Goal: Task Accomplishment & Management: Manage account settings

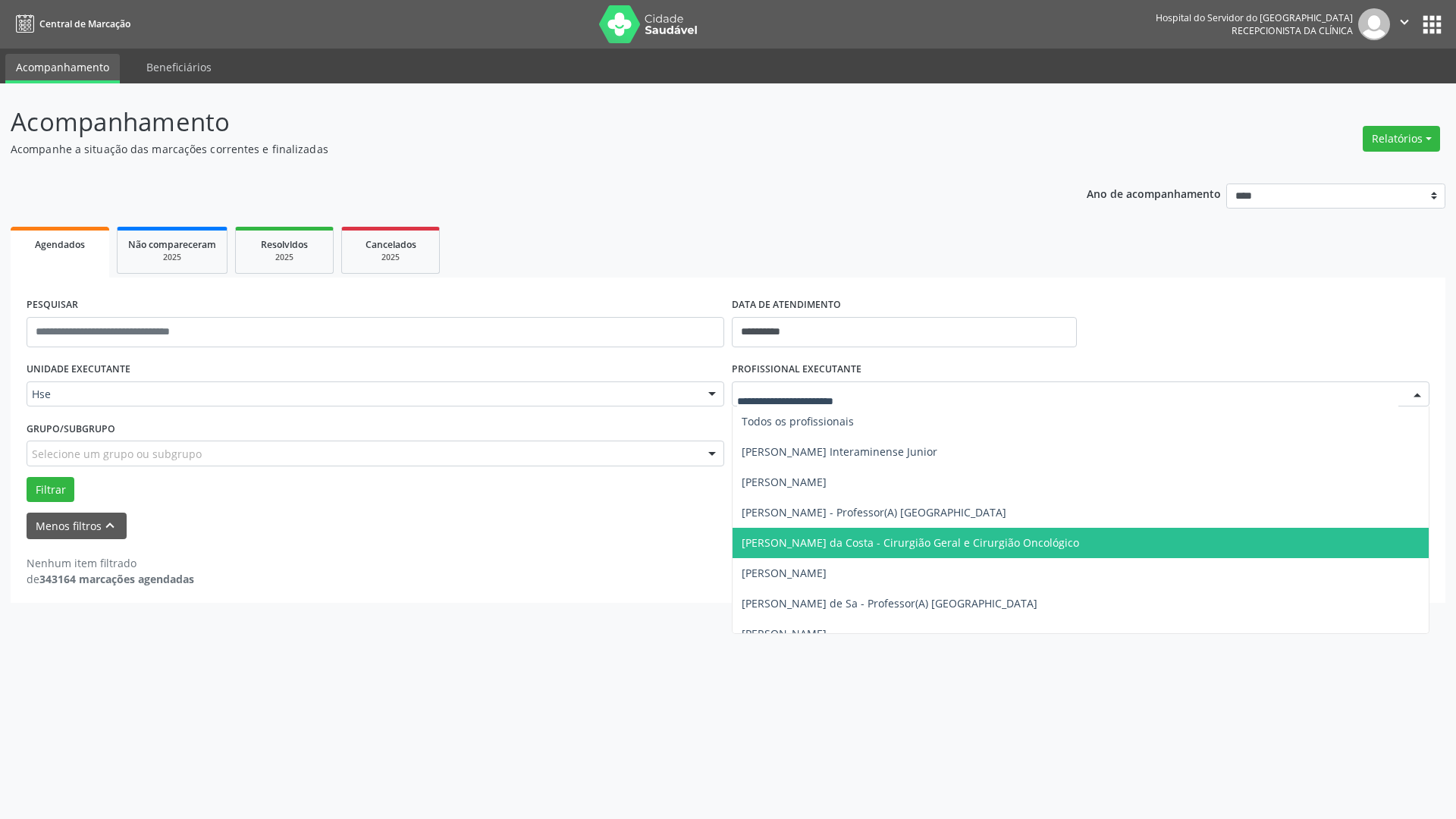
click at [1375, 394] on div at bounding box center [1417, 395] width 22 height 26
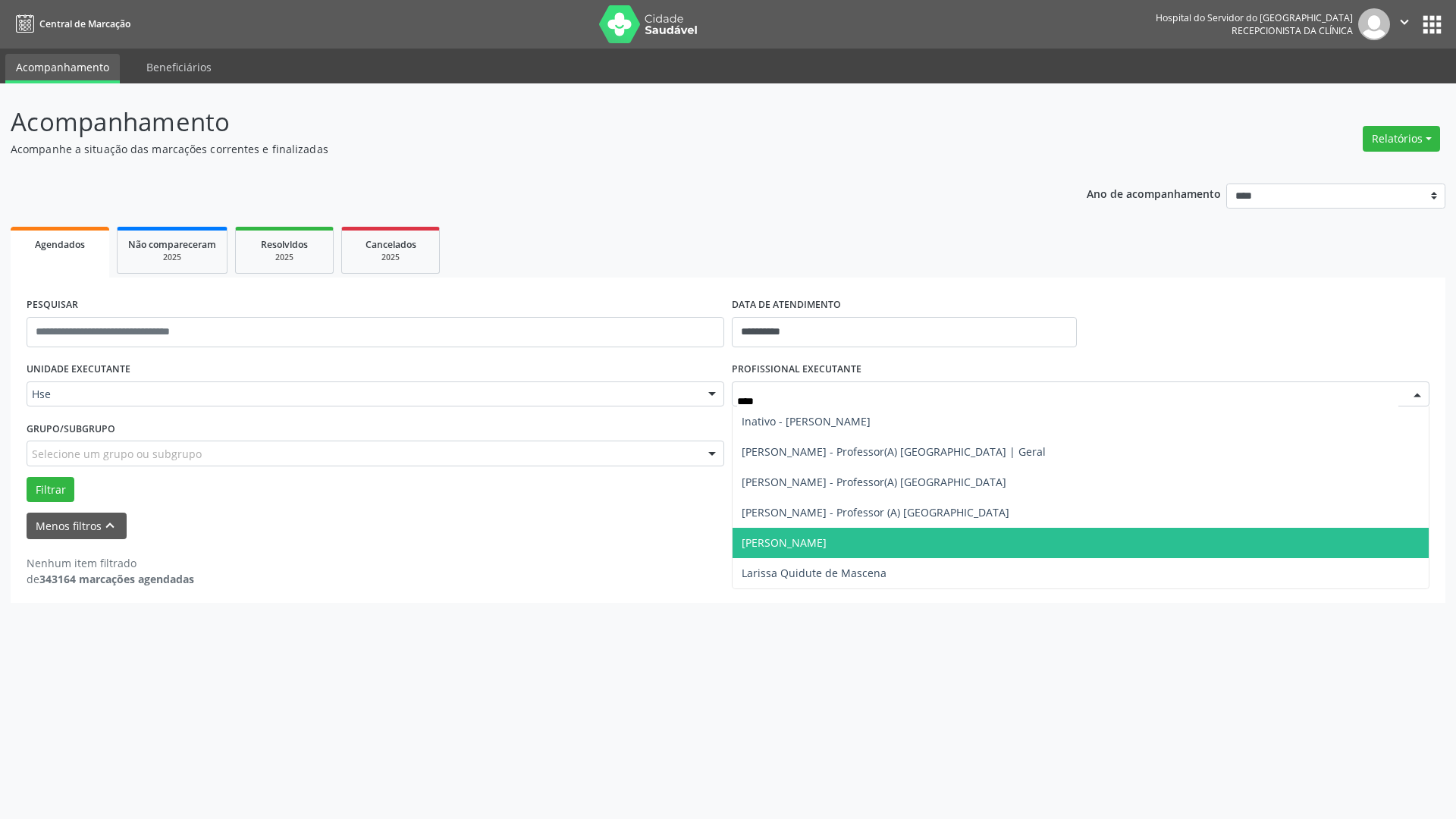
click at [826, 539] on span "[PERSON_NAME]" at bounding box center [784, 542] width 85 height 14
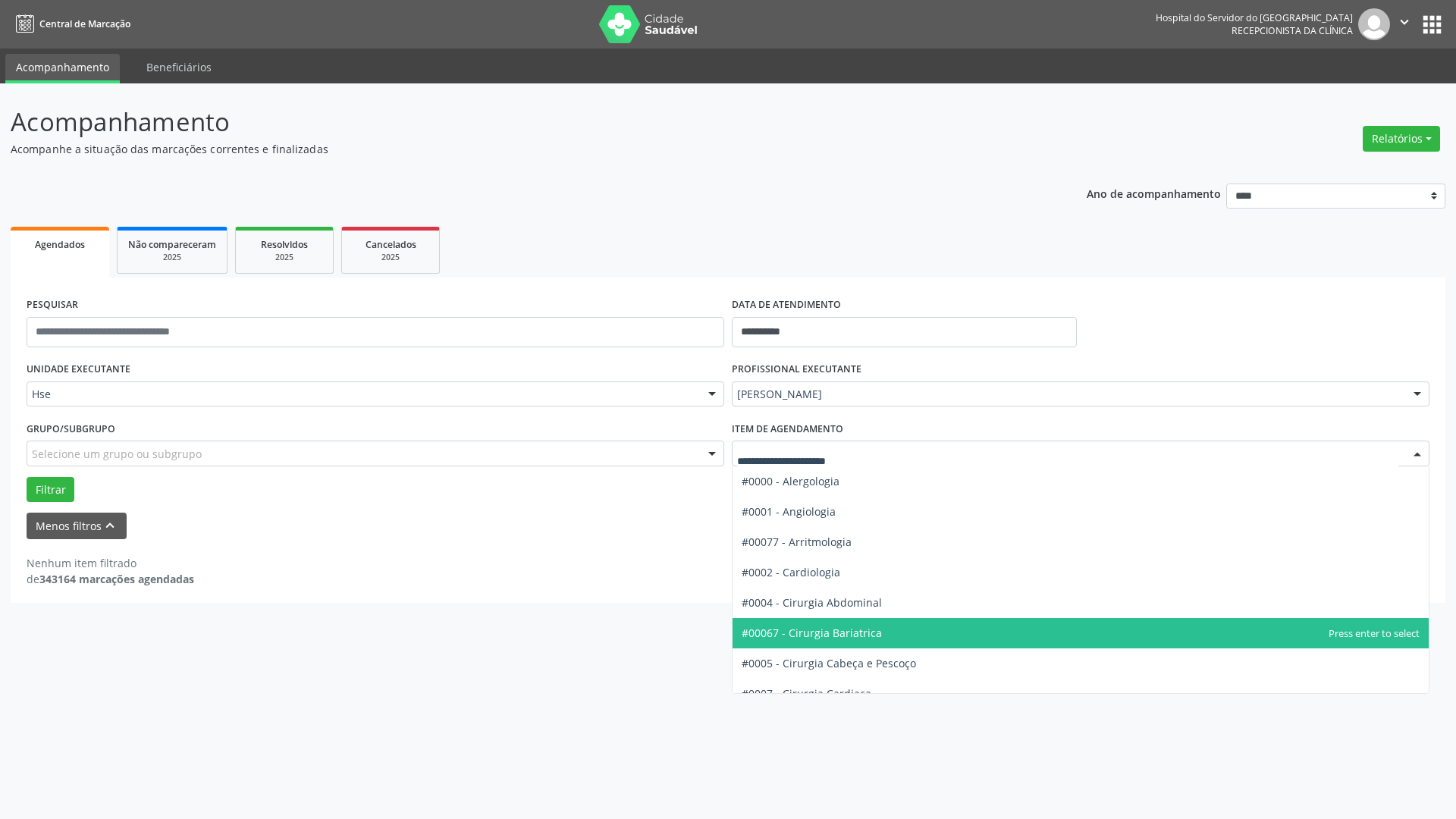
drag, startPoint x: 1418, startPoint y: 448, endPoint x: 1419, endPoint y: 440, distance: 8.1
click at [1375, 444] on div at bounding box center [1417, 454] width 22 height 26
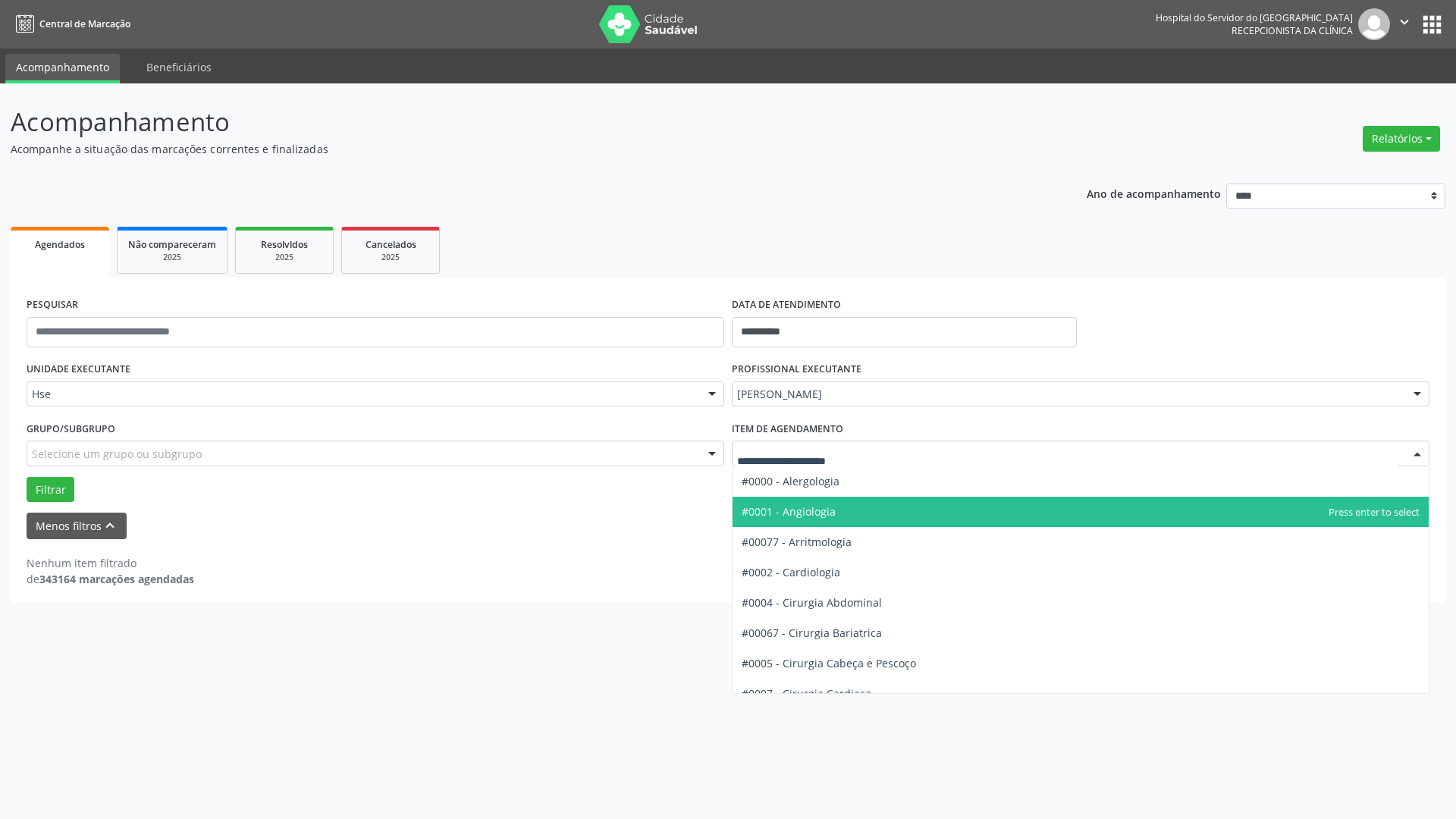
click at [830, 520] on span "#0001 - Angiologia" at bounding box center [1080, 512] width 696 height 30
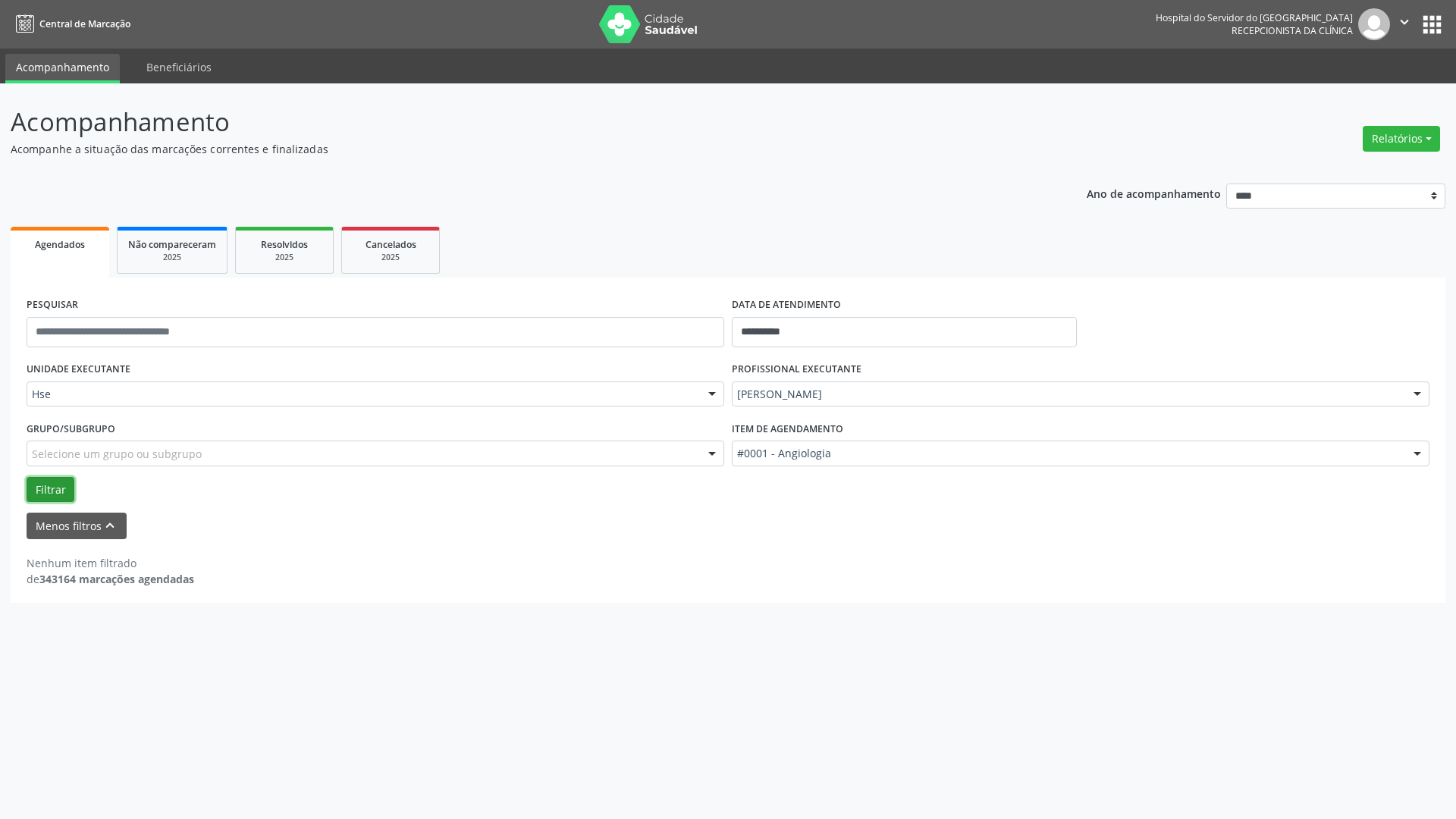
click at [42, 485] on button "Filtrar" at bounding box center [50, 489] width 47 height 26
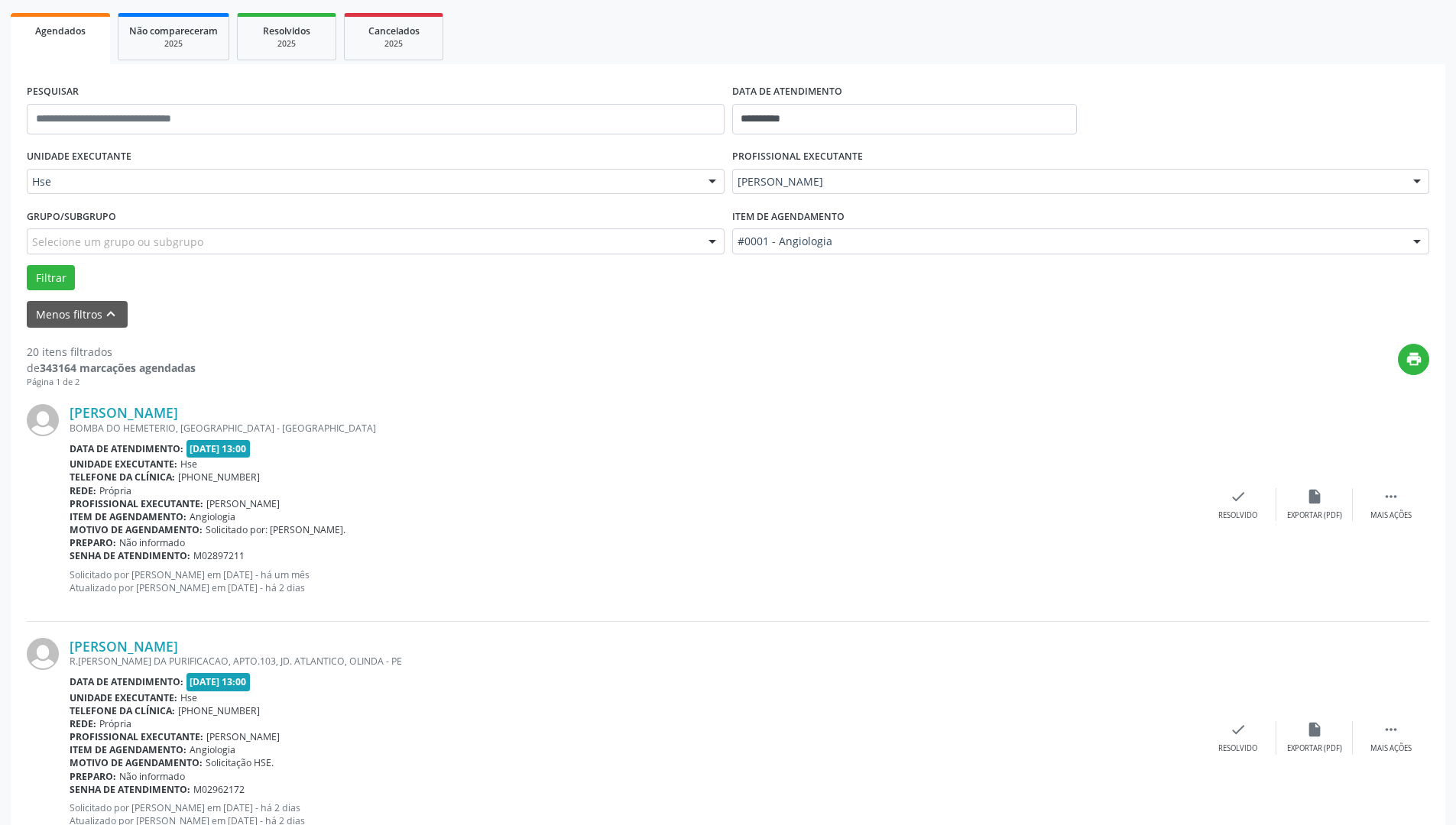
scroll to position [229, 0]
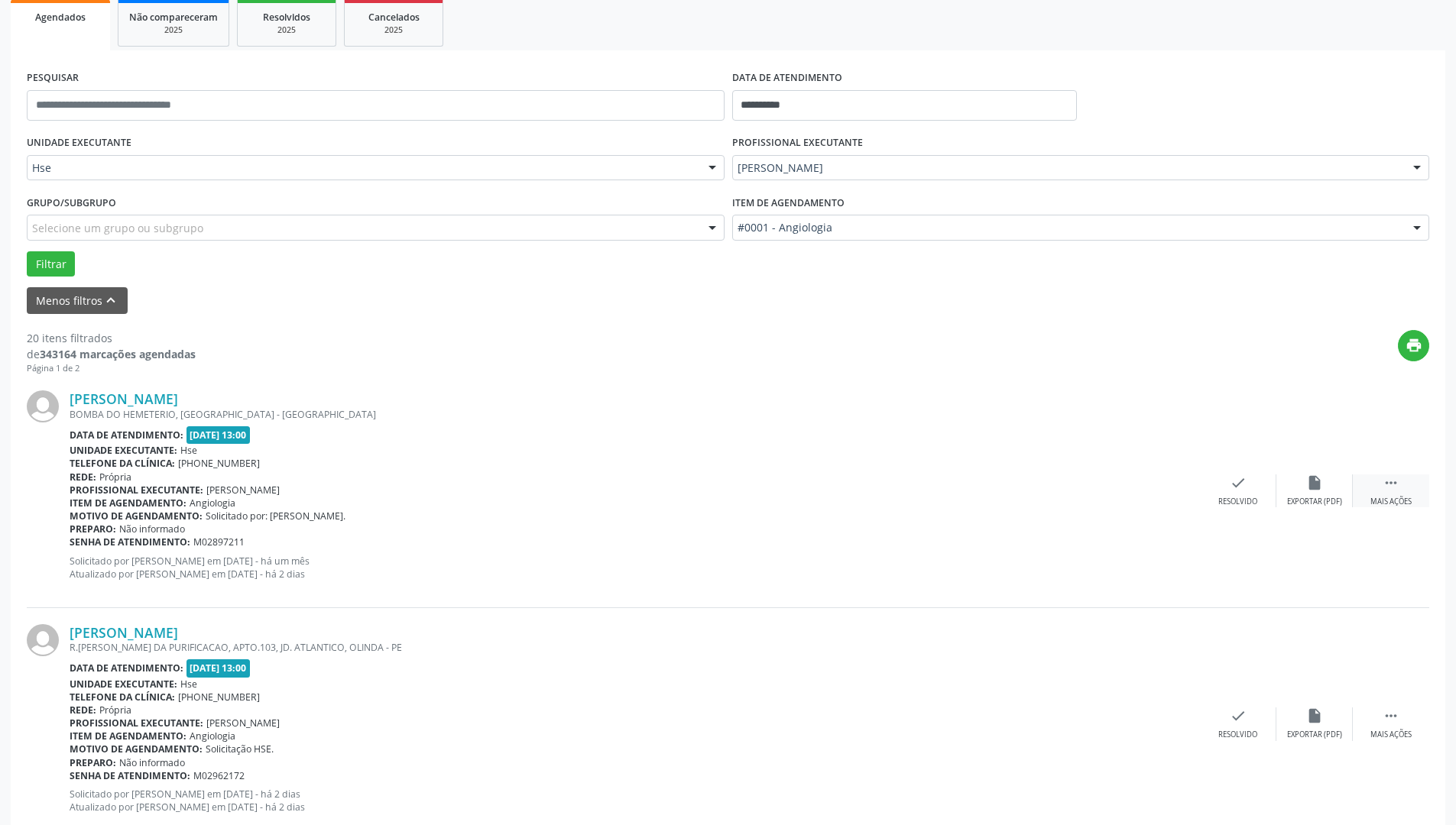
click at [1386, 479] on icon "" at bounding box center [1391, 483] width 17 height 17
click at [1323, 487] on div "alarm_off Não compareceu" at bounding box center [1314, 490] width 76 height 33
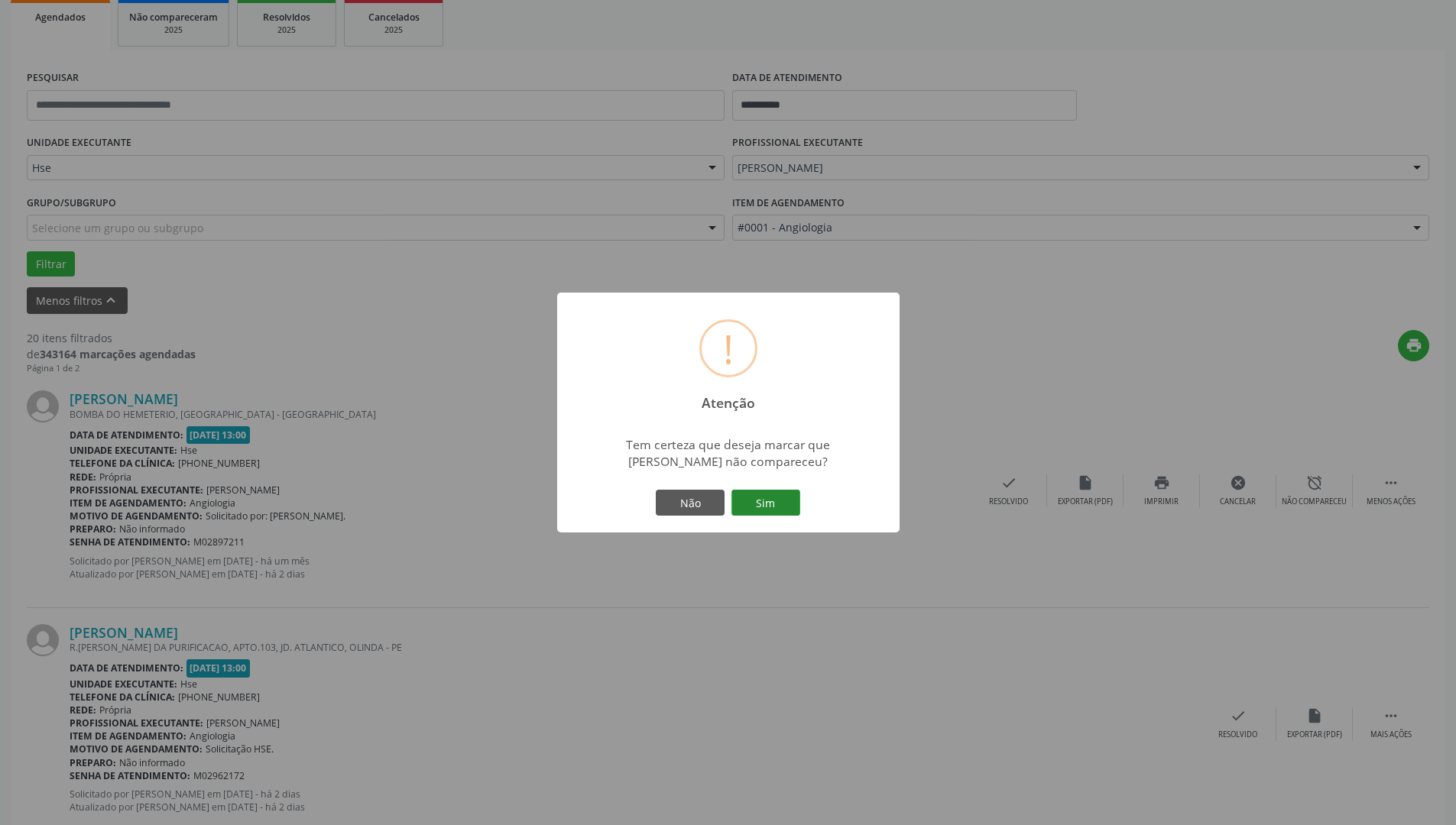
click at [779, 508] on button "Sim" at bounding box center [766, 502] width 69 height 26
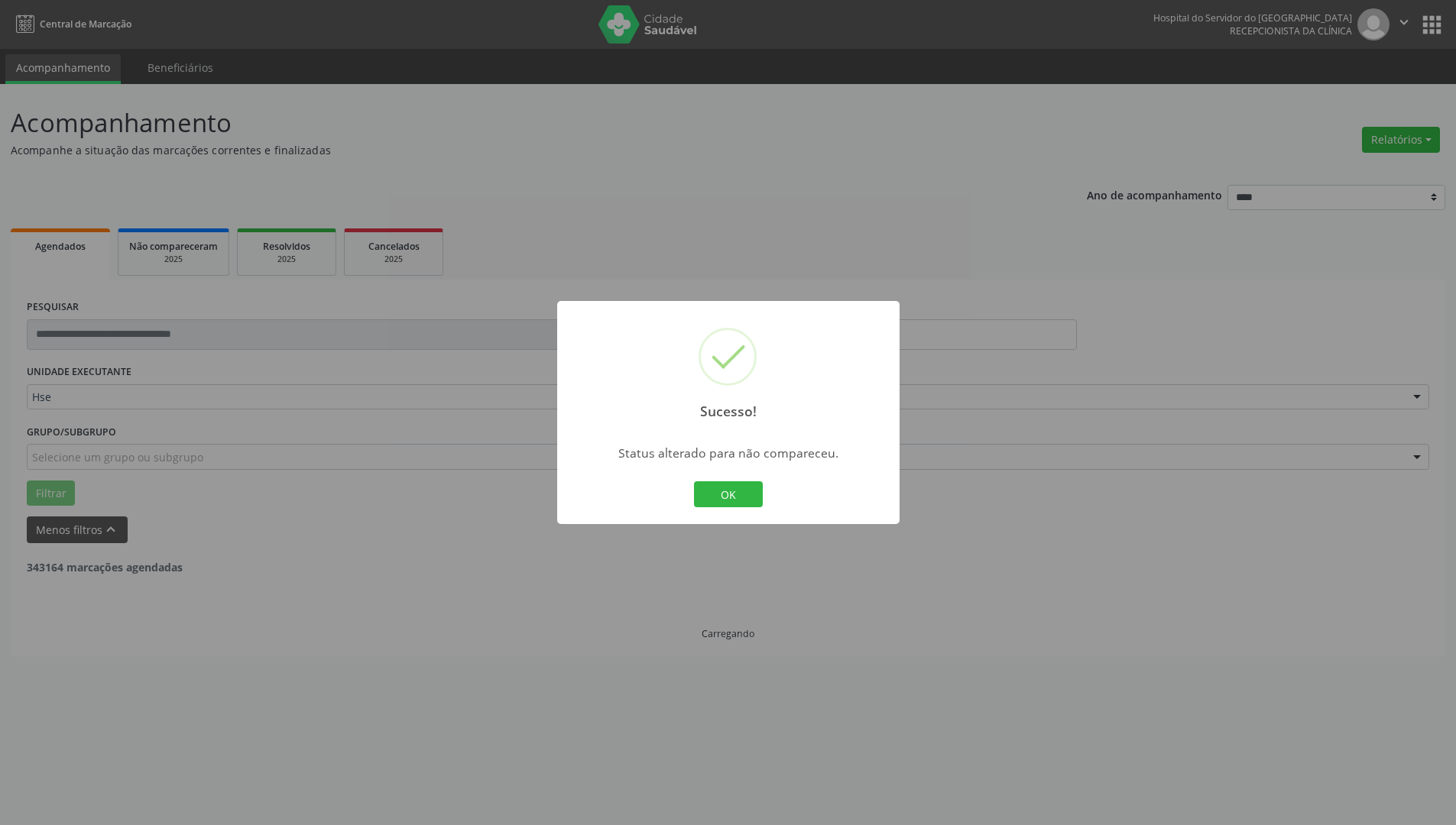
scroll to position [0, 0]
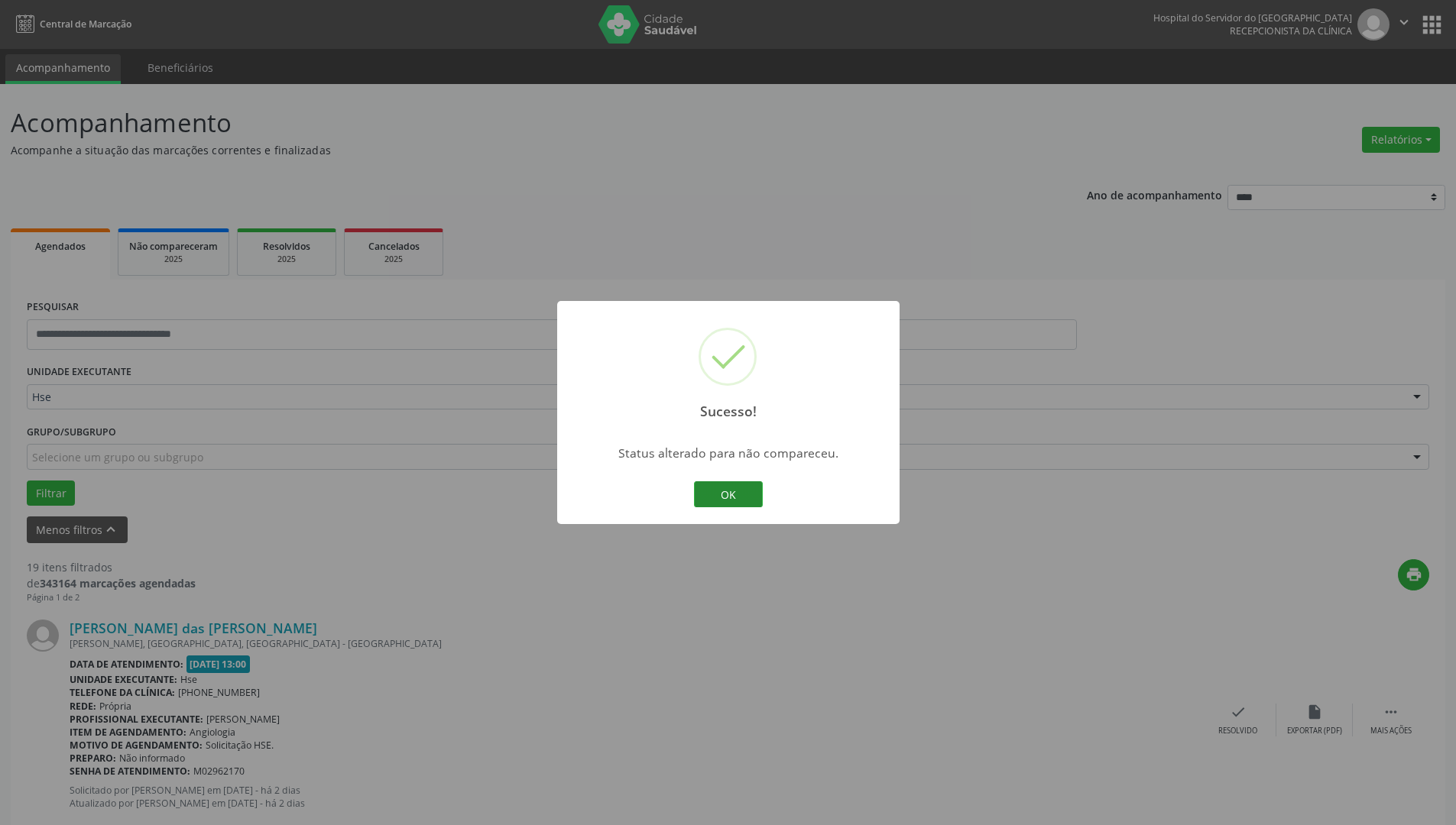
click at [721, 494] on button "OK" at bounding box center [729, 494] width 69 height 26
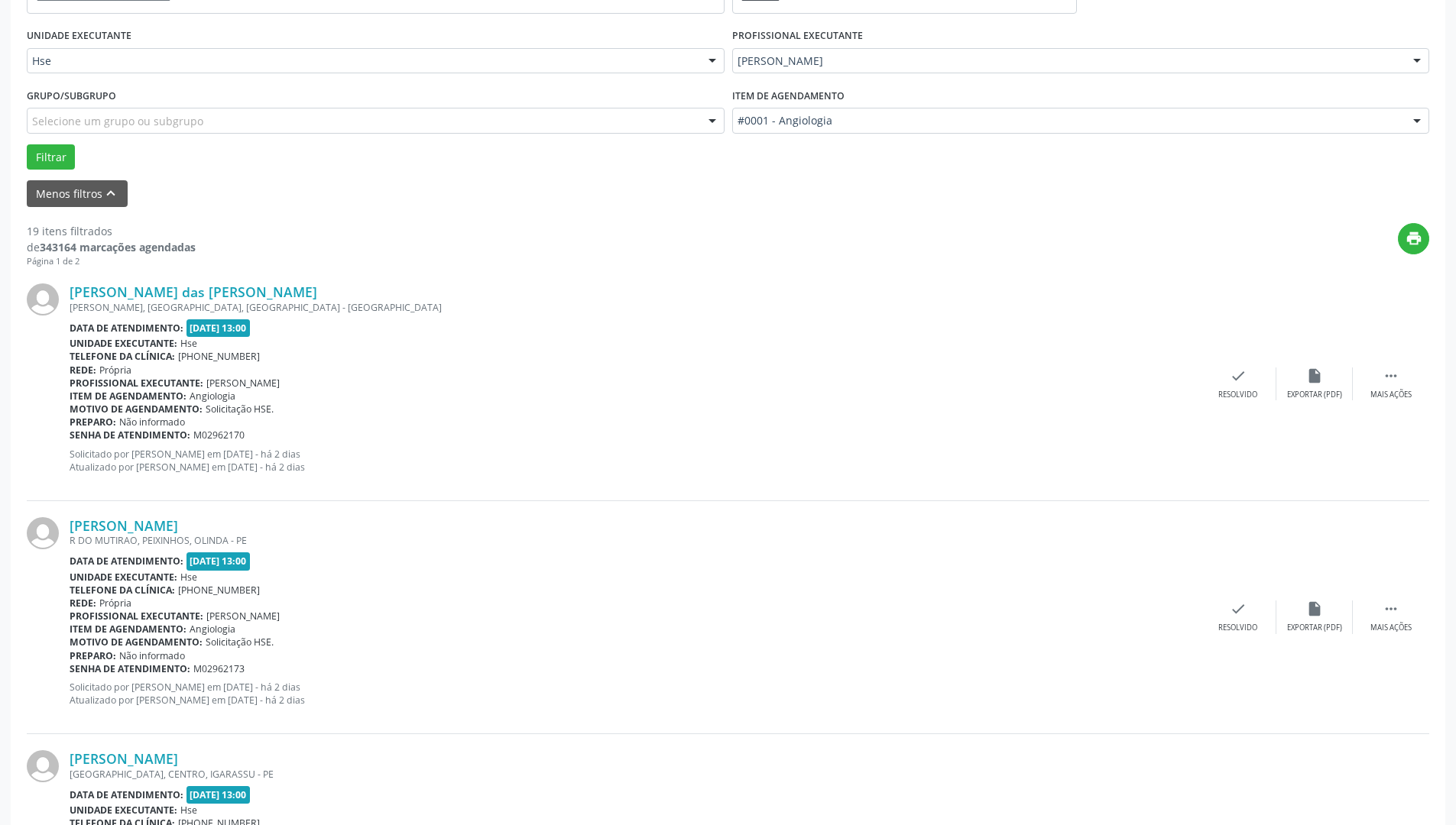
scroll to position [382, 0]
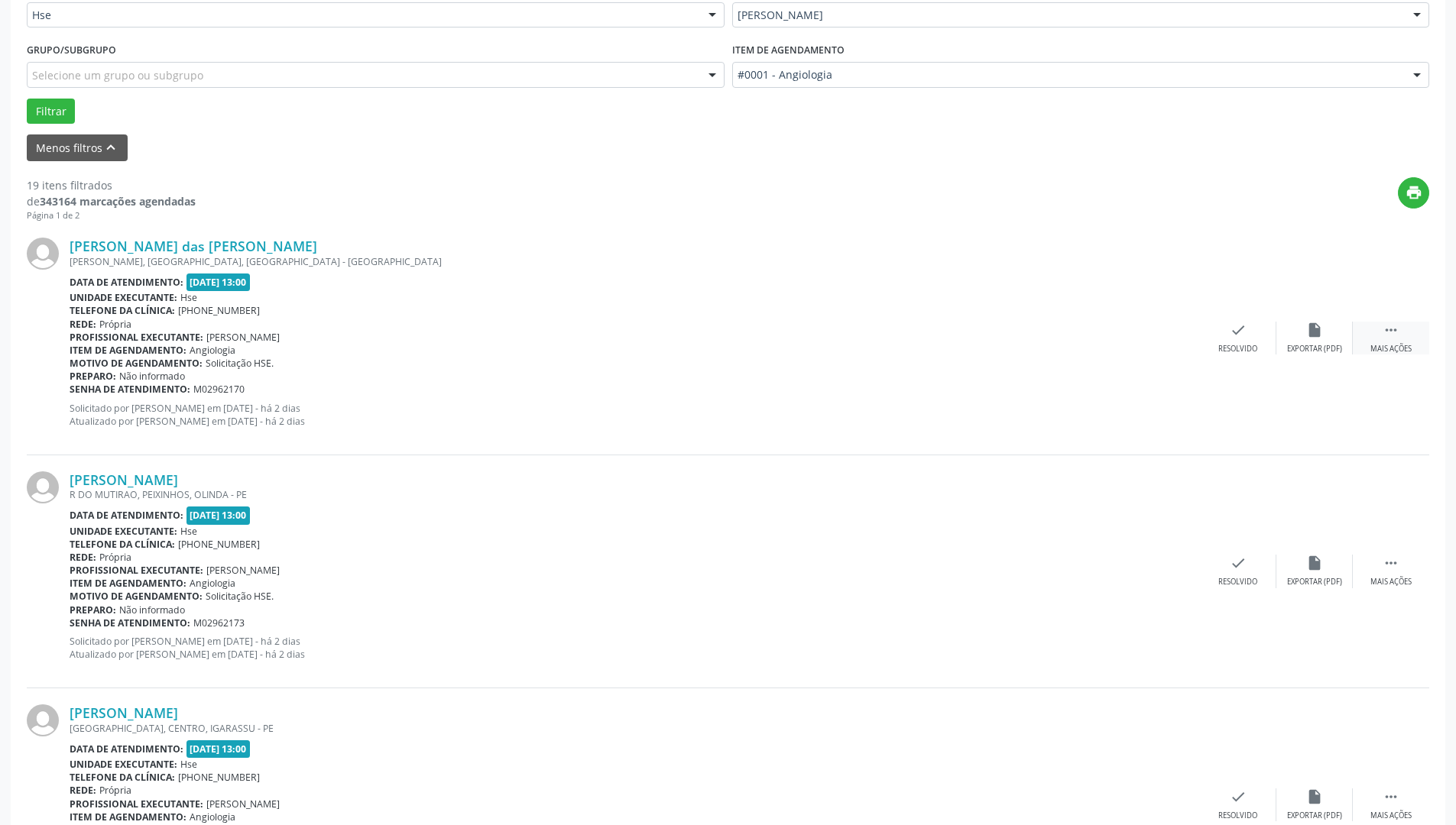
click at [1386, 345] on div "Mais ações" at bounding box center [1391, 349] width 41 height 11
click at [1313, 340] on div "alarm_off Não compareceu" at bounding box center [1314, 338] width 76 height 33
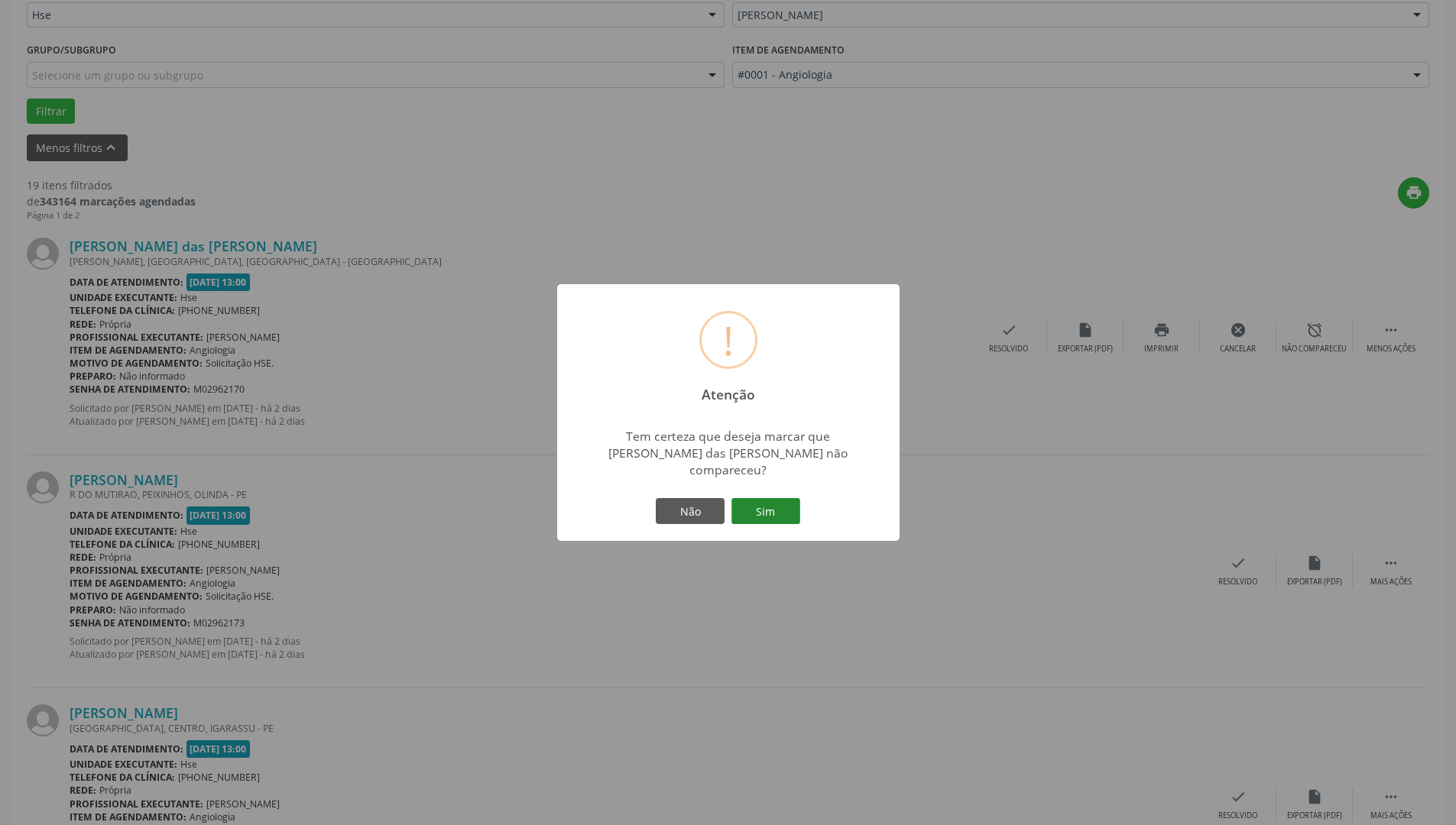
click at [764, 511] on button "Sim" at bounding box center [766, 511] width 69 height 26
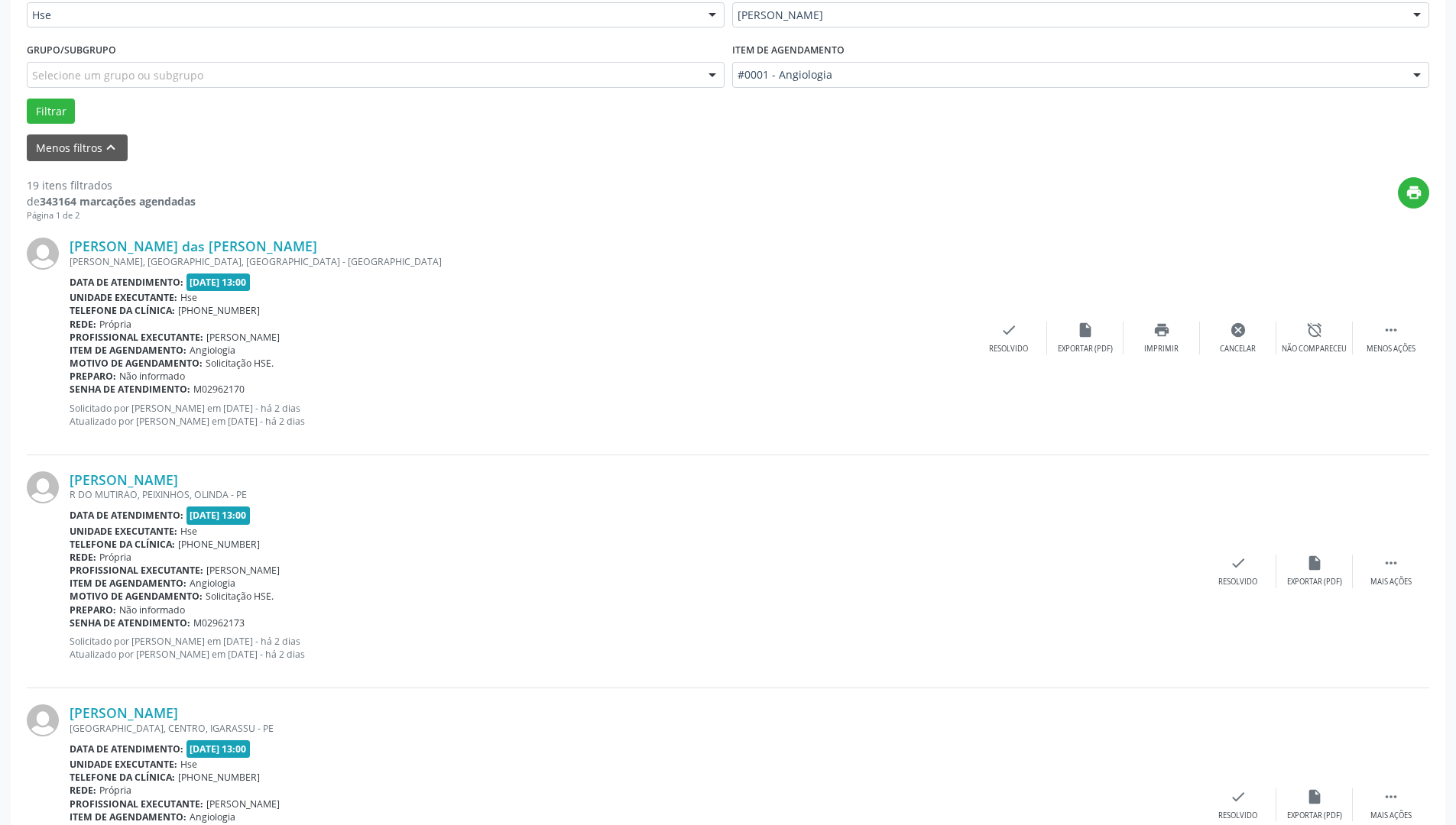
scroll to position [0, 0]
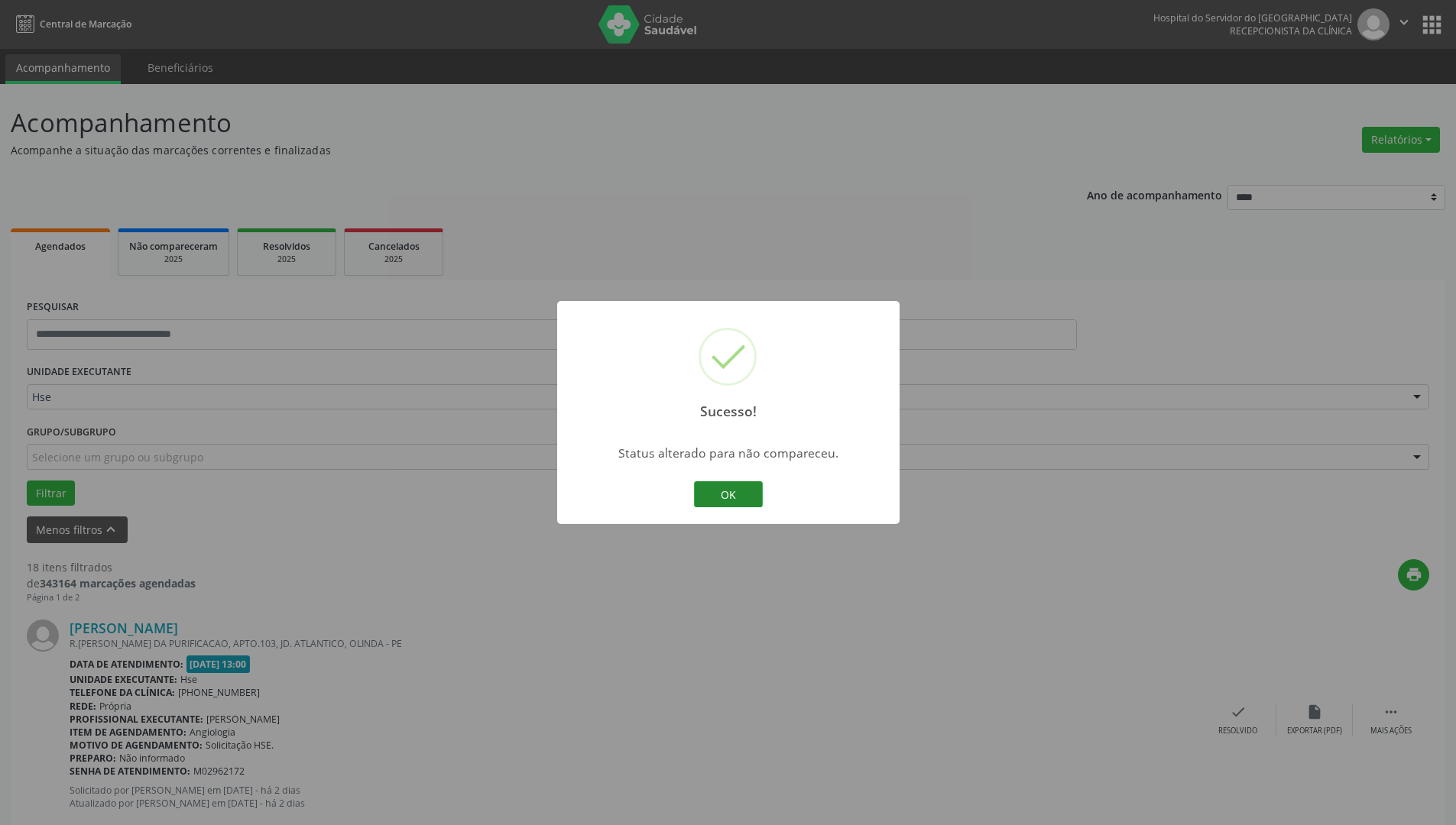
click at [746, 502] on button "OK" at bounding box center [729, 494] width 69 height 26
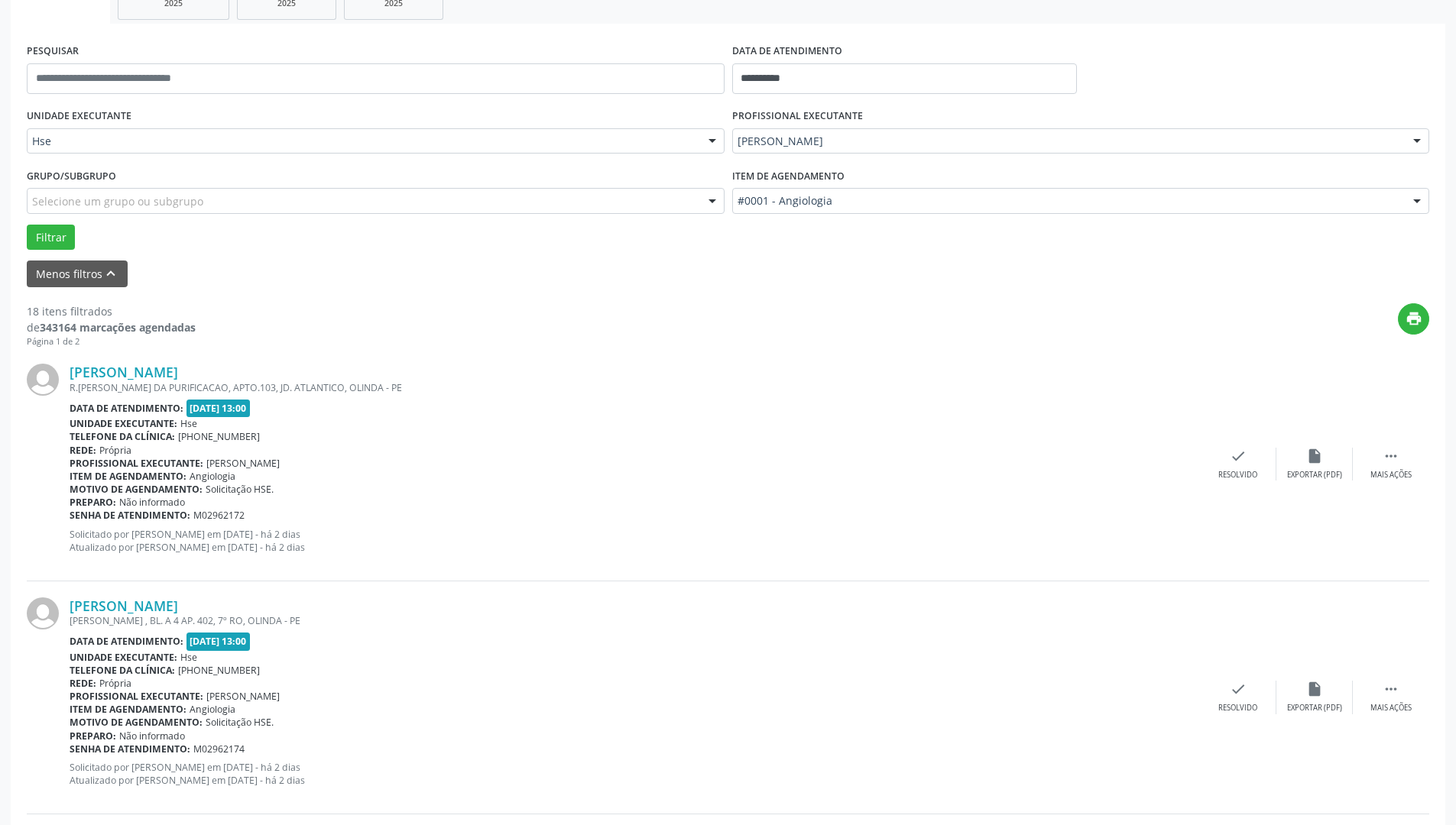
scroll to position [229, 0]
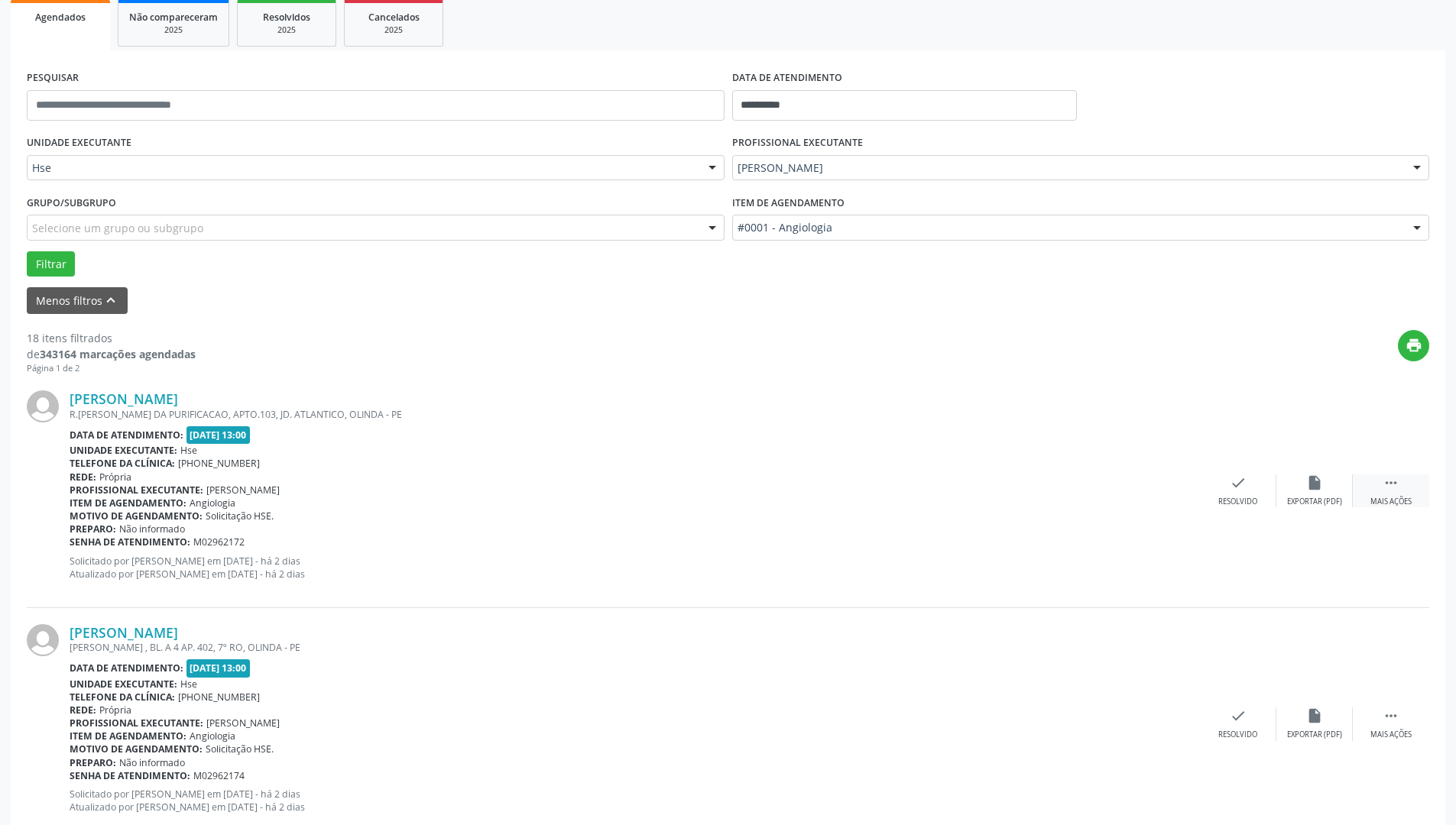
click at [1386, 487] on icon "" at bounding box center [1391, 483] width 17 height 17
click at [1307, 496] on div "alarm_off Não compareceu" at bounding box center [1314, 490] width 76 height 33
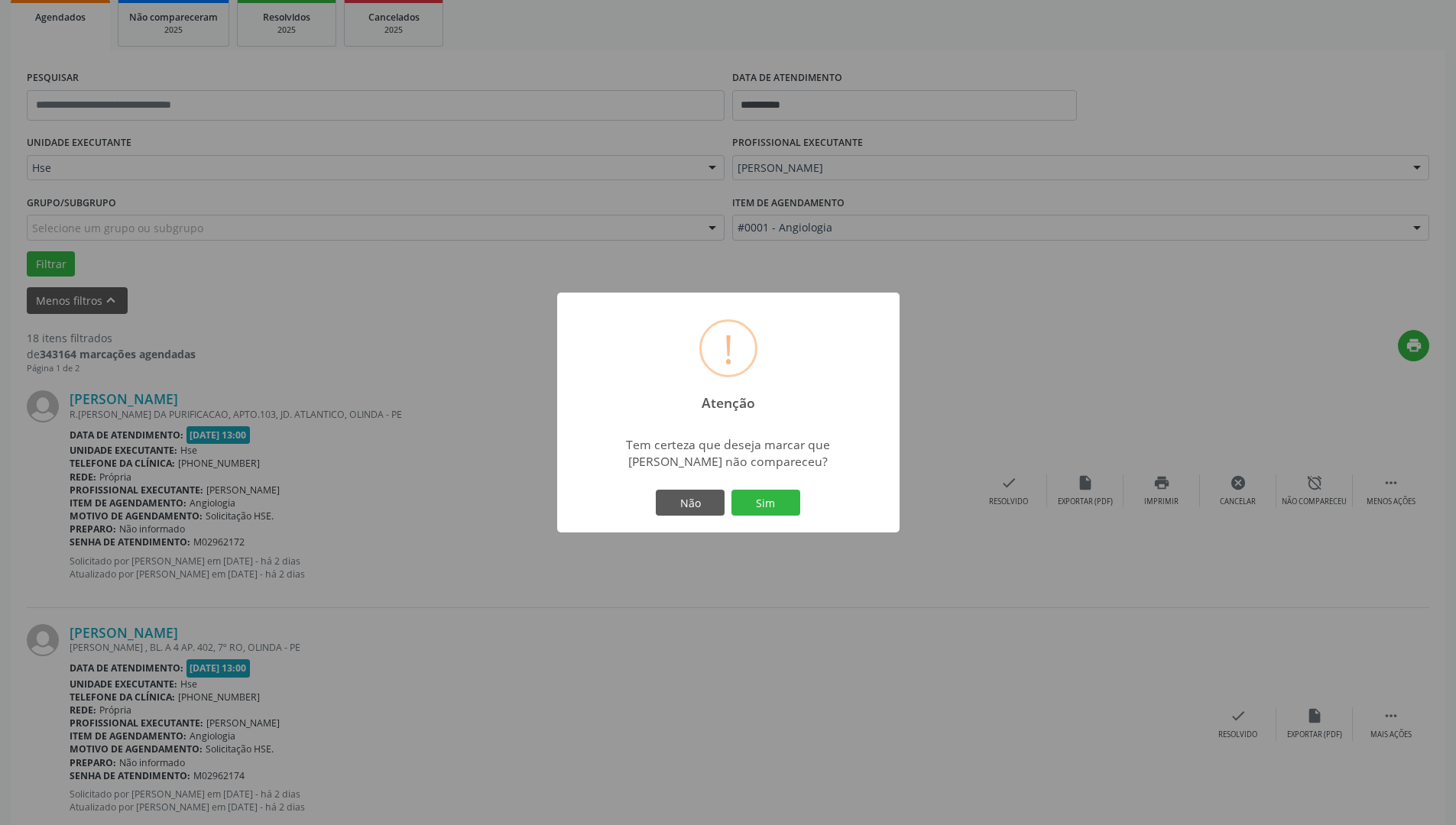
click at [785, 501] on button "Sim" at bounding box center [766, 502] width 69 height 26
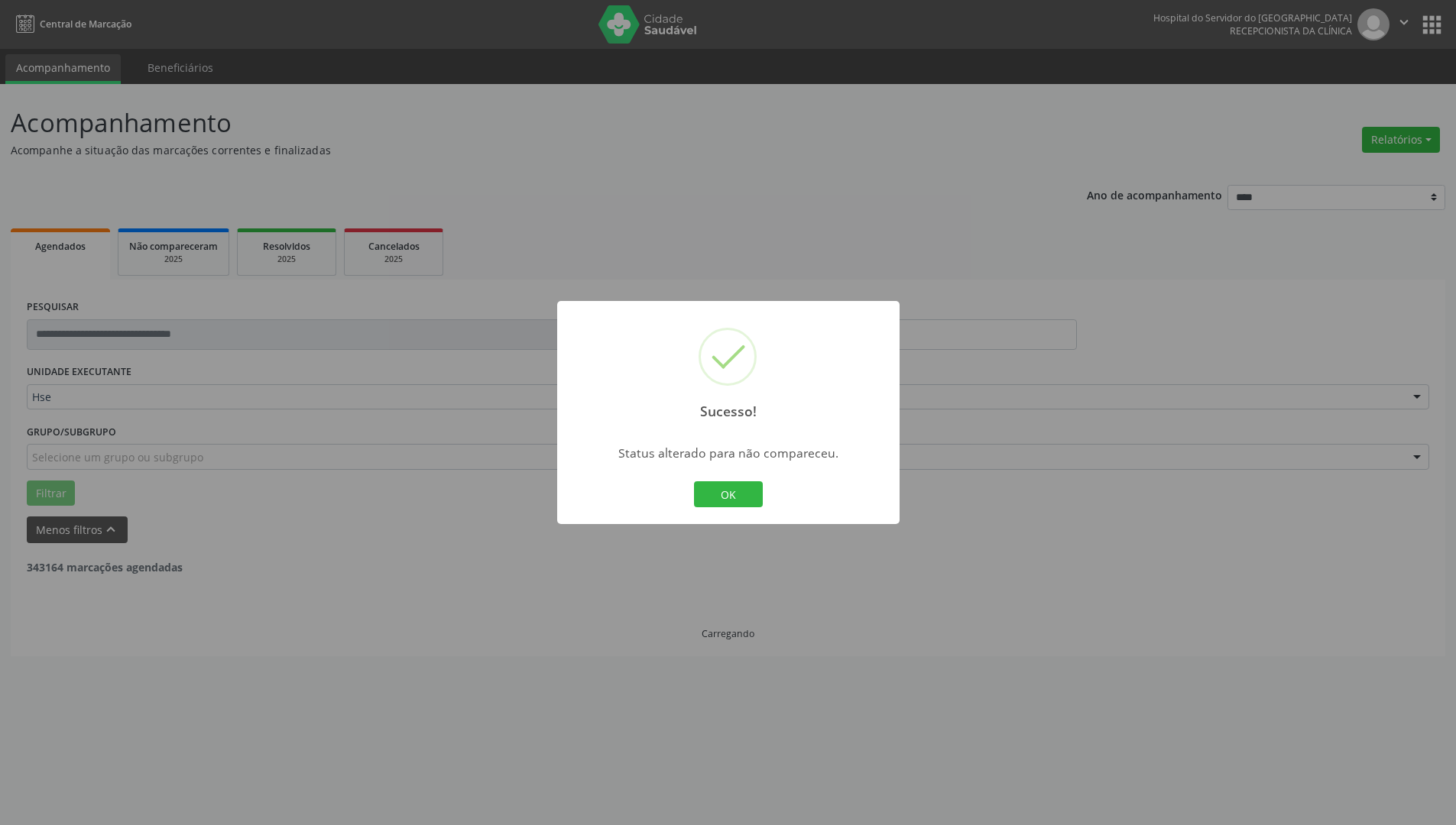
scroll to position [0, 0]
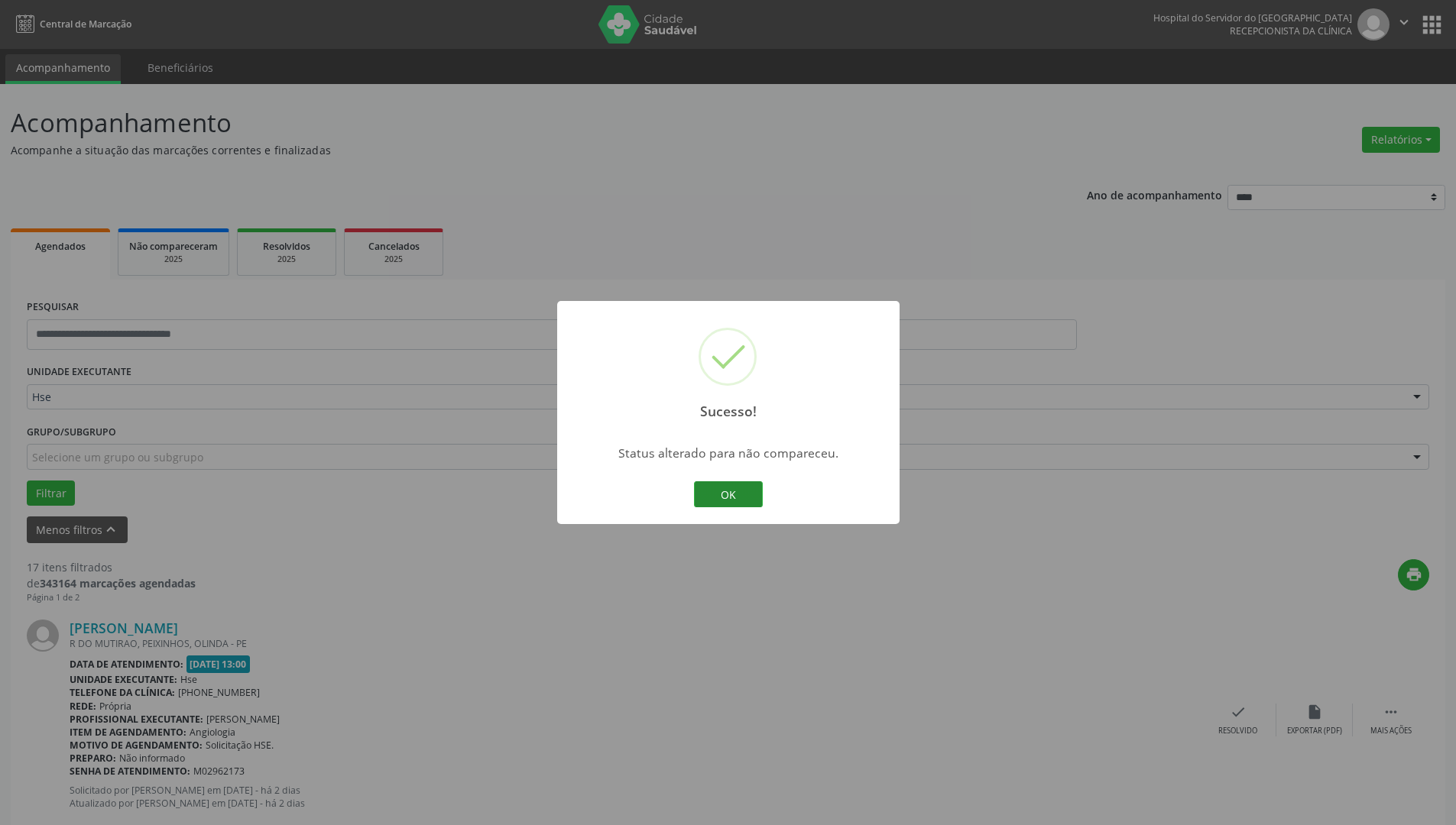
click at [725, 493] on button "OK" at bounding box center [729, 494] width 69 height 26
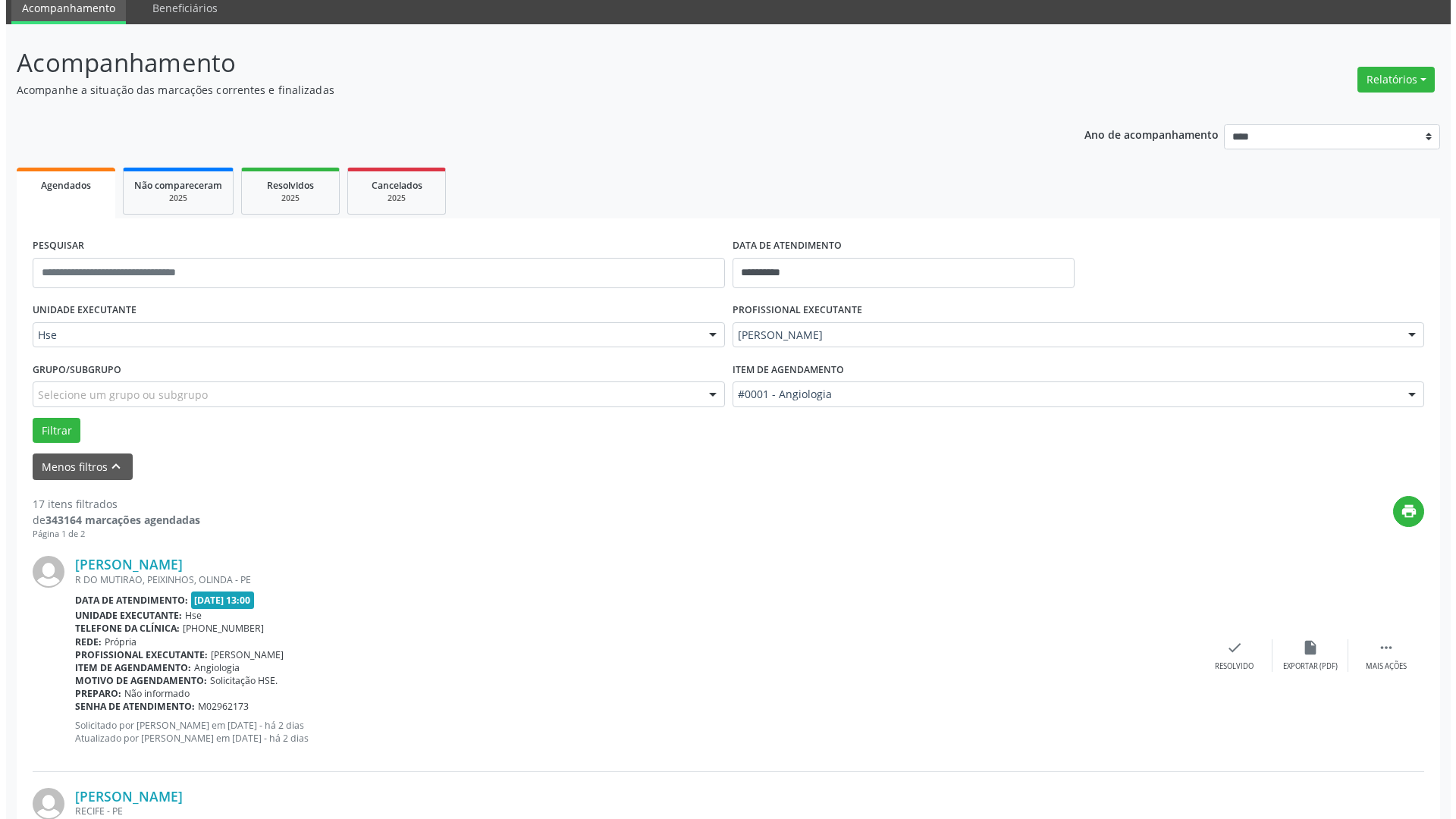
scroll to position [227, 0]
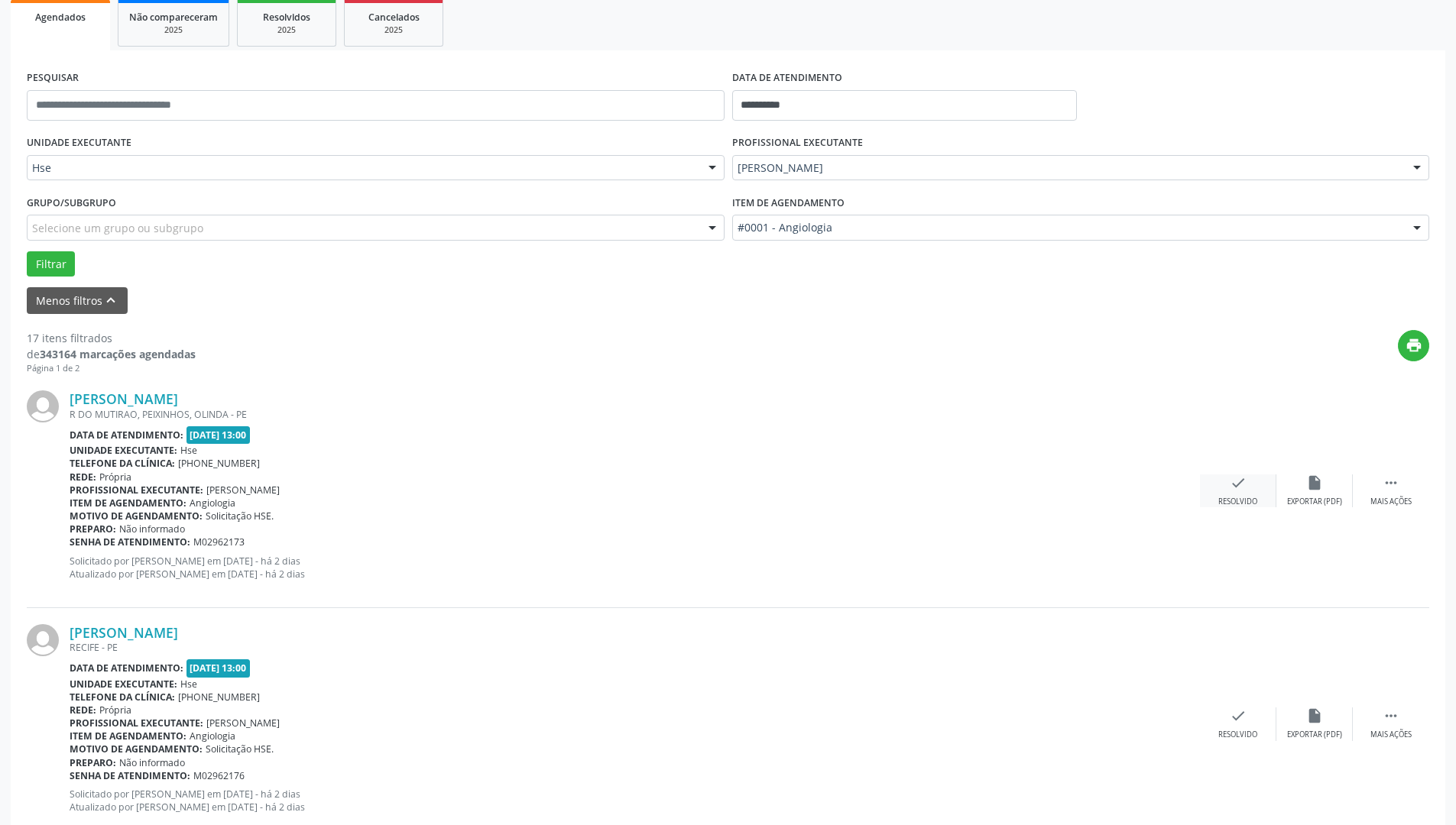
click at [1235, 490] on icon "check" at bounding box center [1238, 483] width 17 height 17
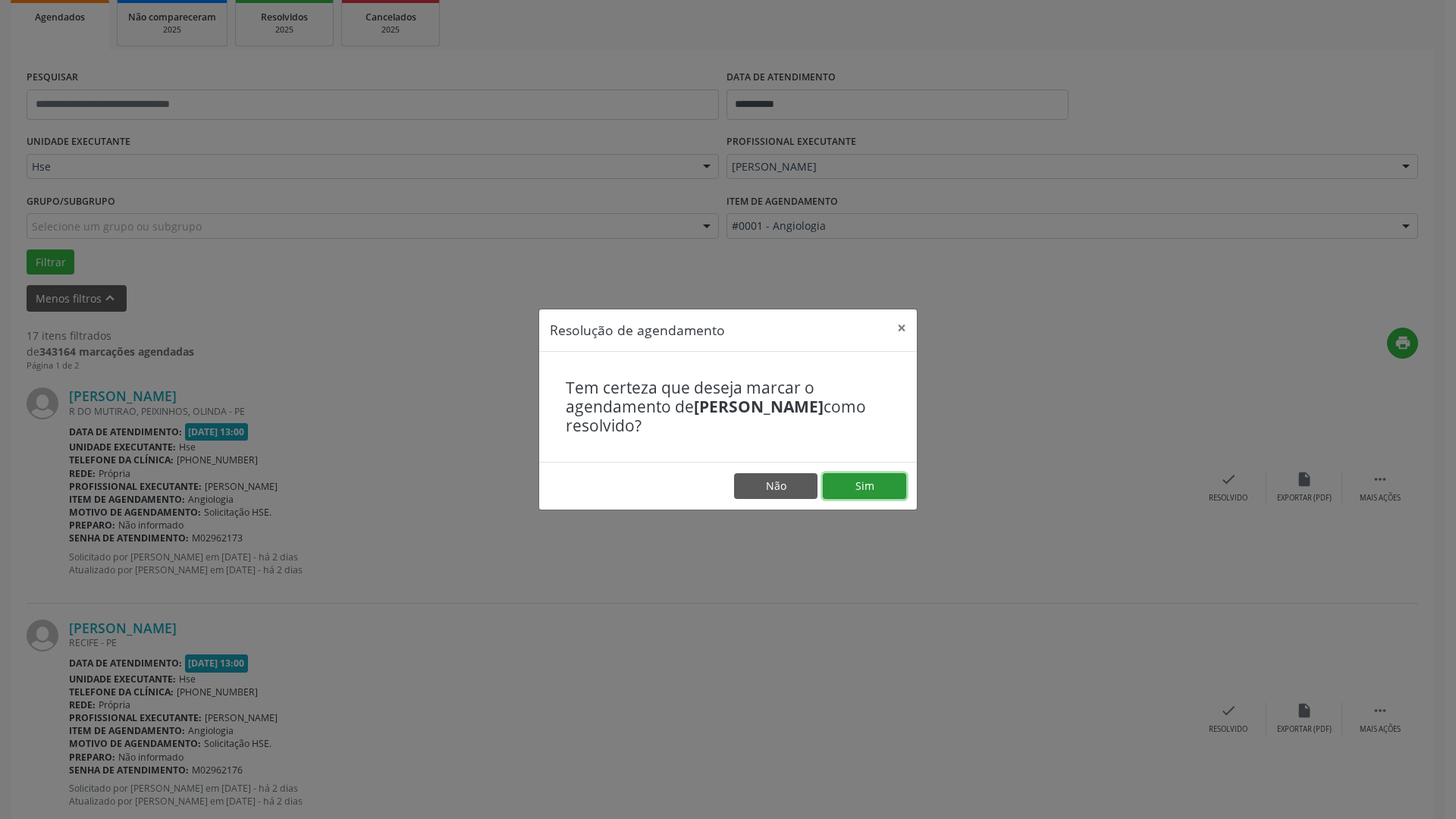
click at [858, 479] on button "Sim" at bounding box center [864, 486] width 83 height 26
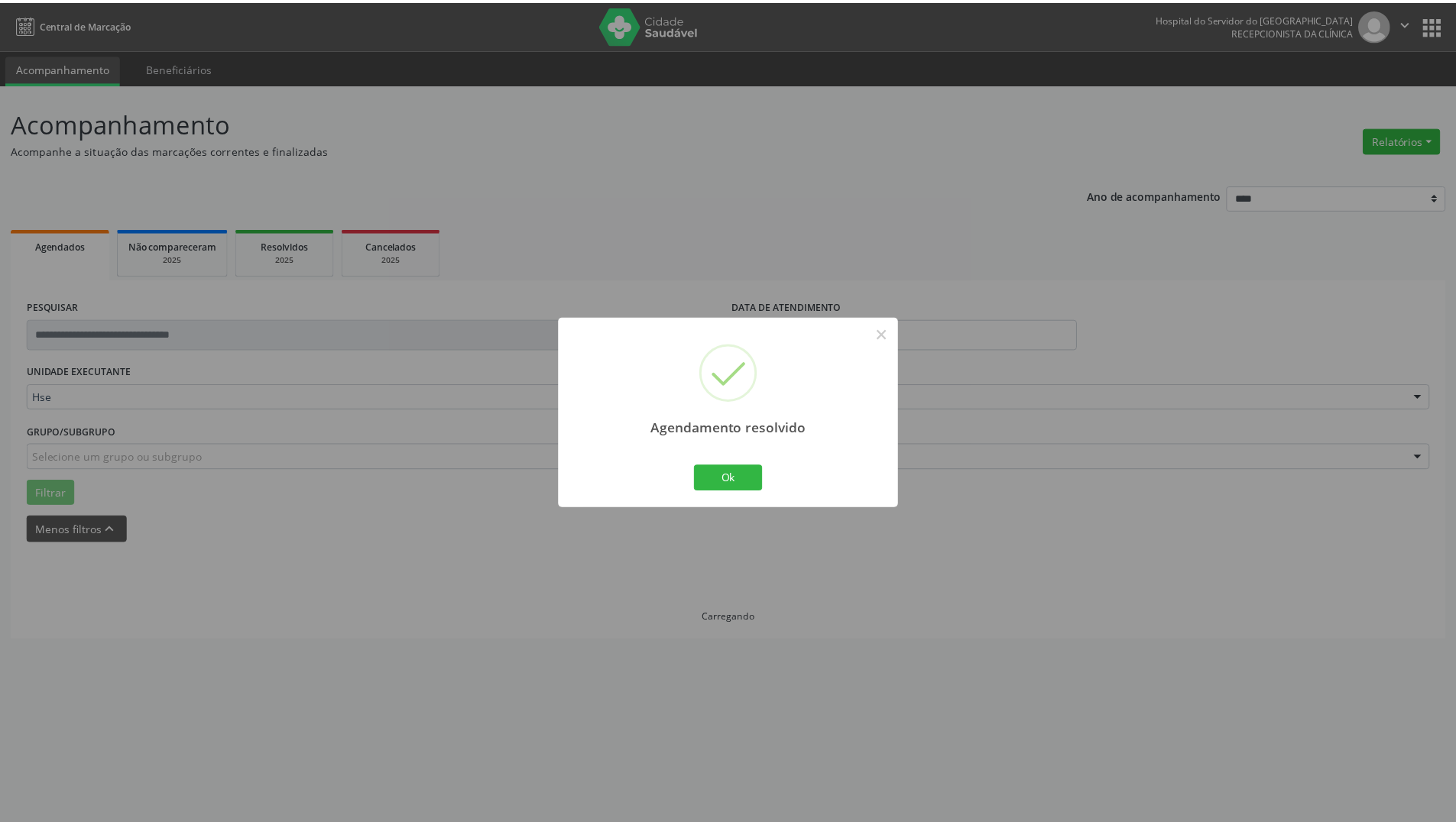
scroll to position [0, 0]
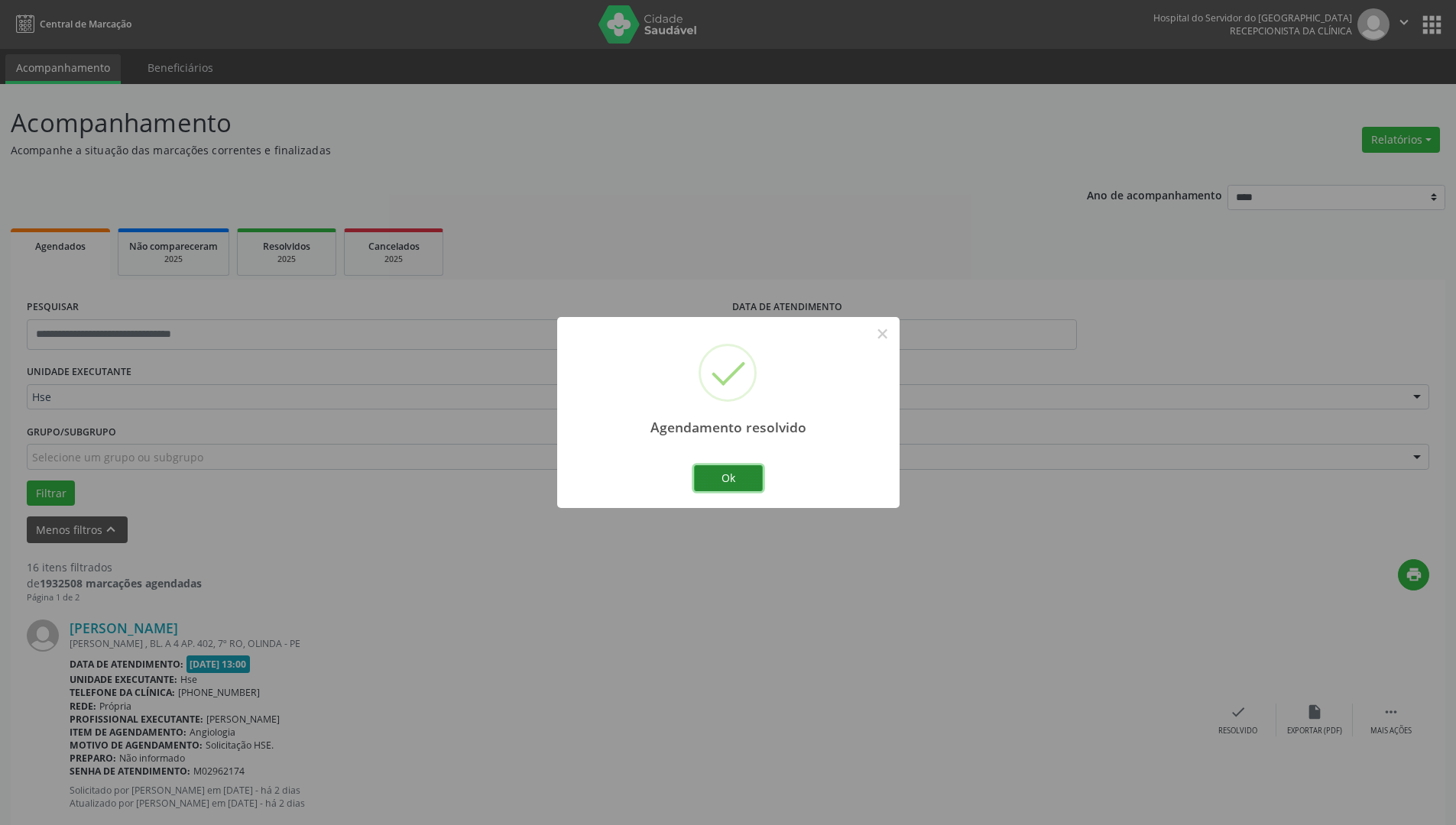
click at [733, 479] on button "Ok" at bounding box center [729, 478] width 69 height 26
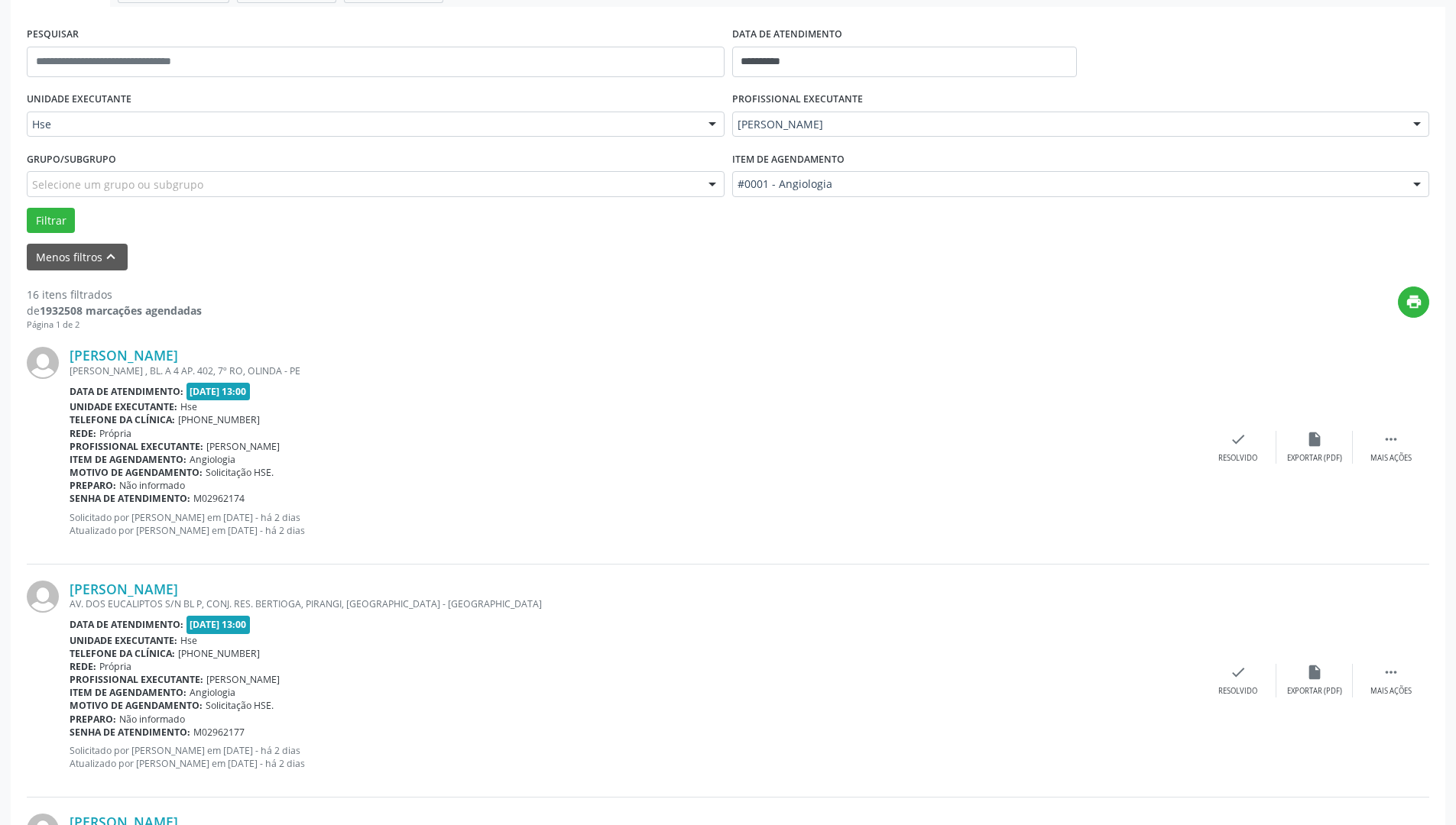
scroll to position [306, 0]
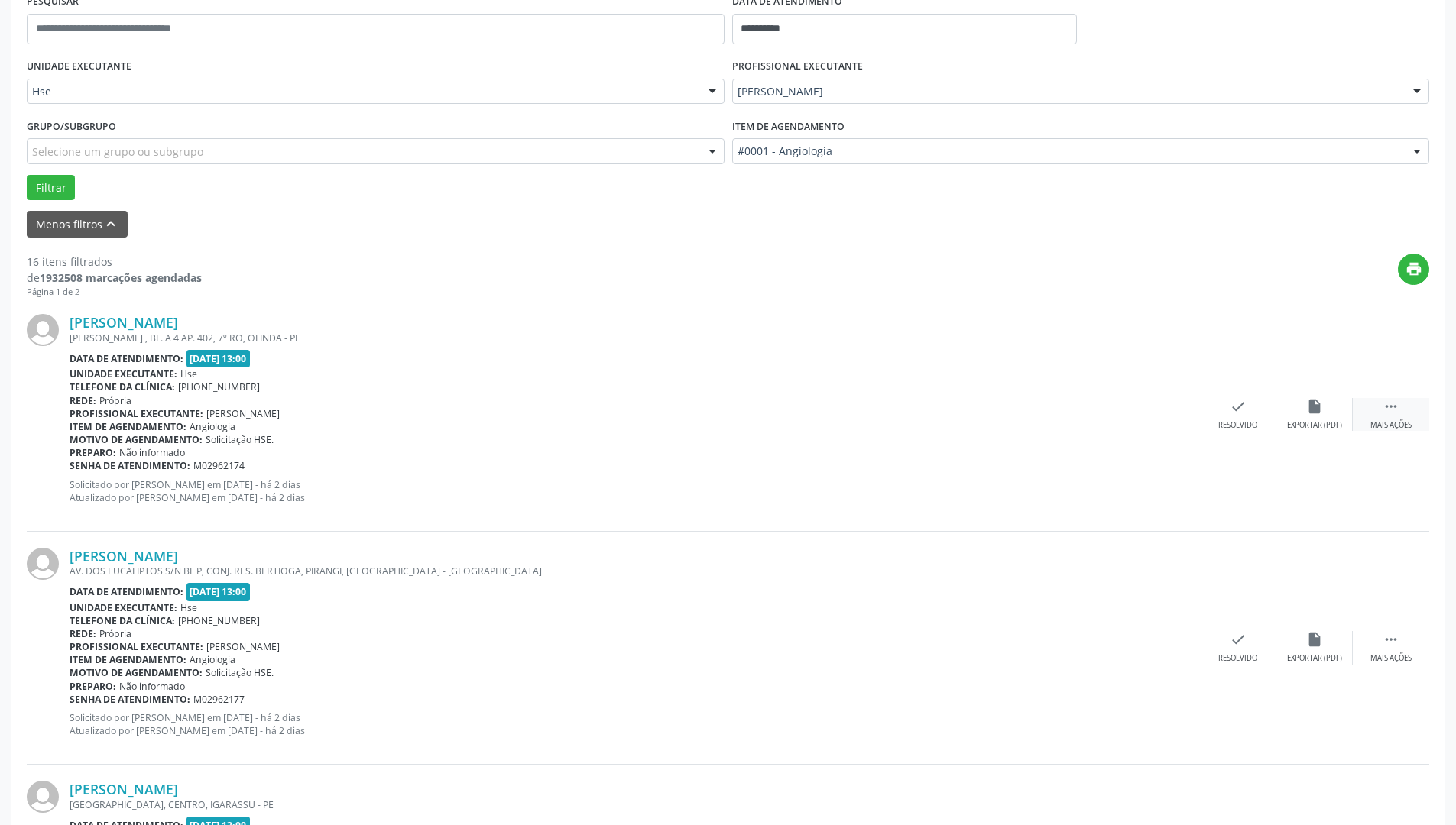
click at [1386, 419] on div " Mais ações" at bounding box center [1391, 414] width 76 height 33
click at [1313, 419] on div "alarm_off Não compareceu" at bounding box center [1314, 414] width 76 height 33
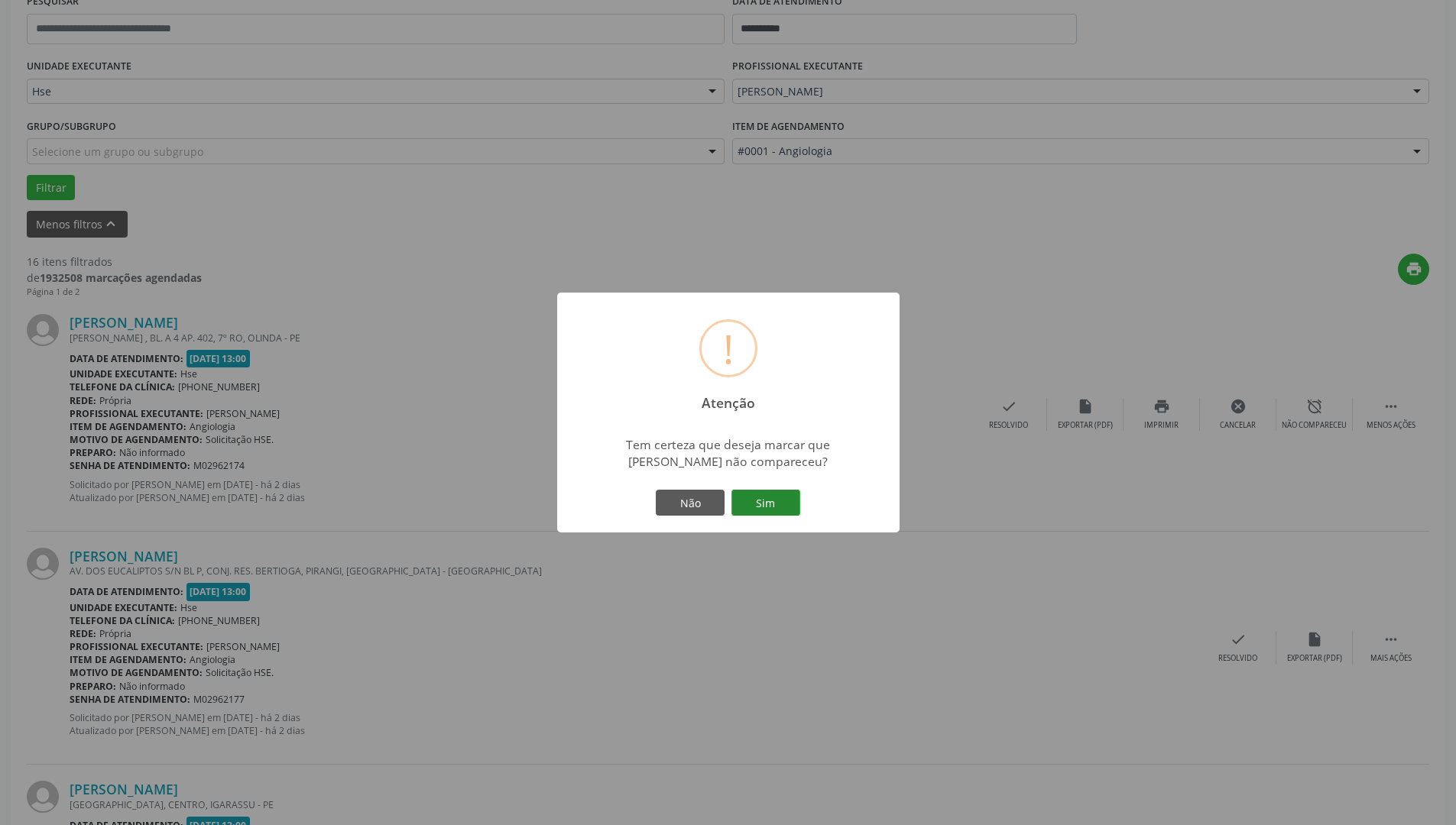
click at [768, 503] on button "Sim" at bounding box center [766, 502] width 69 height 26
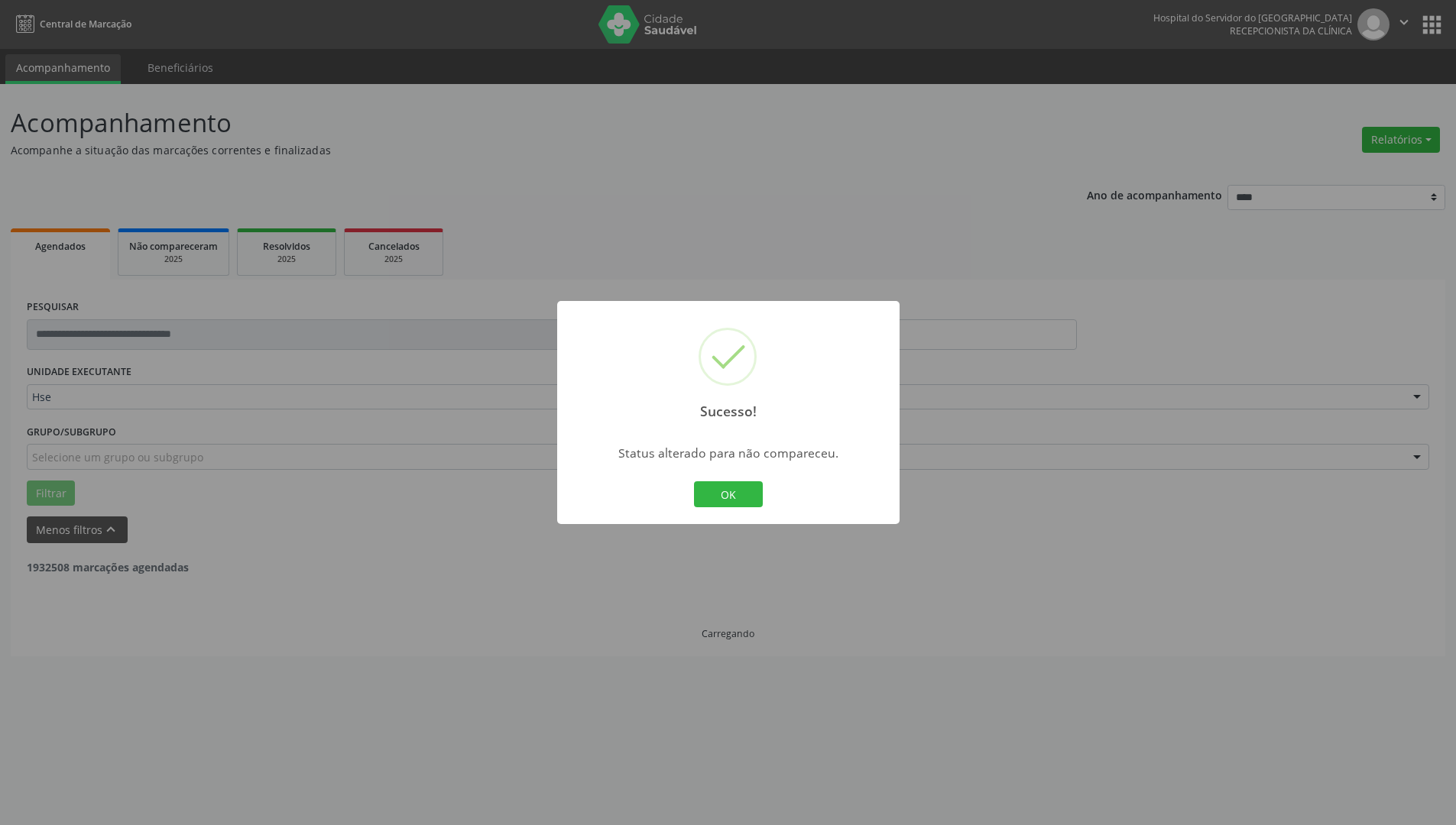
scroll to position [0, 0]
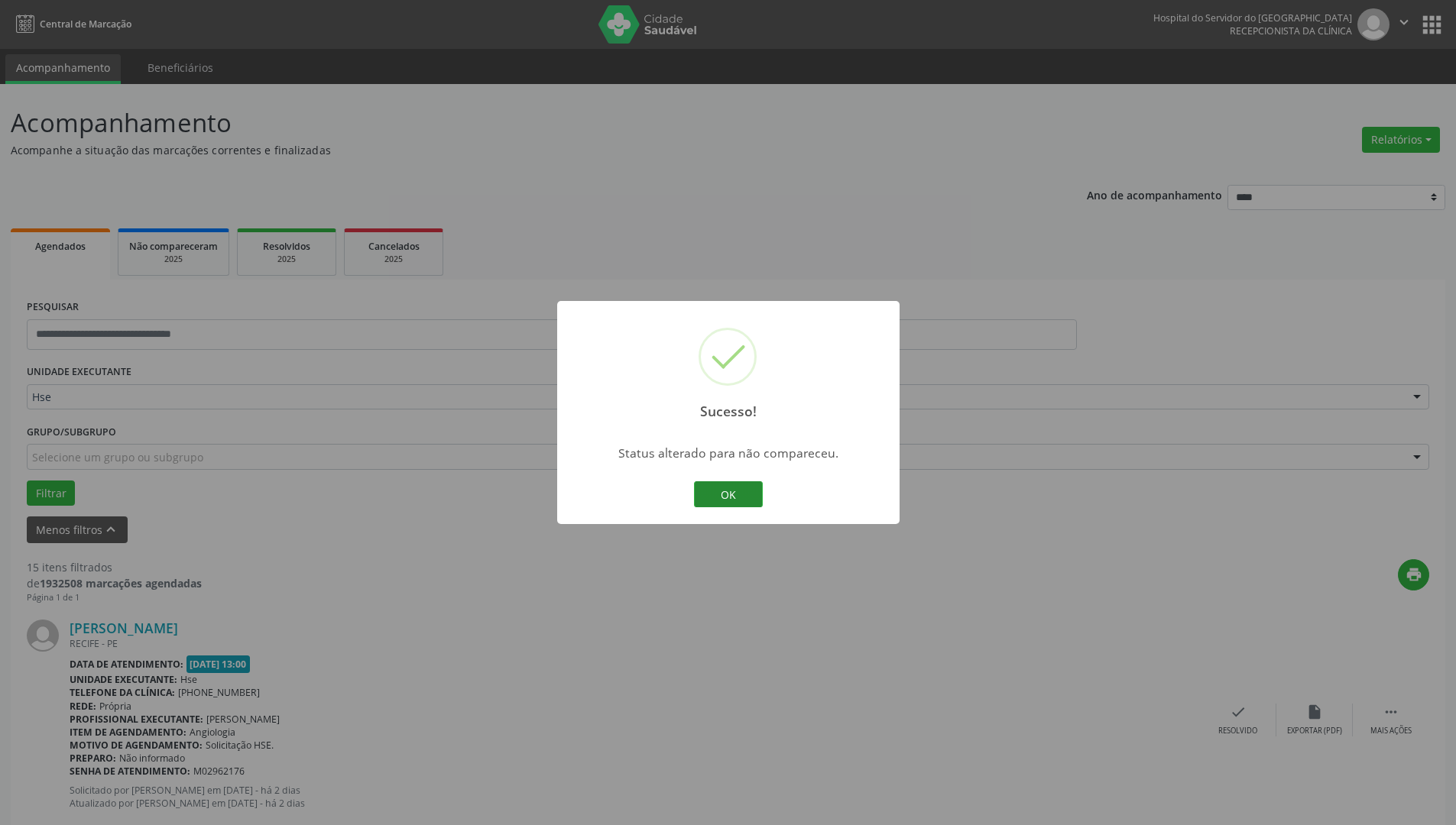
click at [746, 499] on button "OK" at bounding box center [729, 494] width 69 height 26
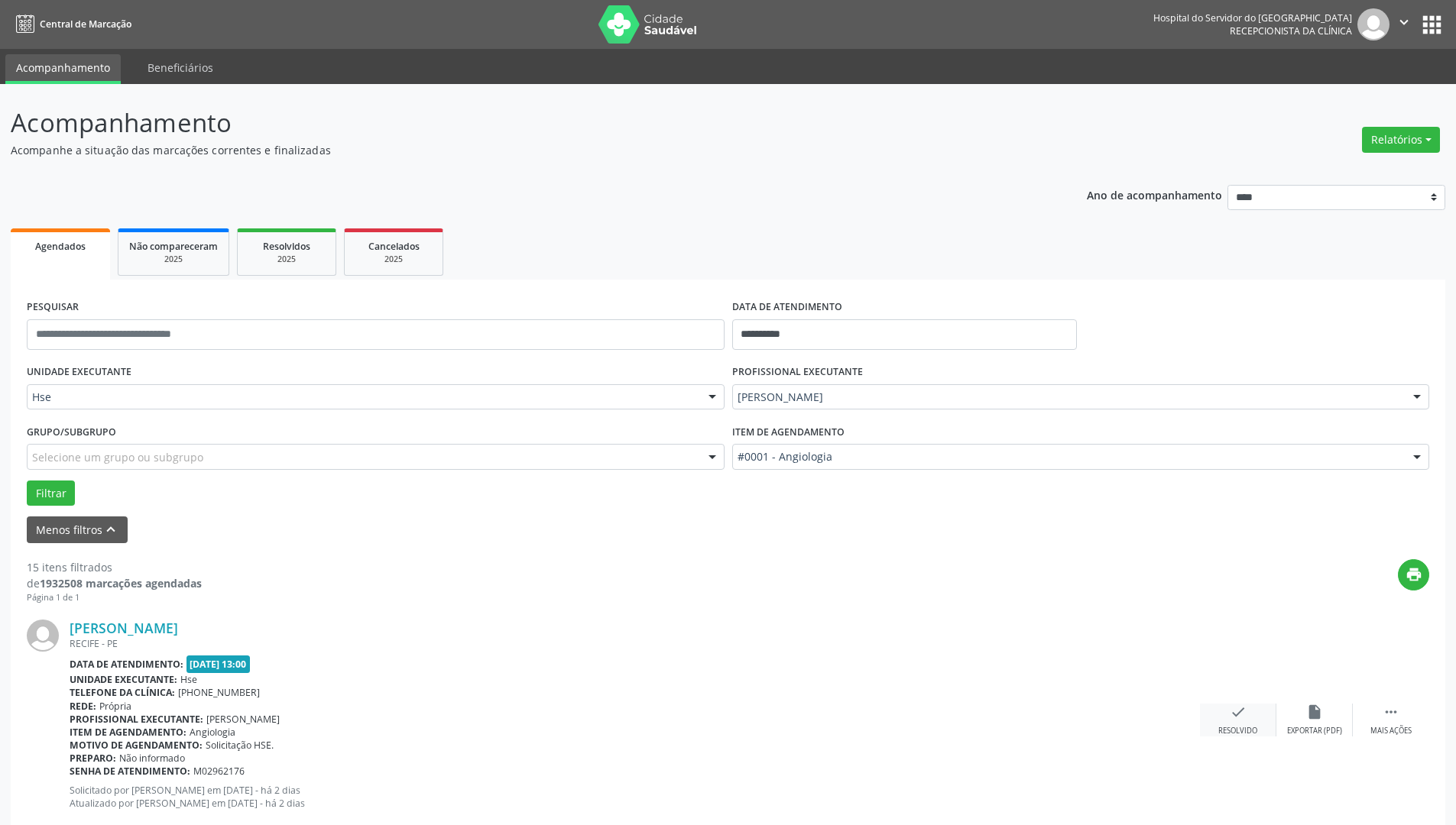
click at [1242, 673] on icon "check" at bounding box center [1238, 712] width 17 height 17
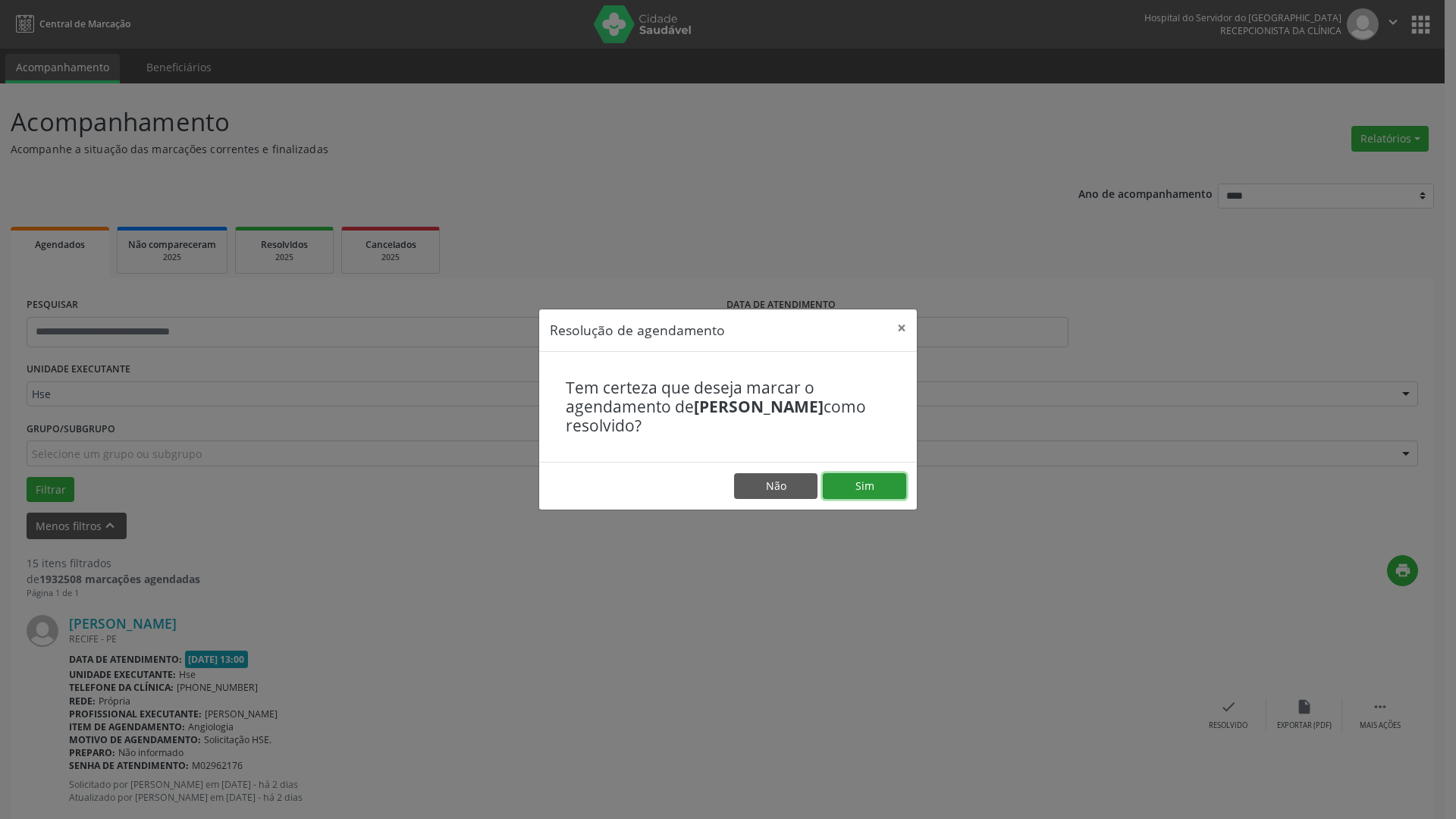
click at [844, 484] on button "Sim" at bounding box center [864, 486] width 83 height 26
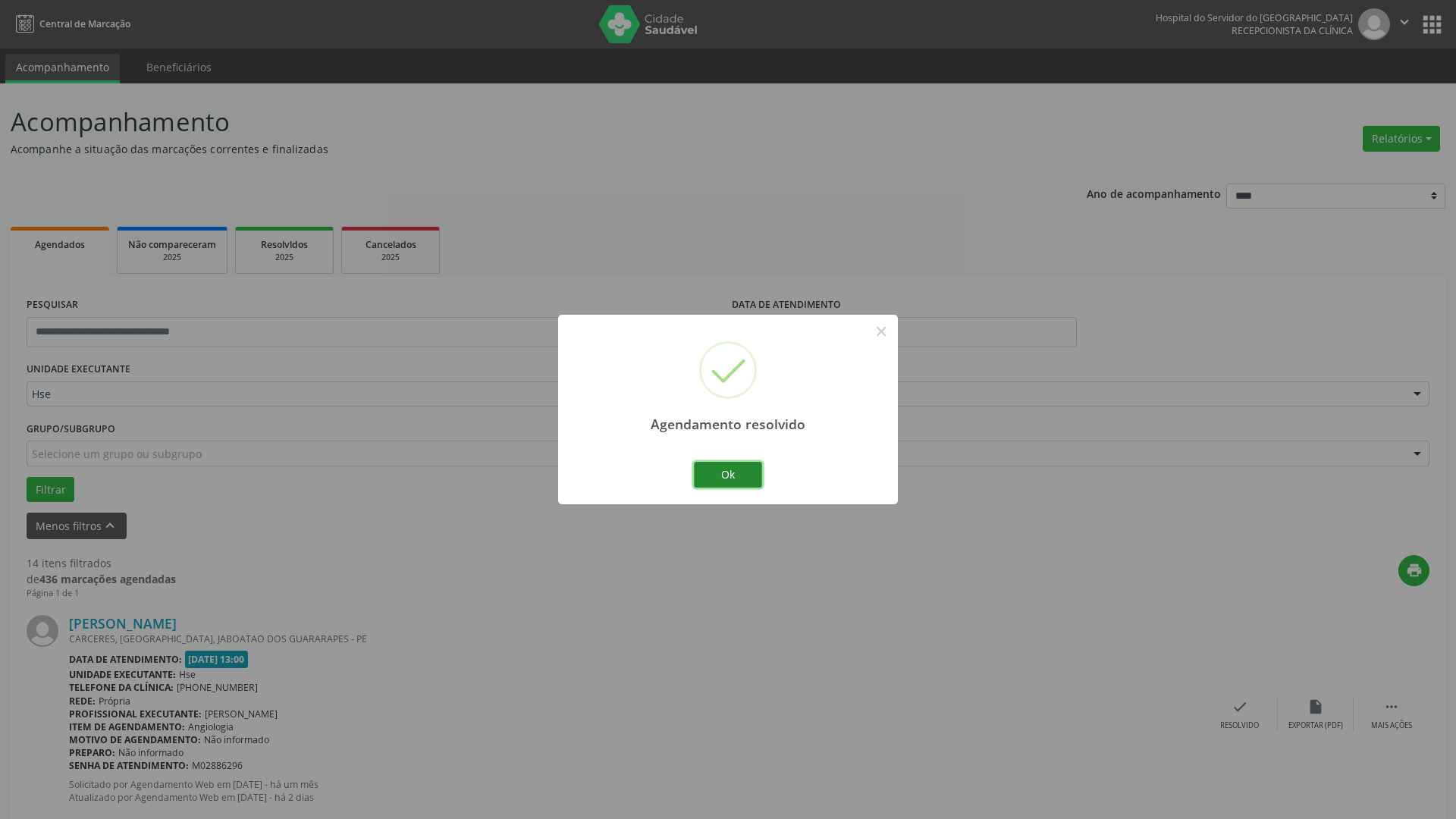
click at [730, 474] on button "Ok" at bounding box center [728, 474] width 68 height 26
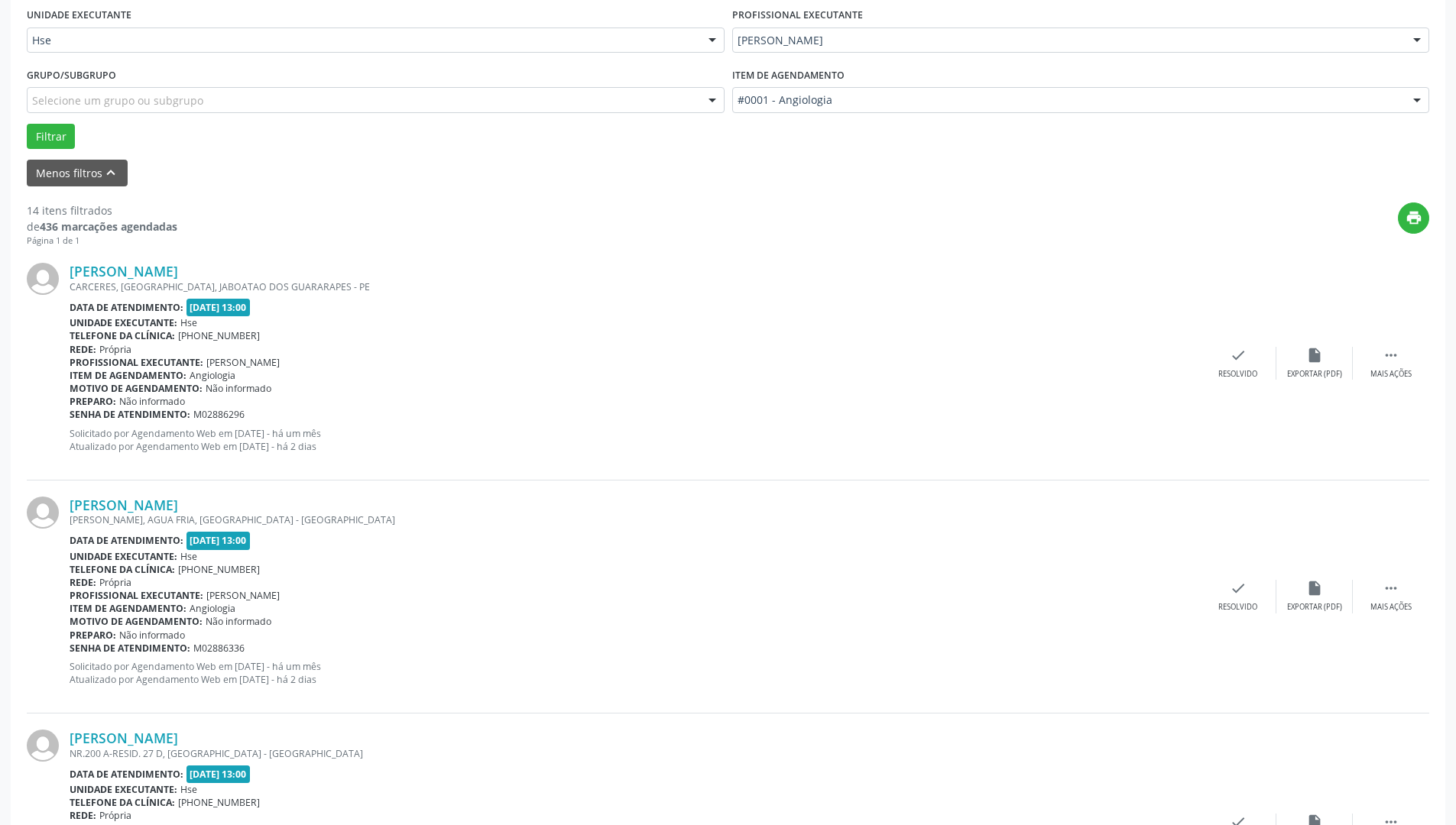
scroll to position [382, 0]
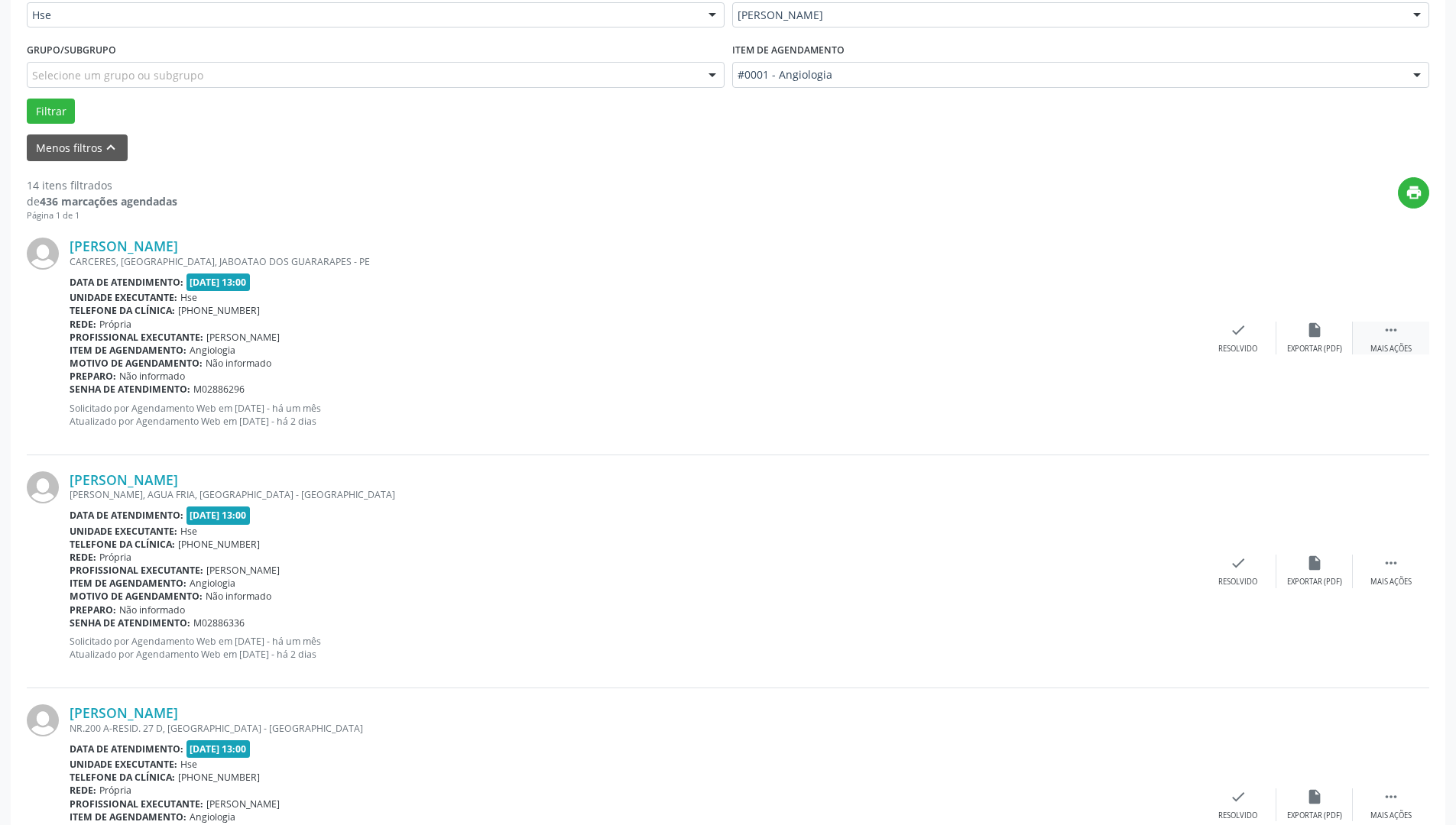
click at [1386, 344] on div "Mais ações" at bounding box center [1391, 349] width 41 height 11
click at [1308, 342] on div "alarm_off Não compareceu" at bounding box center [1314, 338] width 76 height 33
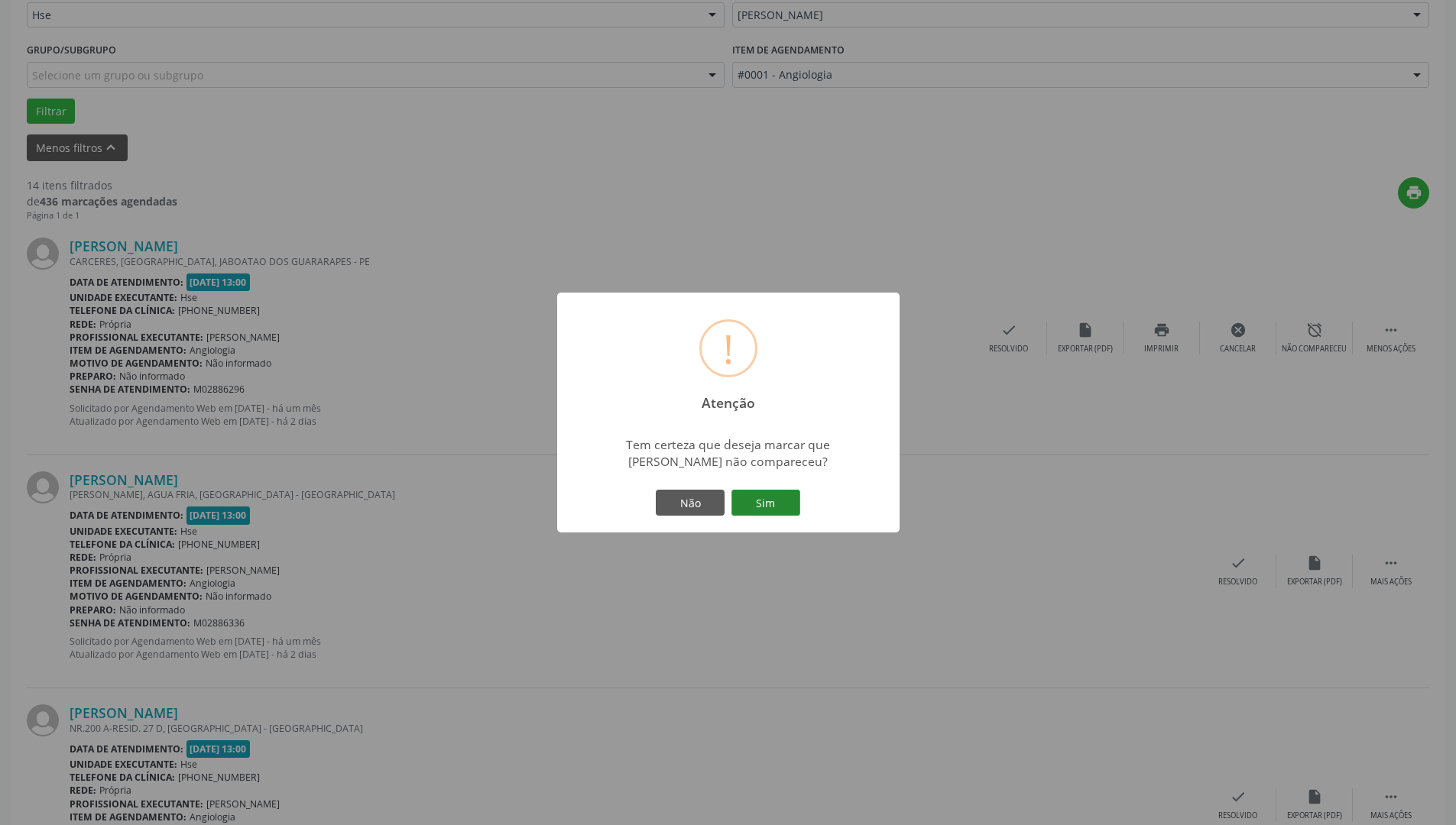
click at [754, 497] on button "Sim" at bounding box center [766, 502] width 69 height 26
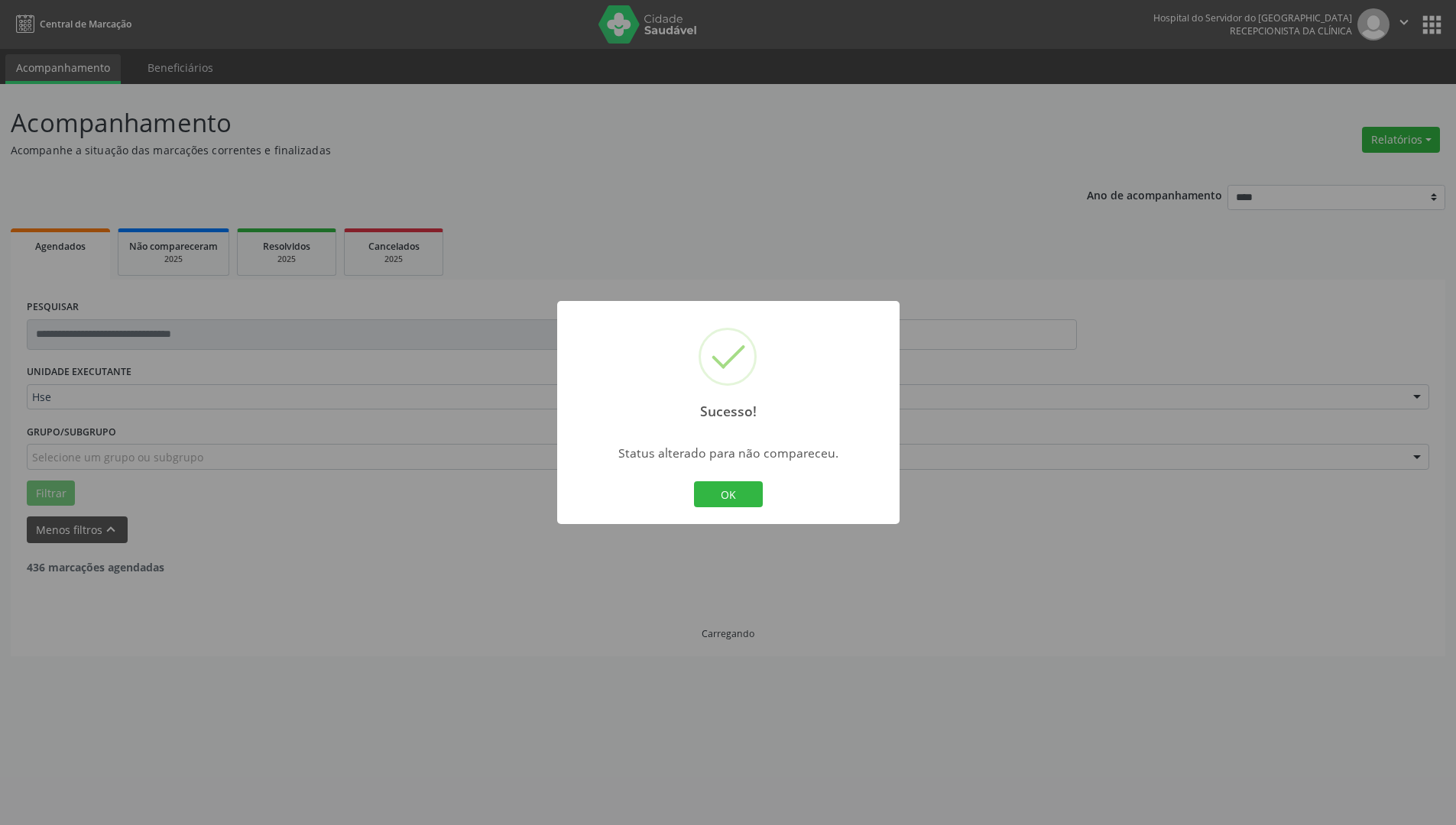
scroll to position [0, 0]
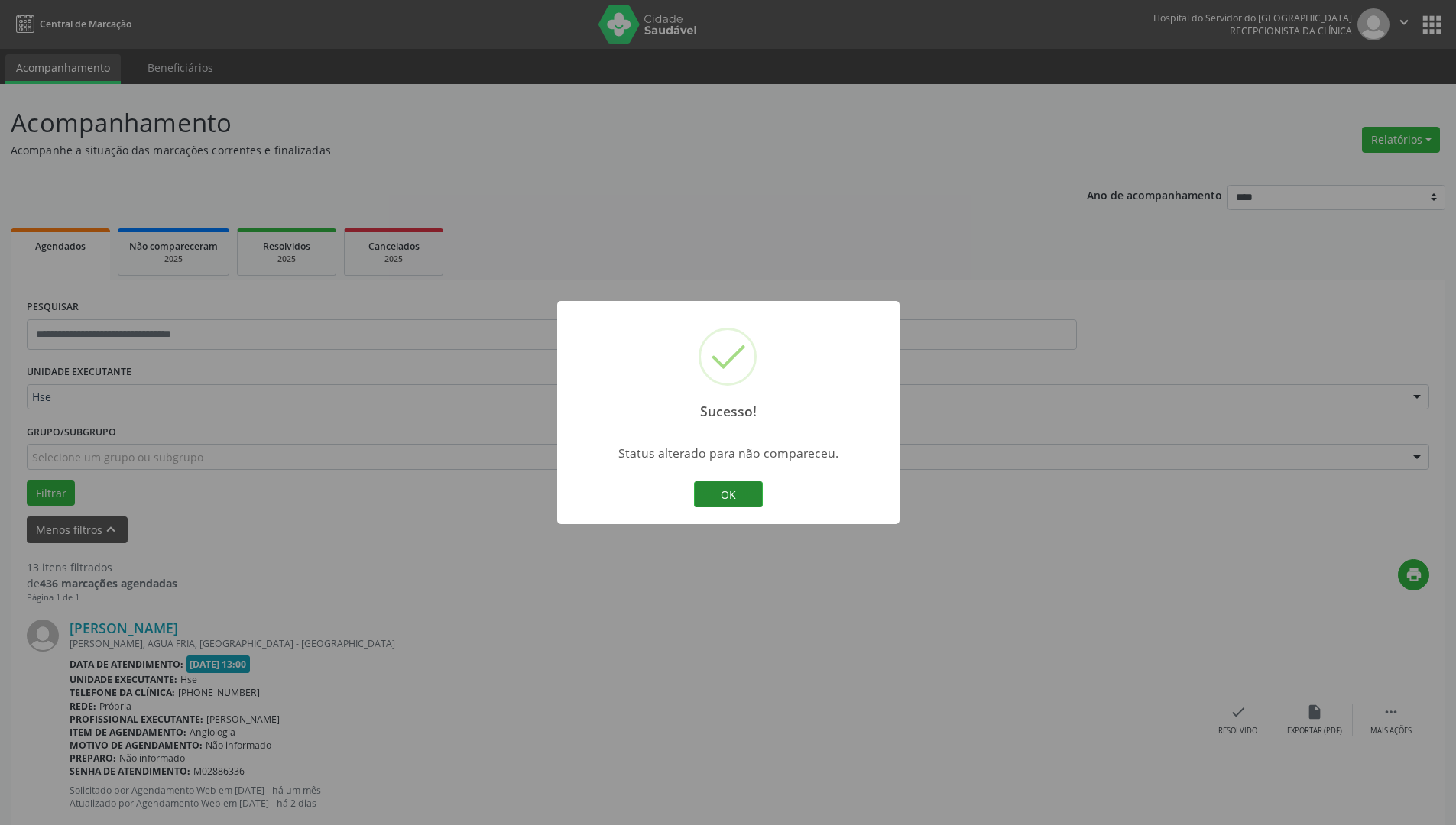
click at [720, 502] on button "OK" at bounding box center [729, 494] width 69 height 26
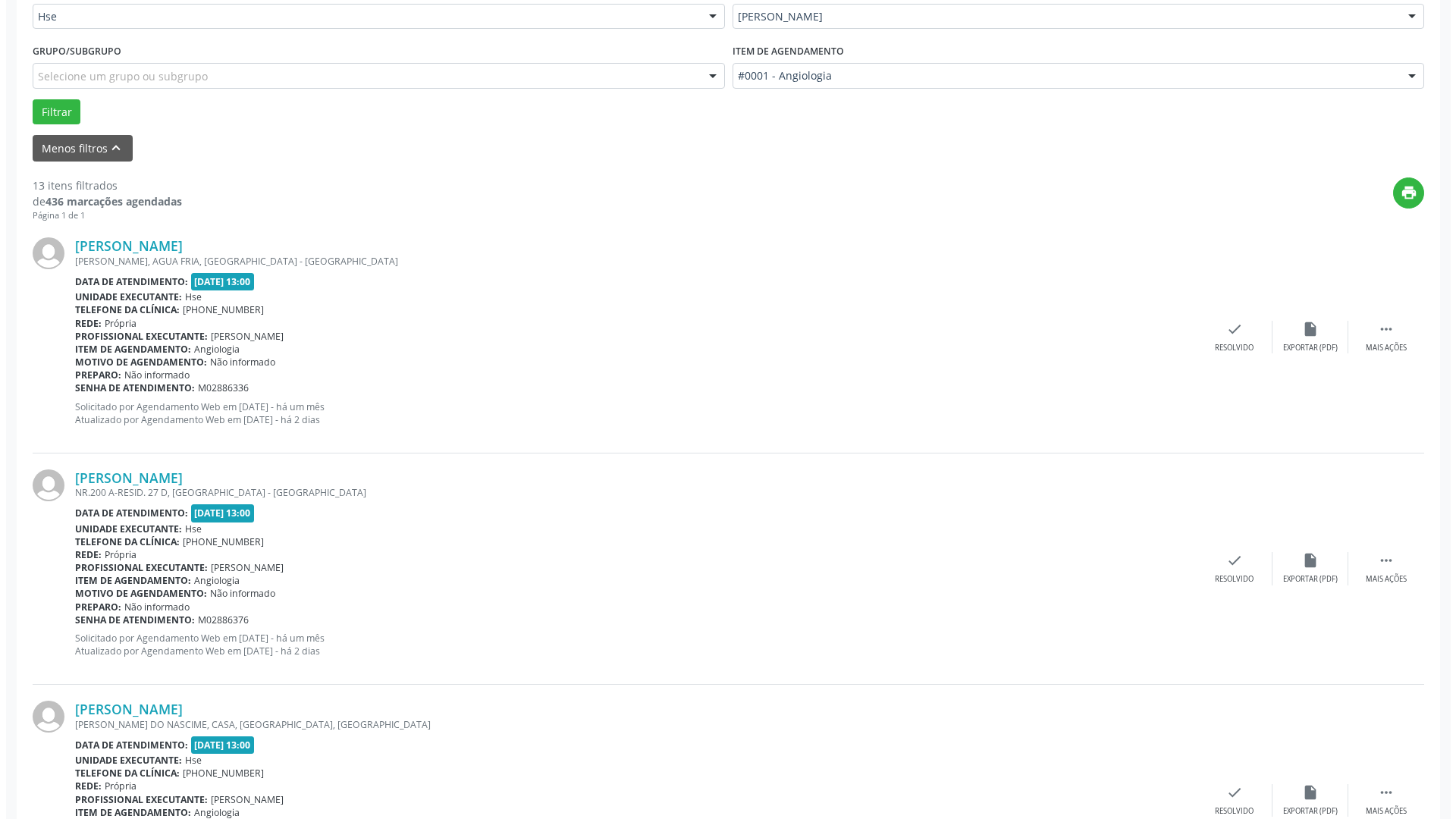
scroll to position [380, 0]
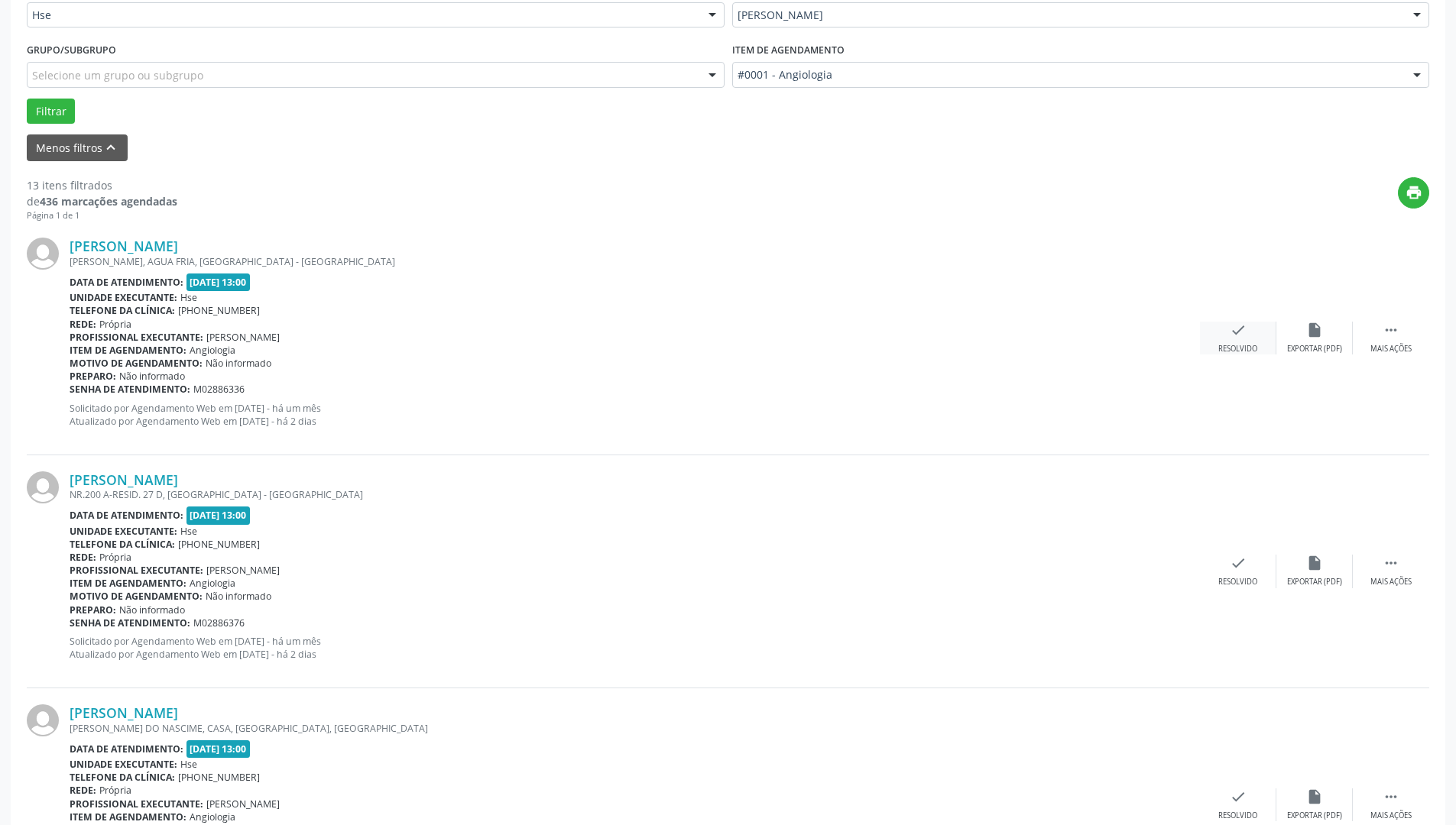
click at [1245, 332] on icon "check" at bounding box center [1238, 330] width 17 height 17
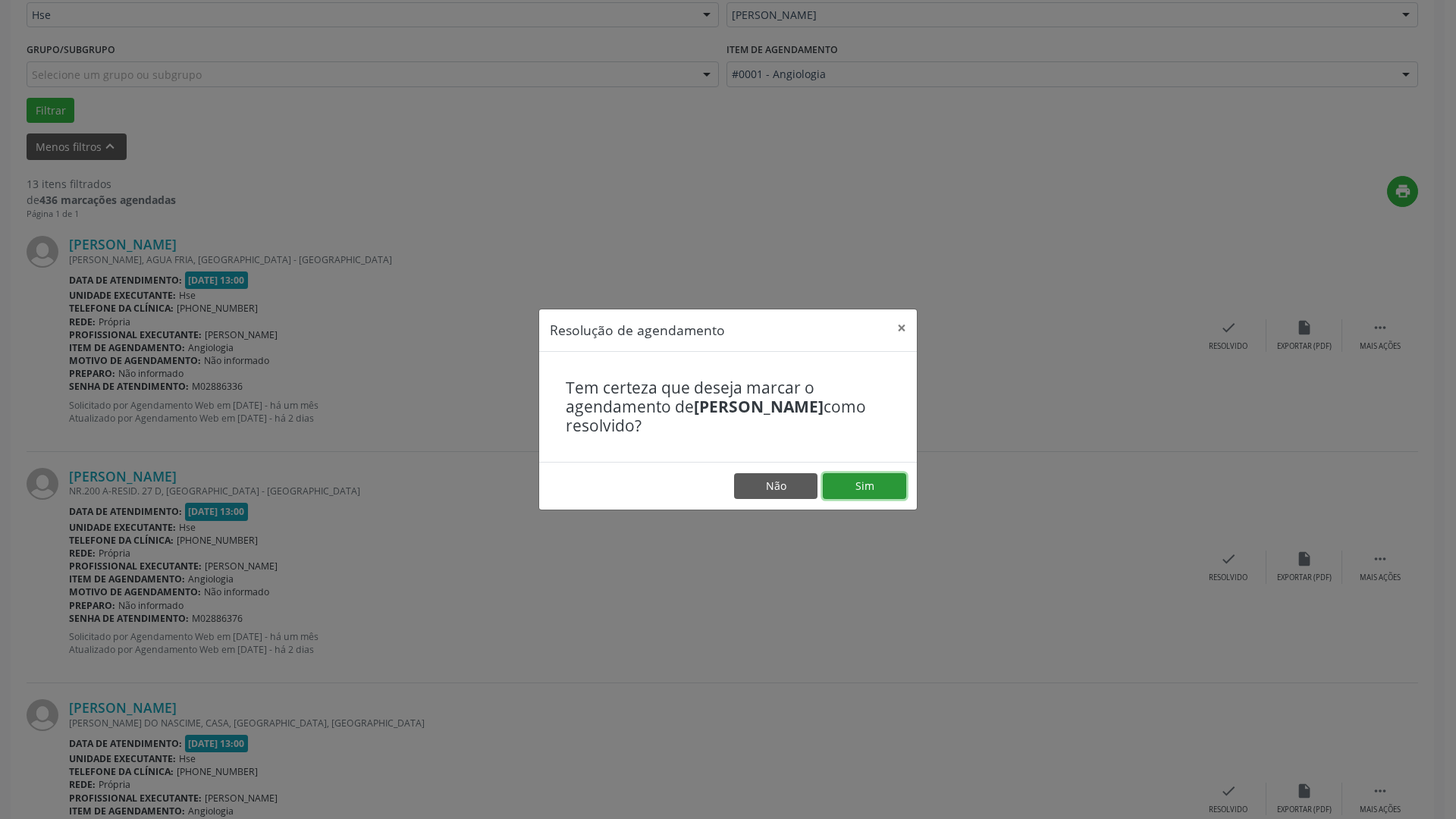
click at [864, 492] on button "Sim" at bounding box center [864, 486] width 83 height 26
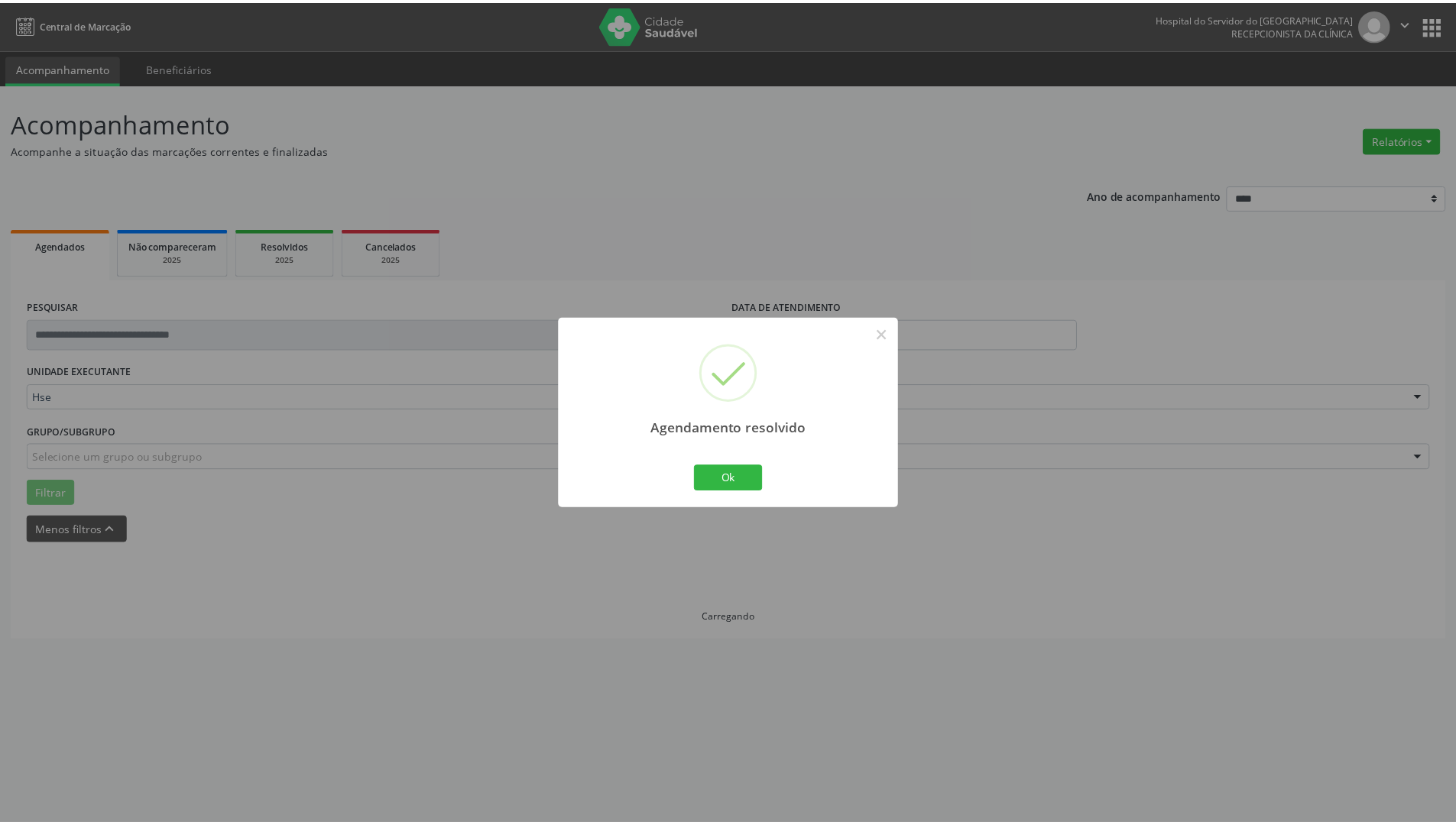
scroll to position [0, 0]
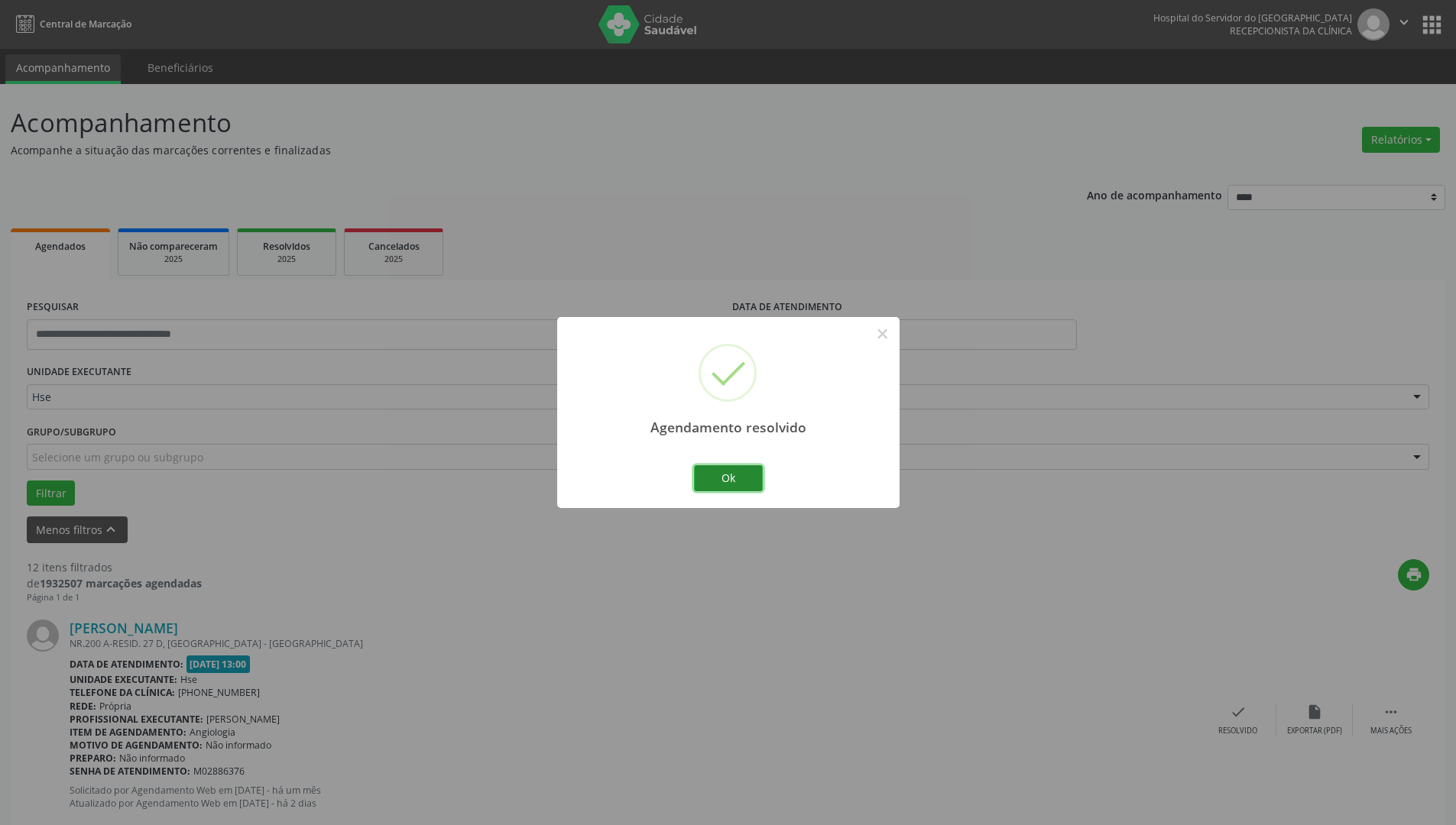
click at [746, 480] on button "Ok" at bounding box center [729, 478] width 69 height 26
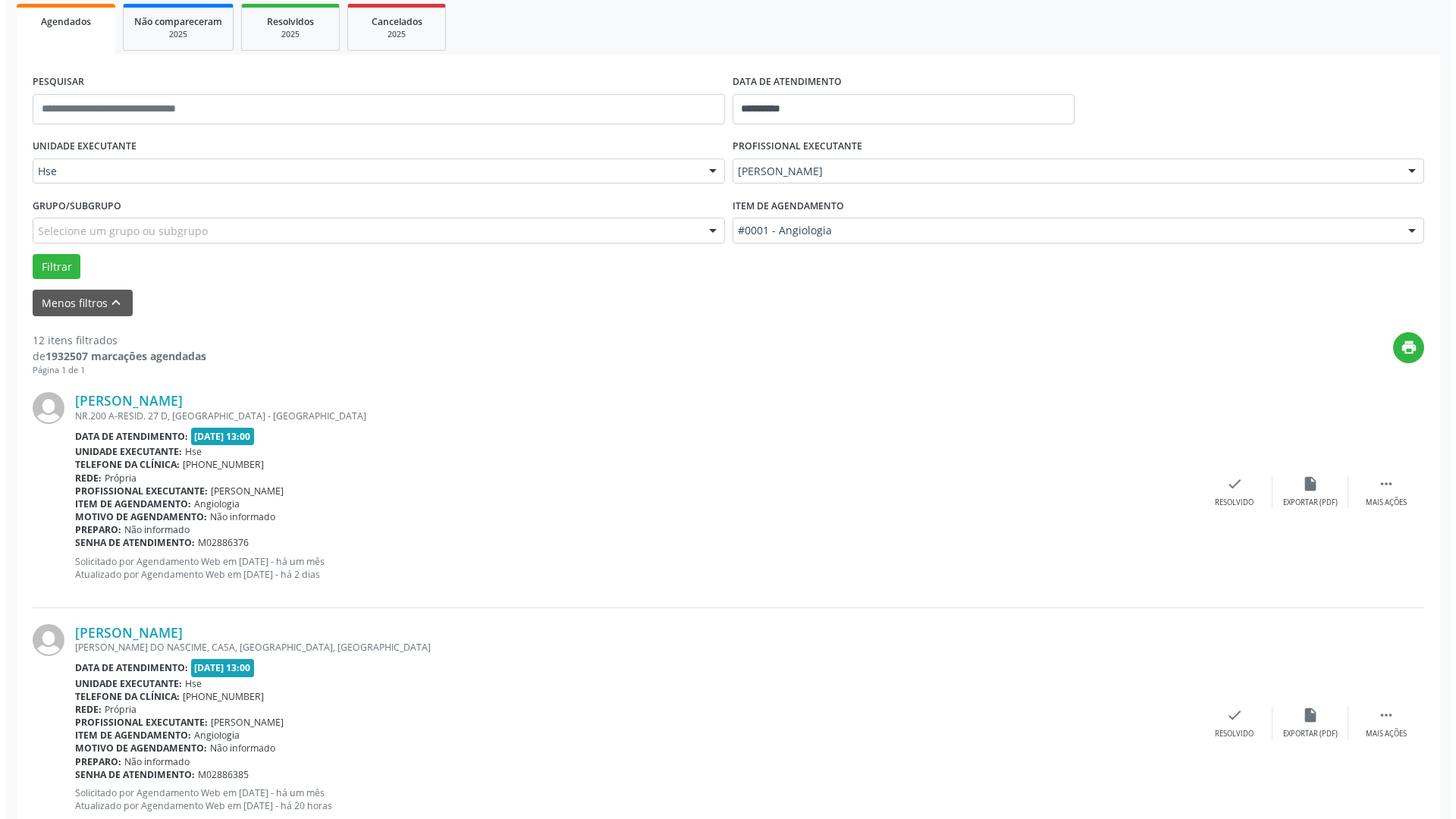
scroll to position [227, 0]
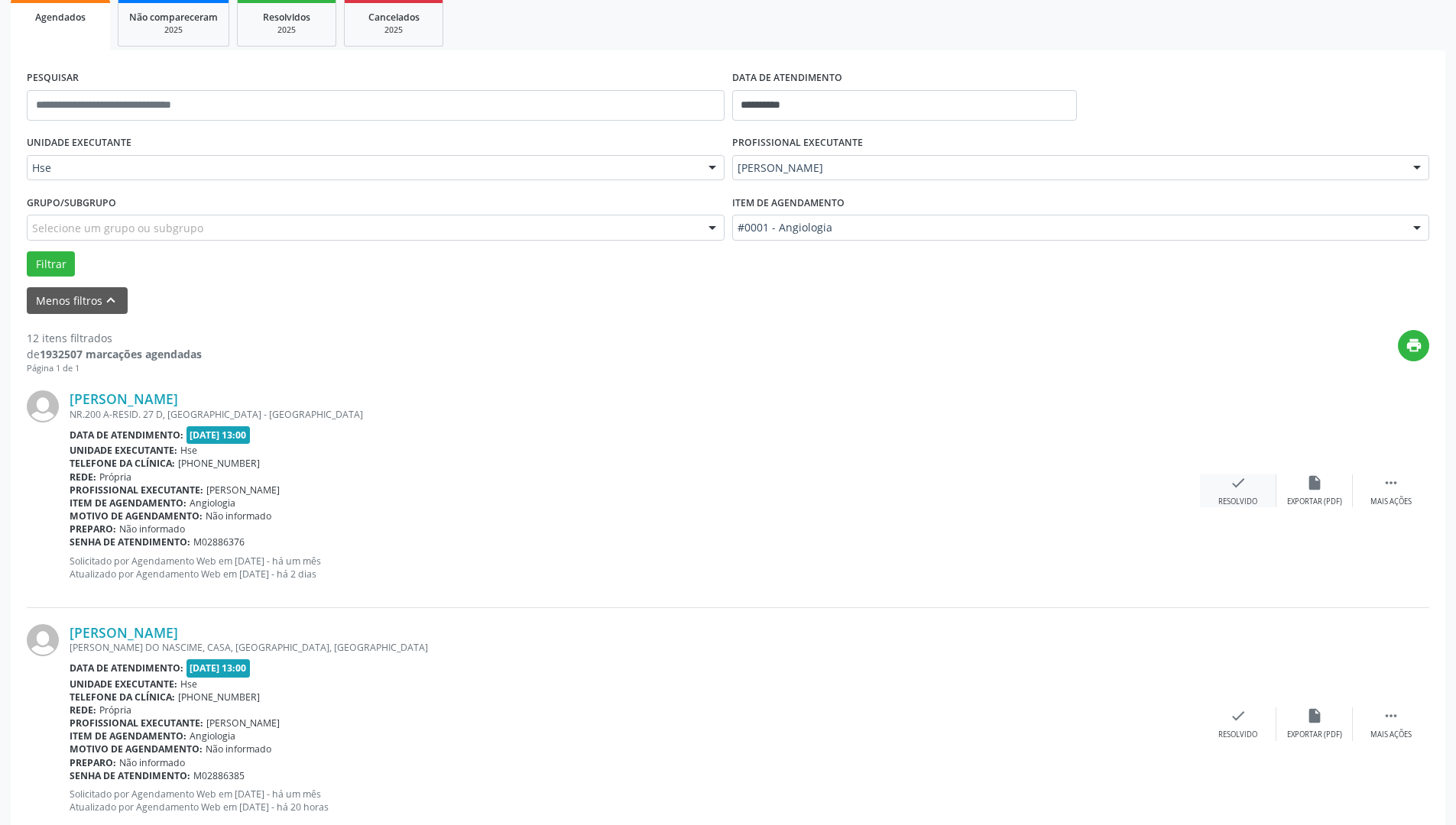
click at [1229, 495] on div "check Resolvido" at bounding box center [1238, 490] width 76 height 33
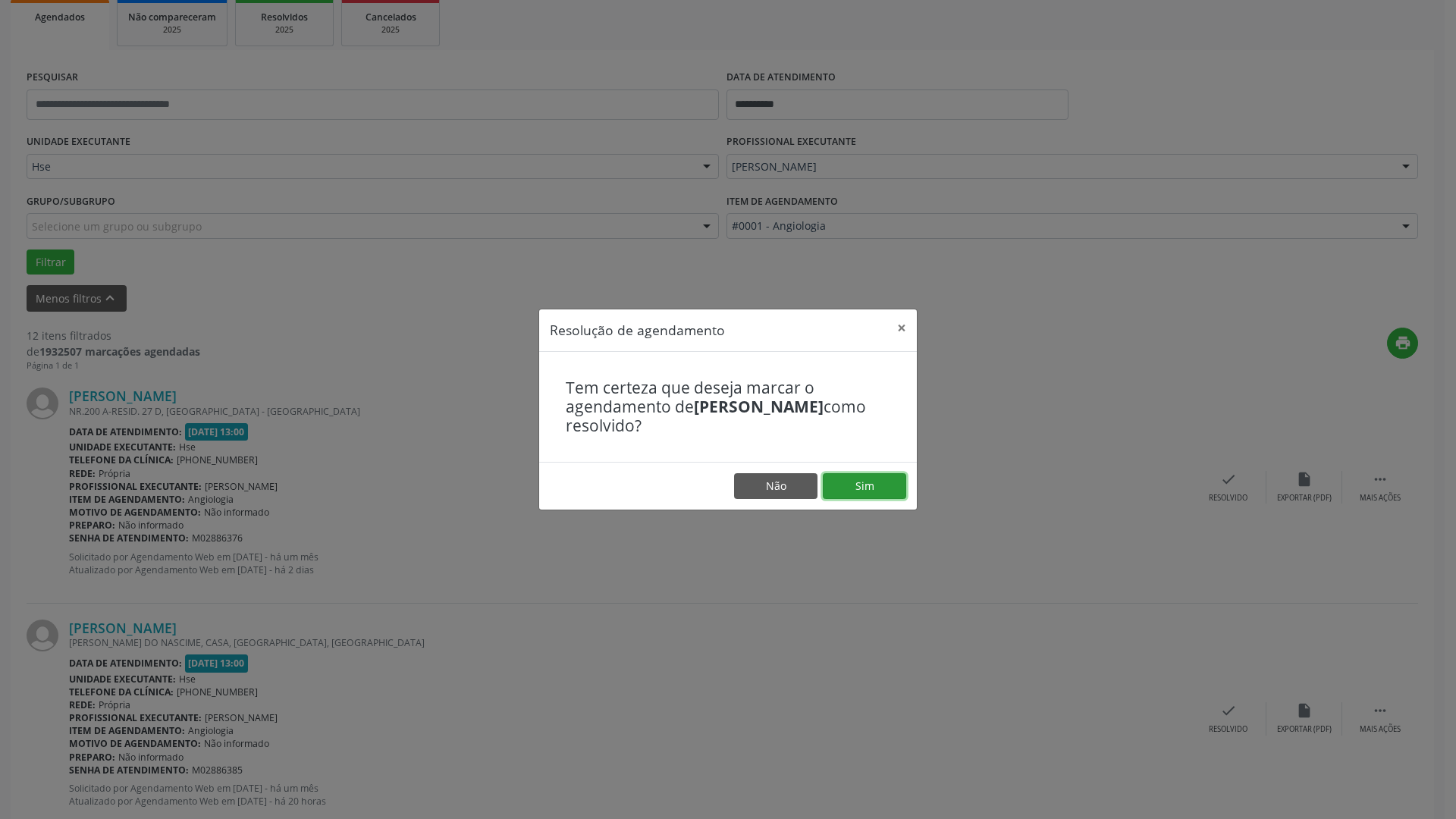
click at [859, 492] on button "Sim" at bounding box center [864, 486] width 83 height 26
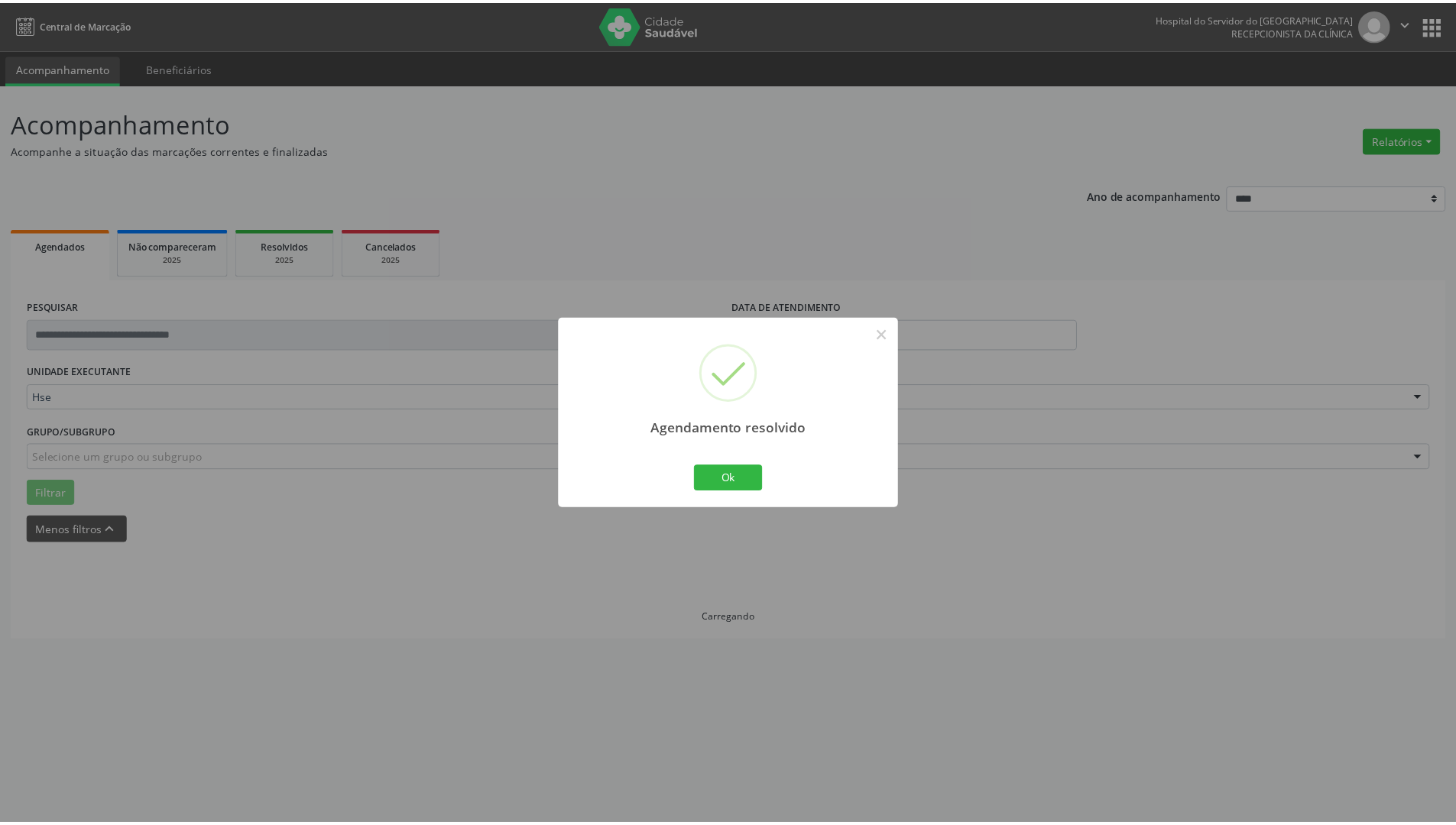
scroll to position [0, 0]
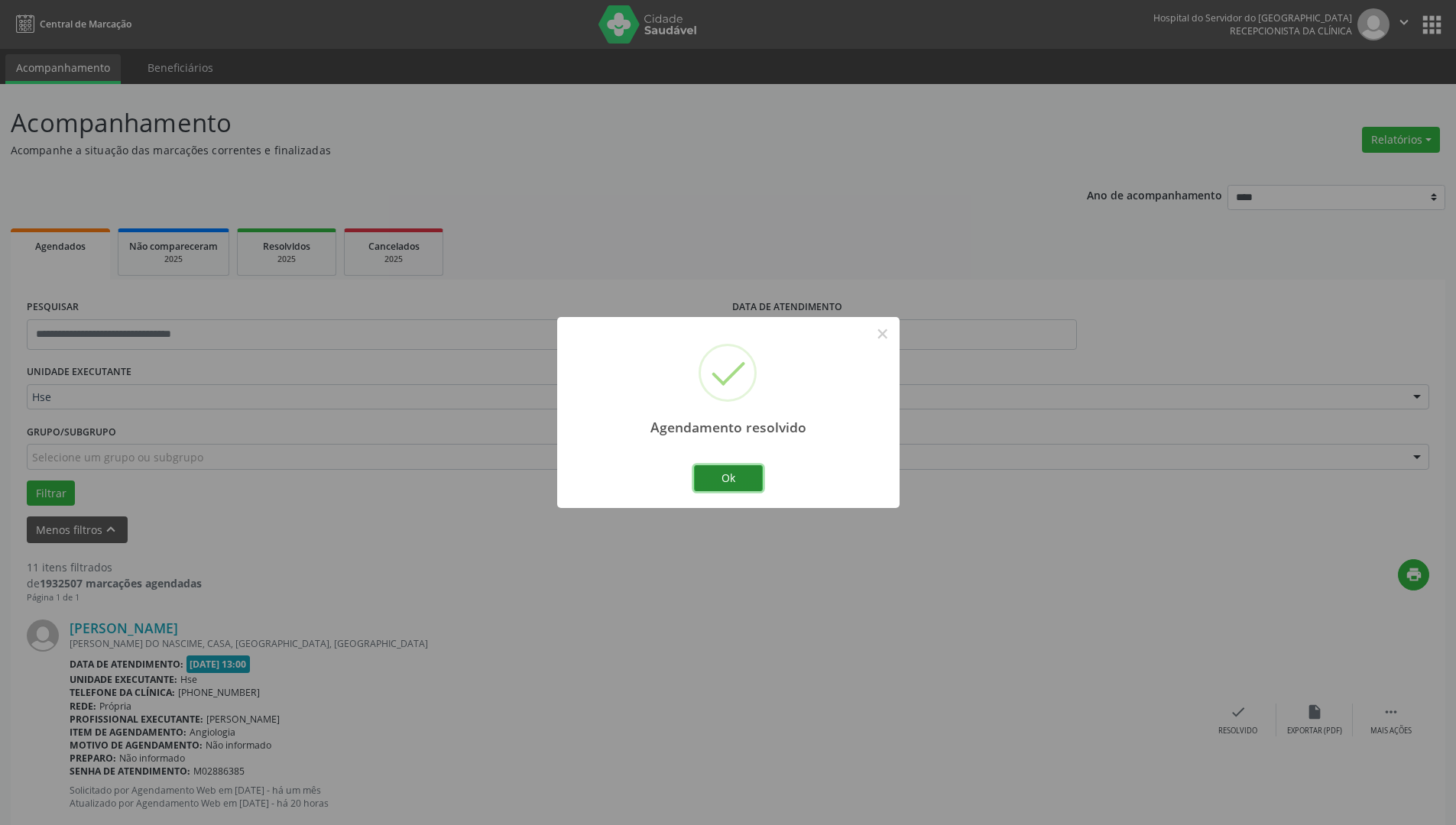
click at [736, 475] on button "Ok" at bounding box center [729, 478] width 69 height 26
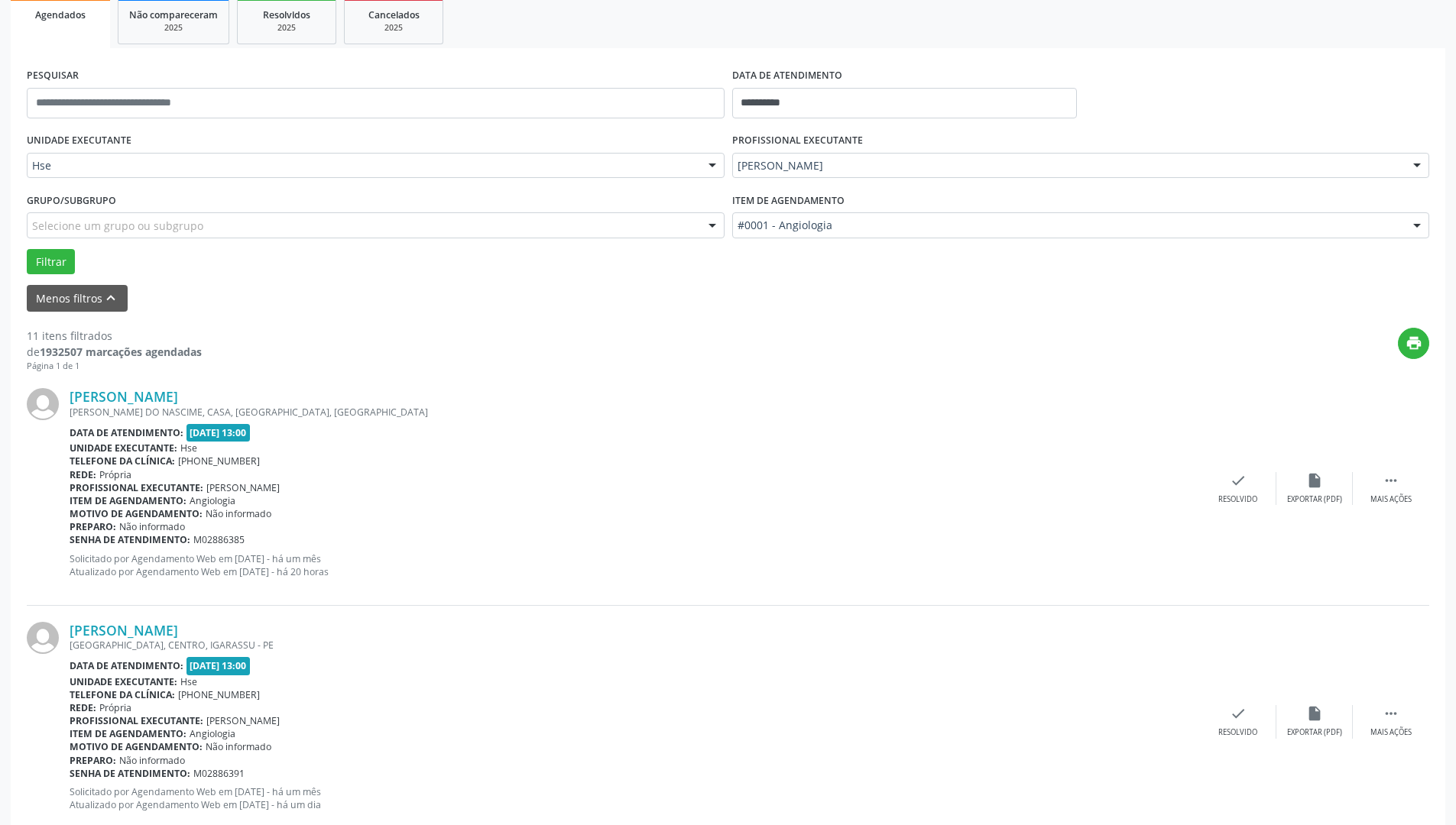
scroll to position [306, 0]
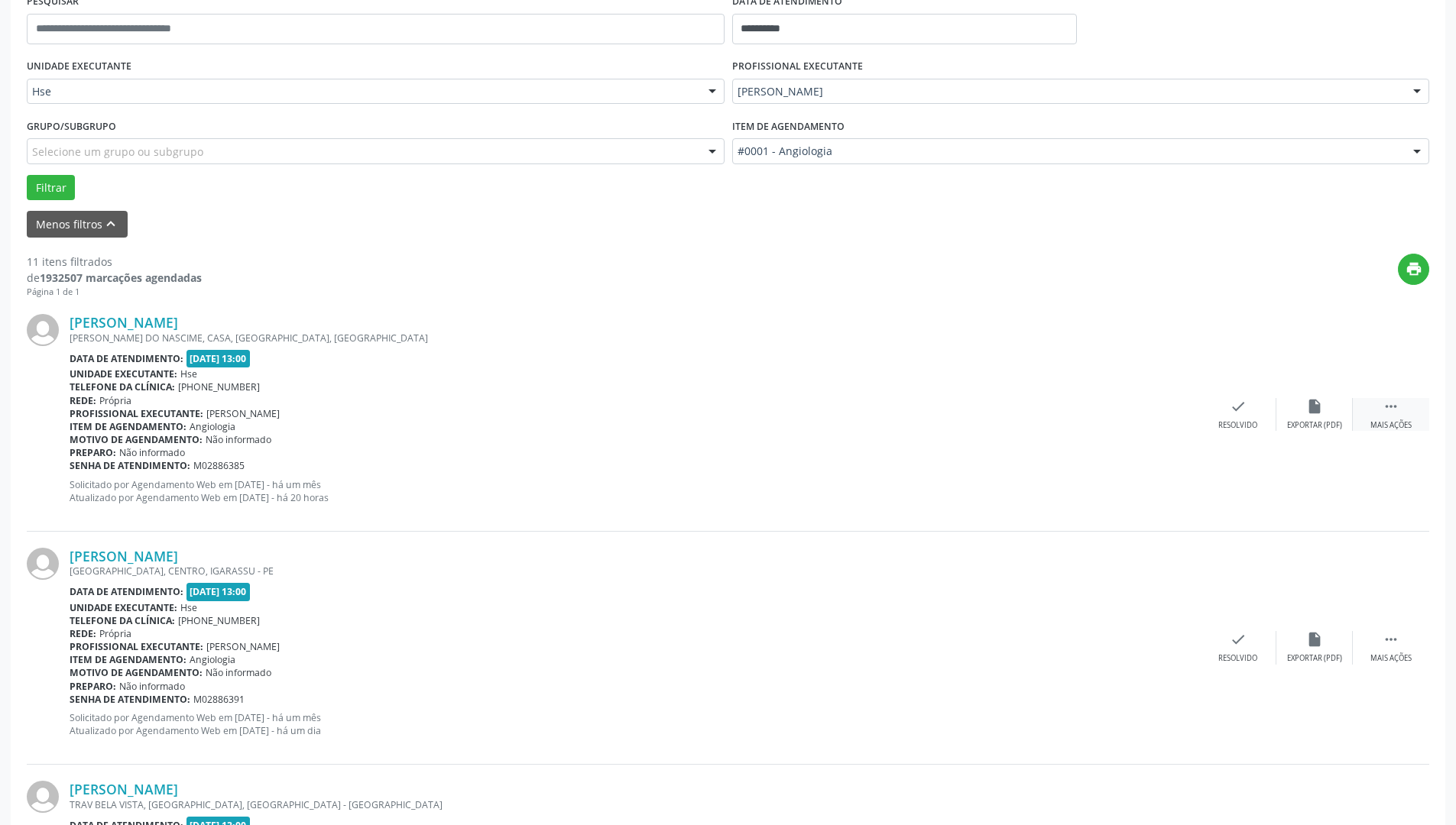
click at [1375, 407] on div " Mais ações" at bounding box center [1391, 414] width 76 height 33
click at [1311, 418] on div "alarm_off Não compareceu" at bounding box center [1314, 414] width 76 height 33
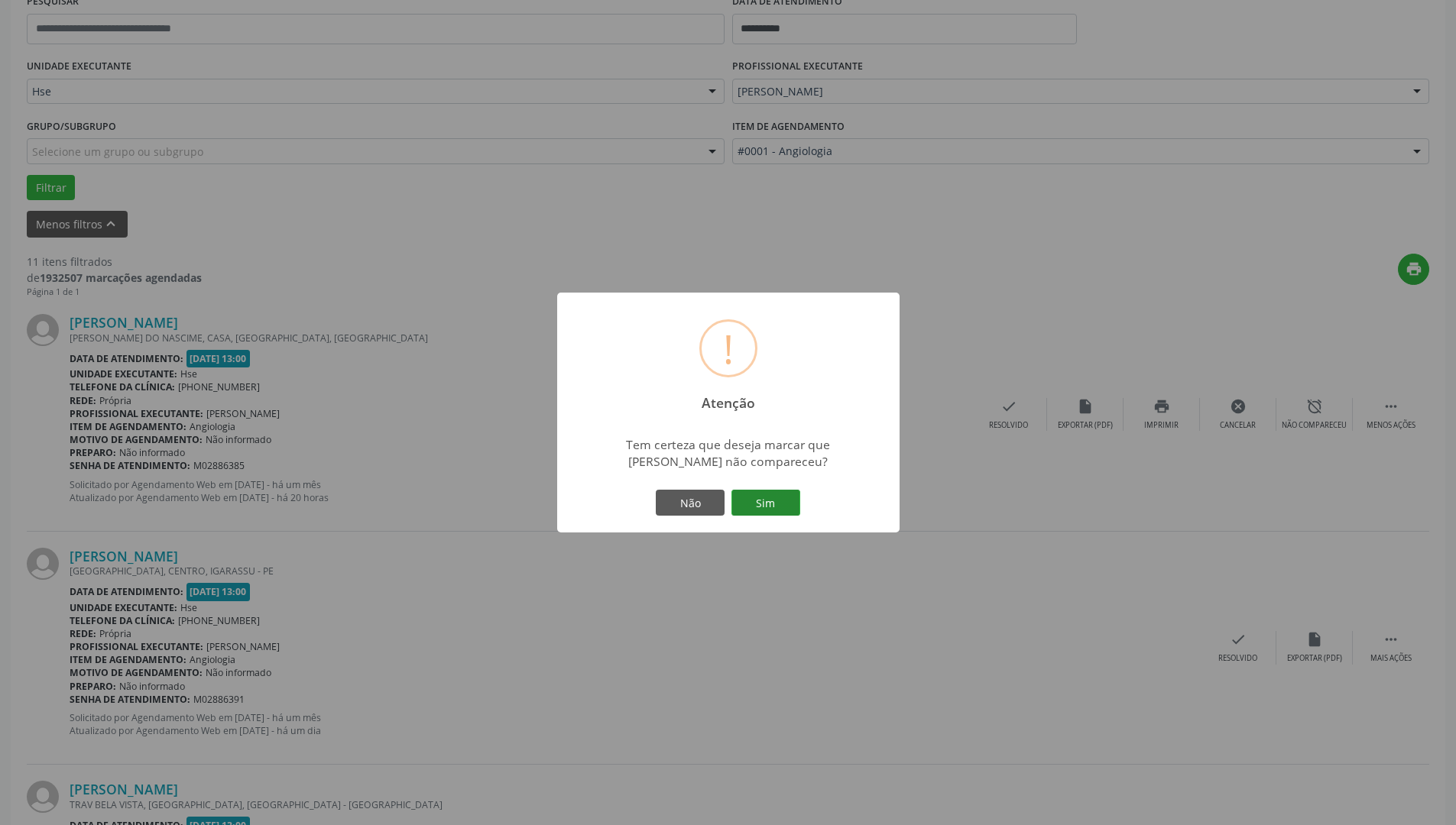
click at [792, 516] on button "Sim" at bounding box center [766, 502] width 69 height 26
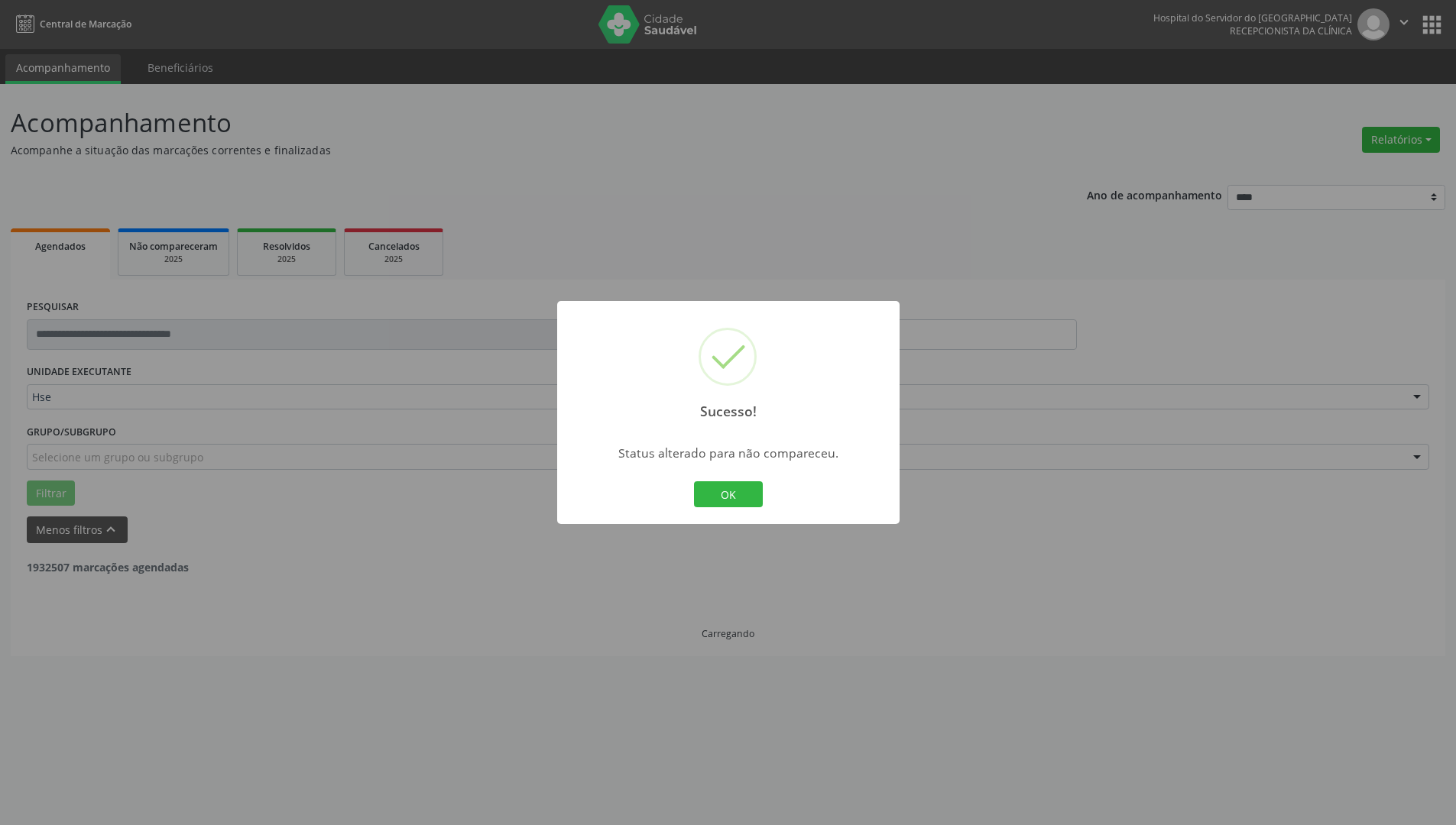
scroll to position [0, 0]
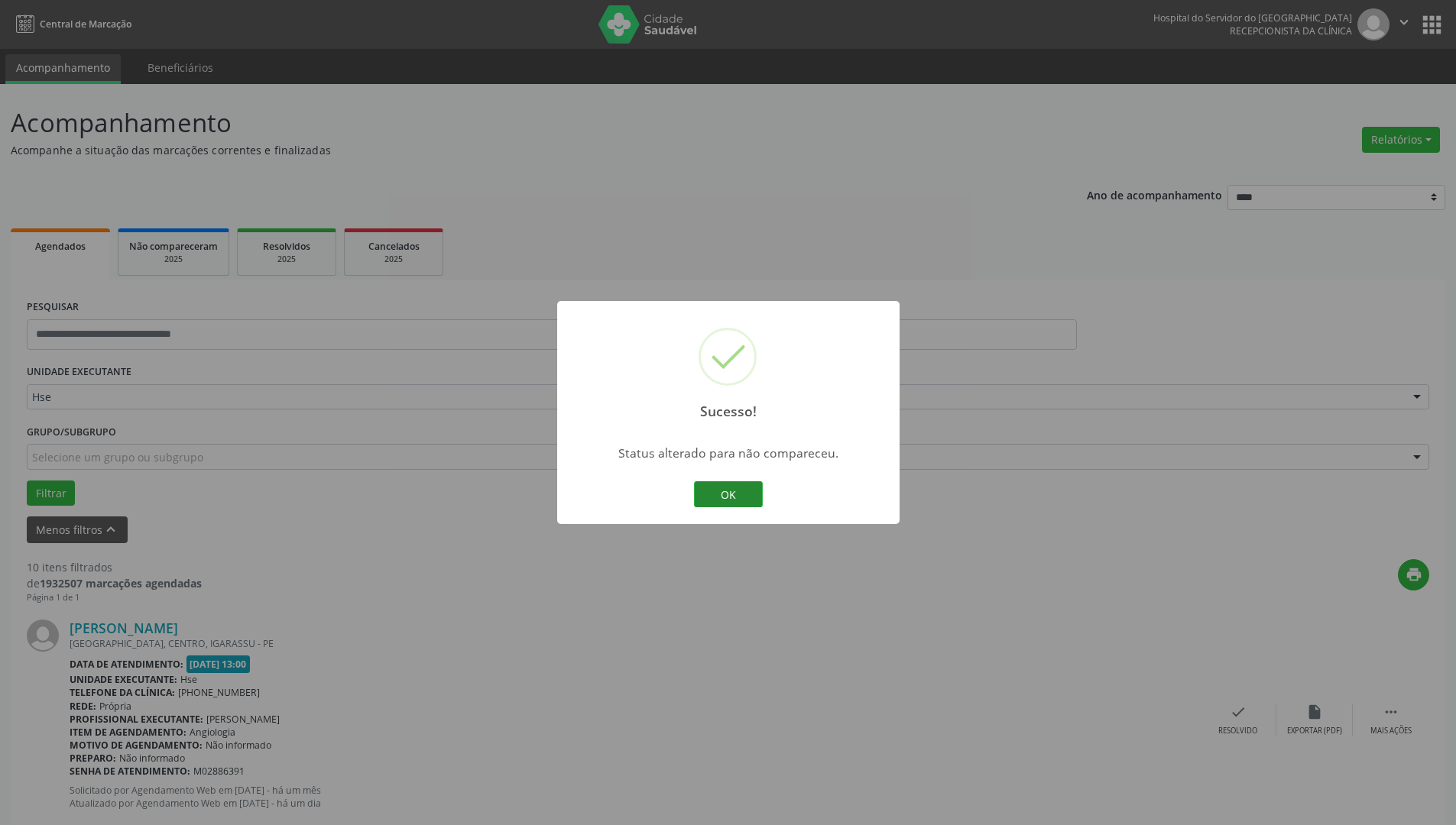
click at [728, 486] on button "OK" at bounding box center [729, 494] width 69 height 26
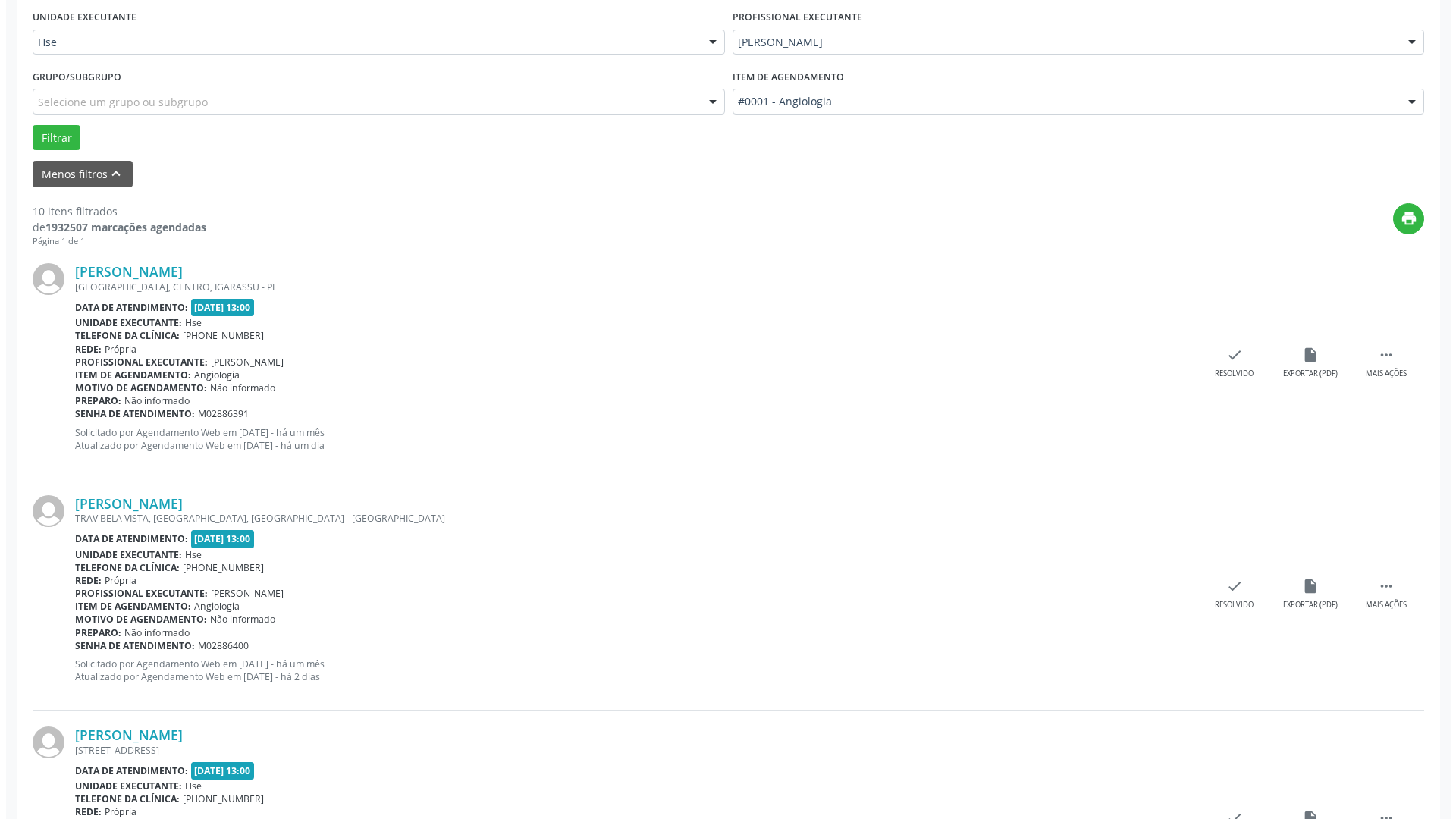
scroll to position [380, 0]
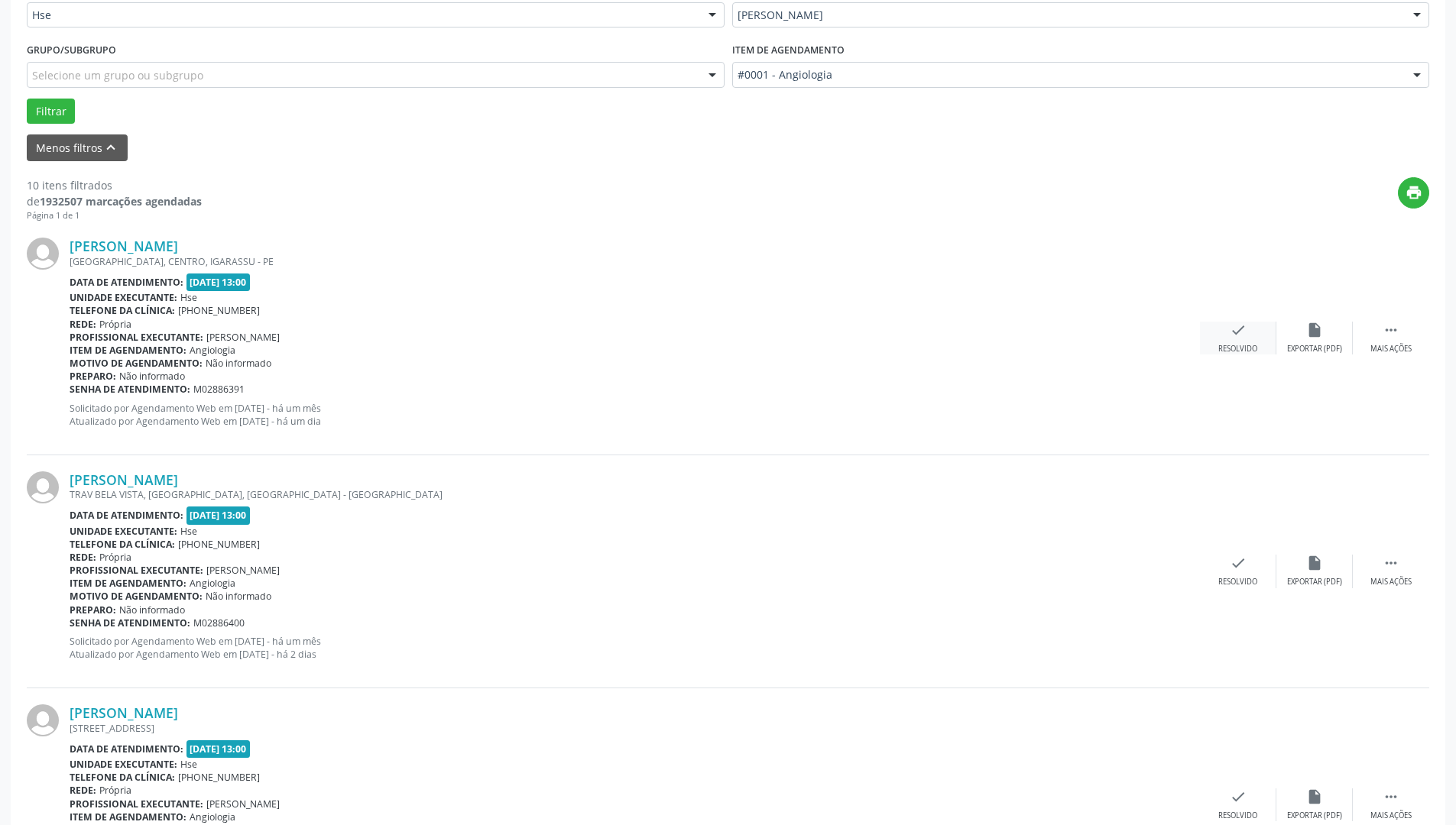
click at [1219, 337] on div "check Resolvido" at bounding box center [1238, 338] width 76 height 33
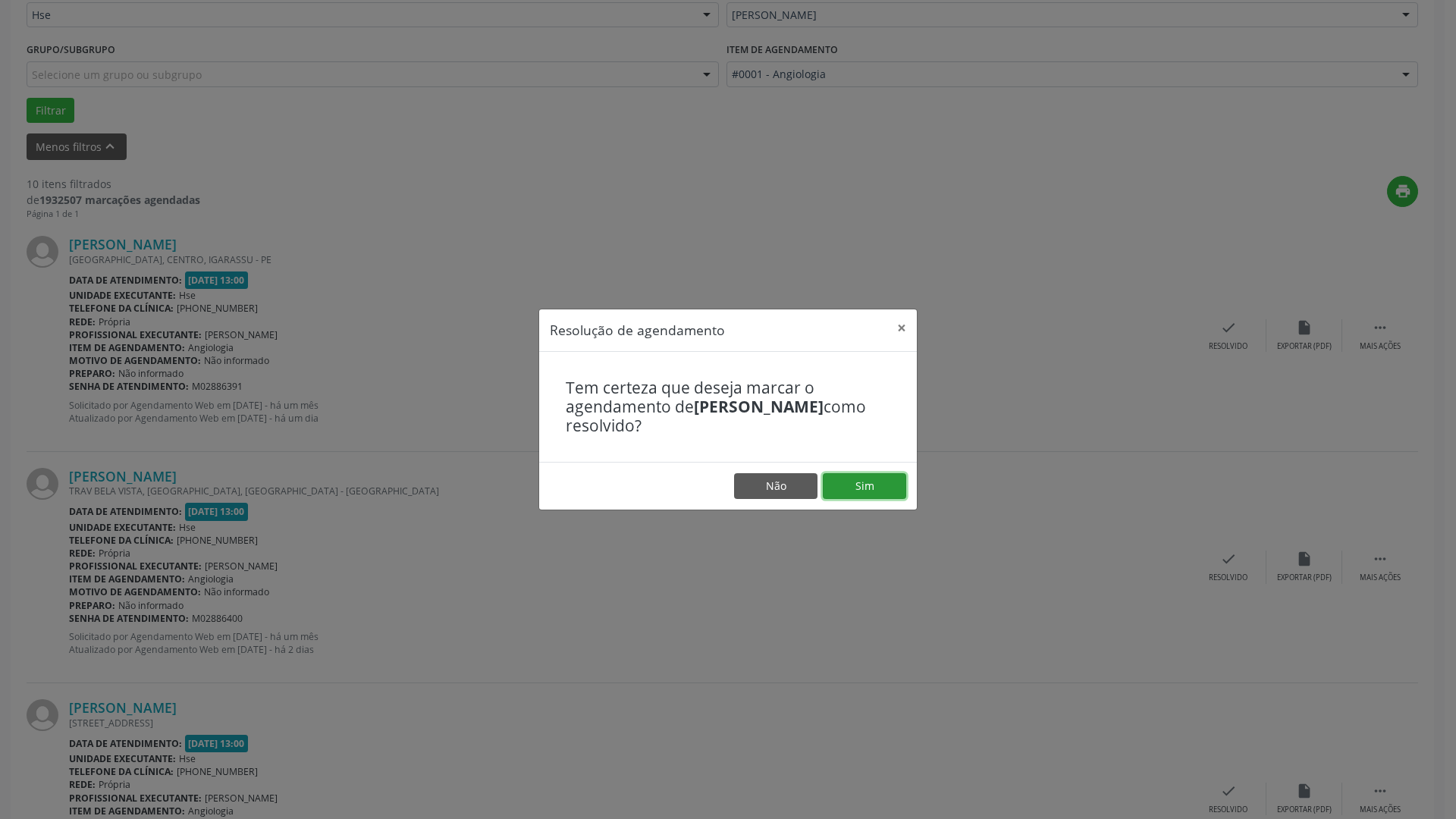
click at [879, 489] on button "Sim" at bounding box center [864, 486] width 83 height 26
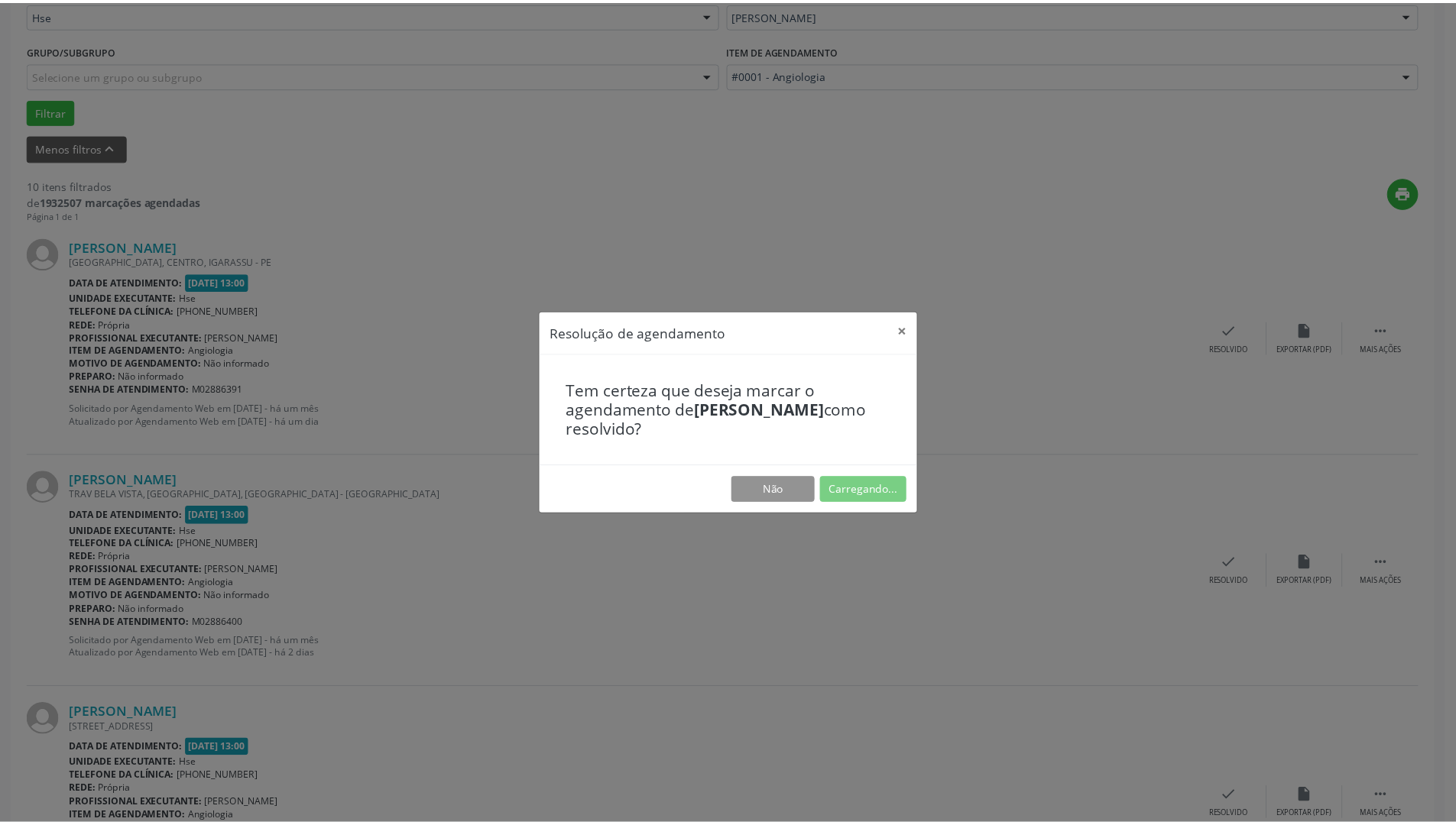
scroll to position [0, 0]
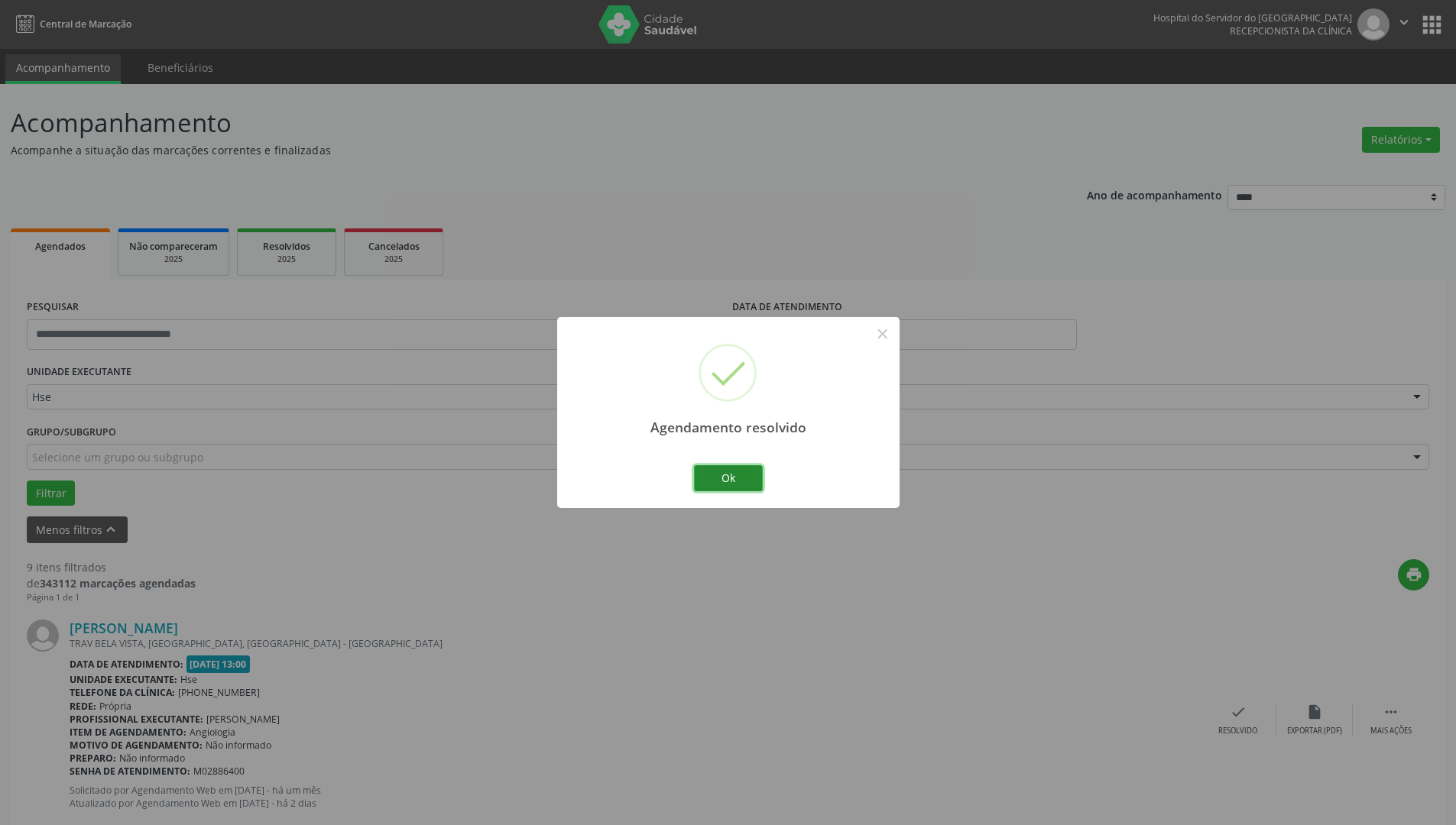
click at [729, 483] on button "Ok" at bounding box center [729, 478] width 69 height 26
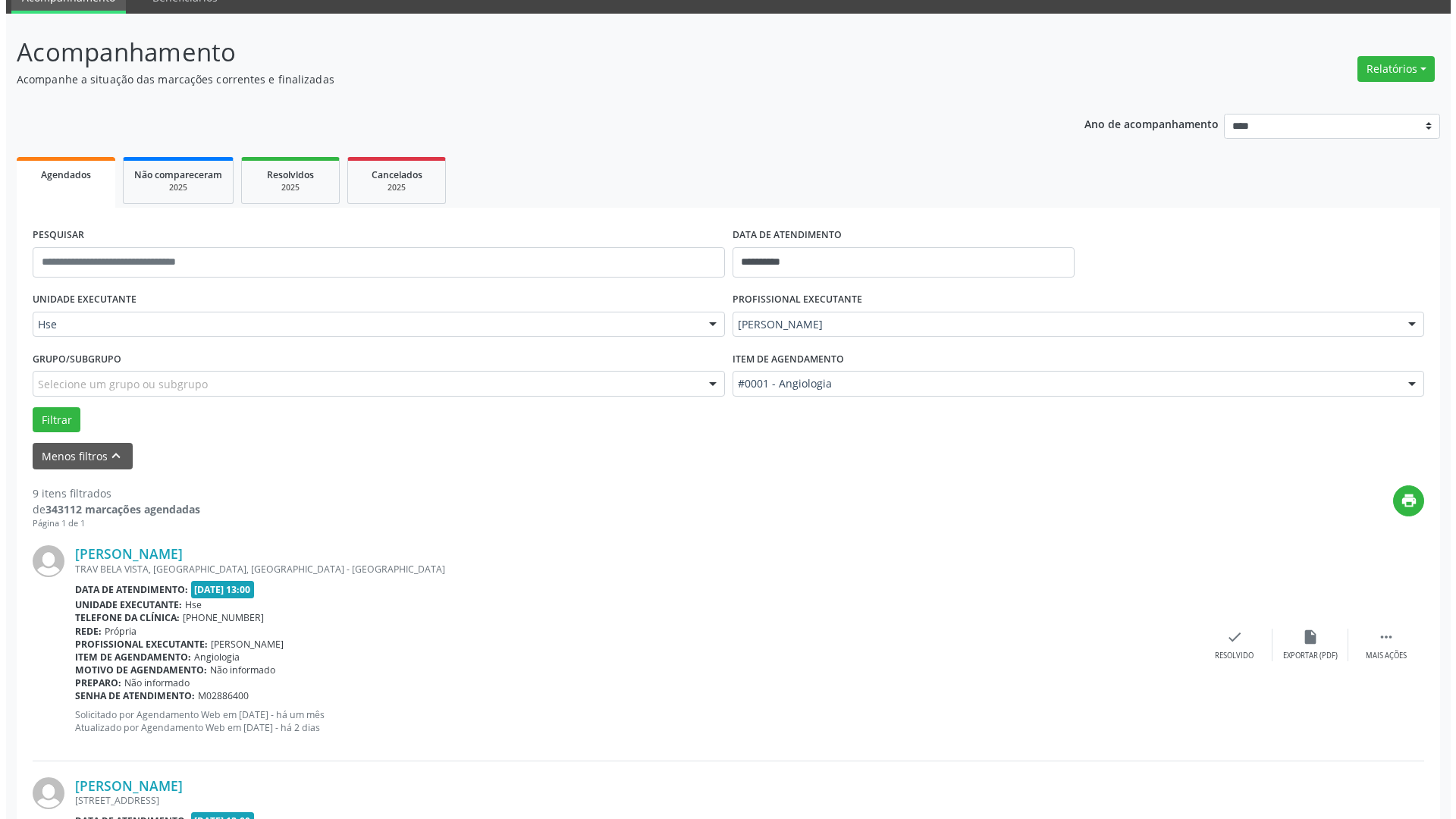
scroll to position [76, 0]
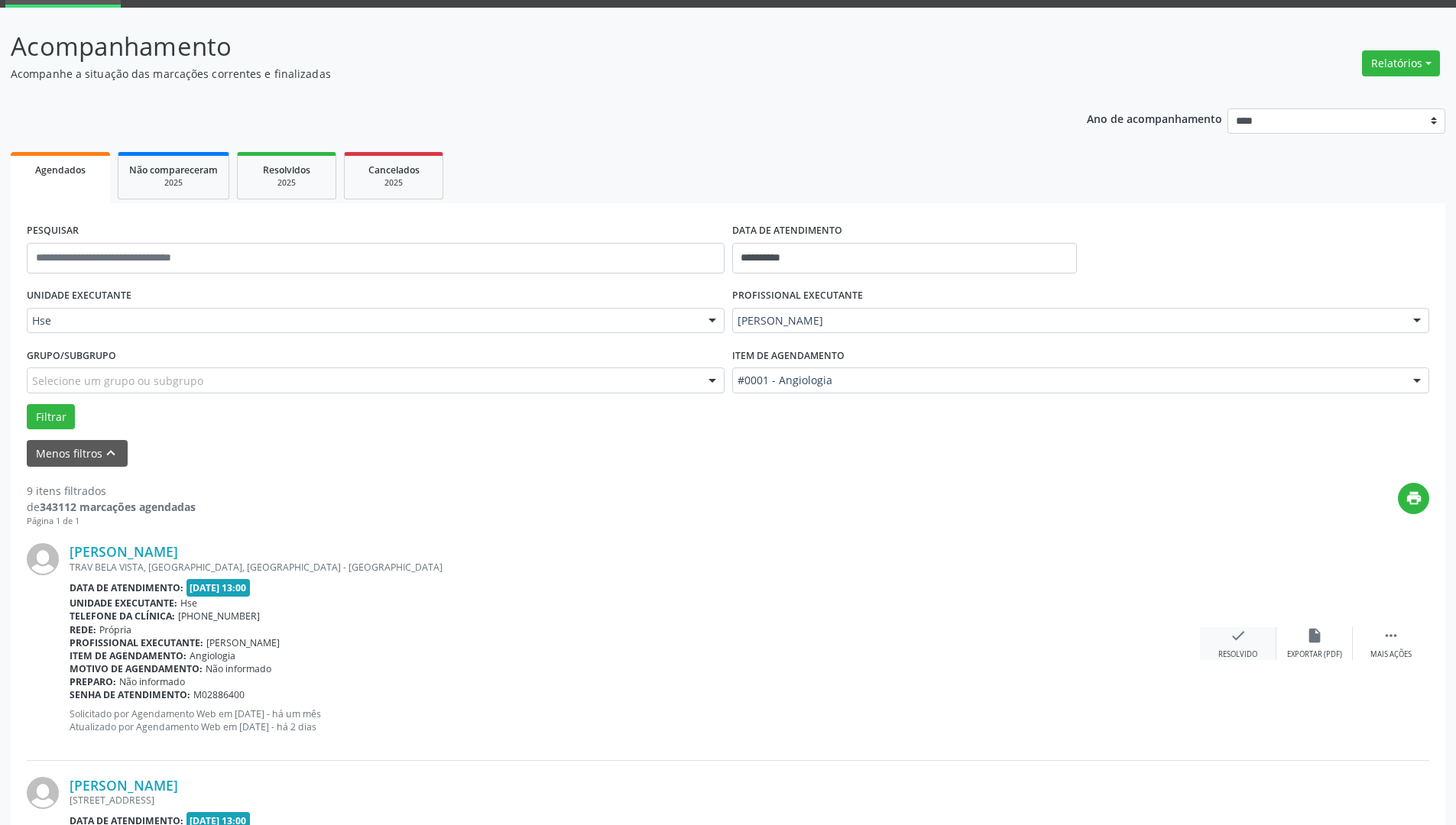
click at [1228, 642] on div "check Resolvido" at bounding box center [1238, 643] width 76 height 33
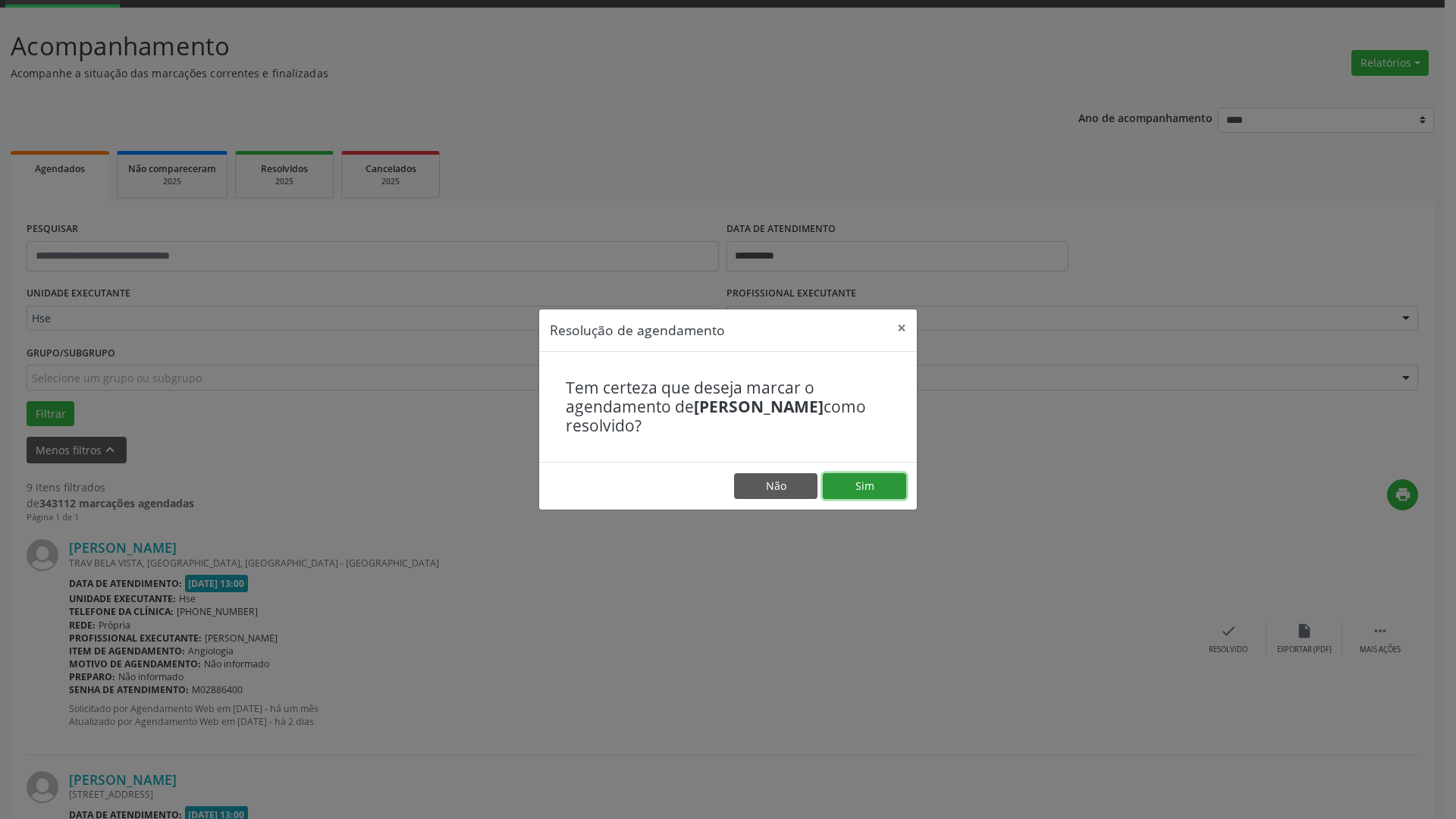
click at [871, 484] on button "Sim" at bounding box center [864, 486] width 83 height 26
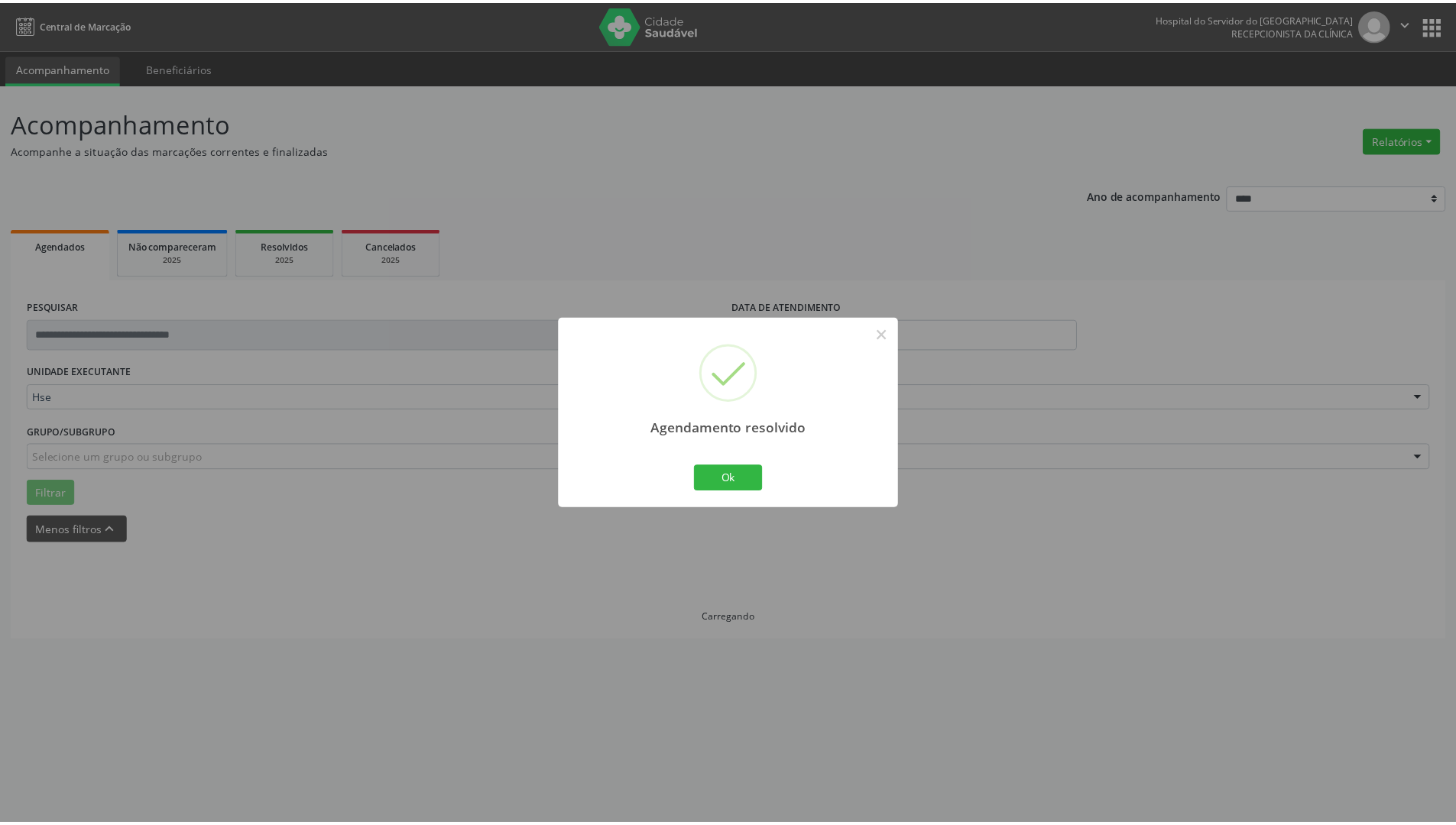
scroll to position [0, 0]
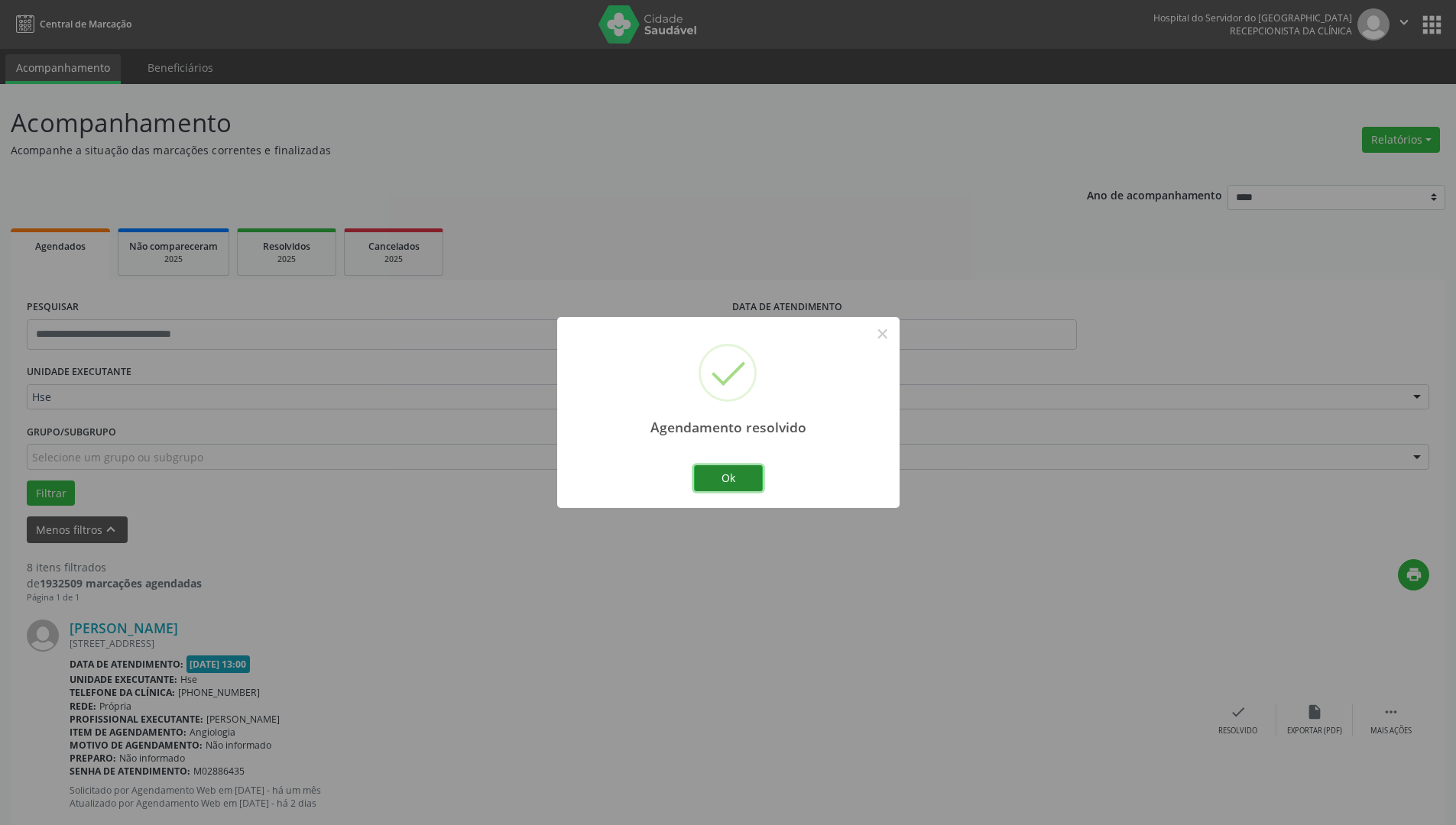
click at [741, 489] on button "Ok" at bounding box center [729, 478] width 69 height 26
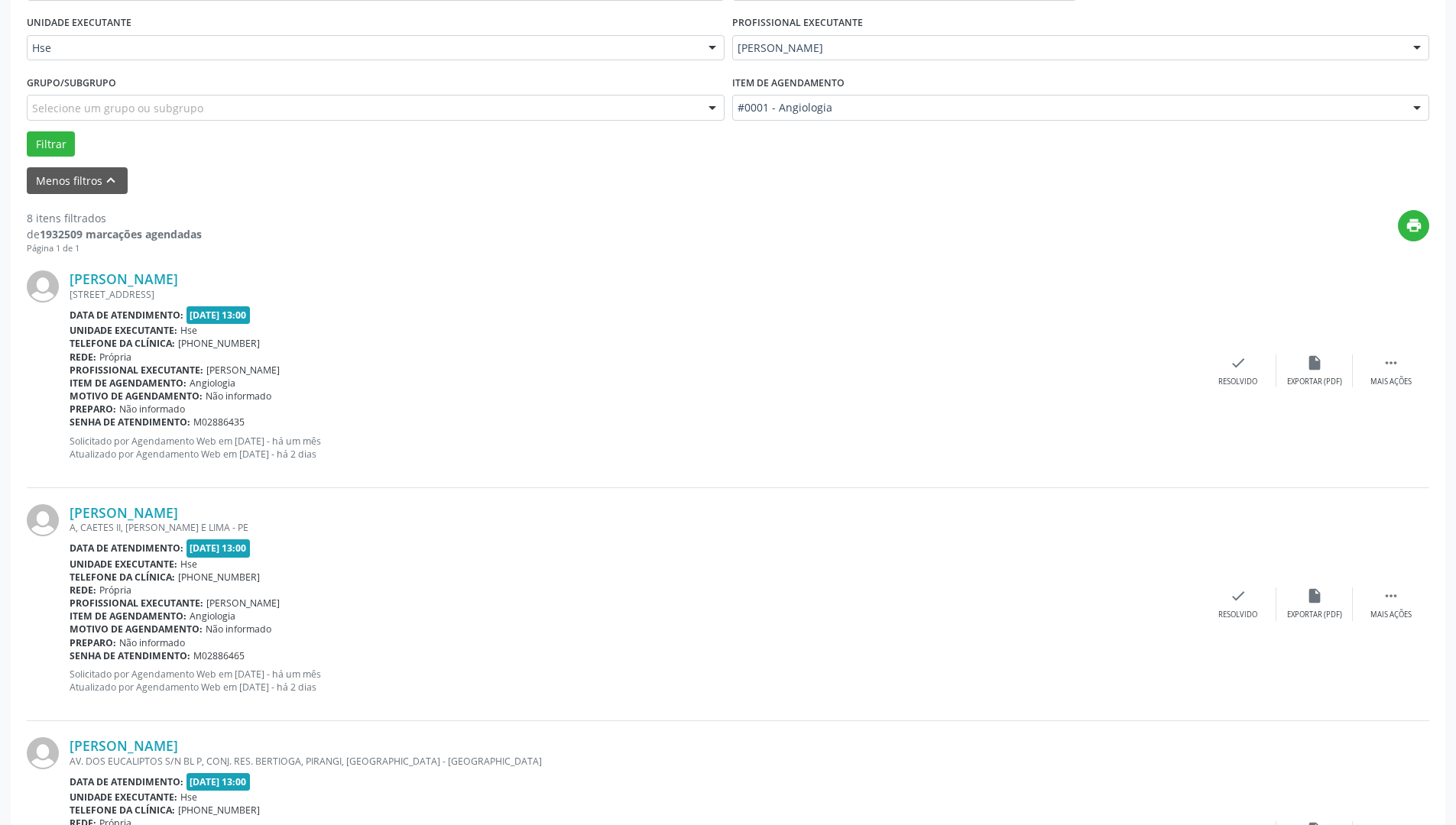
scroll to position [306, 0]
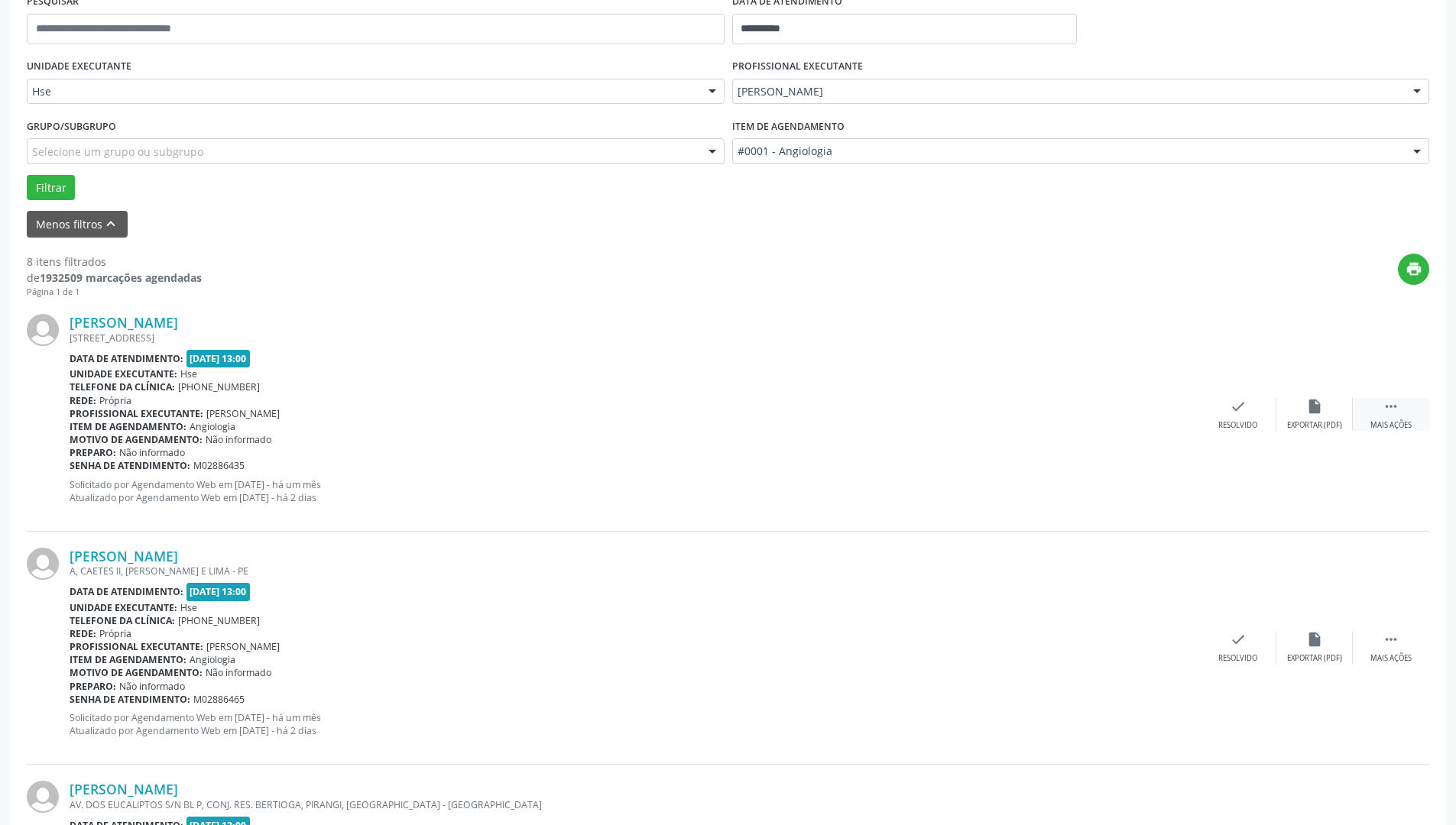
click at [1381, 427] on div "Mais ações" at bounding box center [1391, 425] width 41 height 11
click at [1300, 397] on div "[PERSON_NAME] [STREET_ADDRESS] Data de atendimento: [DATE] 13:00 Unidade execut…" at bounding box center [728, 414] width 1402 height 233
click at [1303, 413] on div "alarm_off Não compareceu" at bounding box center [1314, 414] width 76 height 33
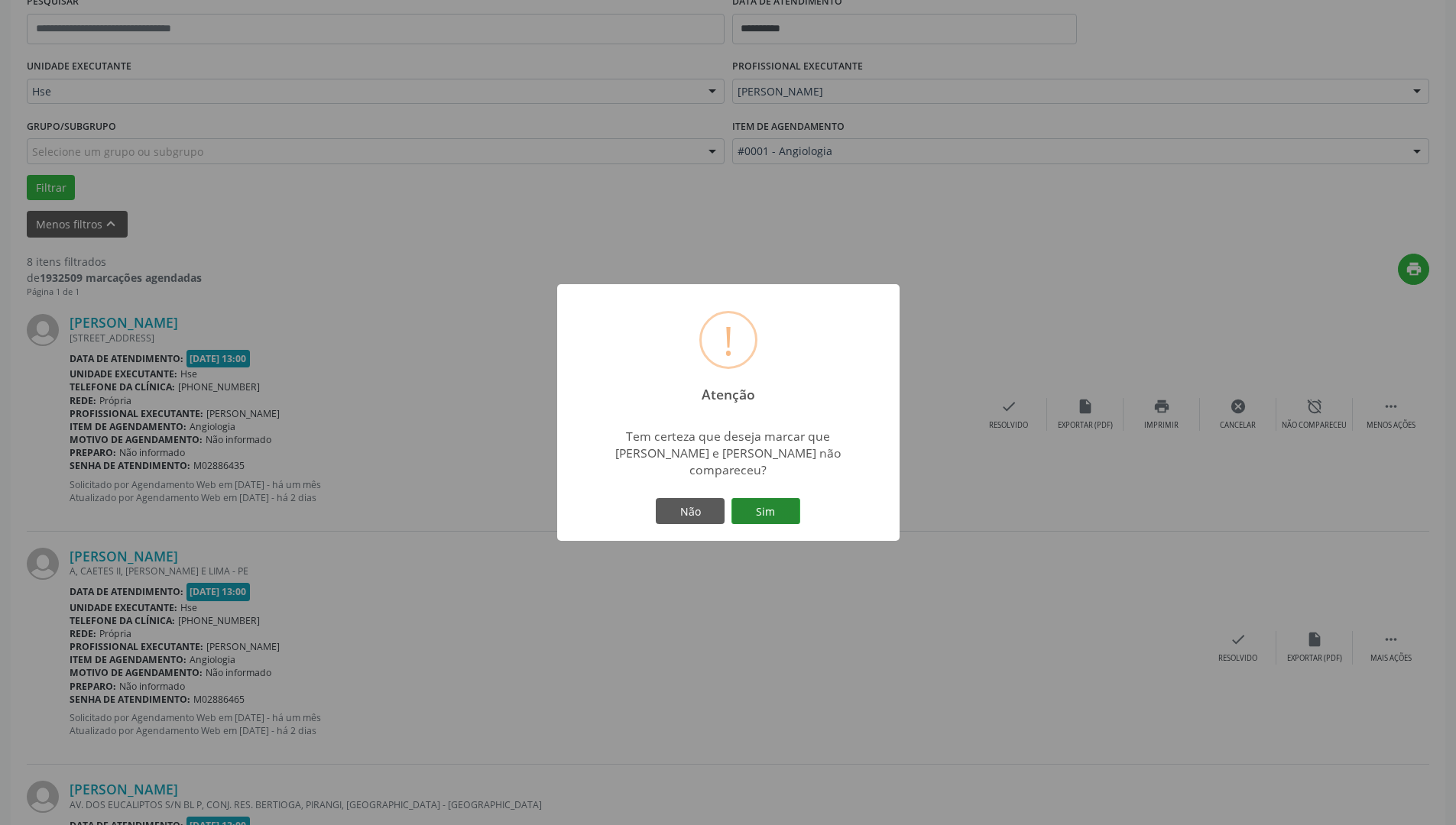
click at [754, 513] on button "Sim" at bounding box center [766, 511] width 69 height 26
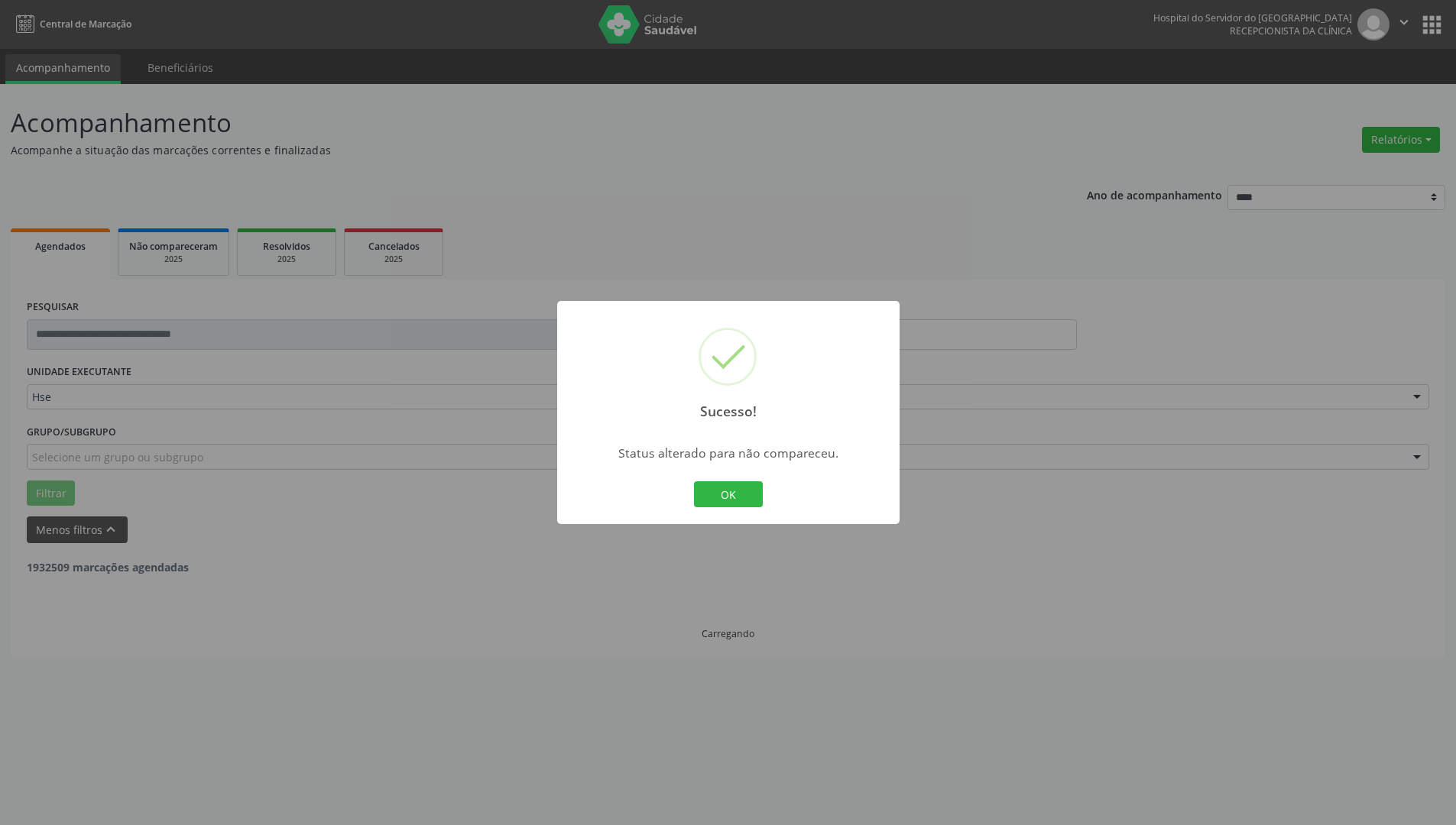
scroll to position [0, 0]
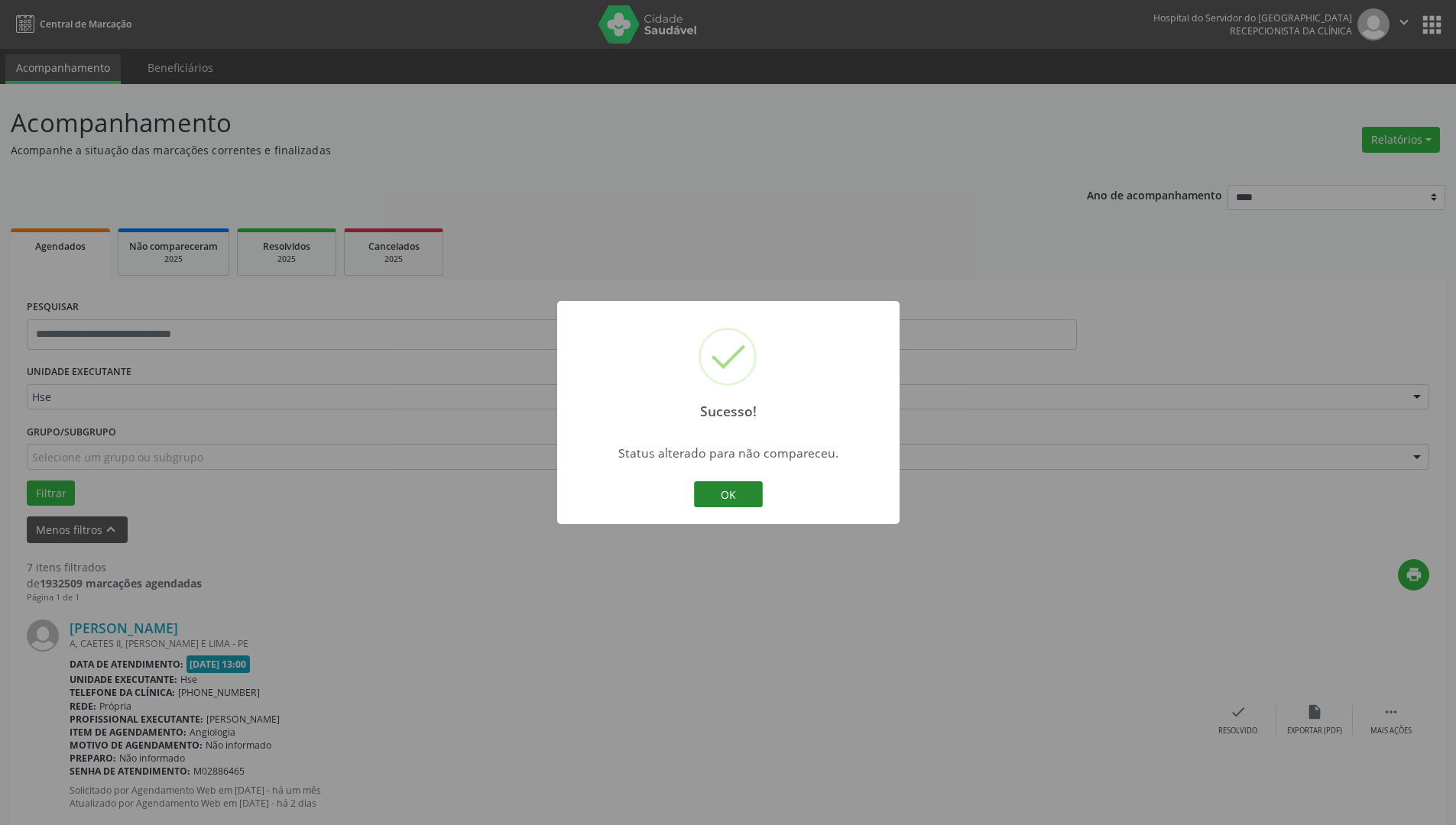
click at [730, 493] on button "OK" at bounding box center [729, 494] width 69 height 26
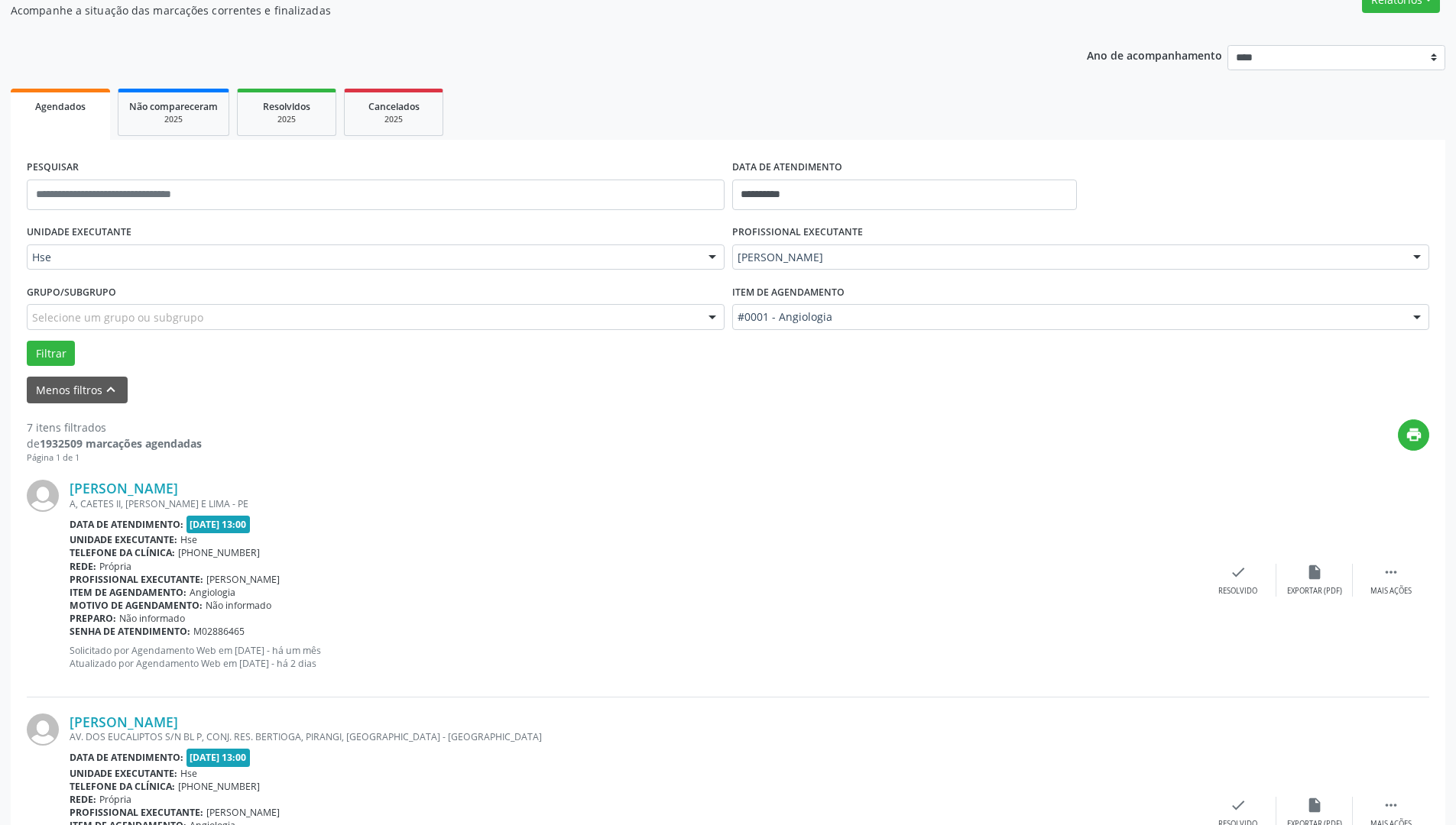
scroll to position [229, 0]
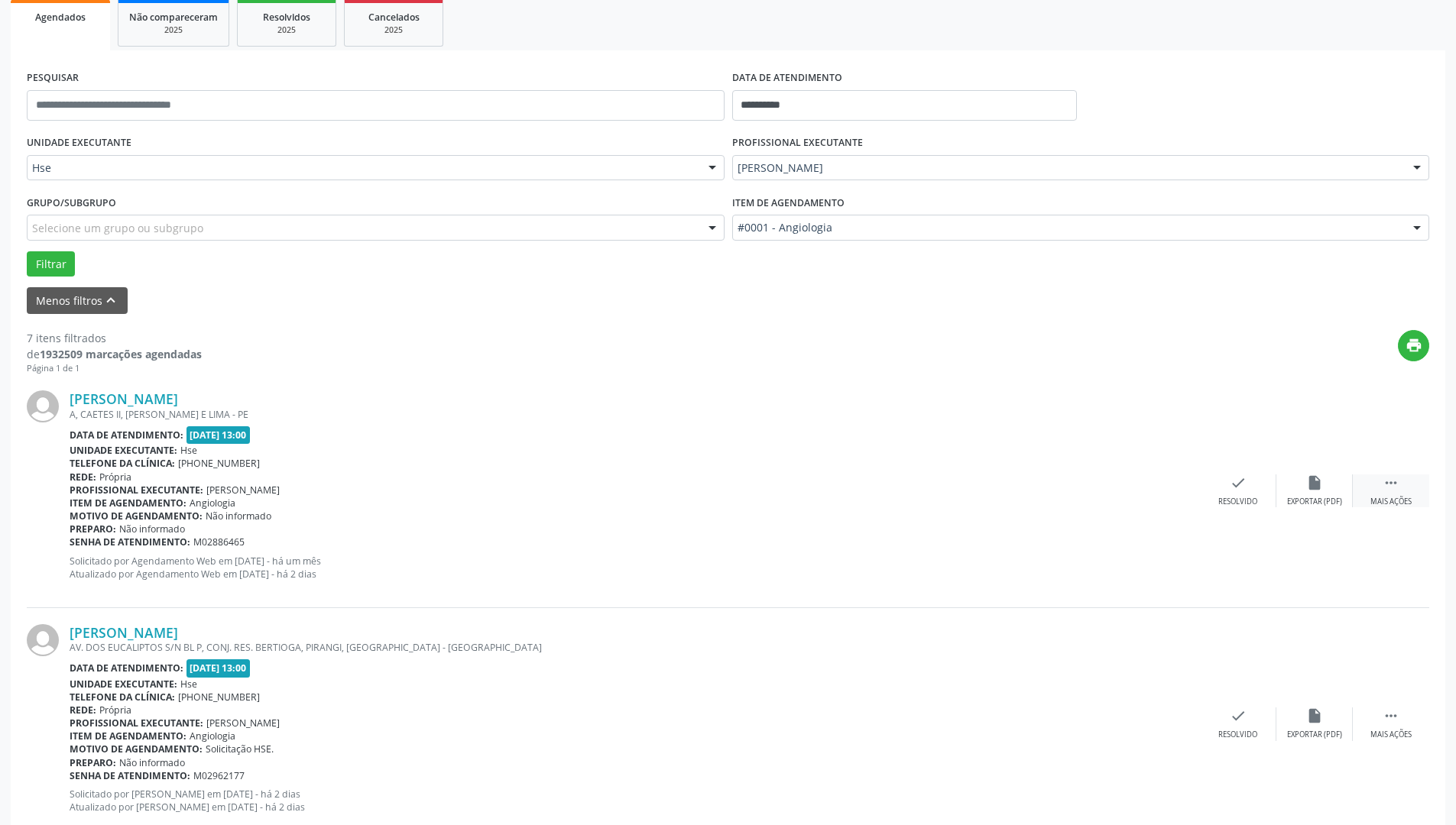
click at [1379, 494] on div " Mais ações" at bounding box center [1391, 490] width 76 height 33
click at [1294, 493] on div "alarm_off Não compareceu" at bounding box center [1314, 490] width 76 height 33
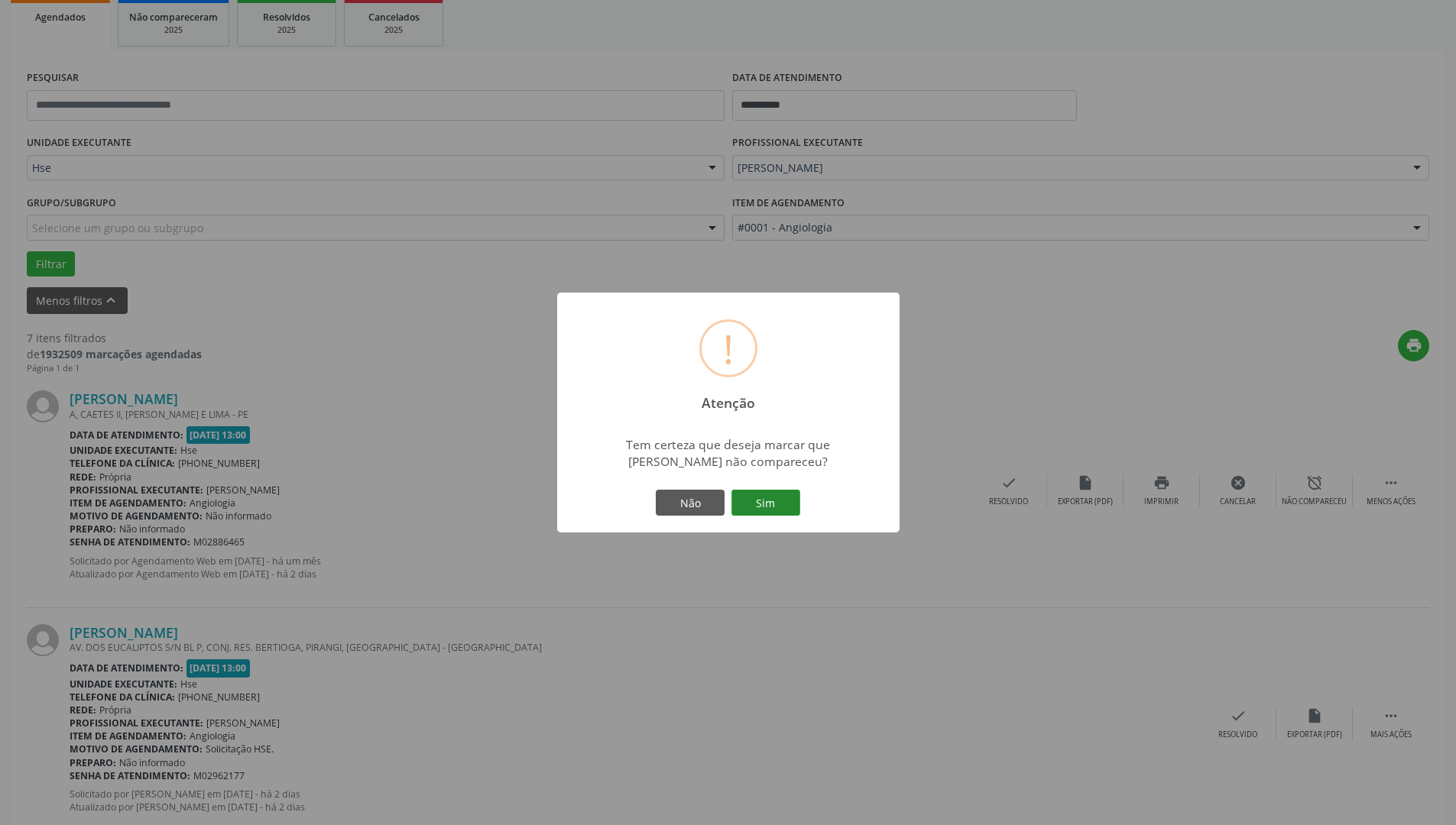
click at [739, 512] on button "Sim" at bounding box center [766, 502] width 69 height 26
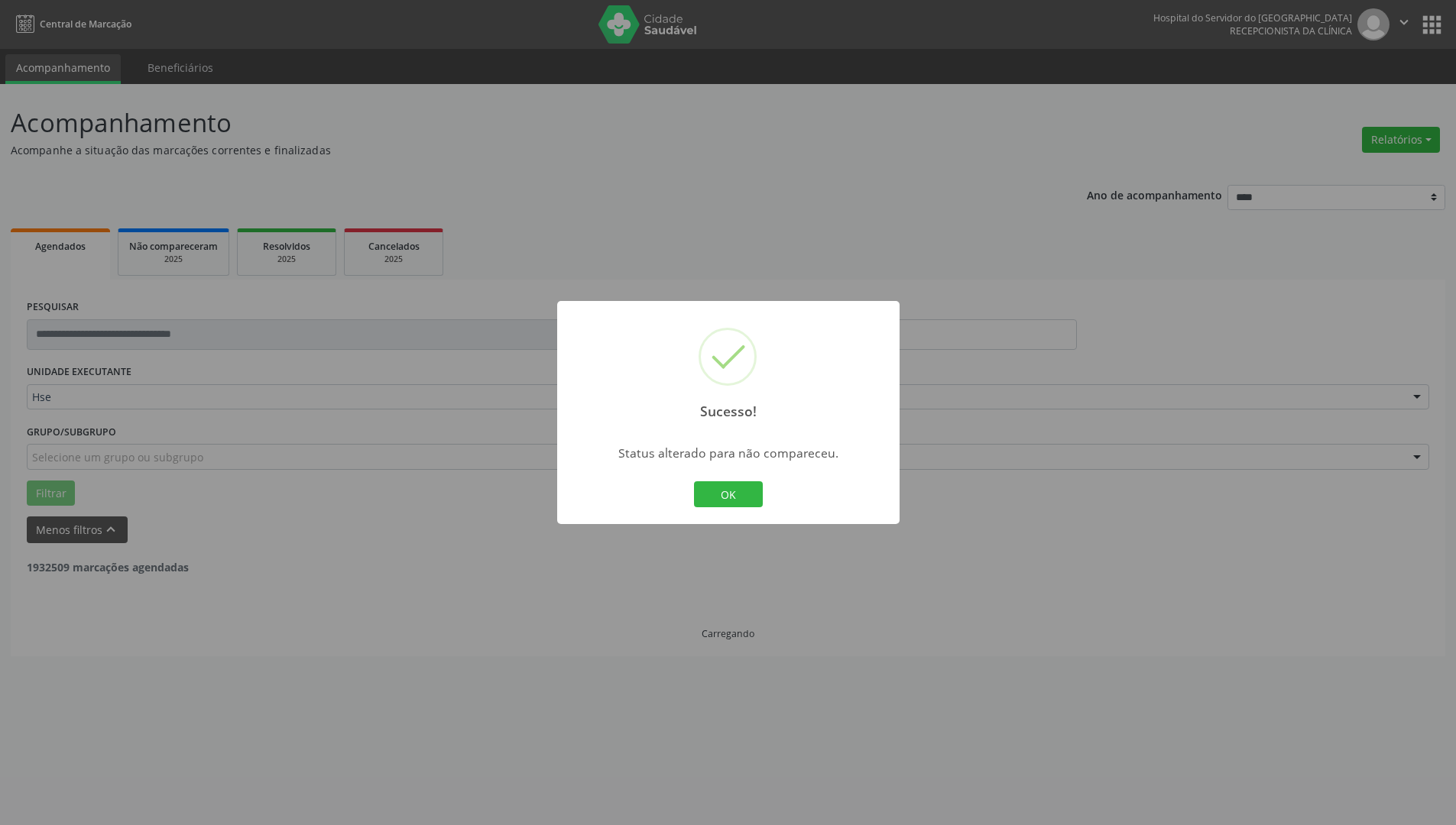
scroll to position [0, 0]
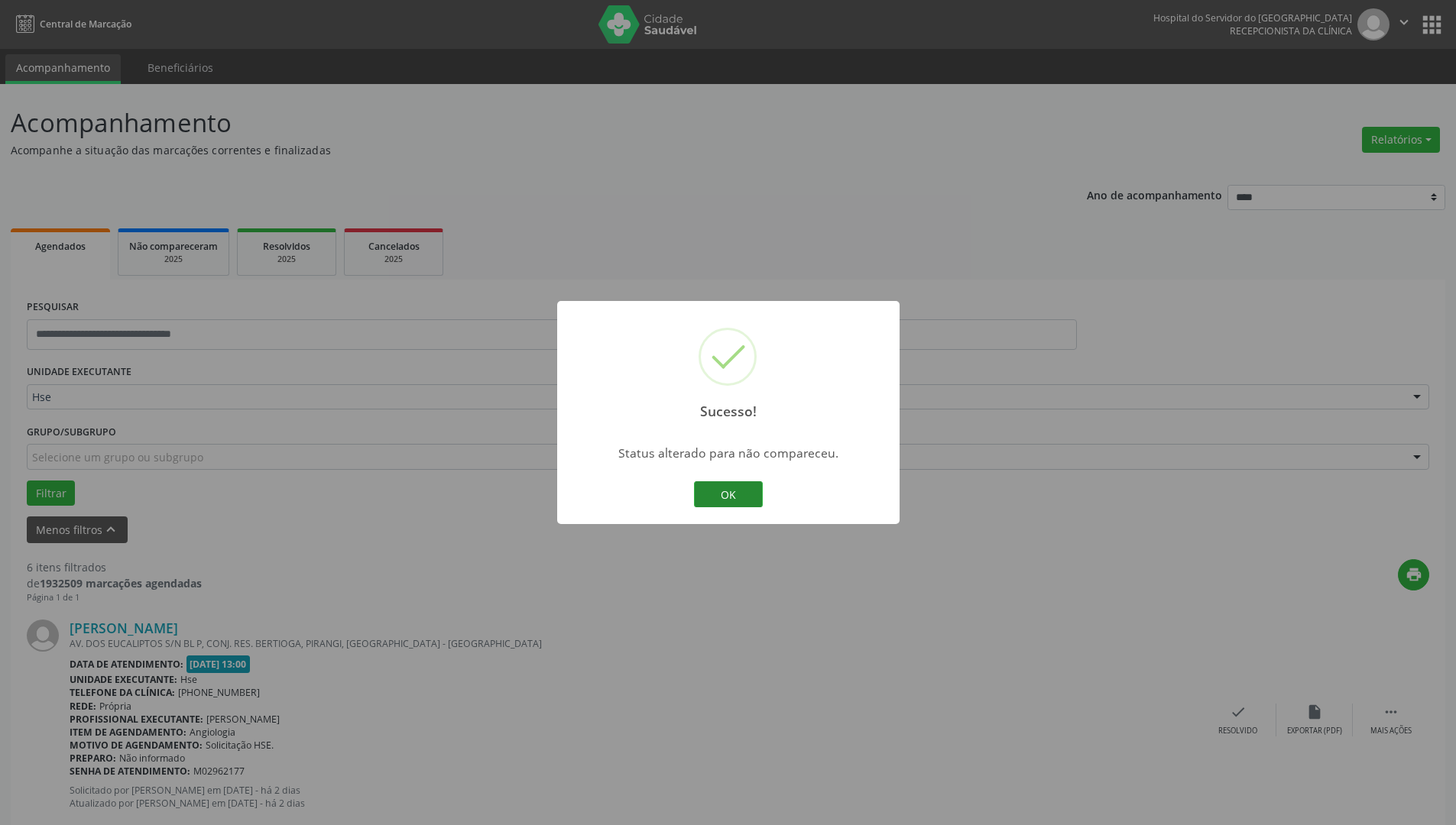
click at [736, 493] on button "OK" at bounding box center [729, 494] width 69 height 26
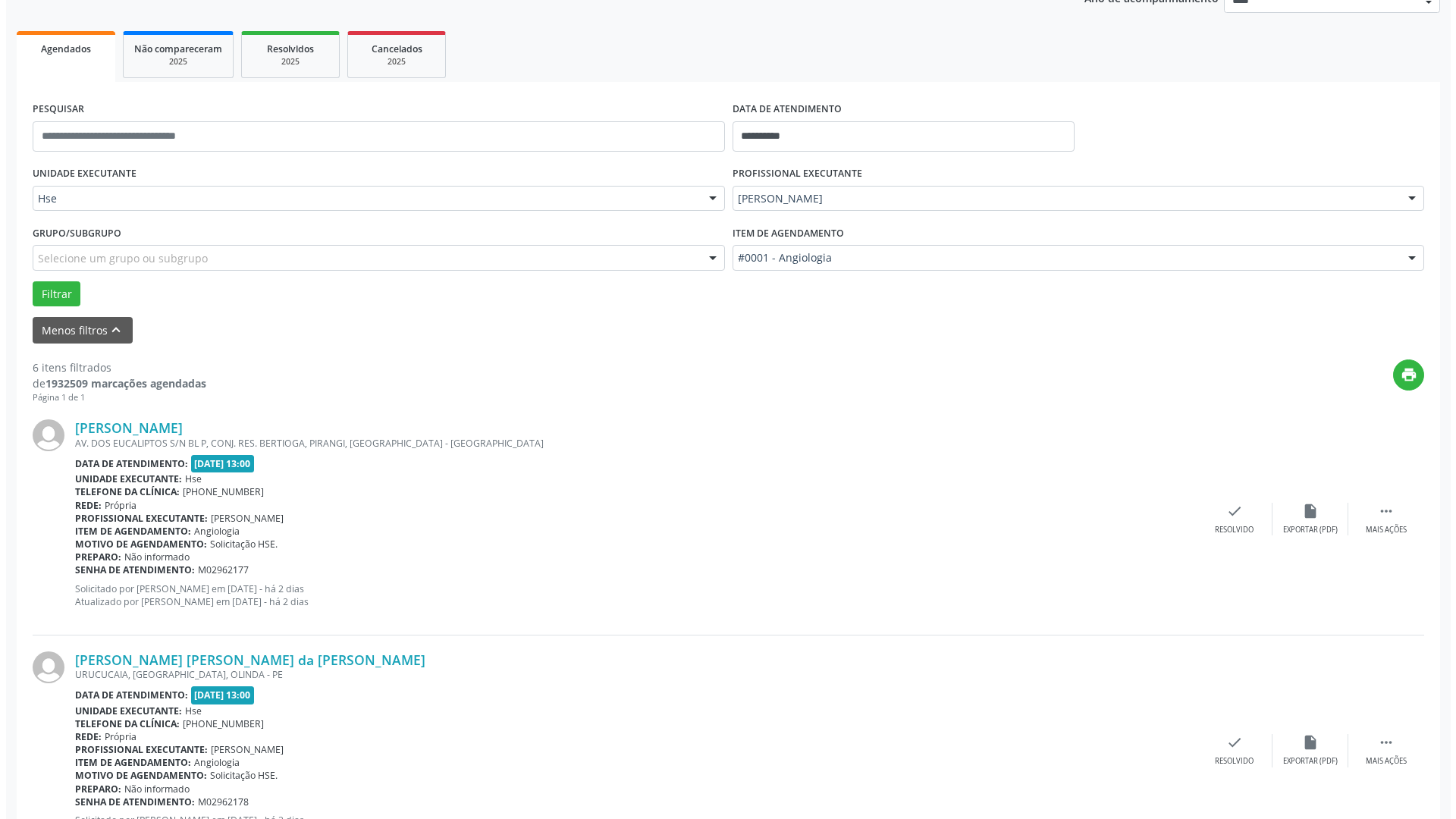
scroll to position [227, 0]
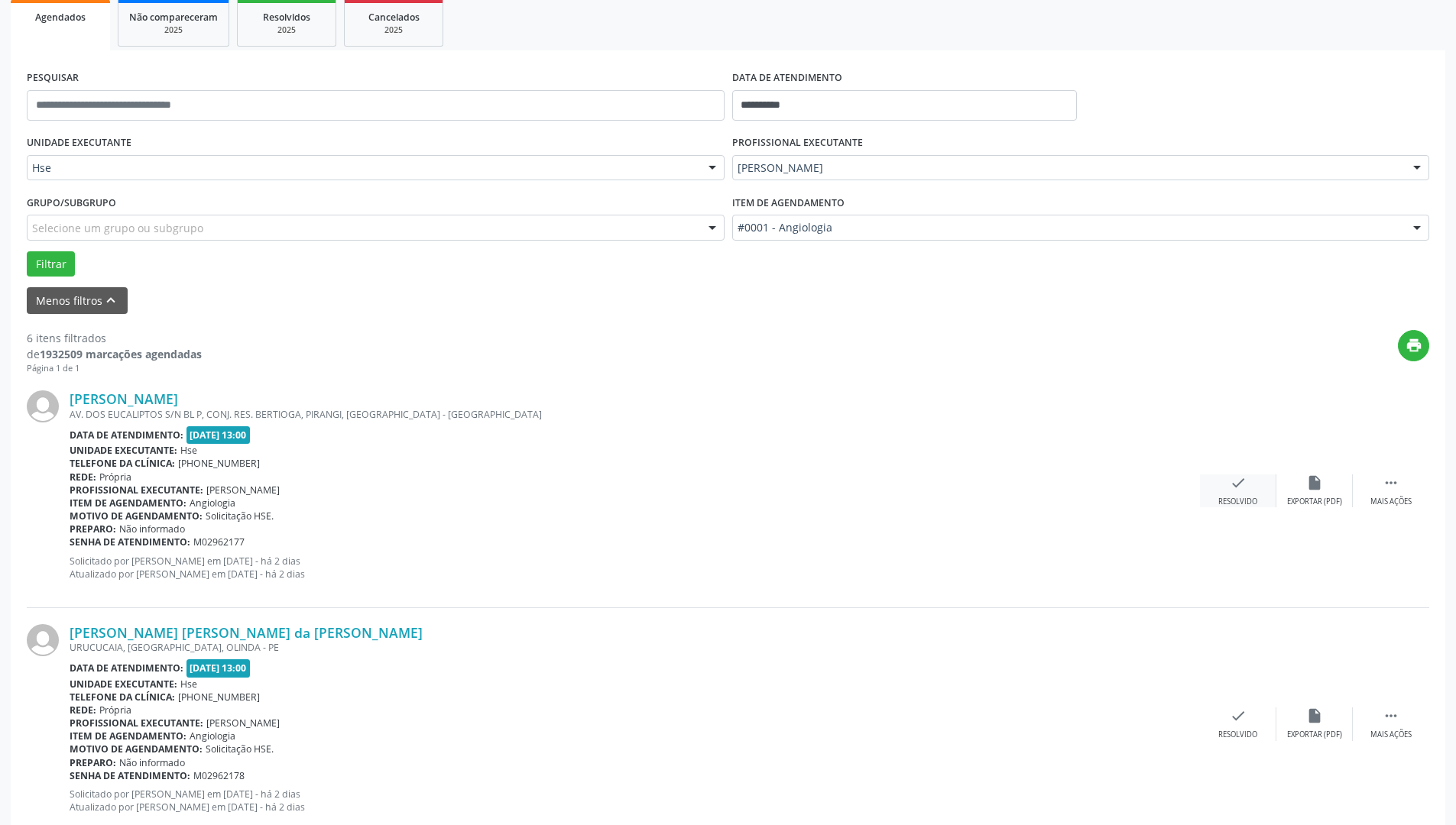
click at [1214, 485] on div "check Resolvido" at bounding box center [1238, 490] width 76 height 33
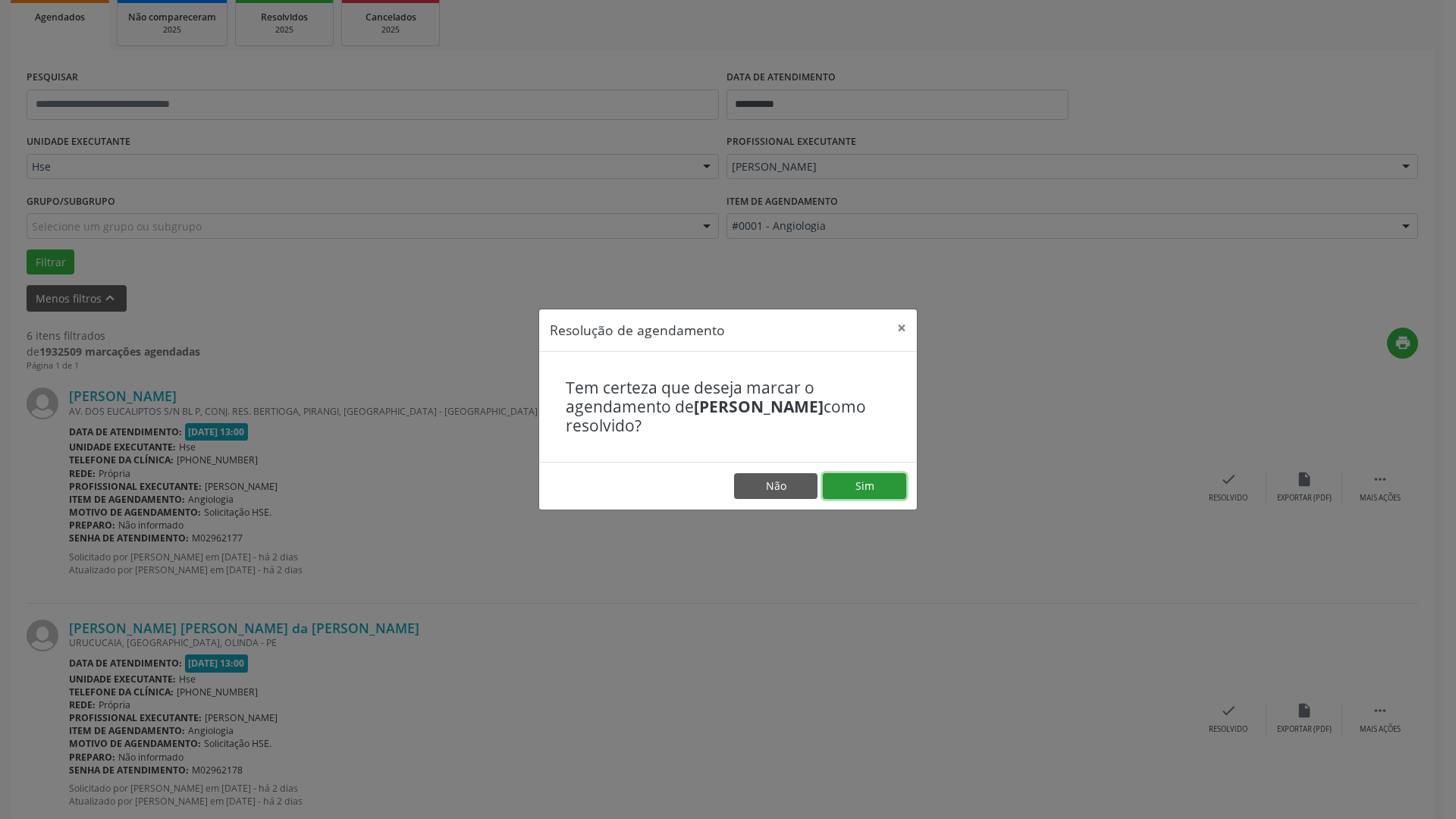
click at [879, 489] on button "Sim" at bounding box center [864, 486] width 83 height 26
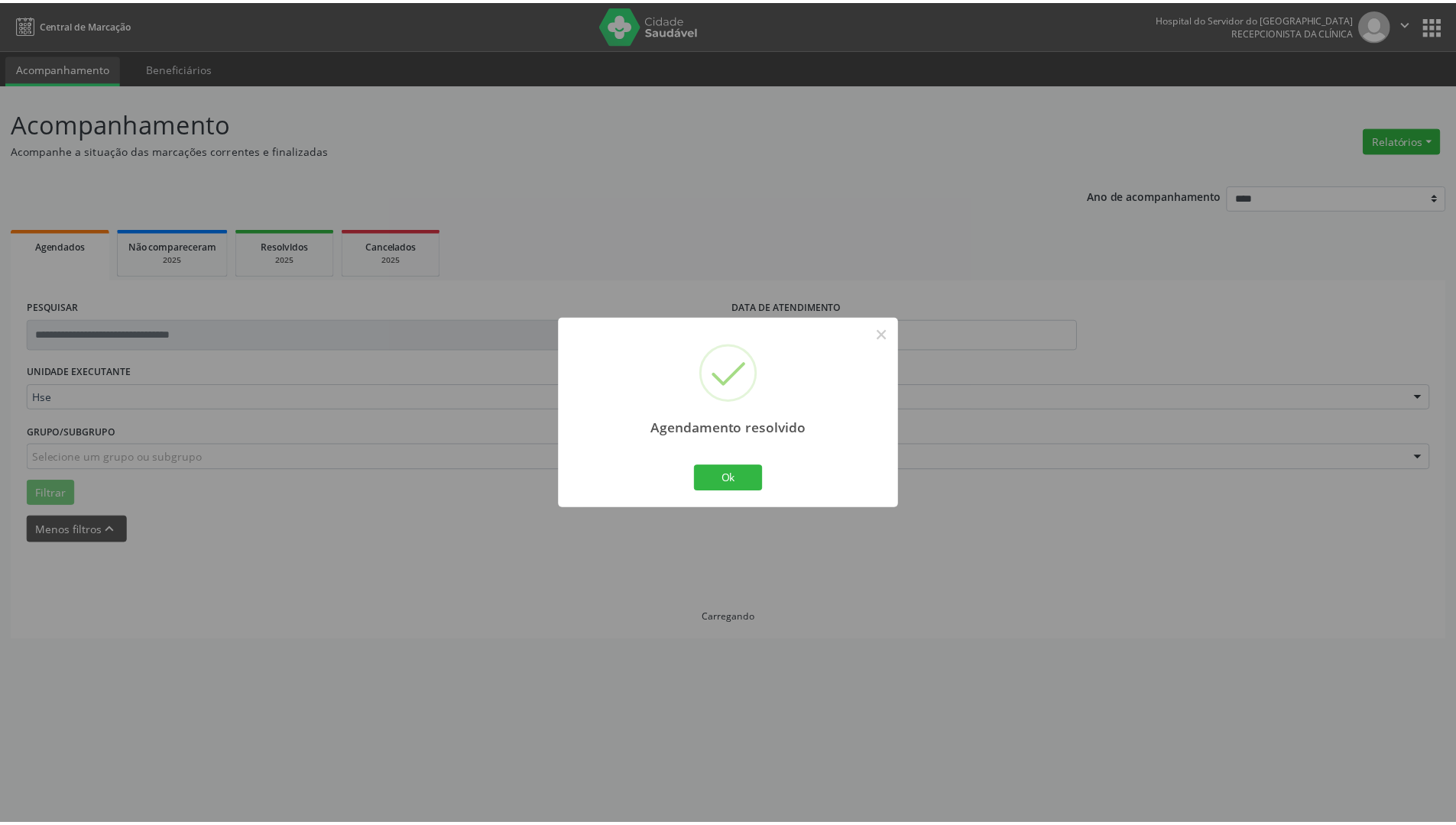
scroll to position [0, 0]
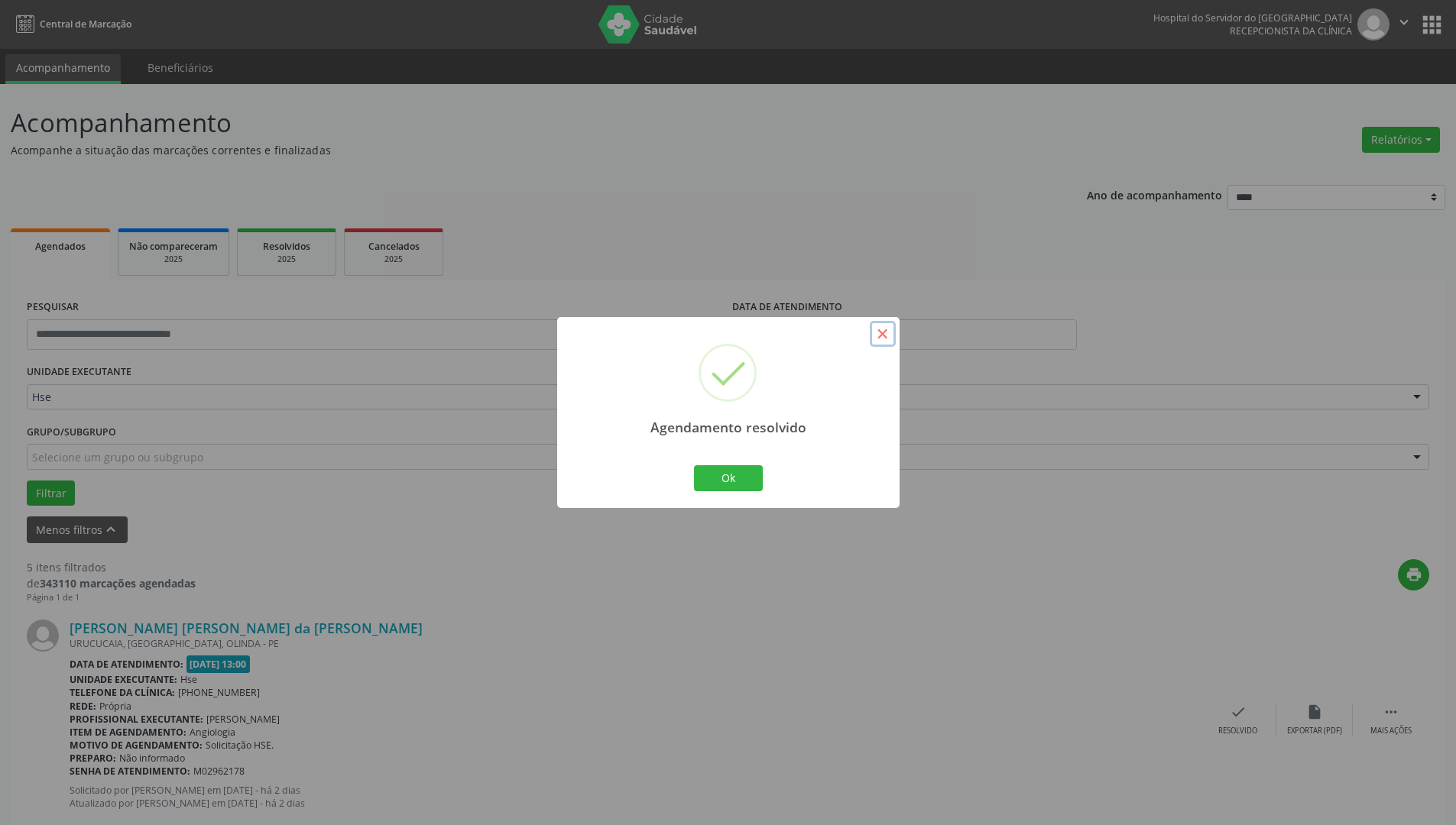
click at [890, 333] on button "×" at bounding box center [882, 334] width 26 height 26
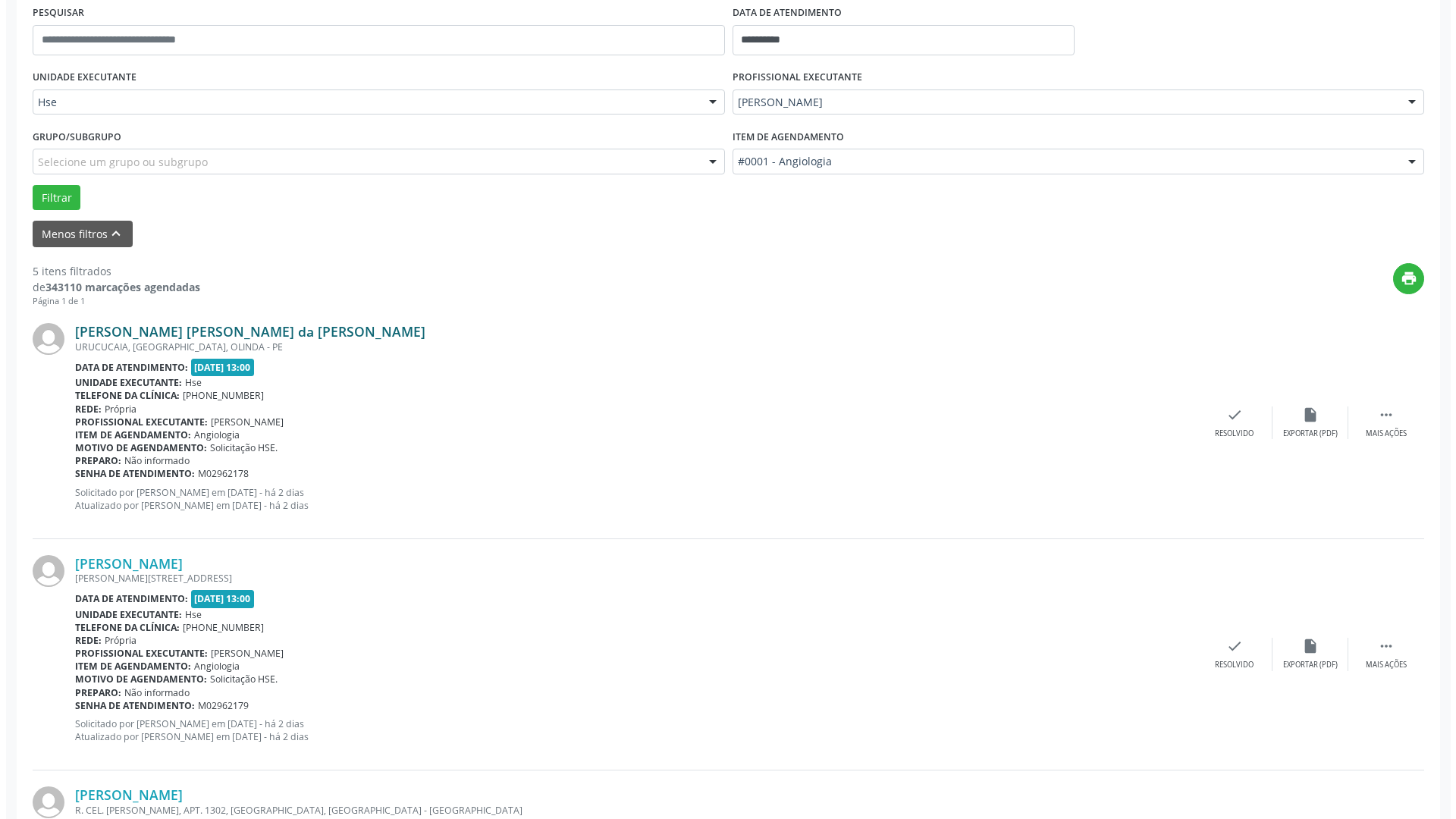
scroll to position [304, 0]
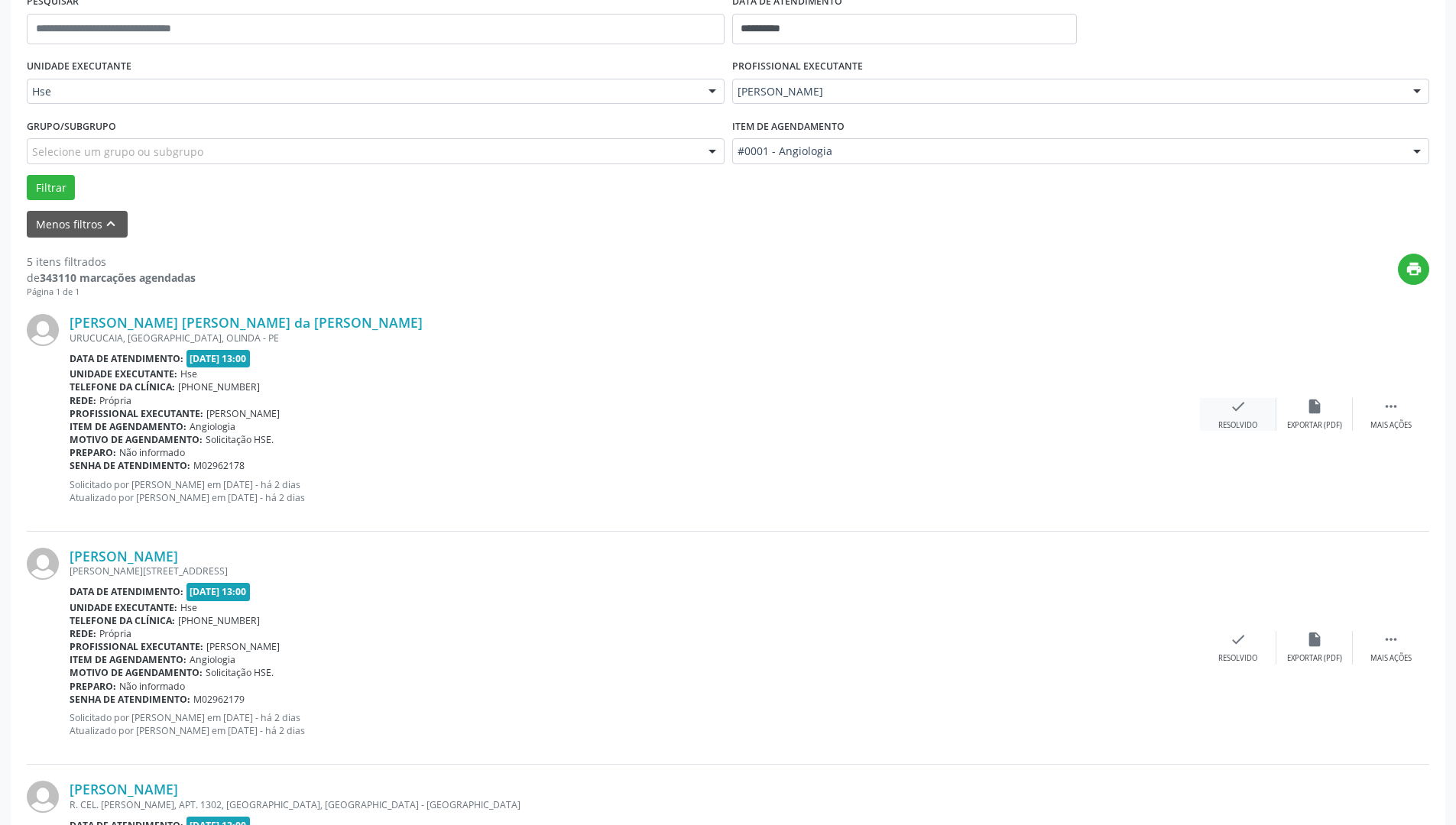
click at [1242, 421] on div "Resolvido" at bounding box center [1238, 425] width 39 height 11
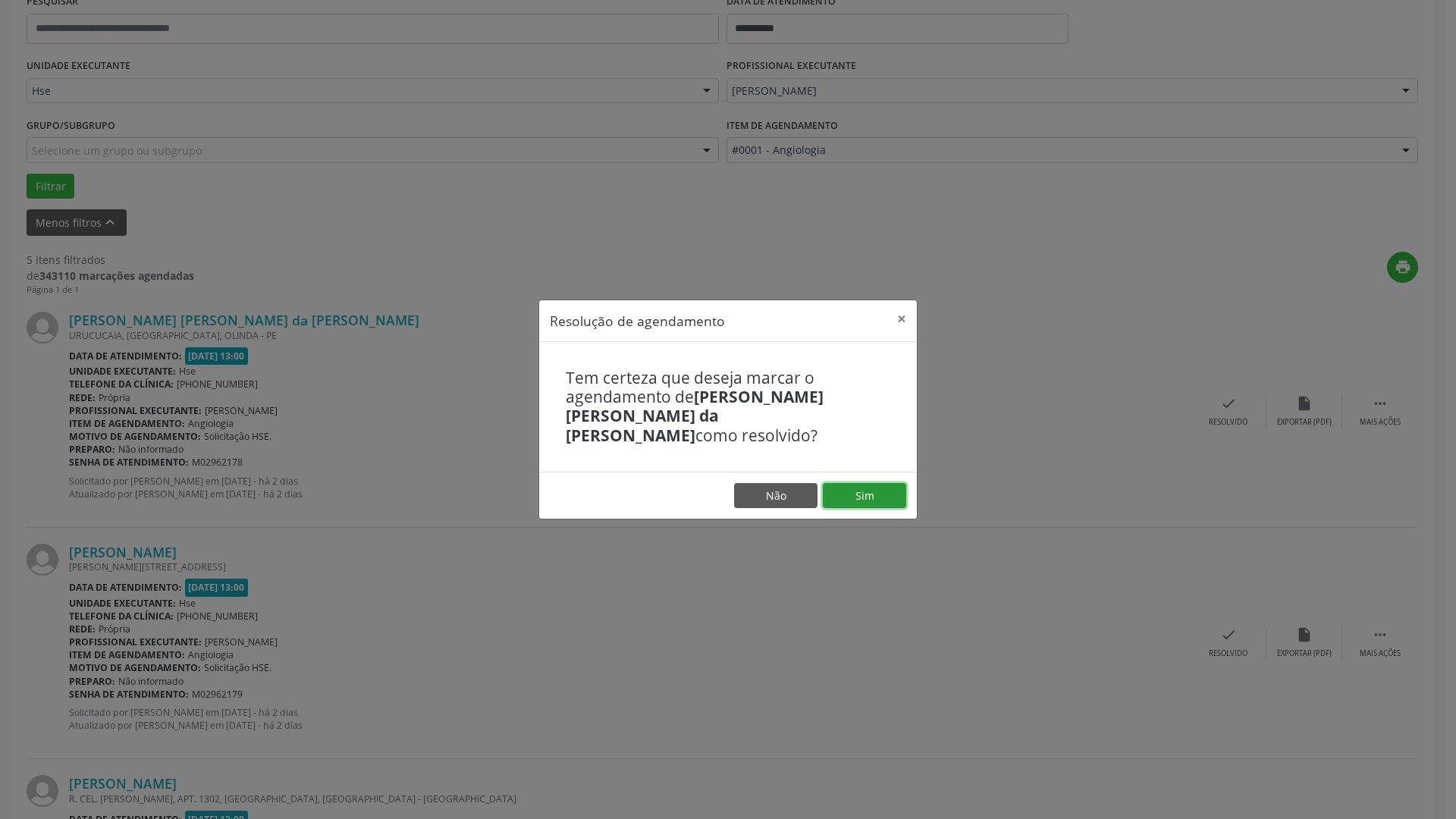
click at [866, 484] on button "Sim" at bounding box center [864, 496] width 83 height 26
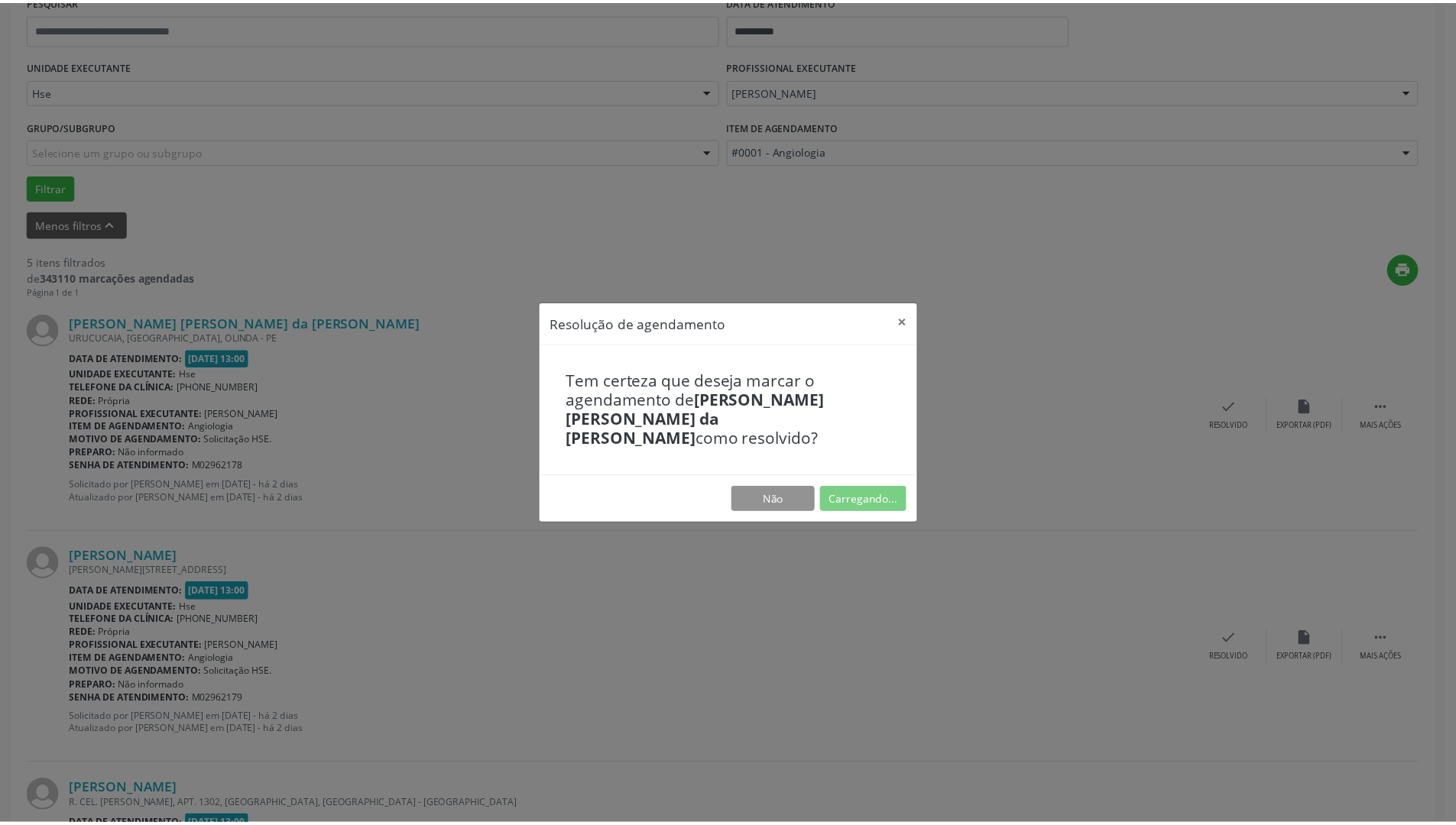
scroll to position [0, 0]
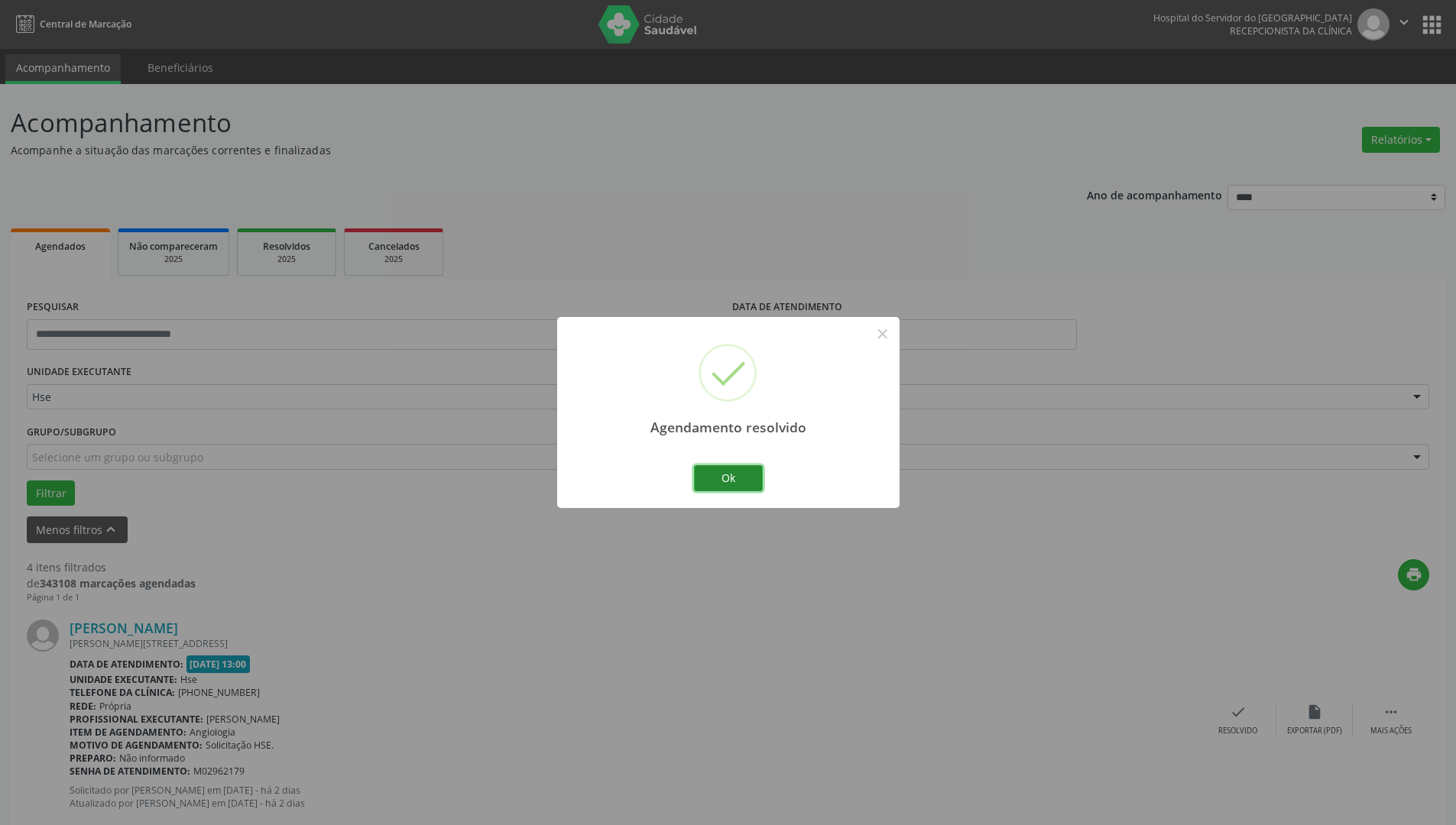
click at [731, 487] on button "Ok" at bounding box center [729, 478] width 69 height 26
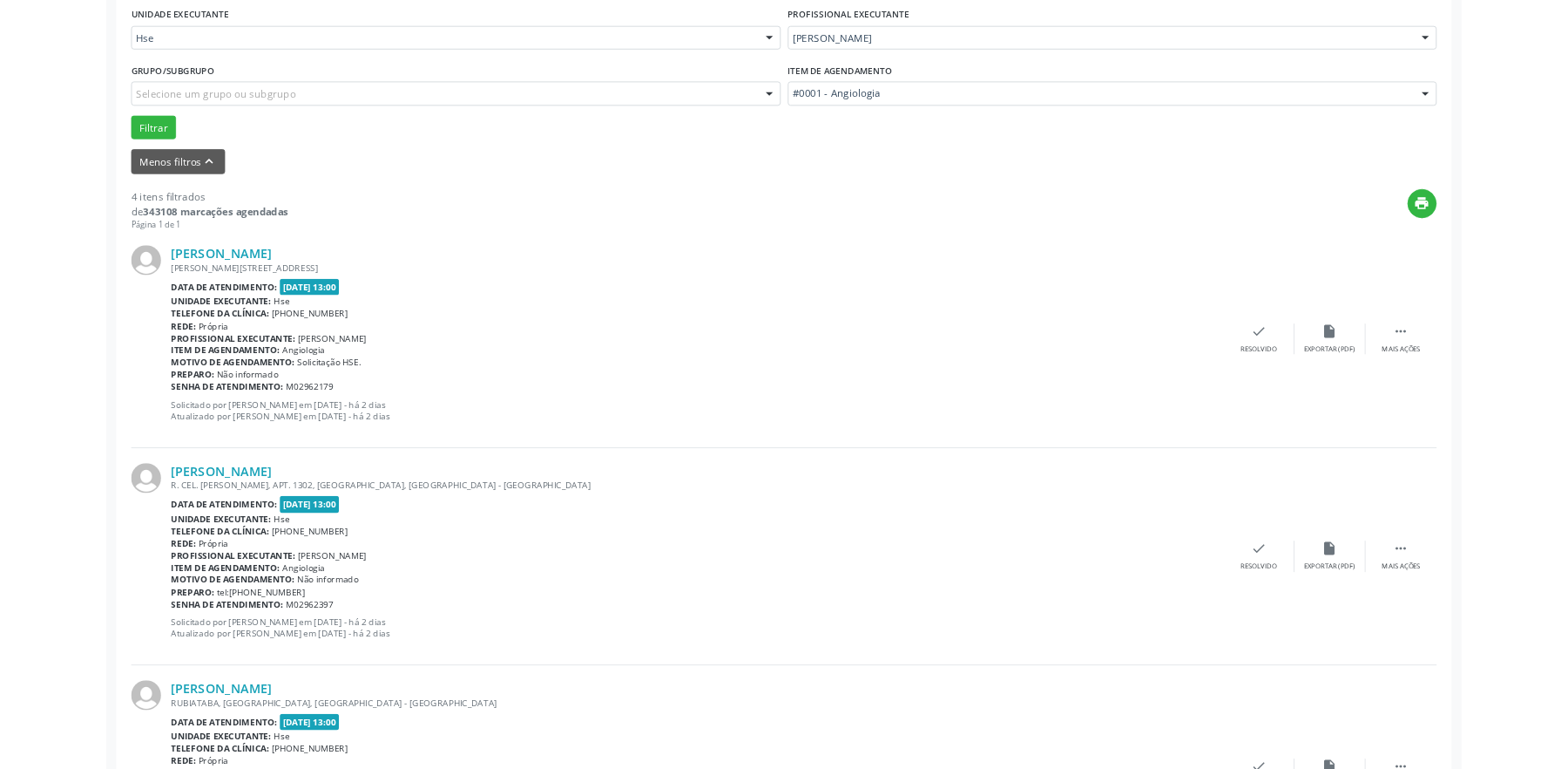
scroll to position [494, 0]
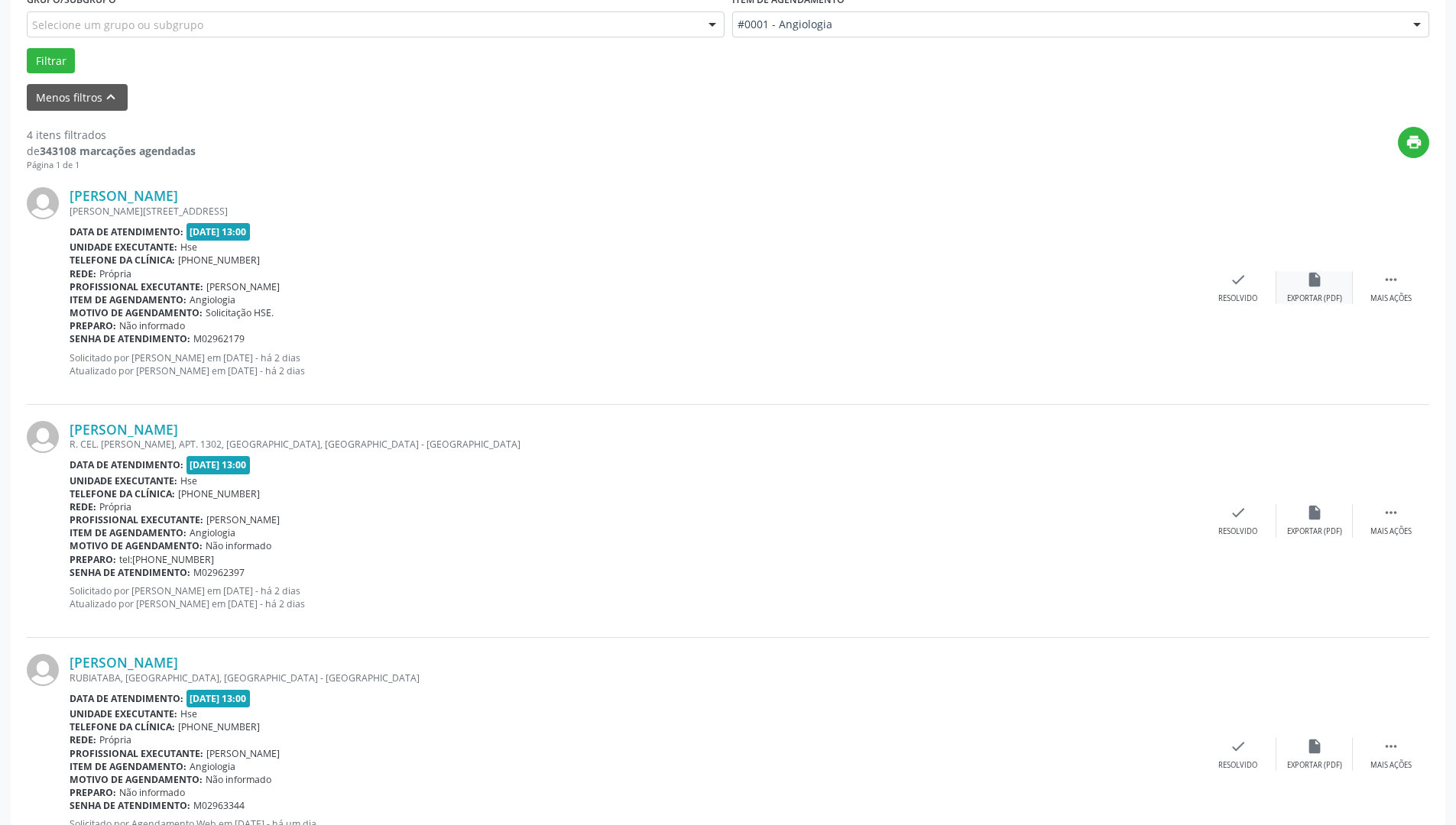
click at [1342, 281] on div "insert_drive_file Exportar (PDF)" at bounding box center [1314, 288] width 76 height 33
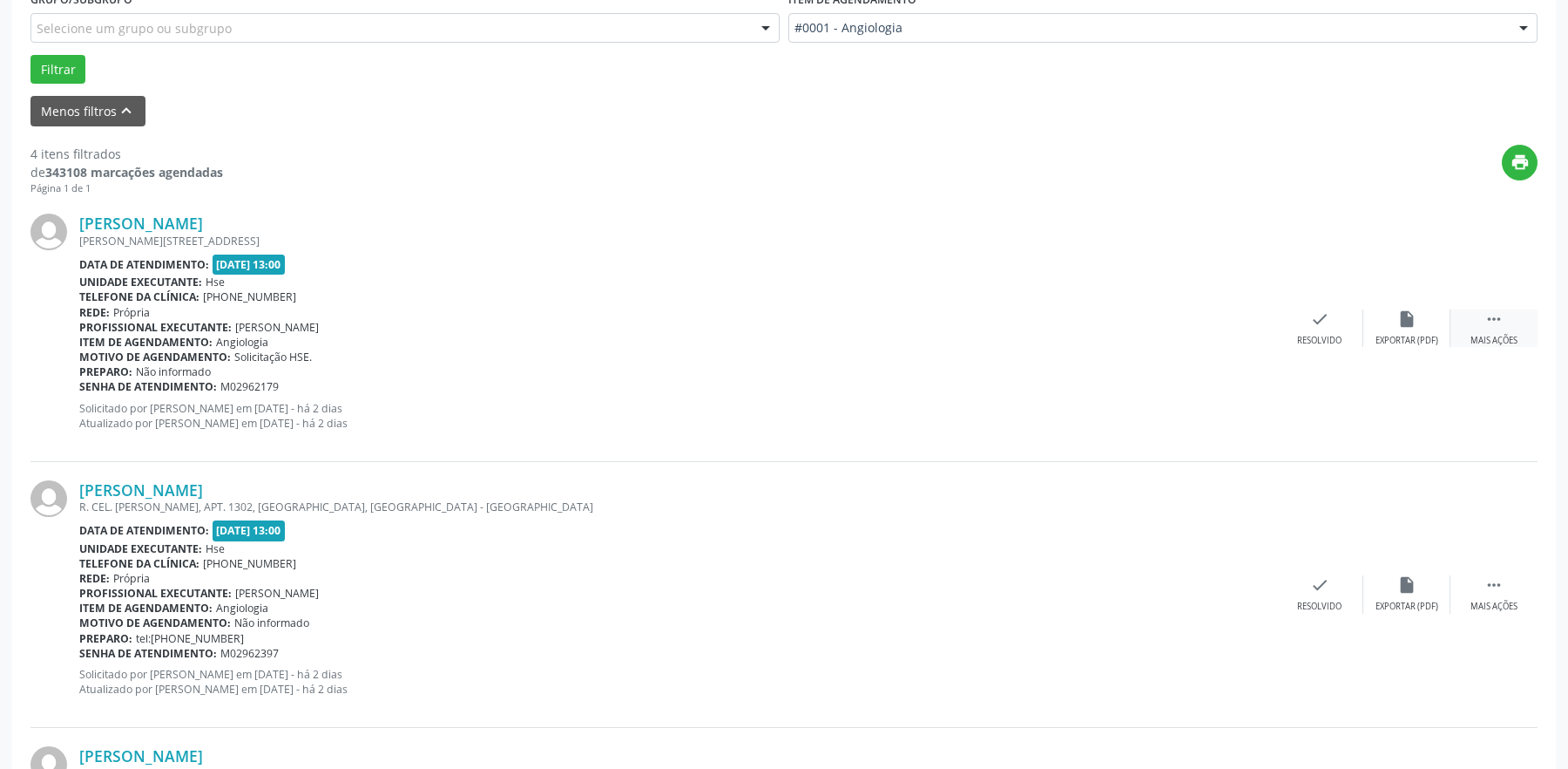
click at [1482, 323] on div " Mais ações" at bounding box center [1493, 328] width 87 height 37
click at [1398, 319] on icon "alarm_off" at bounding box center [1407, 319] width 19 height 19
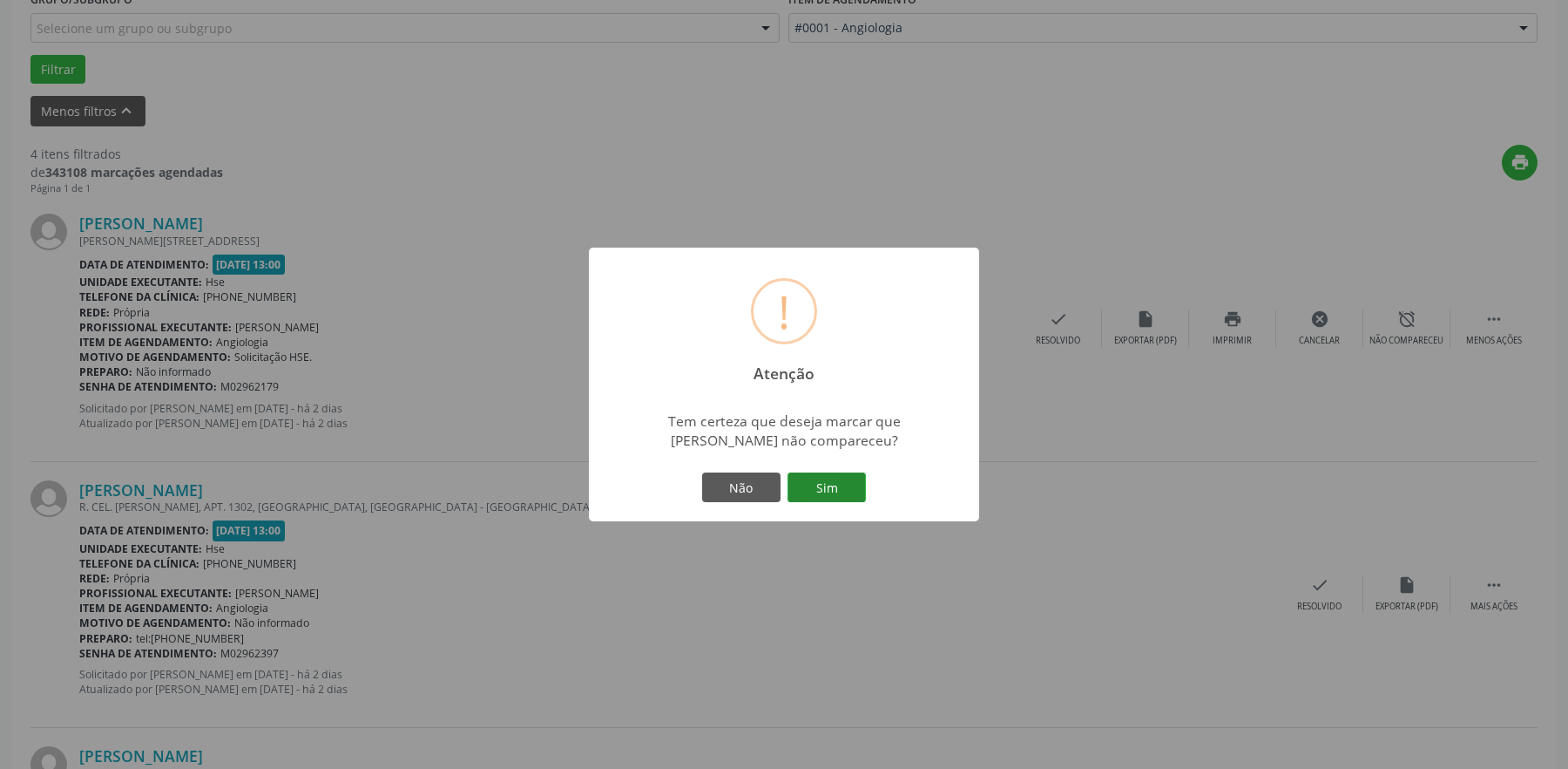
click at [822, 478] on button "Sim" at bounding box center [827, 487] width 78 height 30
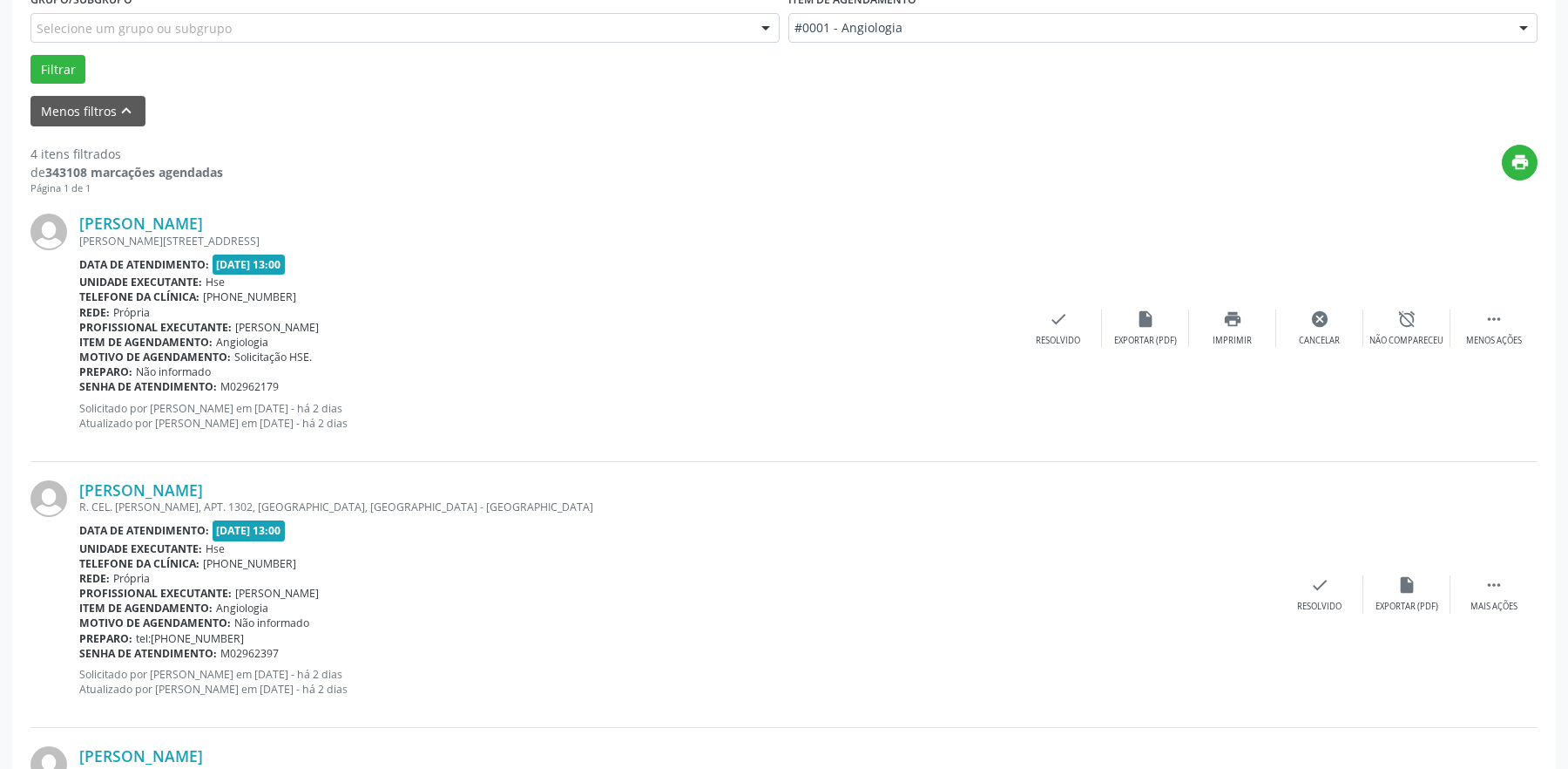
scroll to position [0, 0]
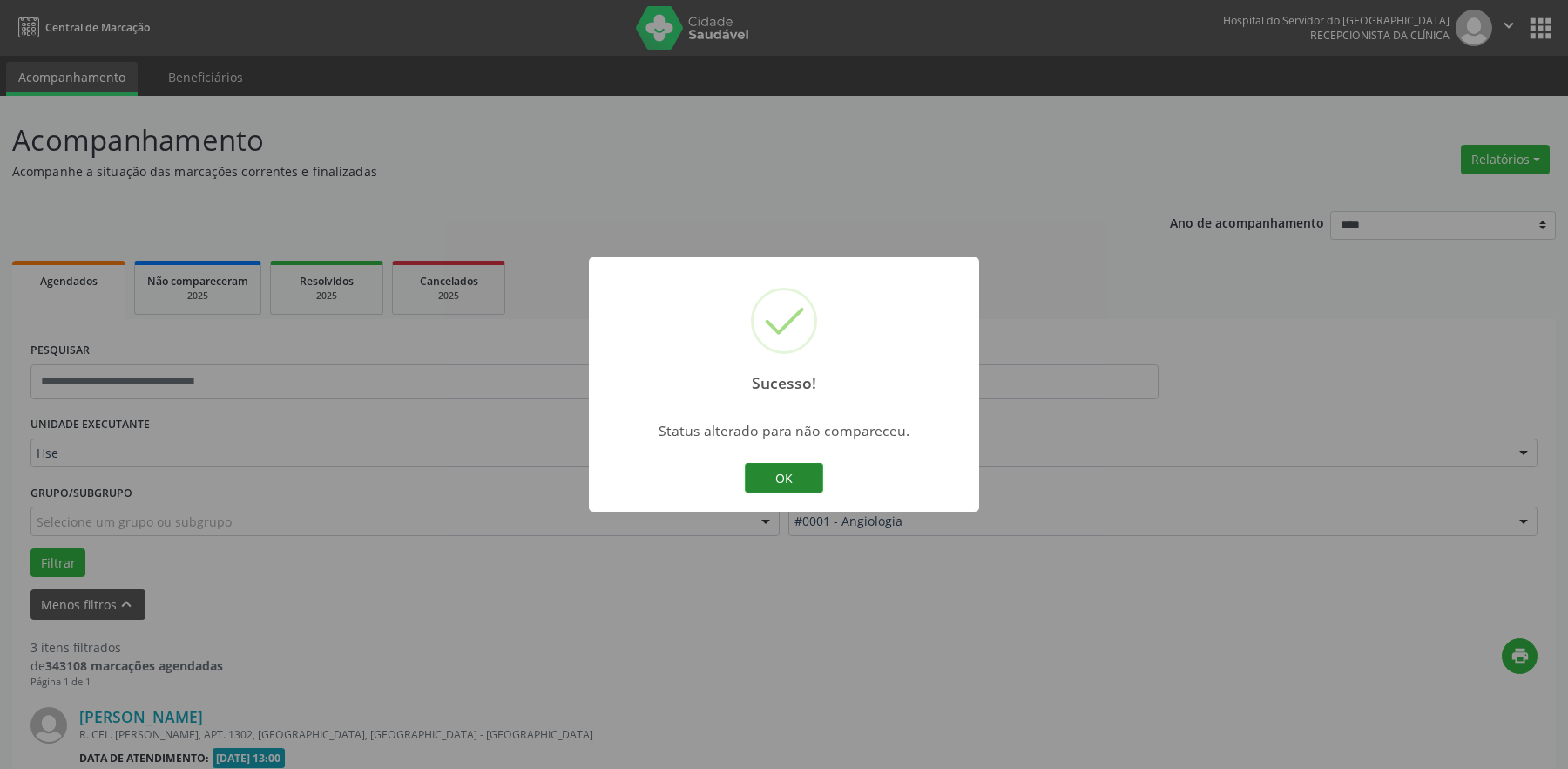
click at [766, 480] on button "OK" at bounding box center [784, 477] width 78 height 30
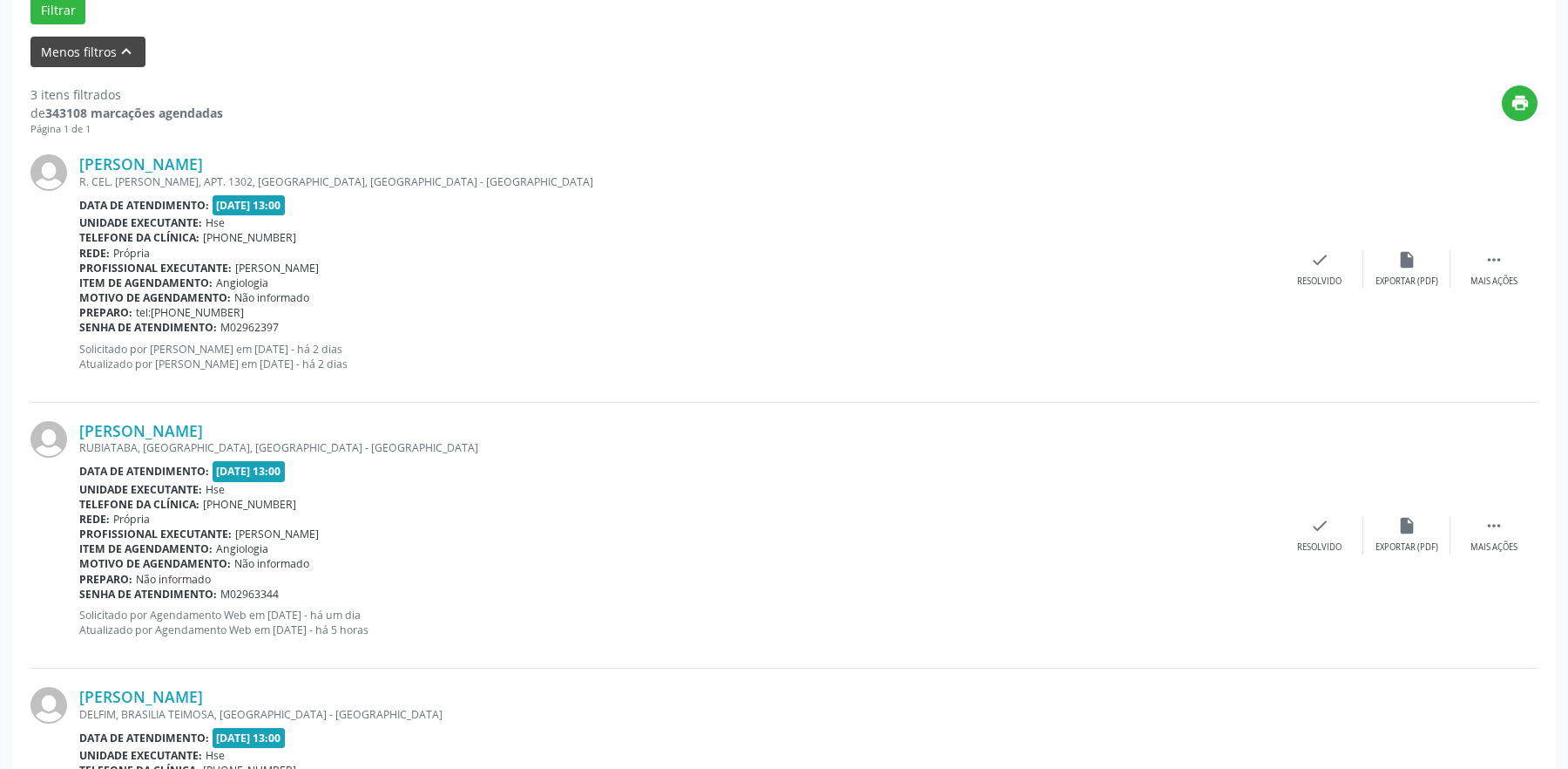
scroll to position [523, 0]
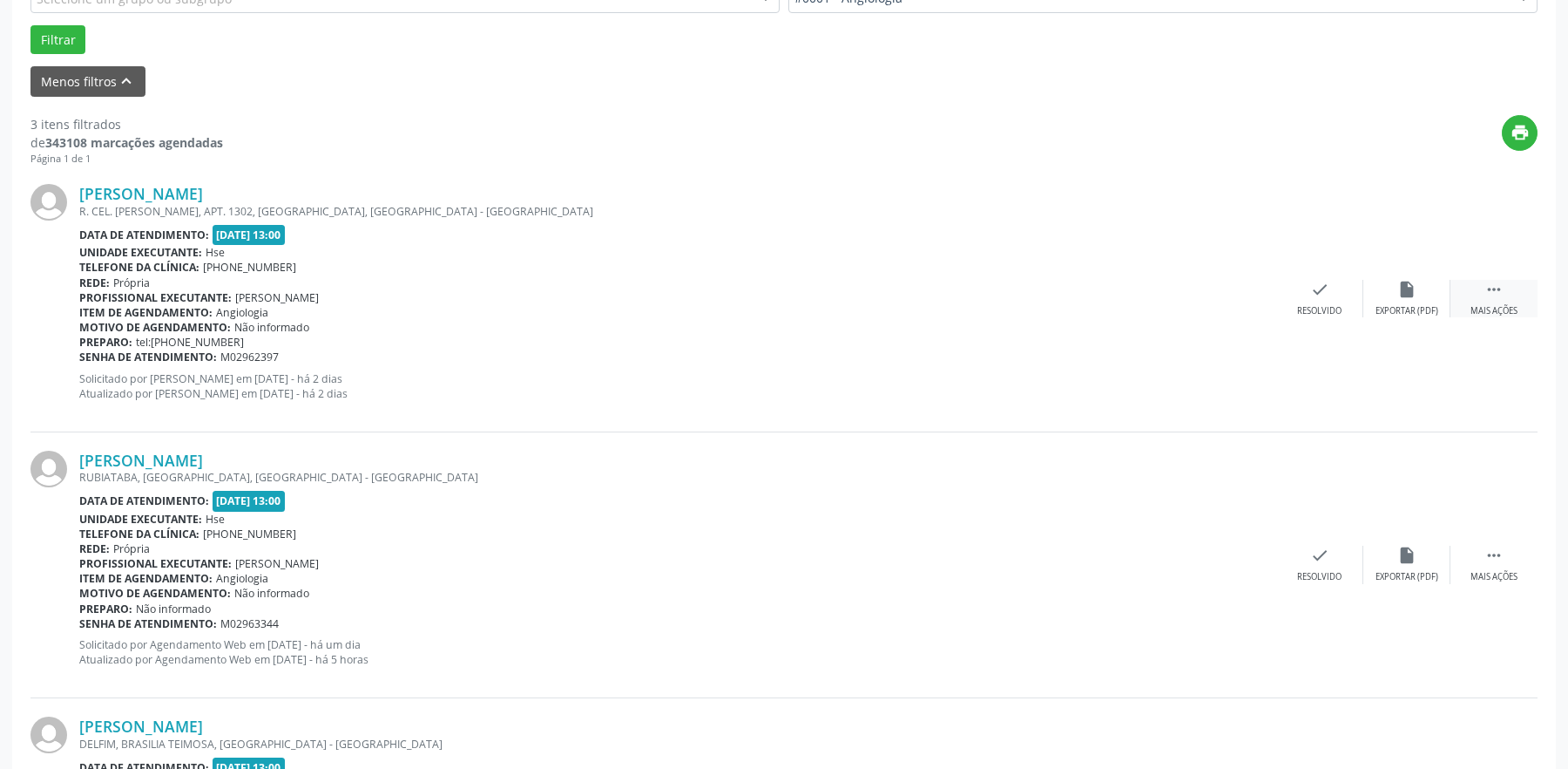
click at [1492, 296] on icon "" at bounding box center [1494, 290] width 19 height 19
click at [1420, 322] on div "[PERSON_NAME] R. CEL. [PERSON_NAME], APT. 1302, [GEOGRAPHIC_DATA], [GEOGRAPHIC_…" at bounding box center [784, 298] width 1508 height 266
click at [1399, 300] on div "alarm_off Não compareceu" at bounding box center [1406, 298] width 87 height 37
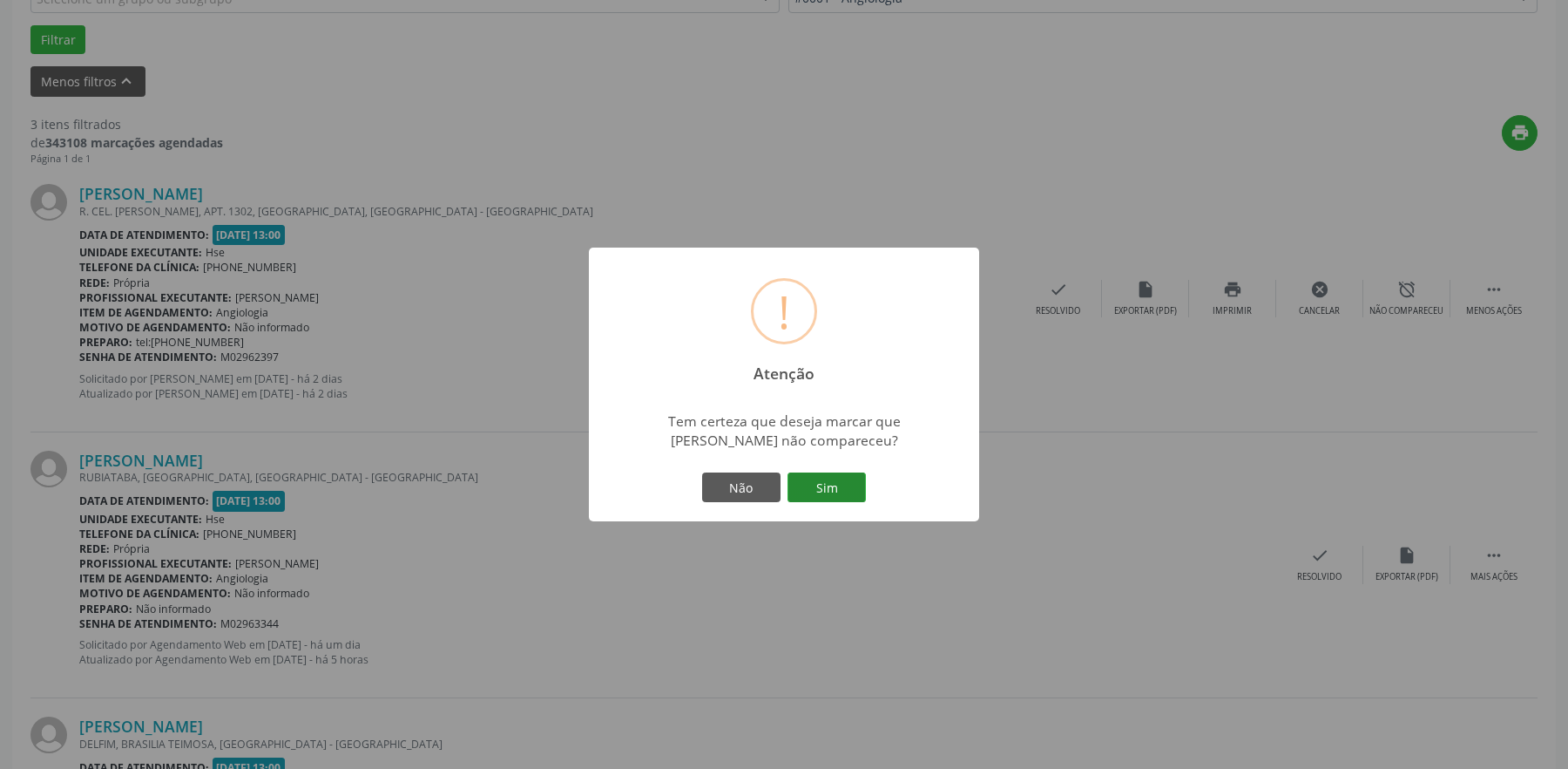
click at [838, 500] on button "Sim" at bounding box center [827, 487] width 78 height 30
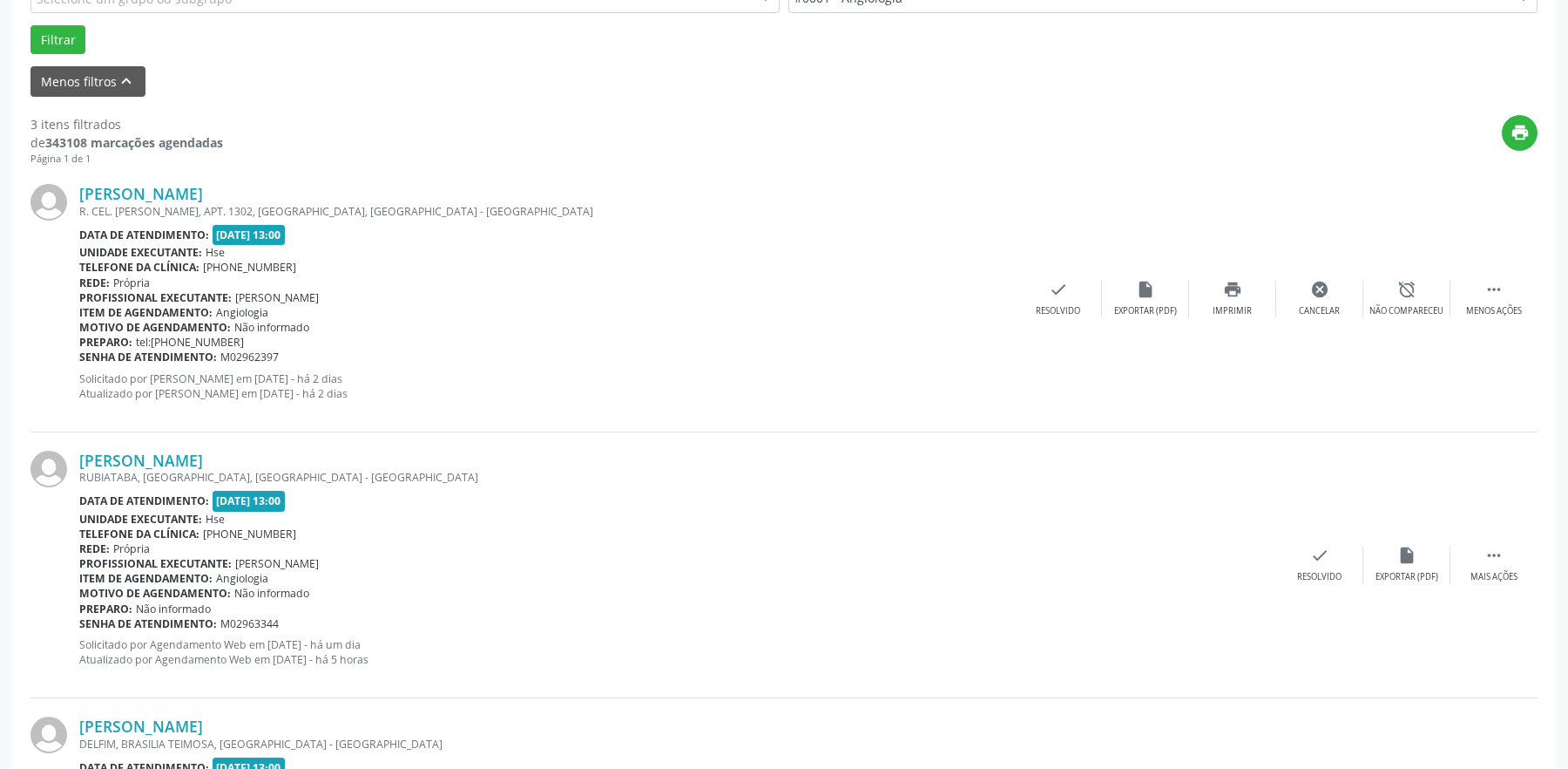
scroll to position [0, 0]
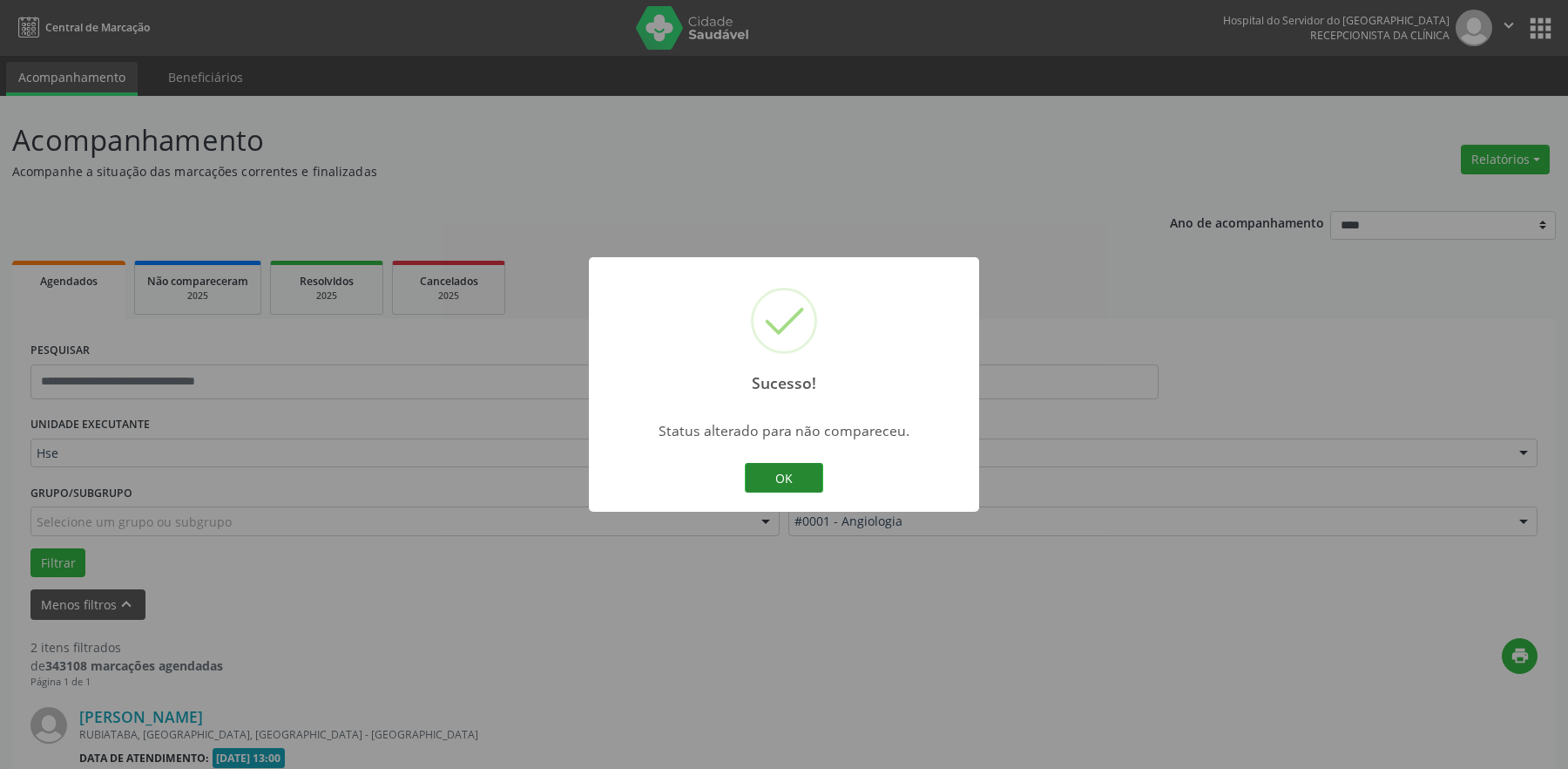
click at [796, 477] on button "OK" at bounding box center [784, 477] width 78 height 30
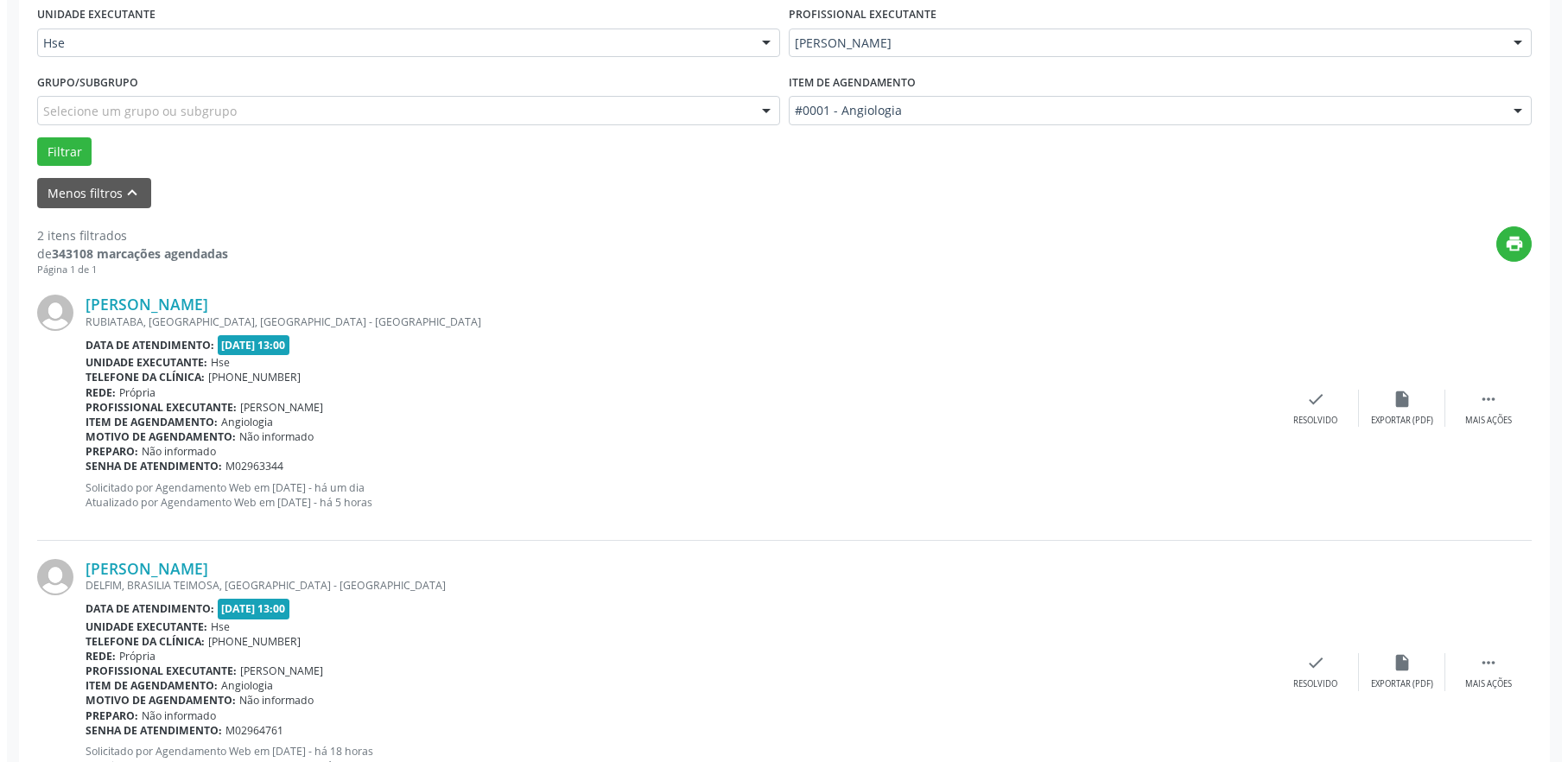
scroll to position [478, 0]
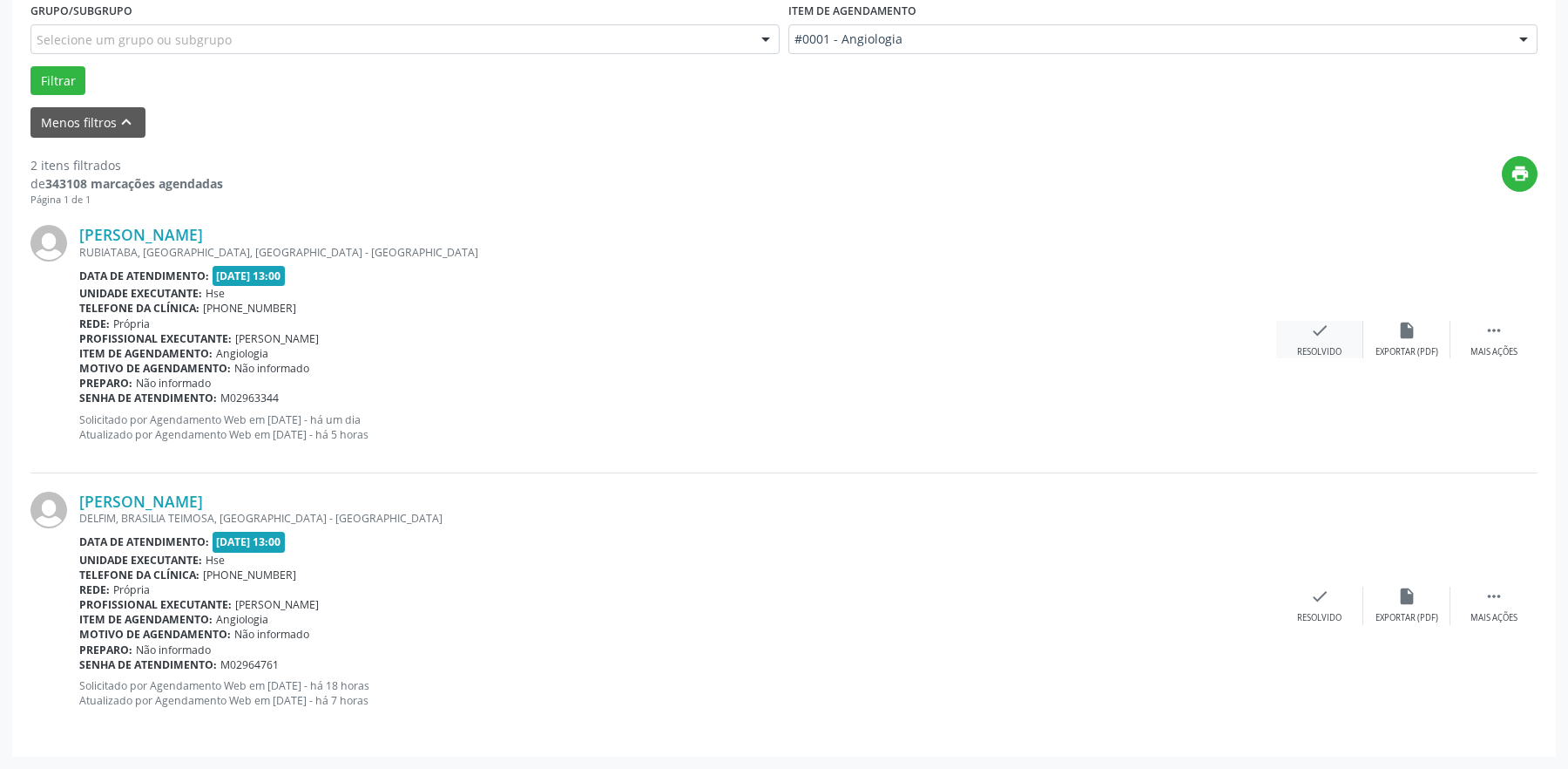
click at [1322, 335] on icon "check" at bounding box center [1320, 330] width 19 height 19
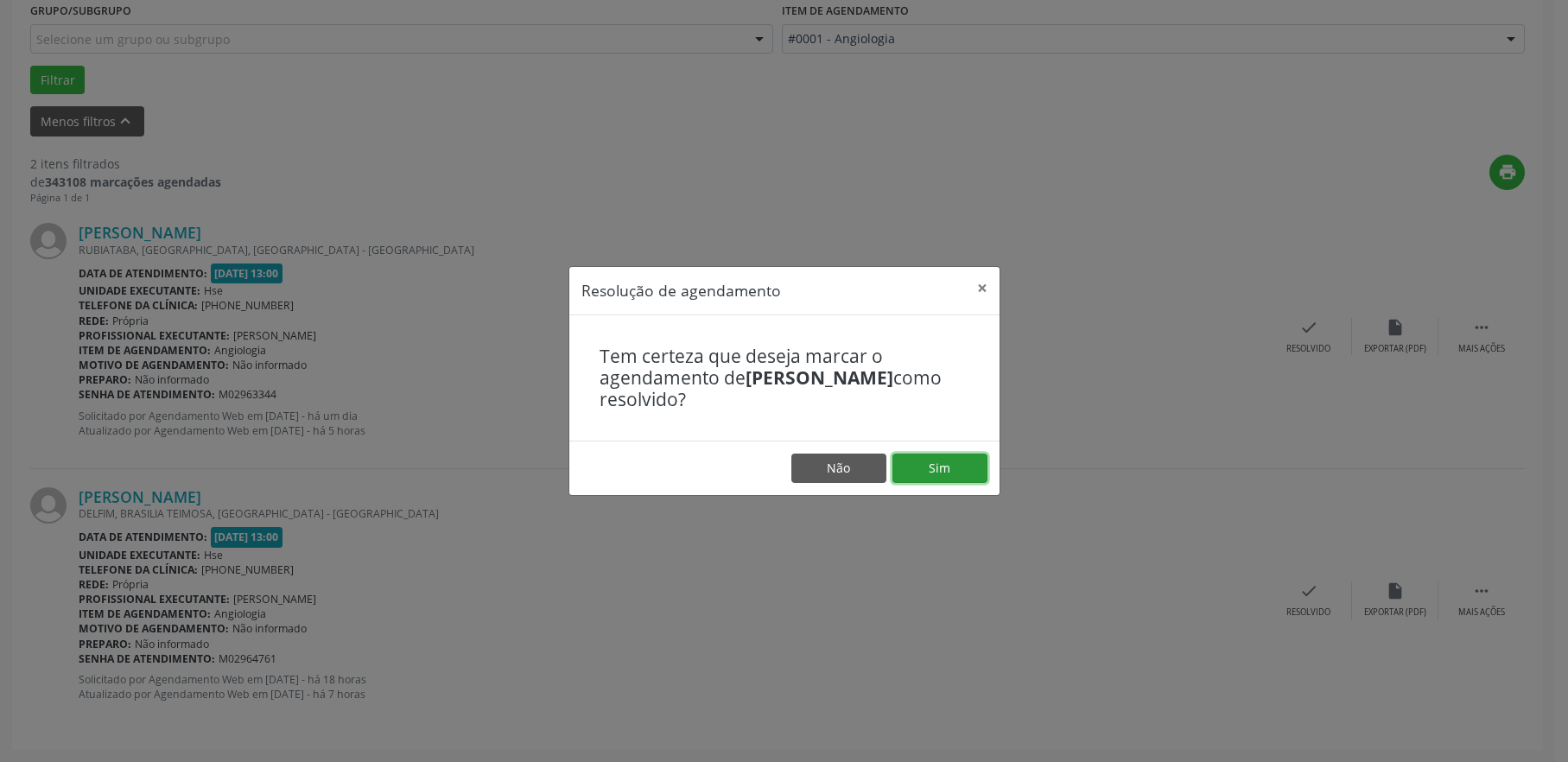
click at [895, 469] on button "Sim" at bounding box center [939, 467] width 95 height 29
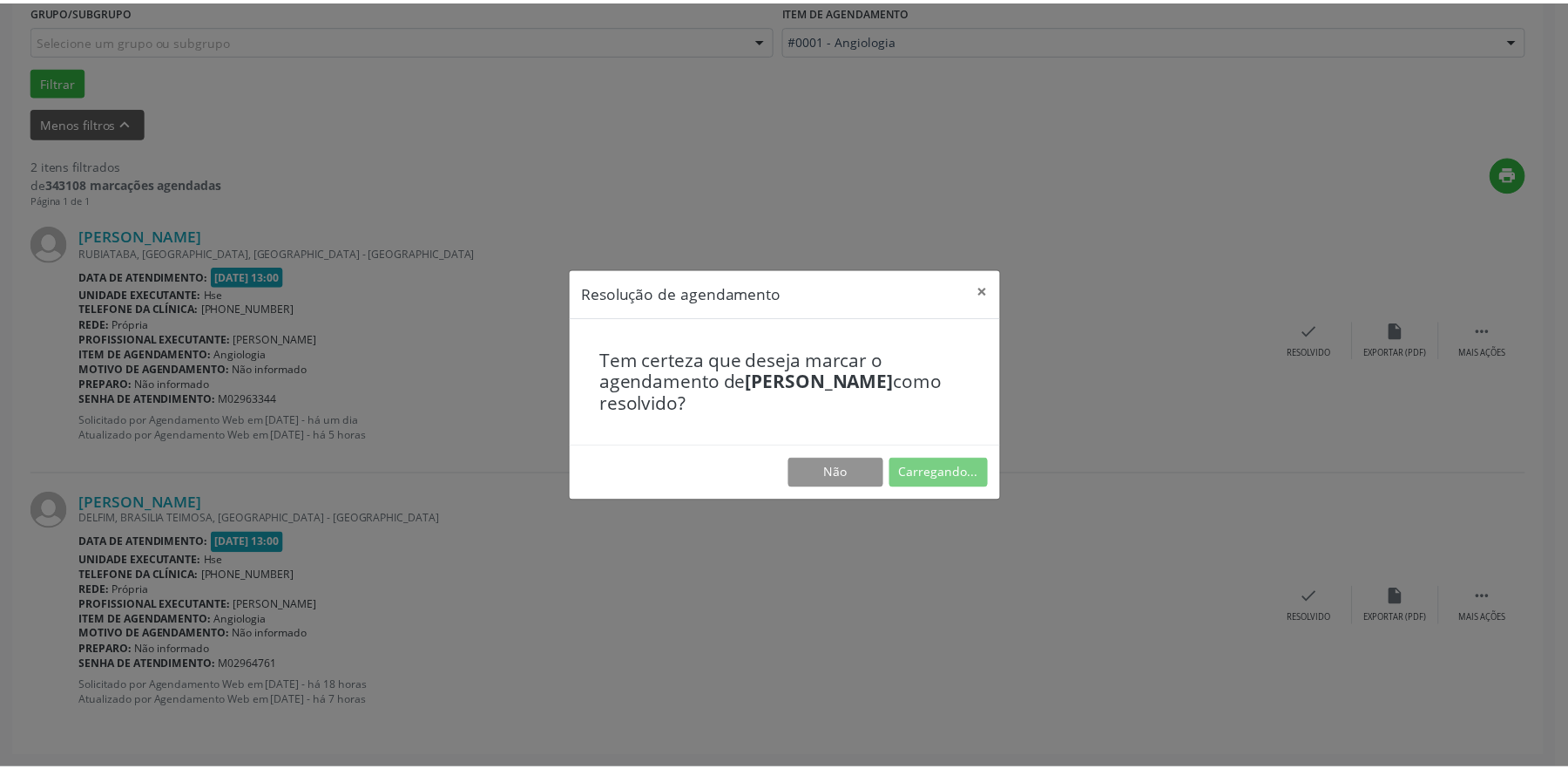
scroll to position [0, 0]
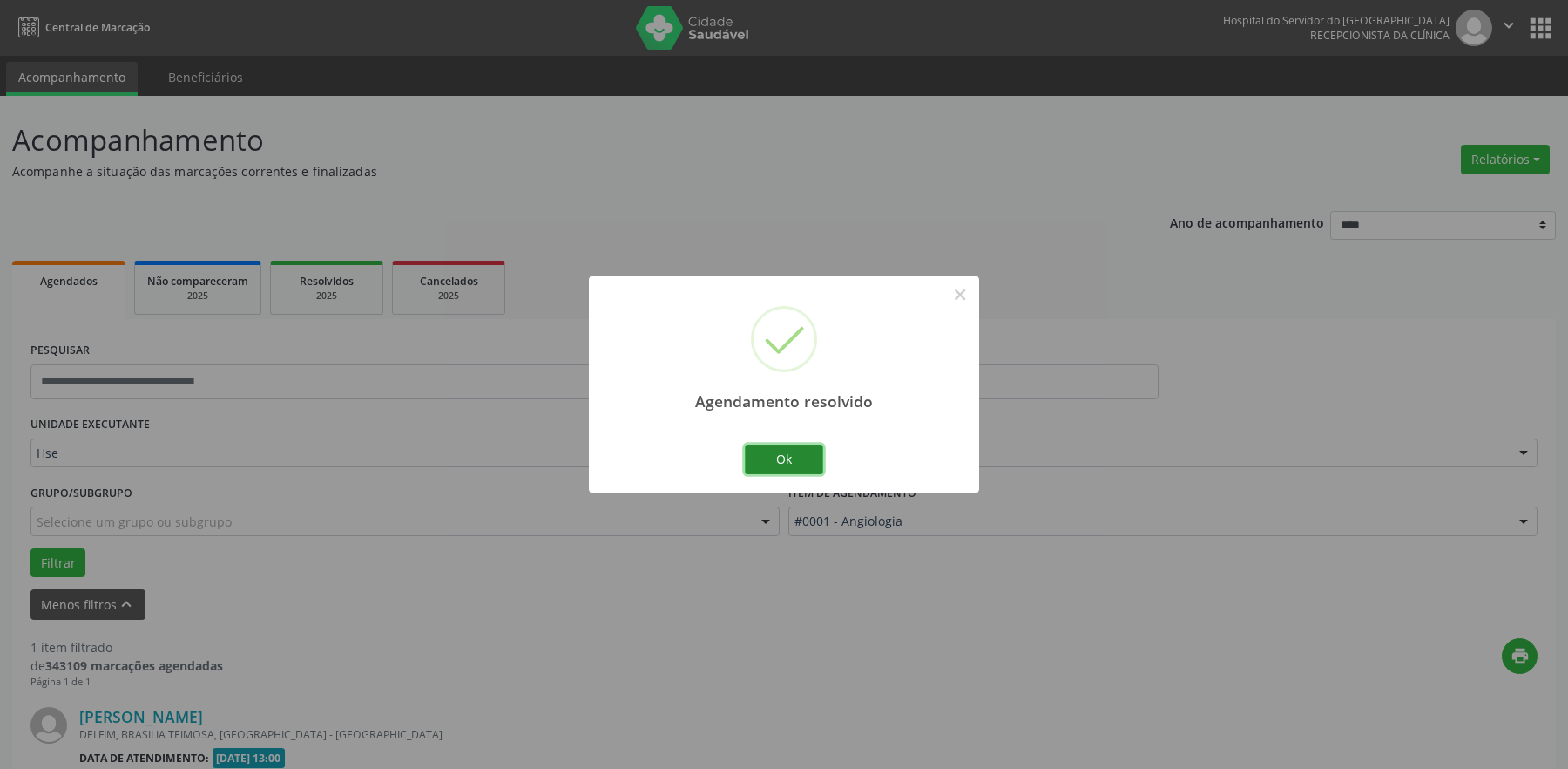
click at [773, 456] on button "Ok" at bounding box center [784, 459] width 78 height 30
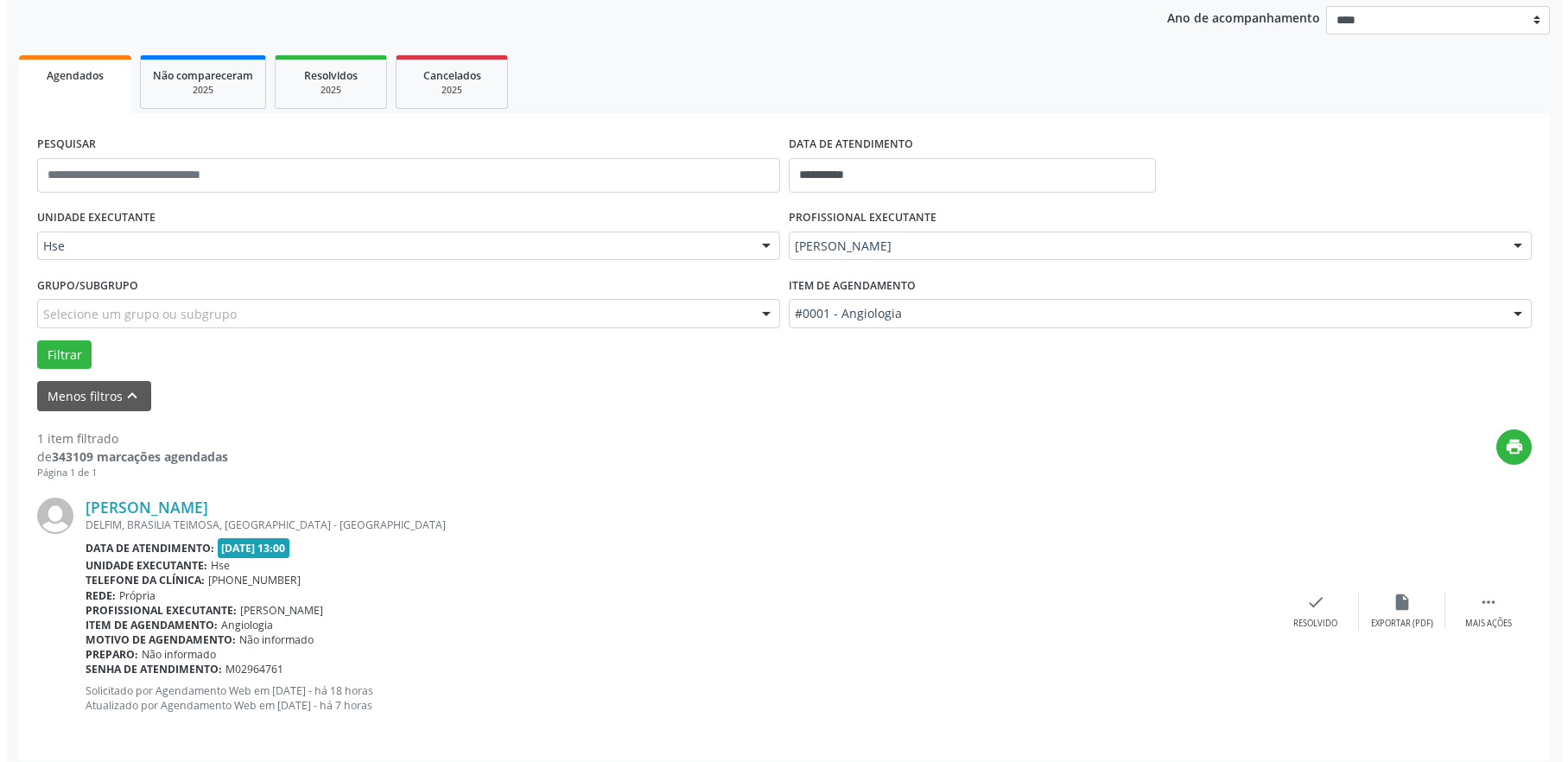
scroll to position [214, 0]
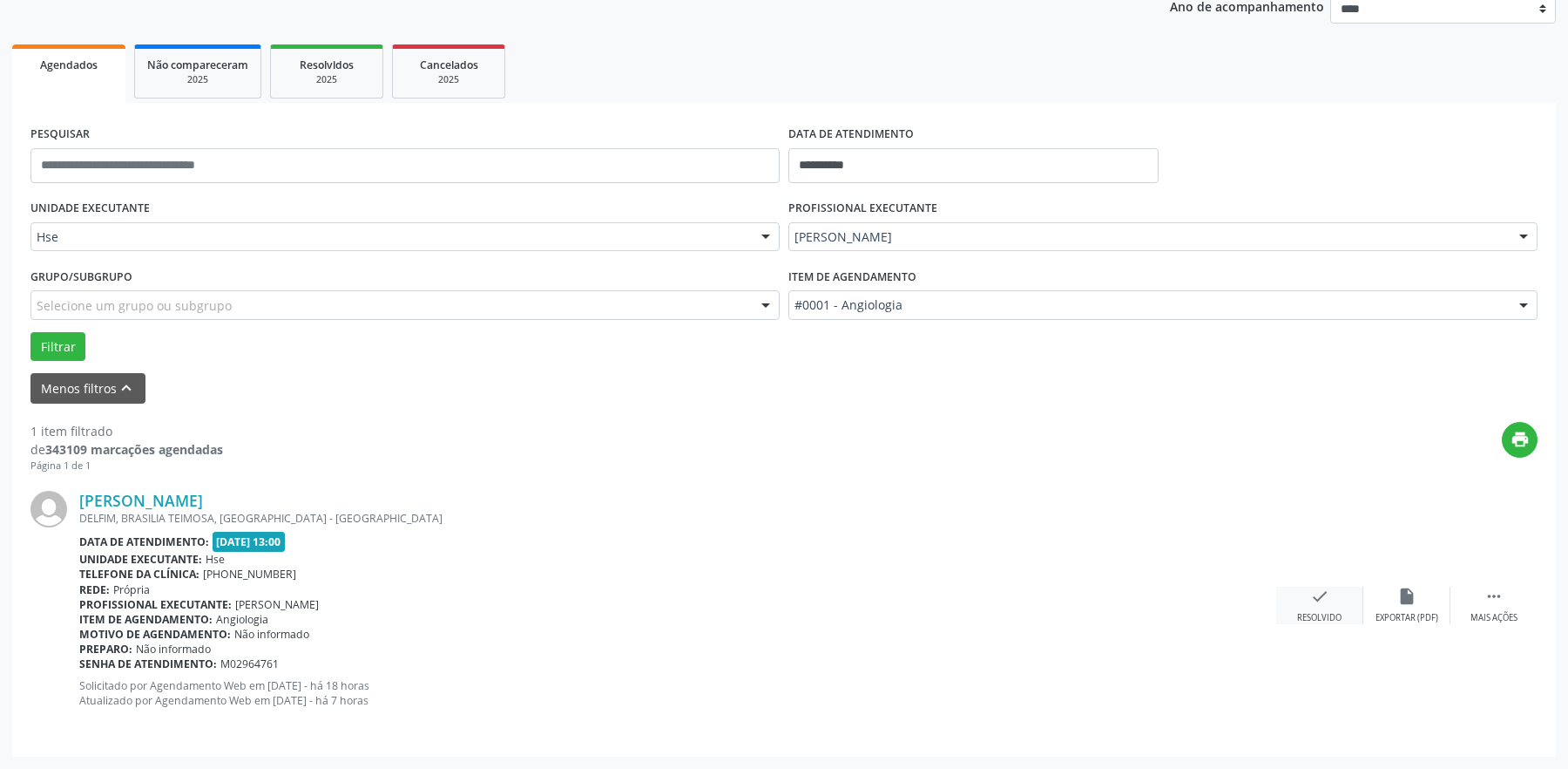
click at [1328, 603] on icon "check" at bounding box center [1320, 596] width 19 height 19
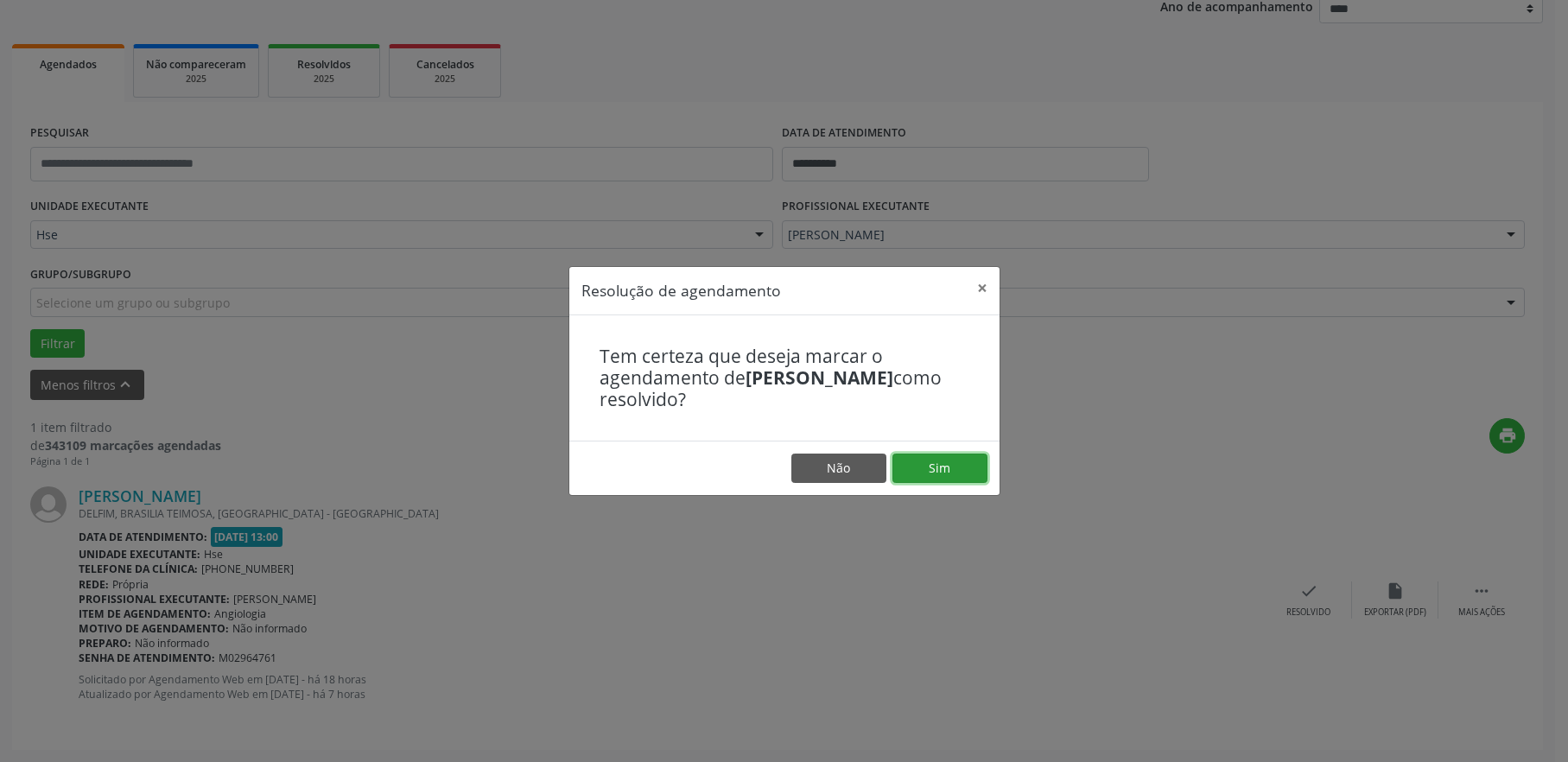
click at [927, 472] on button "Sim" at bounding box center [939, 467] width 95 height 29
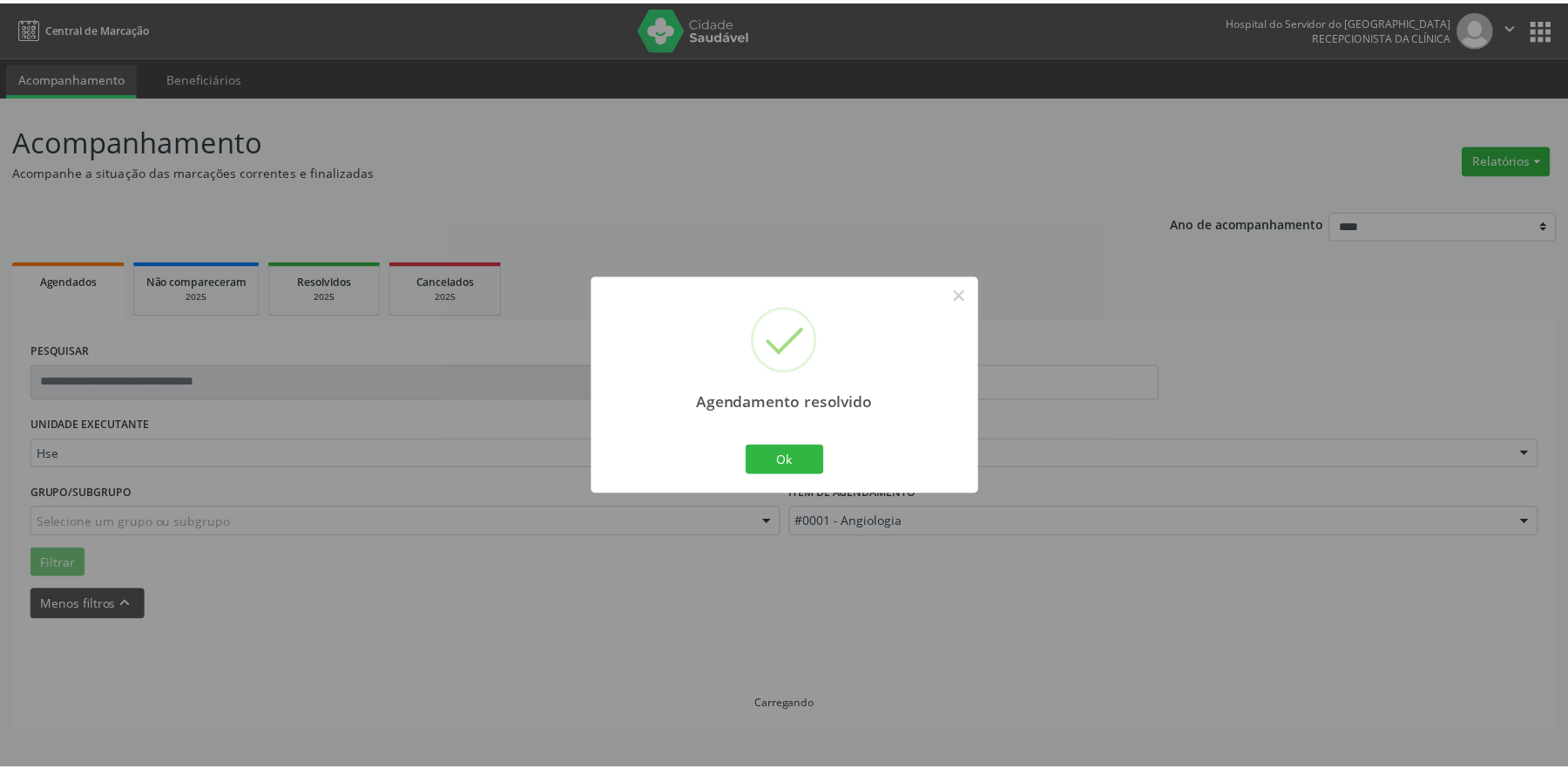
scroll to position [0, 0]
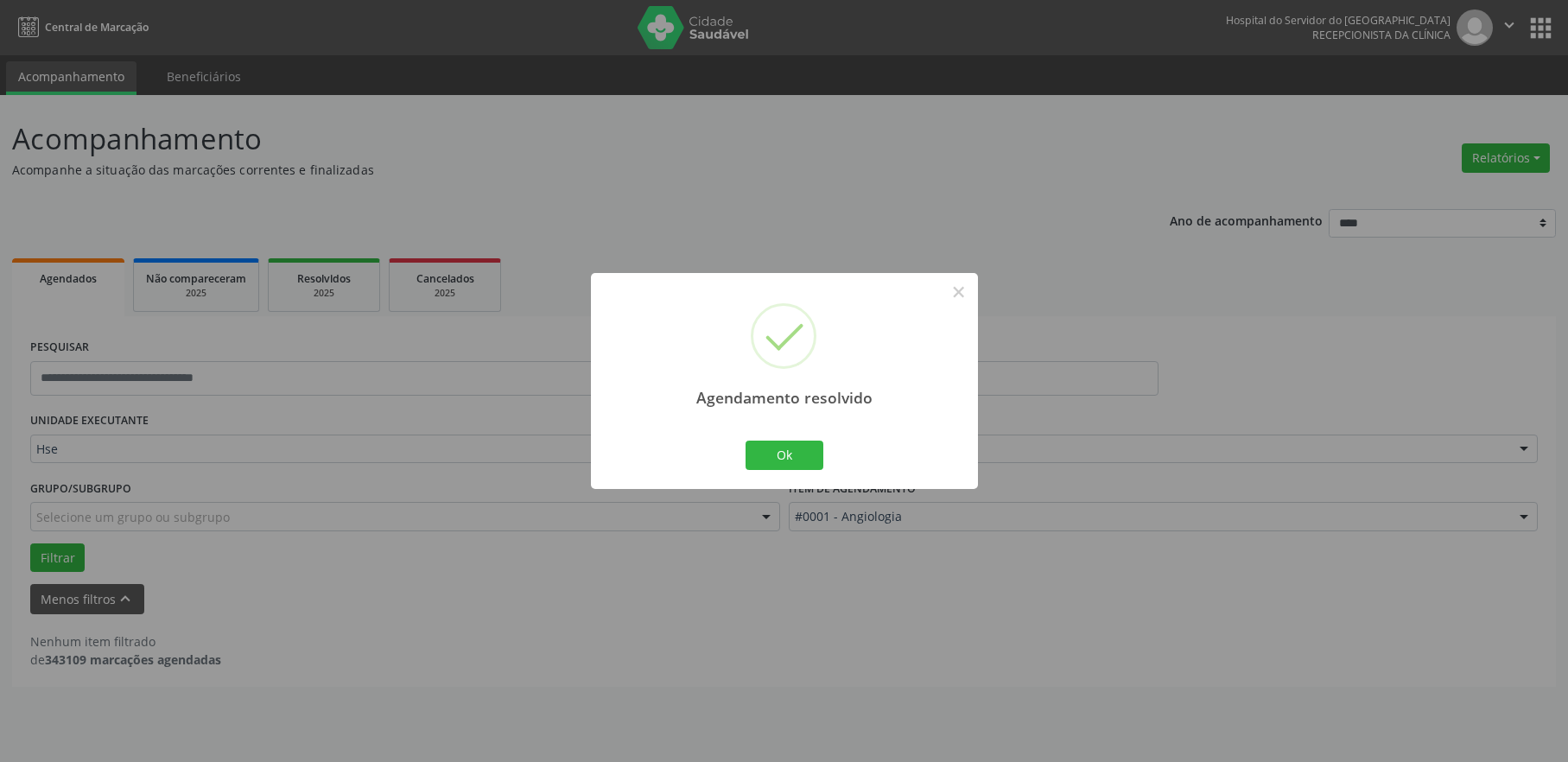
click at [1249, 105] on div "Agendamento resolvido × Ok Cancel" at bounding box center [784, 381] width 1568 height 762
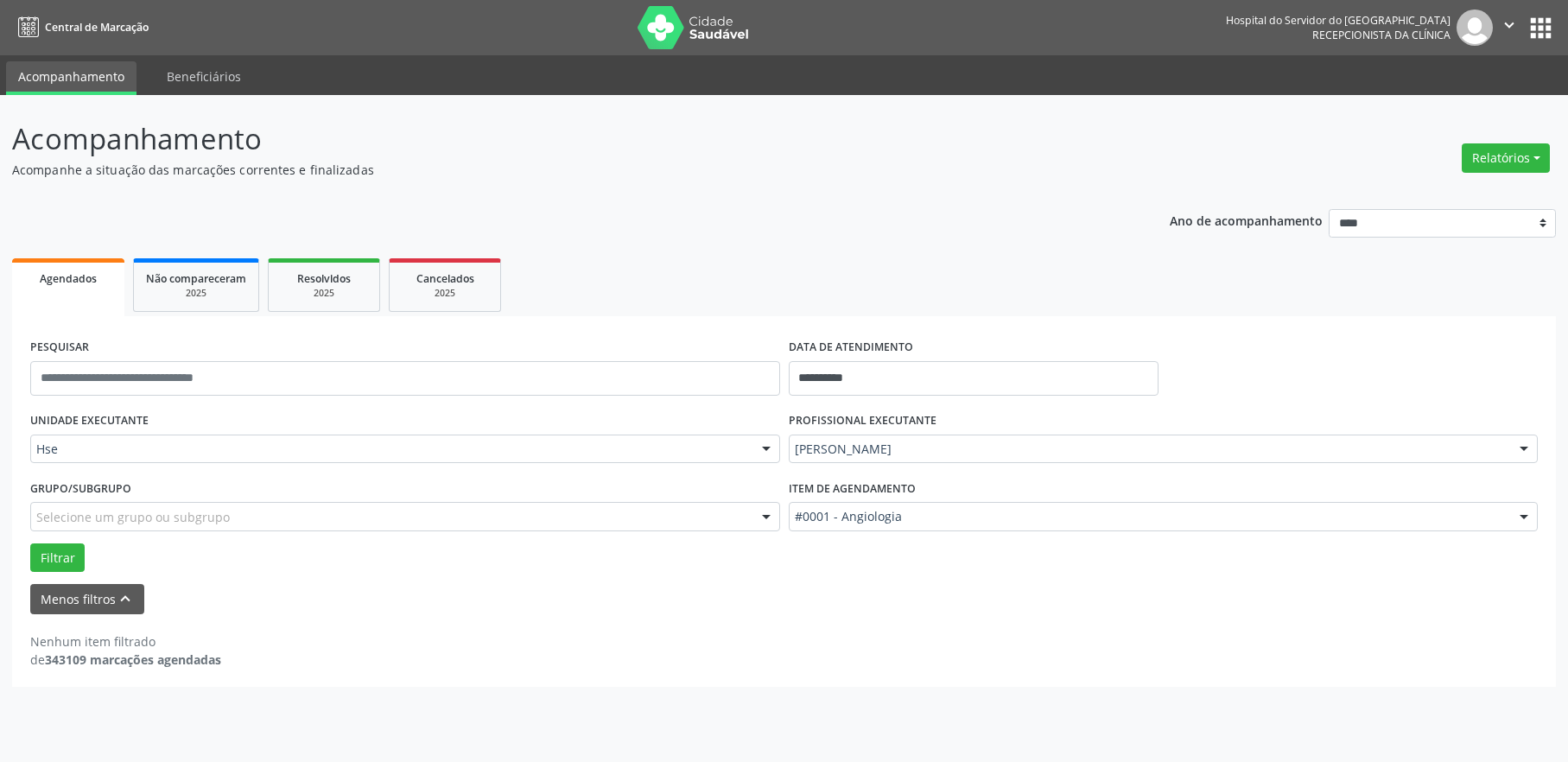
click at [1524, 447] on div at bounding box center [1523, 449] width 26 height 29
click at [1423, 551] on div "Filtrar" at bounding box center [783, 557] width 1516 height 29
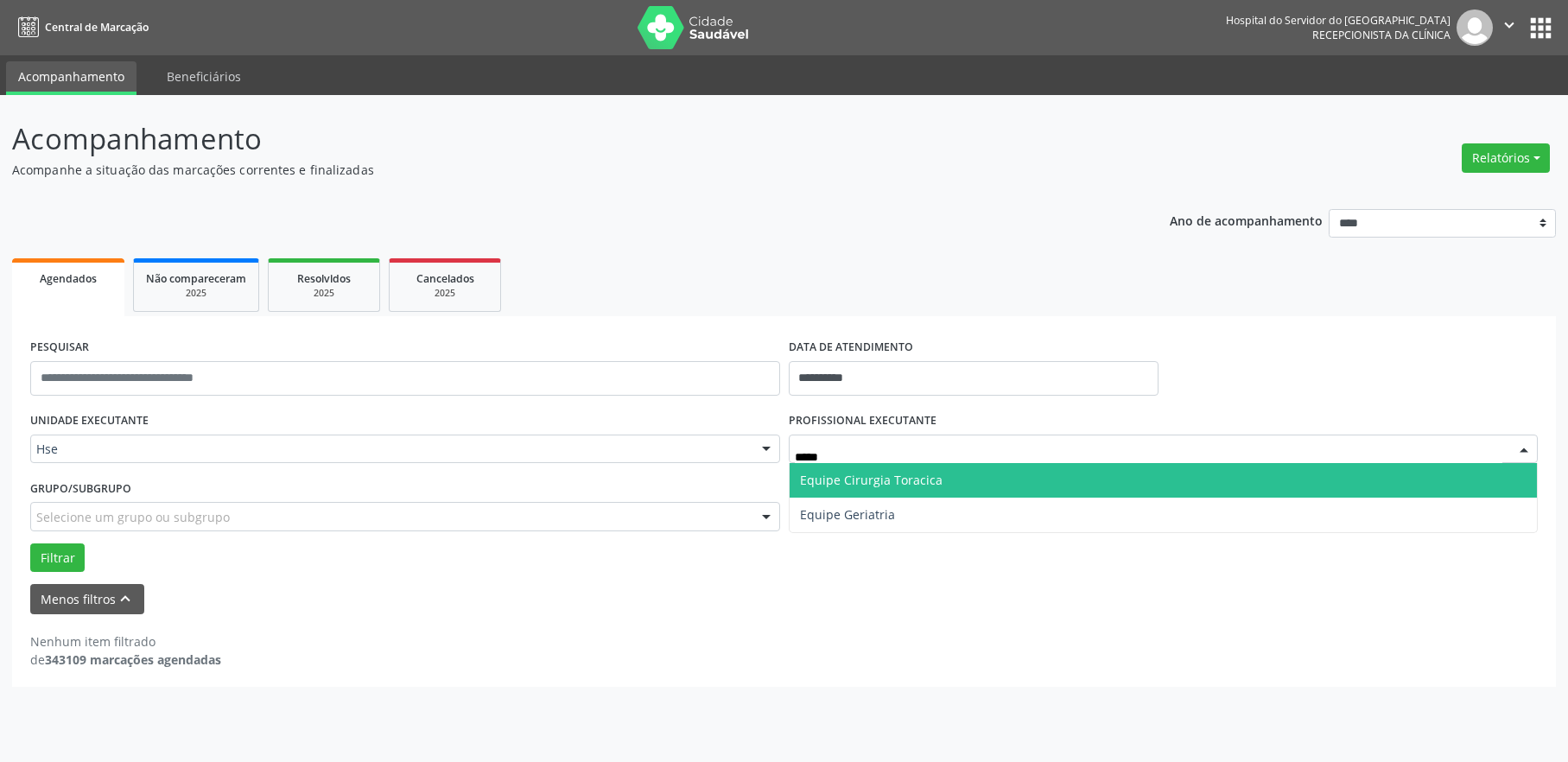
type input "******"
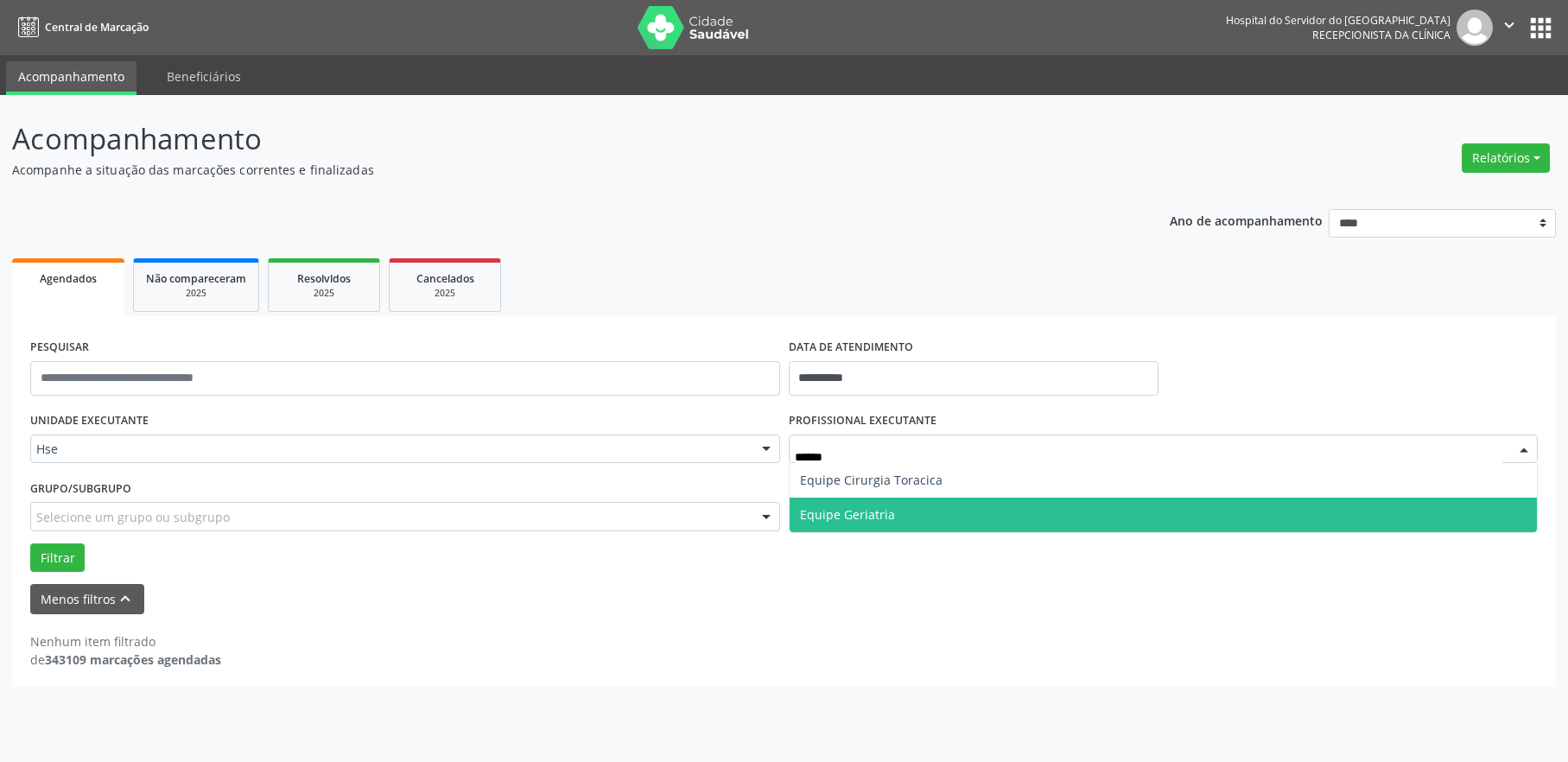
click at [957, 516] on span "Equipe Geriatria" at bounding box center [1163, 515] width 748 height 34
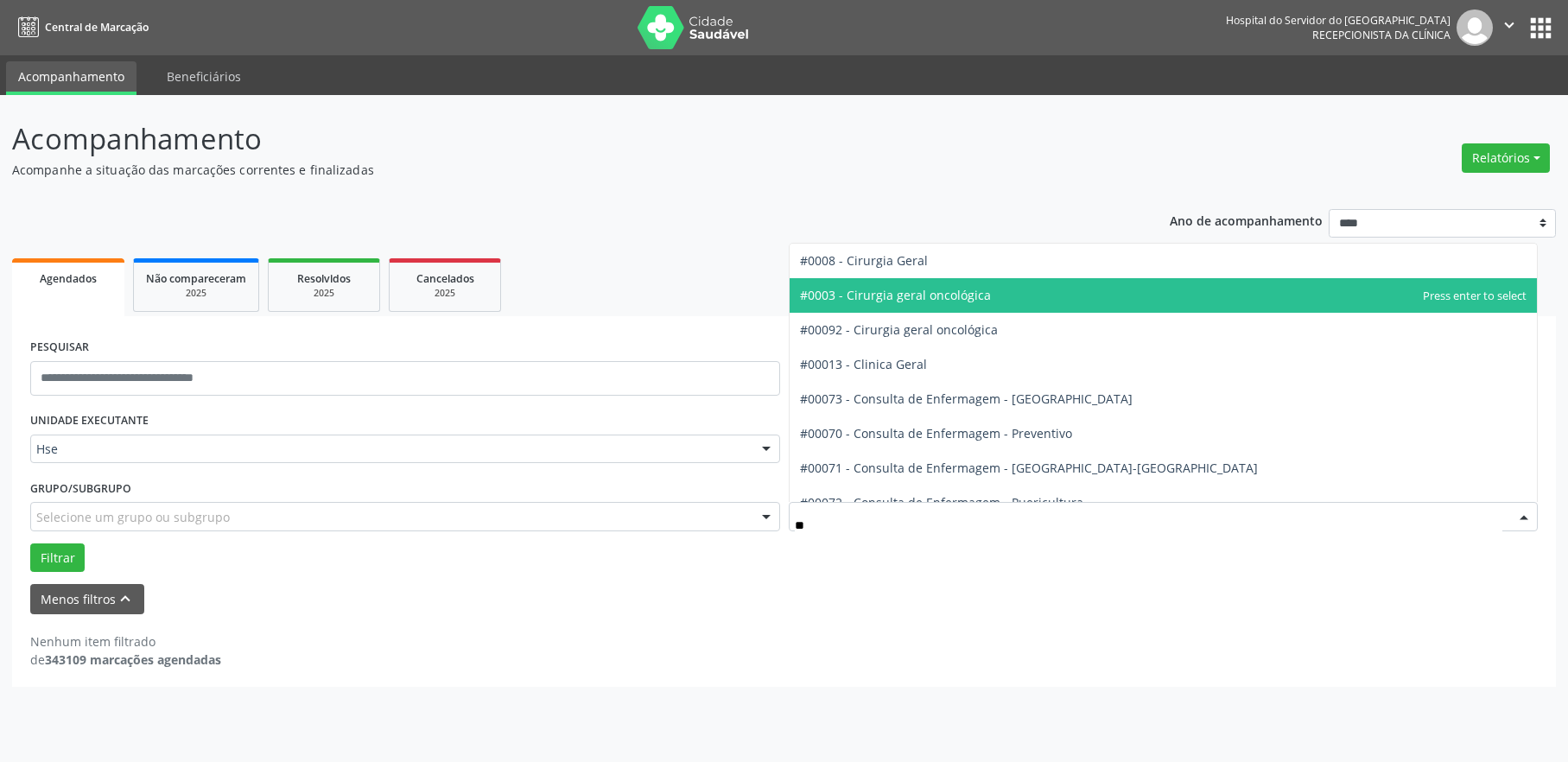
type input "***"
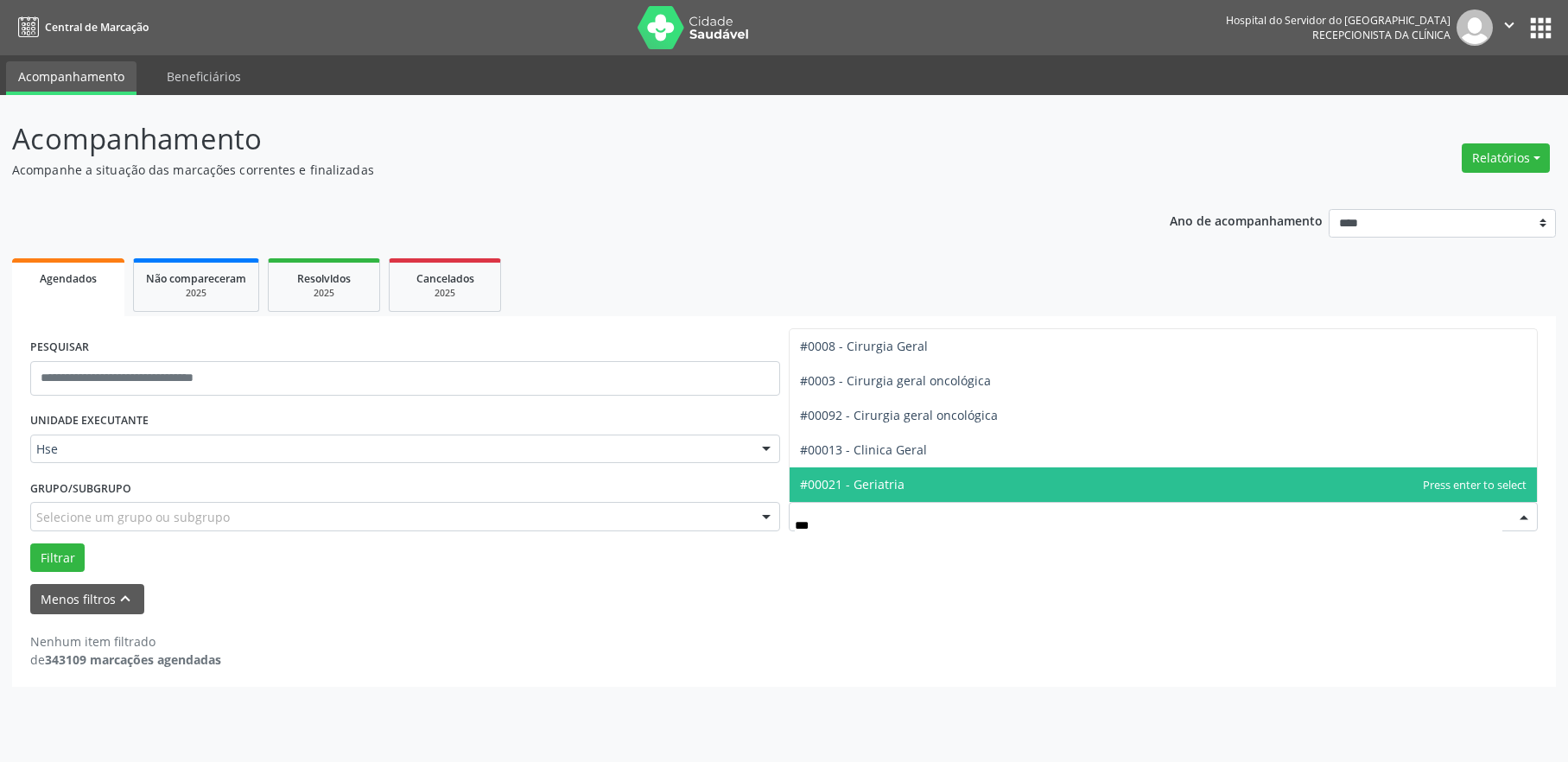
click at [857, 482] on span "#00021 - Geriatria" at bounding box center [852, 483] width 104 height 16
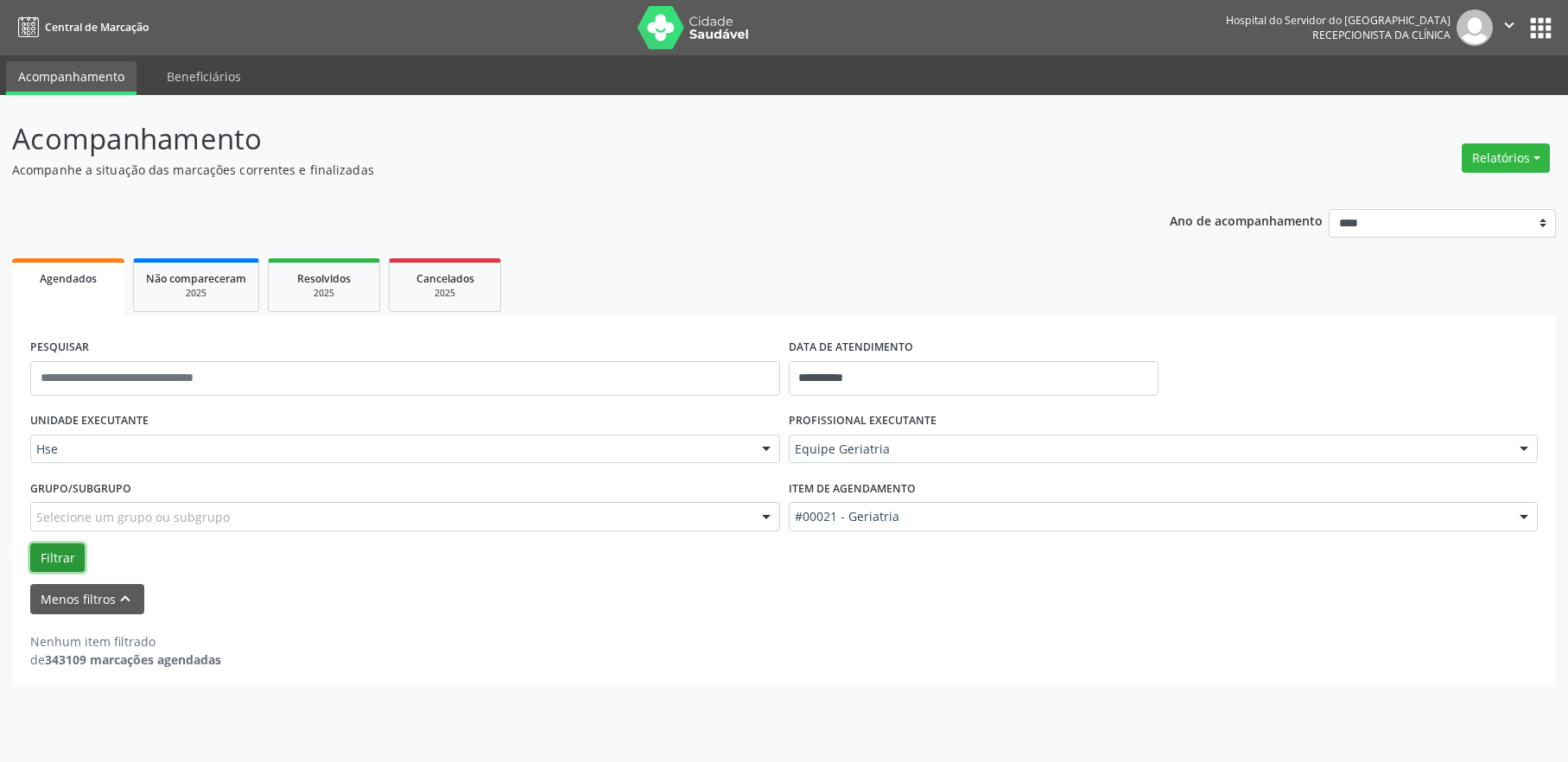
click at [55, 554] on button "Filtrar" at bounding box center [57, 557] width 54 height 29
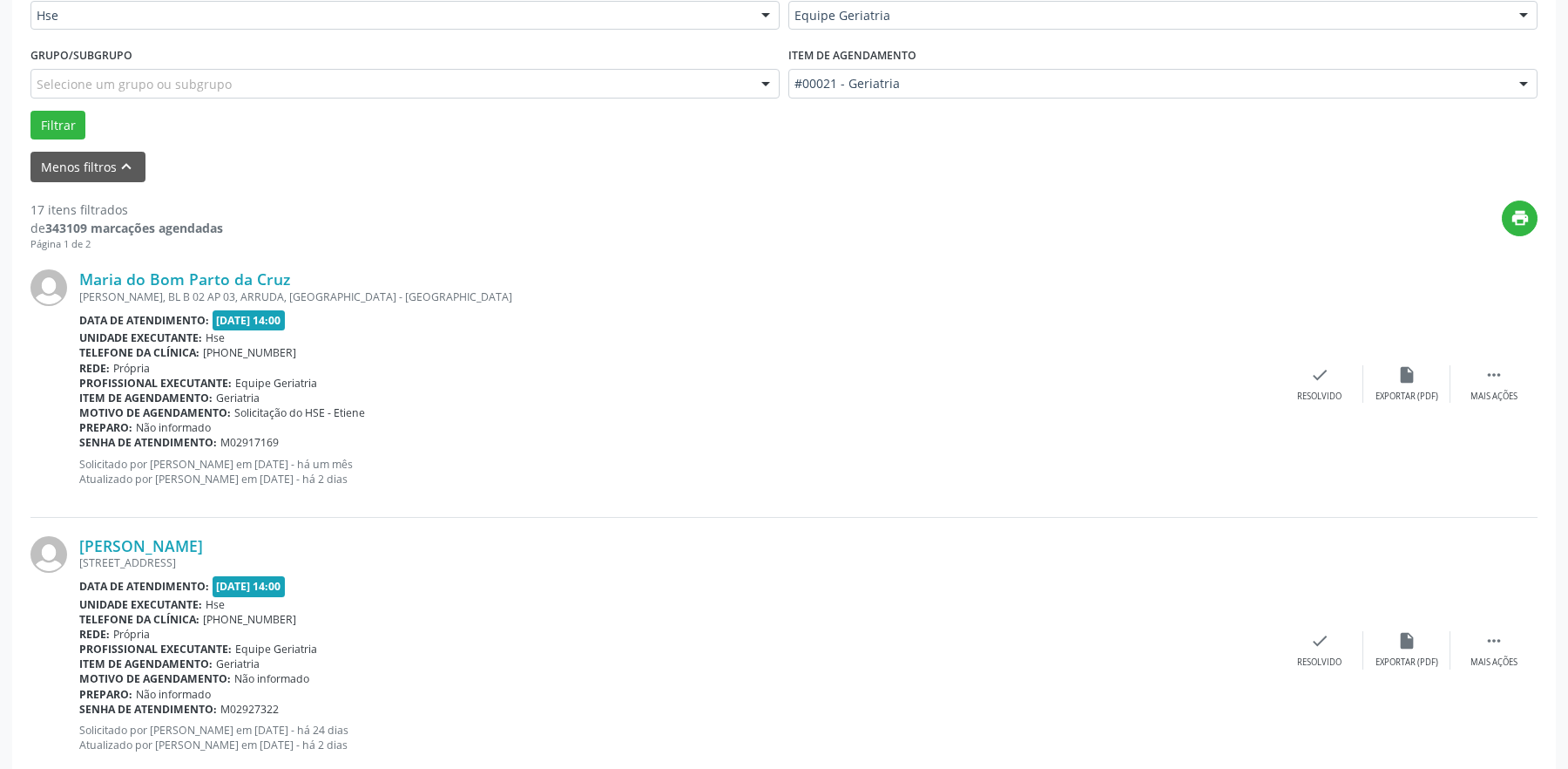
scroll to position [523, 0]
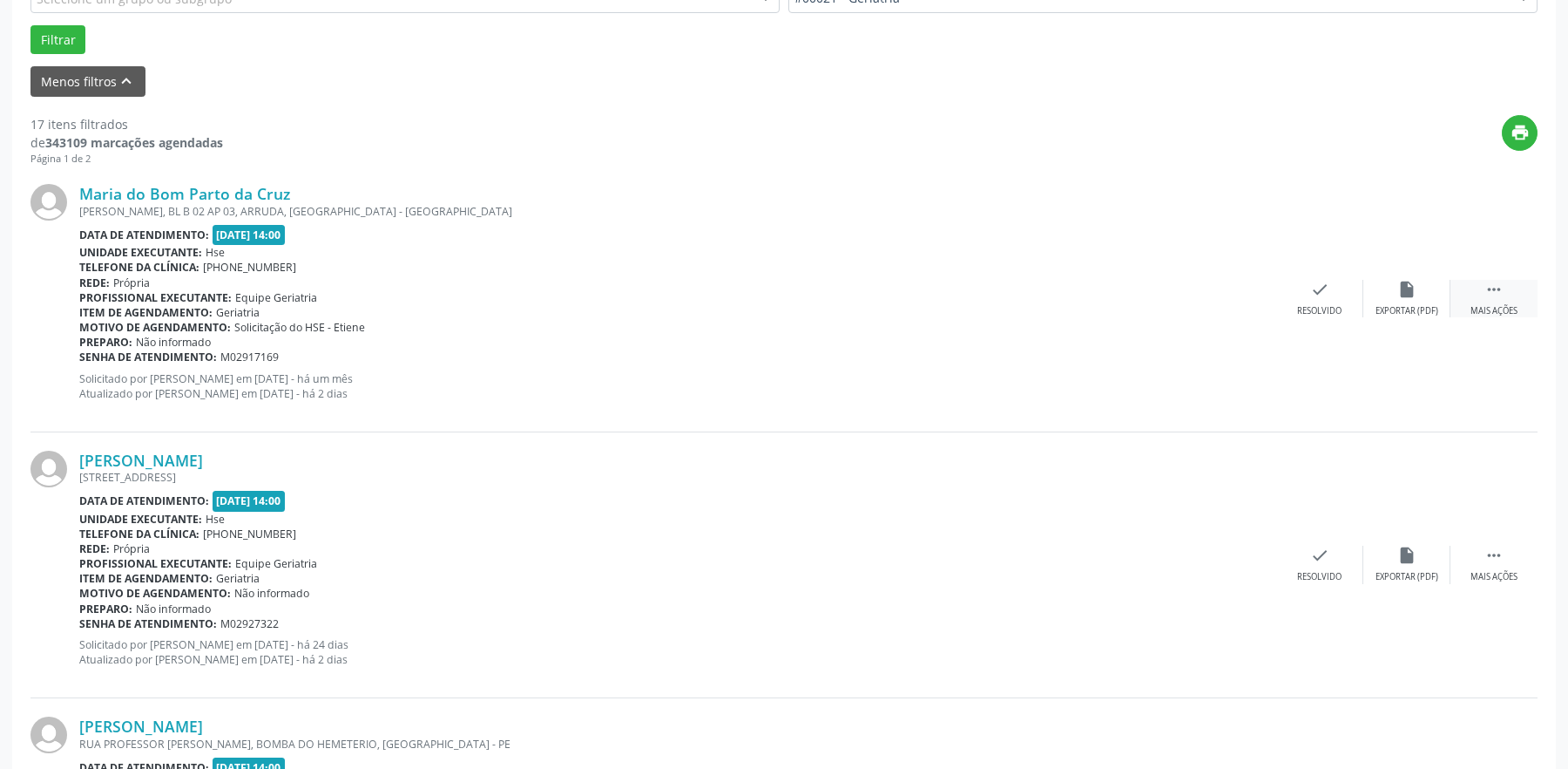
click at [1498, 298] on icon "" at bounding box center [1494, 290] width 19 height 19
click at [1409, 292] on icon "alarm_off" at bounding box center [1407, 290] width 19 height 19
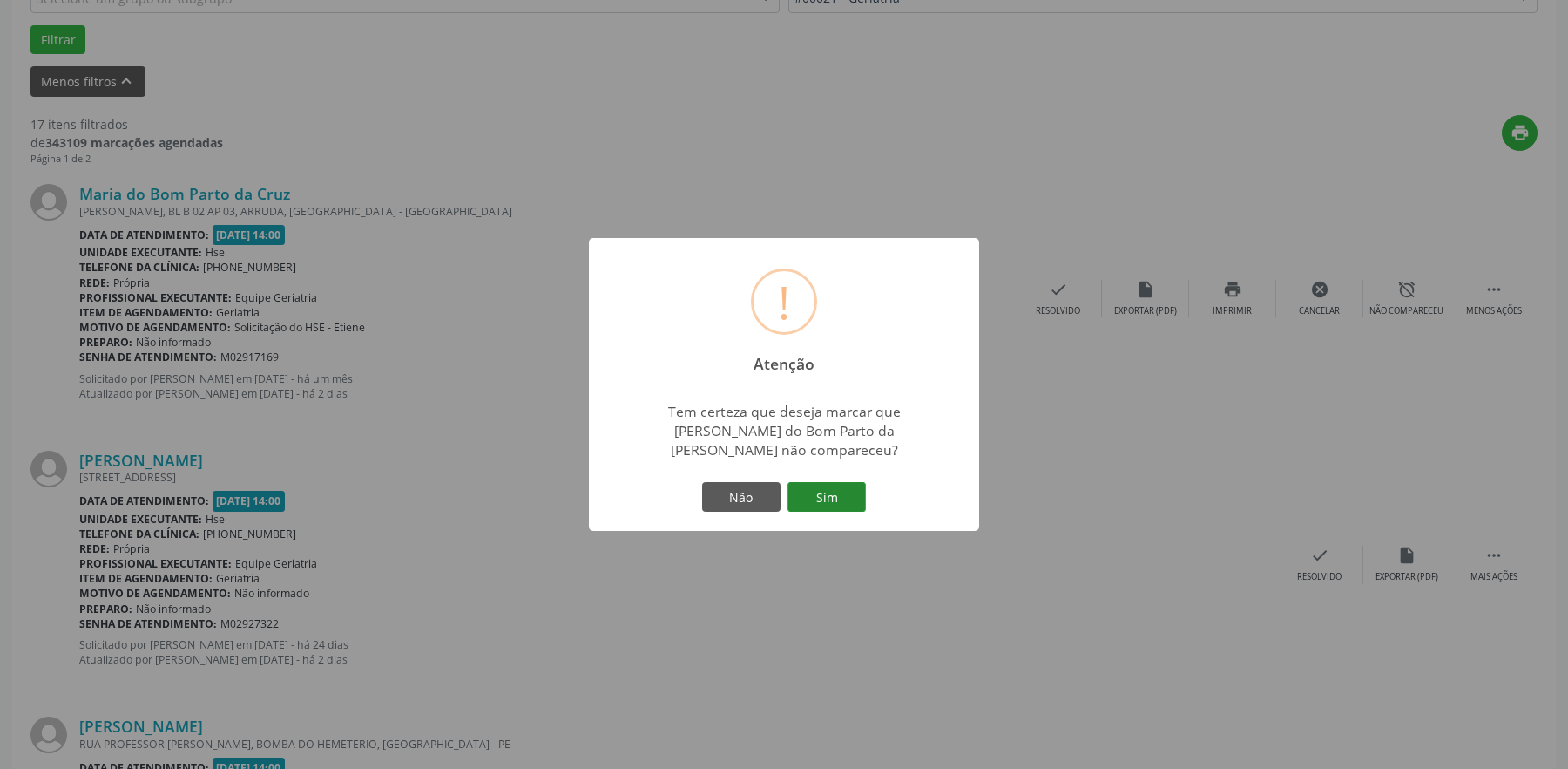
click at [819, 492] on button "Sim" at bounding box center [827, 496] width 78 height 30
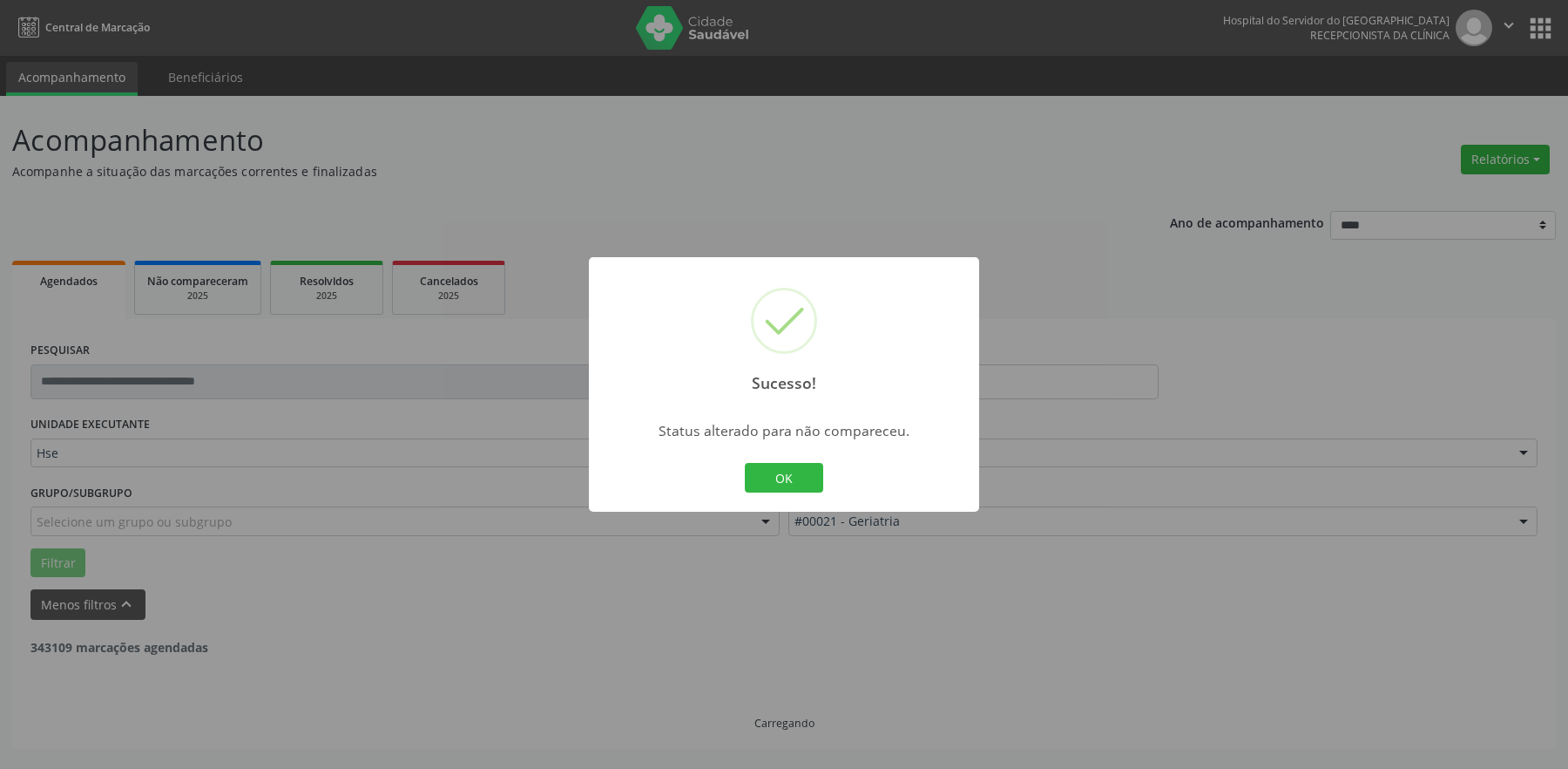
scroll to position [0, 0]
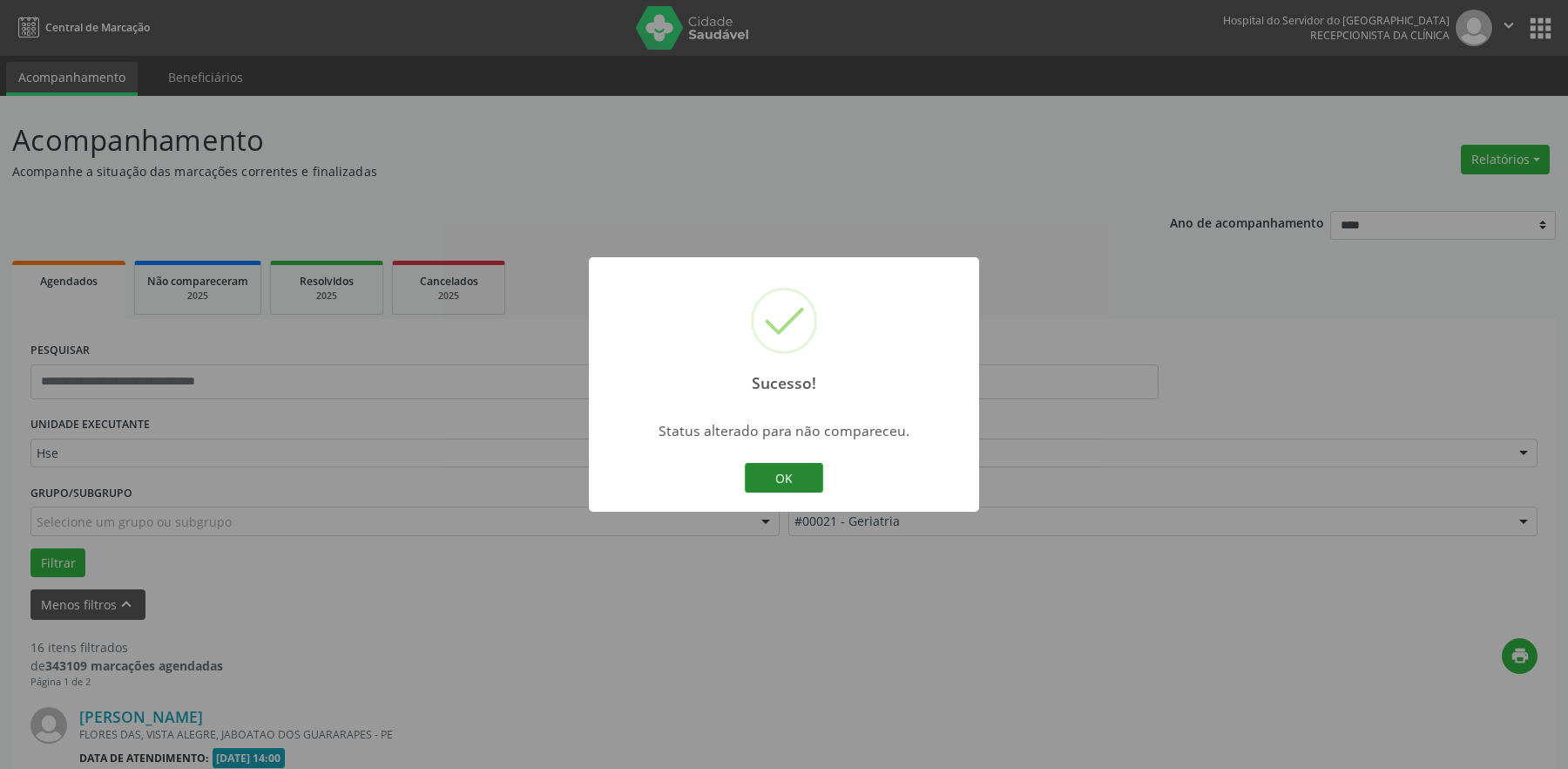
click at [795, 477] on button "OK" at bounding box center [784, 477] width 78 height 30
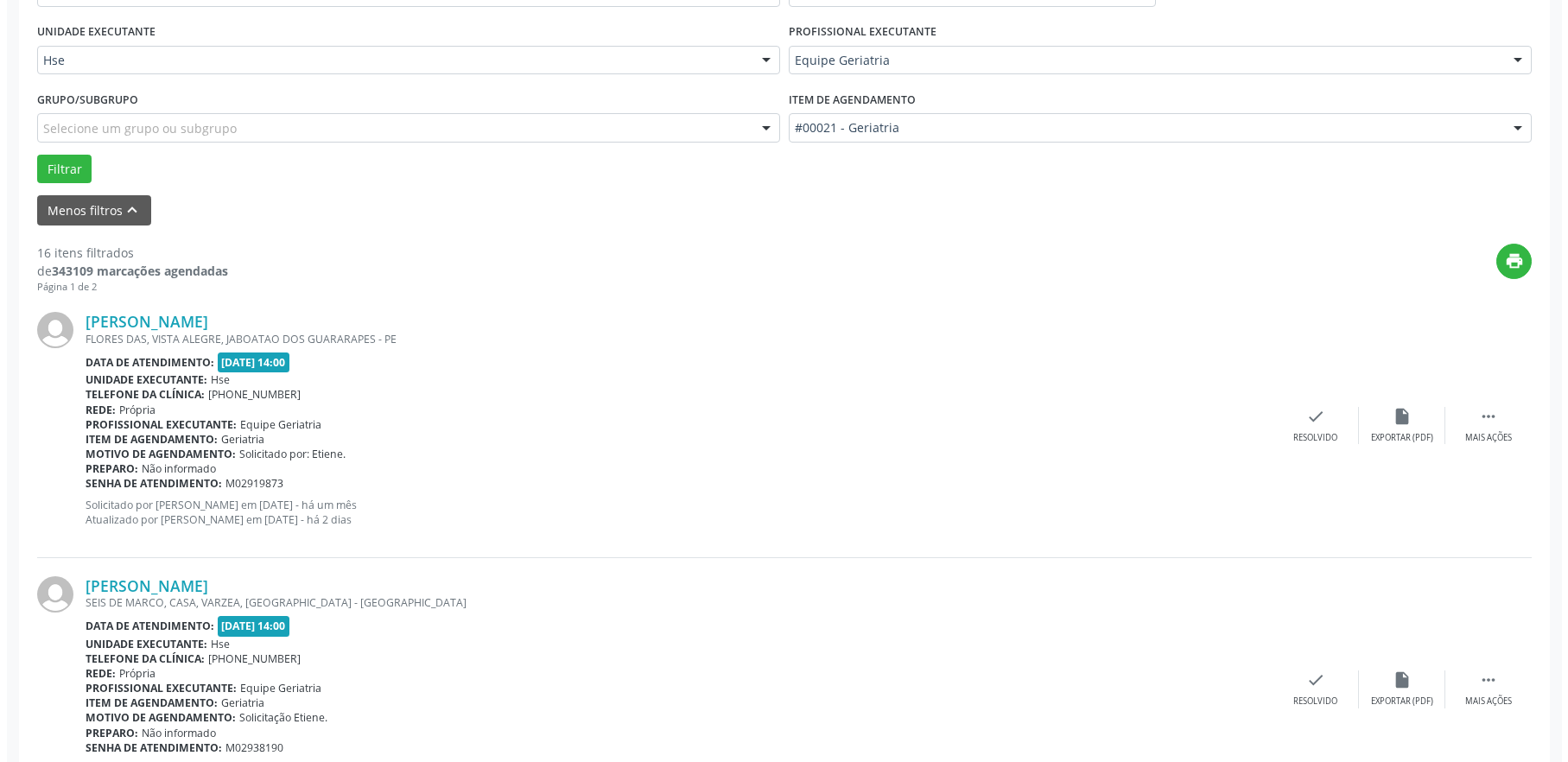
scroll to position [432, 0]
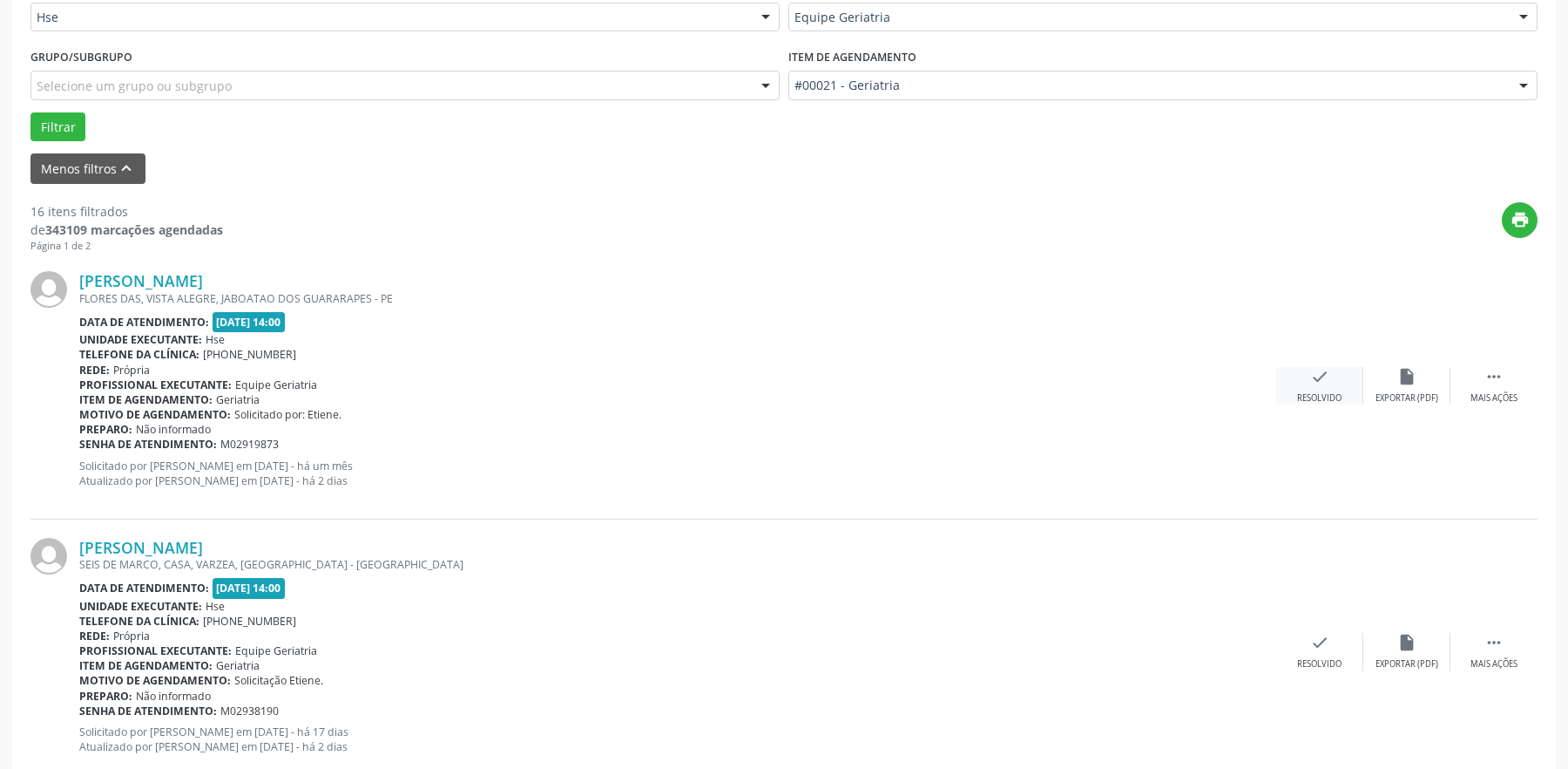
click at [1309, 402] on div "Resolvido" at bounding box center [1319, 398] width 44 height 12
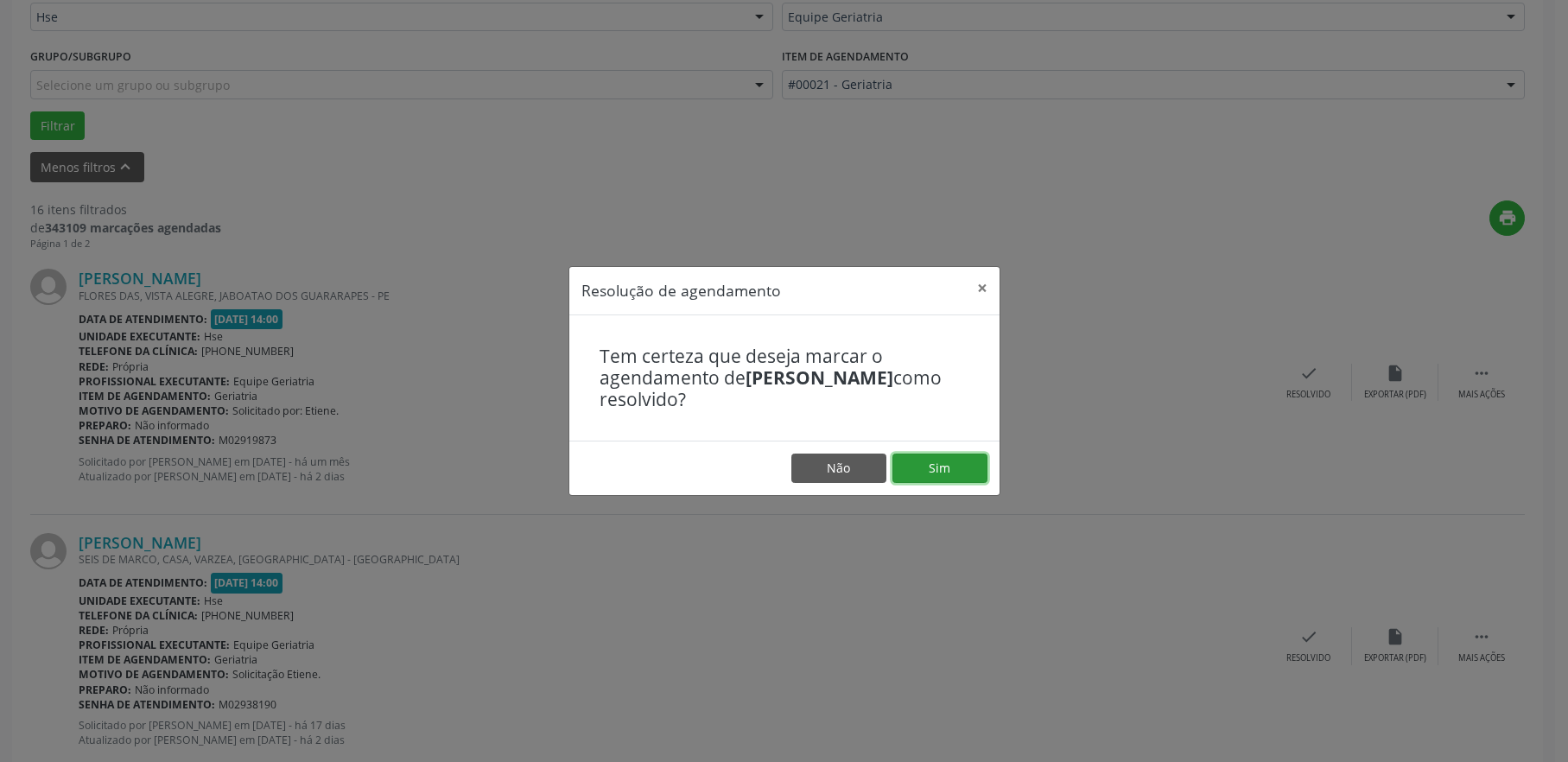
click at [897, 463] on button "Sim" at bounding box center [939, 467] width 95 height 29
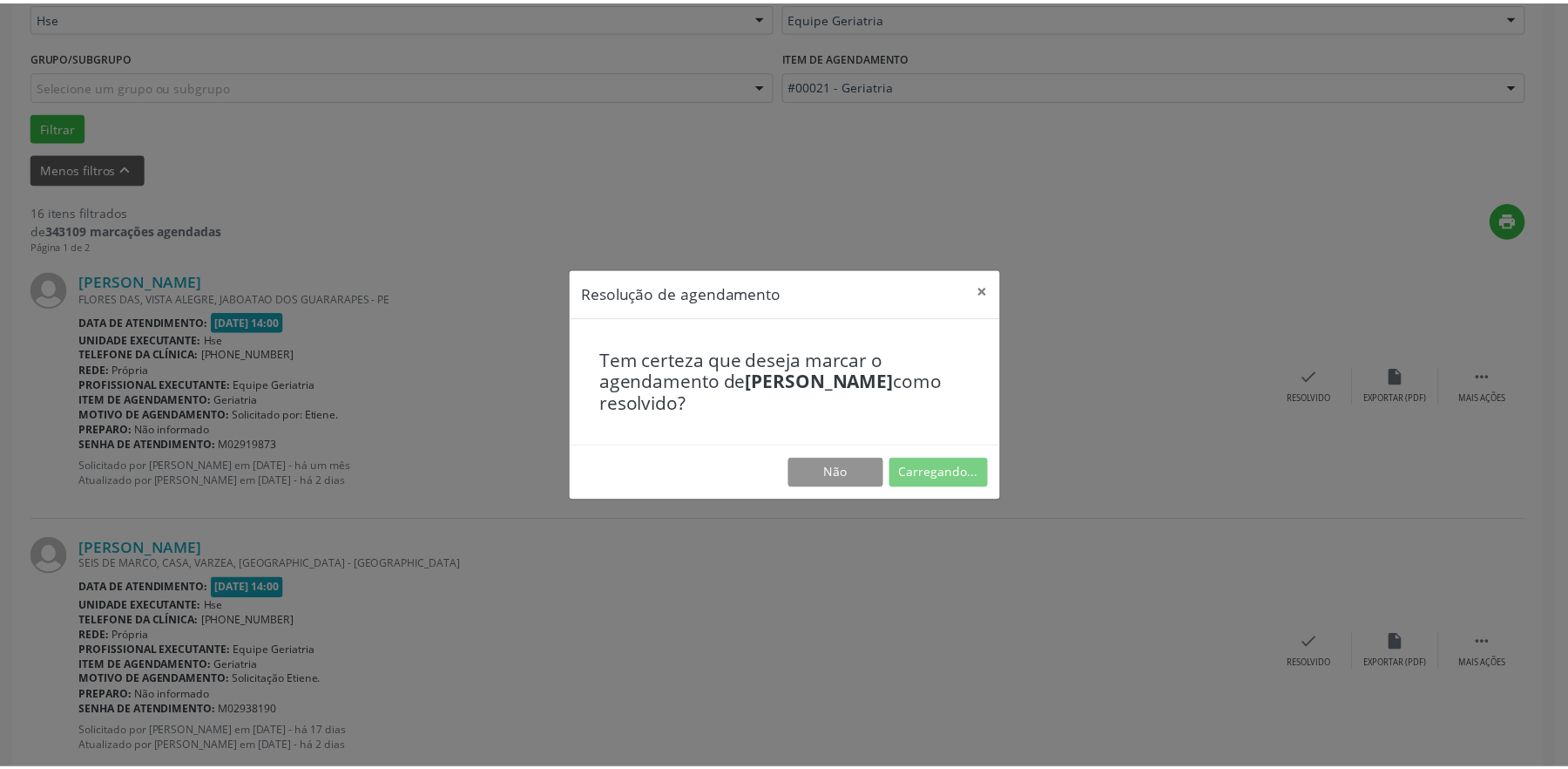
scroll to position [0, 0]
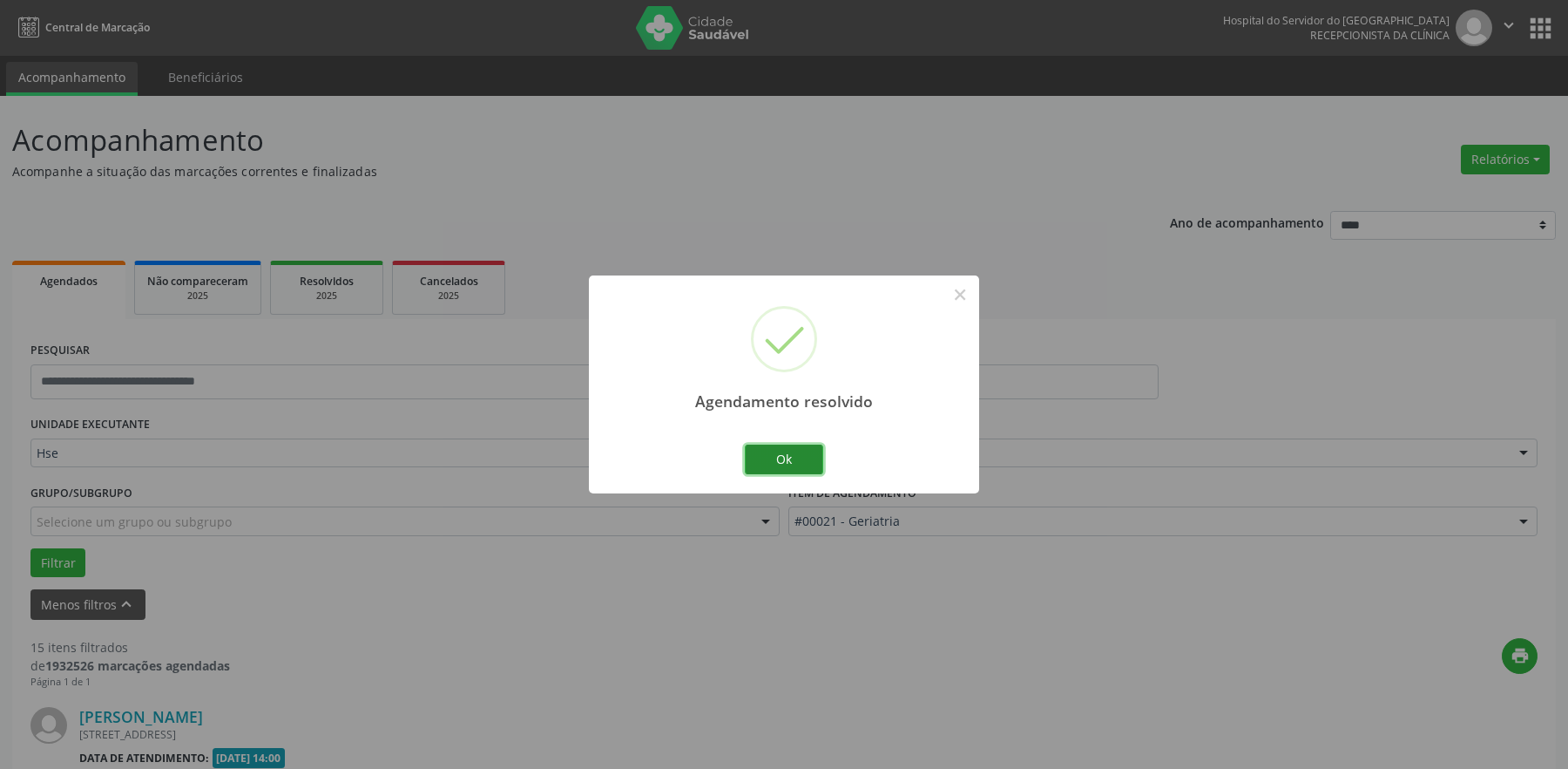
click at [793, 460] on button "Ok" at bounding box center [784, 459] width 78 height 30
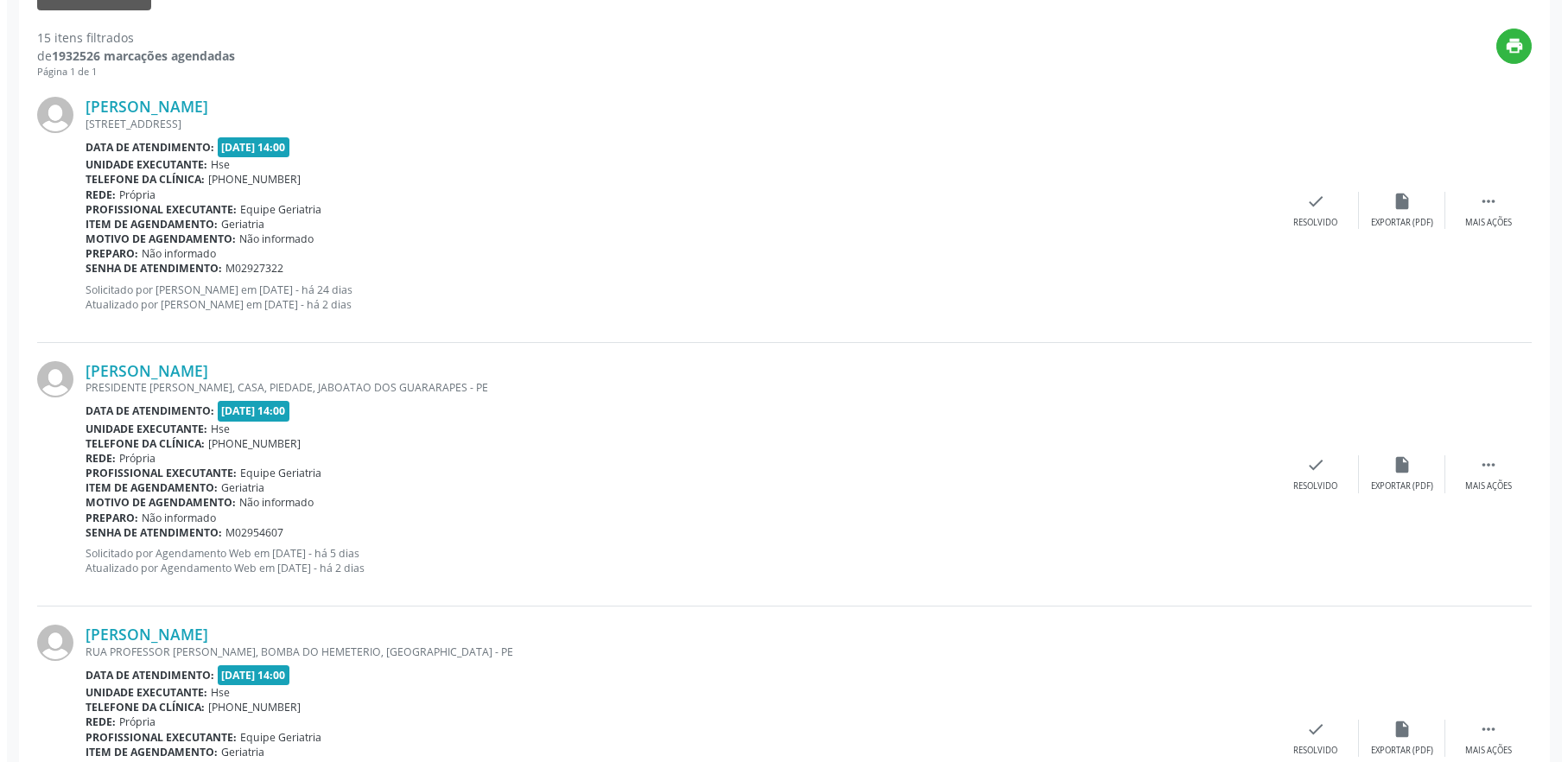
scroll to position [605, 0]
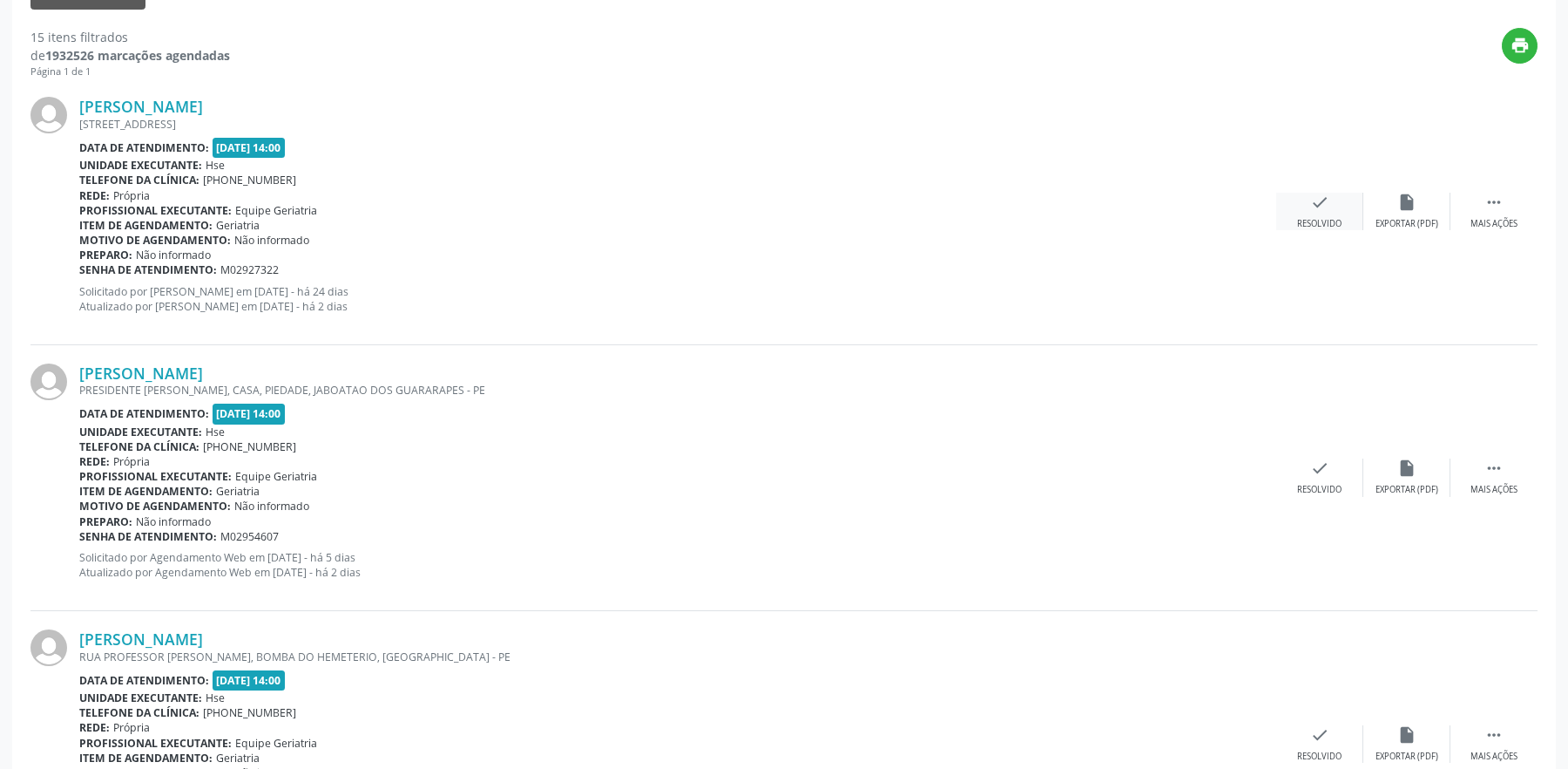
click at [1313, 217] on div "check Resolvido" at bounding box center [1319, 210] width 87 height 37
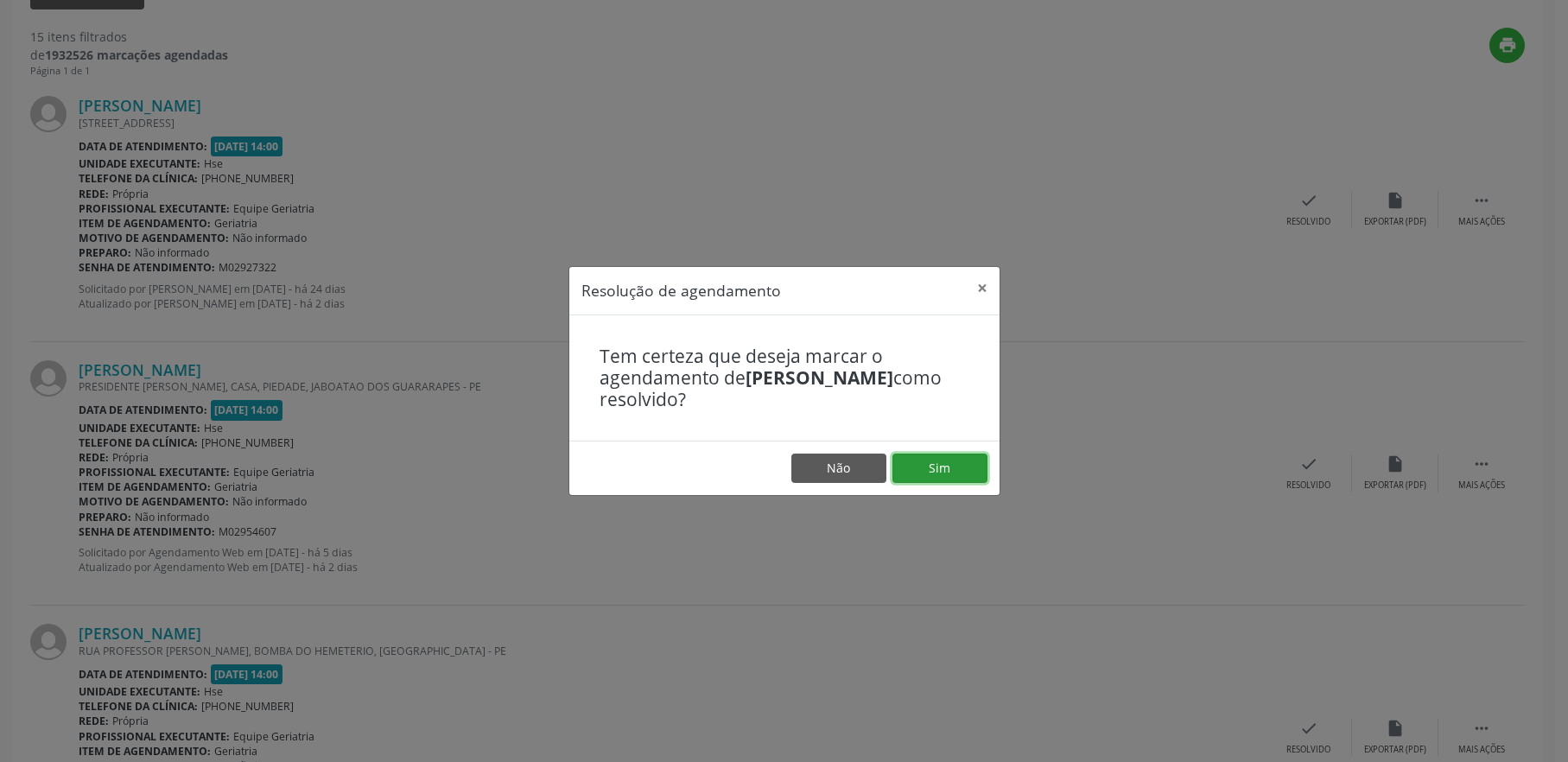
click at [945, 475] on button "Sim" at bounding box center [939, 467] width 95 height 29
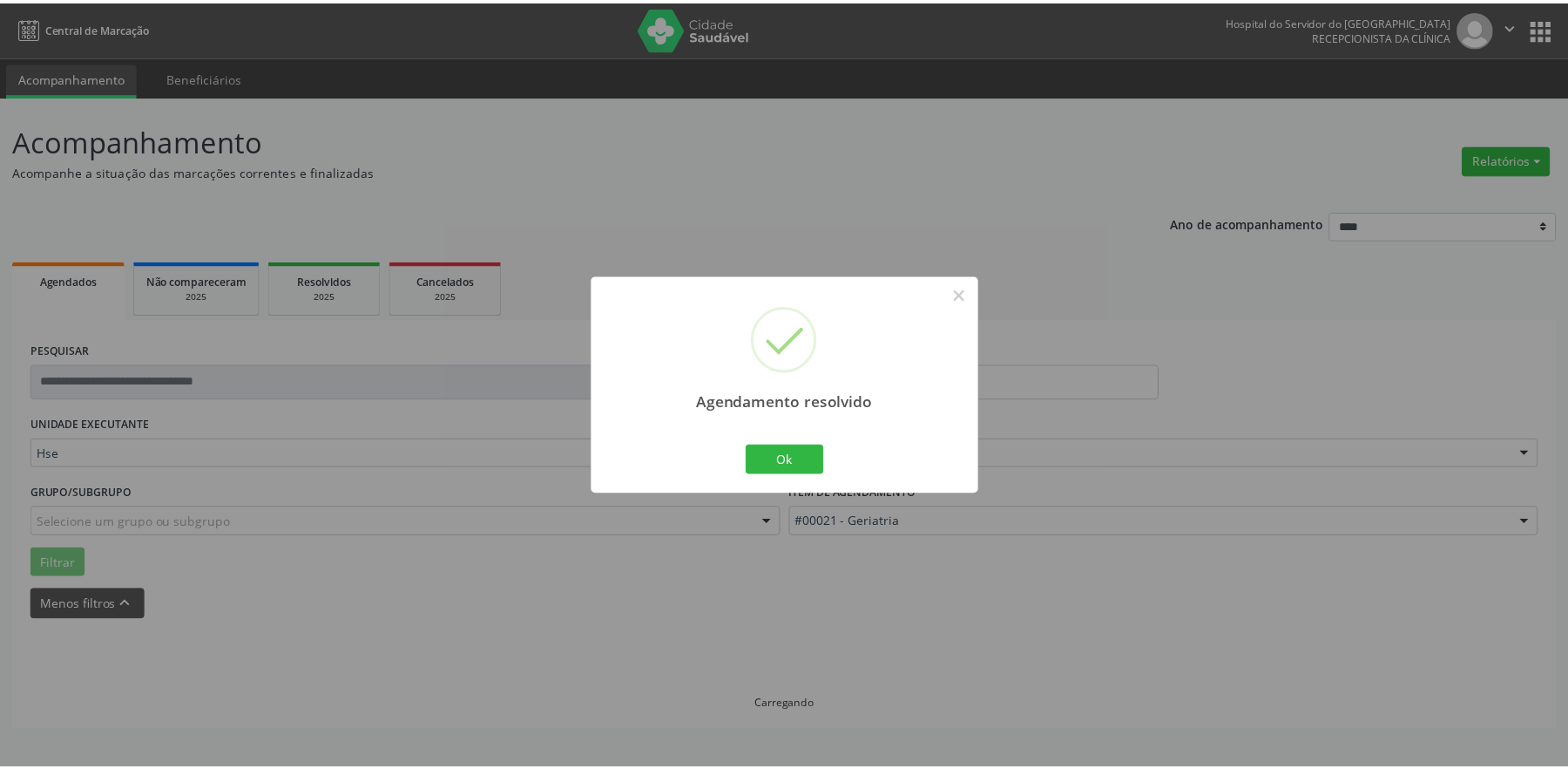
scroll to position [0, 0]
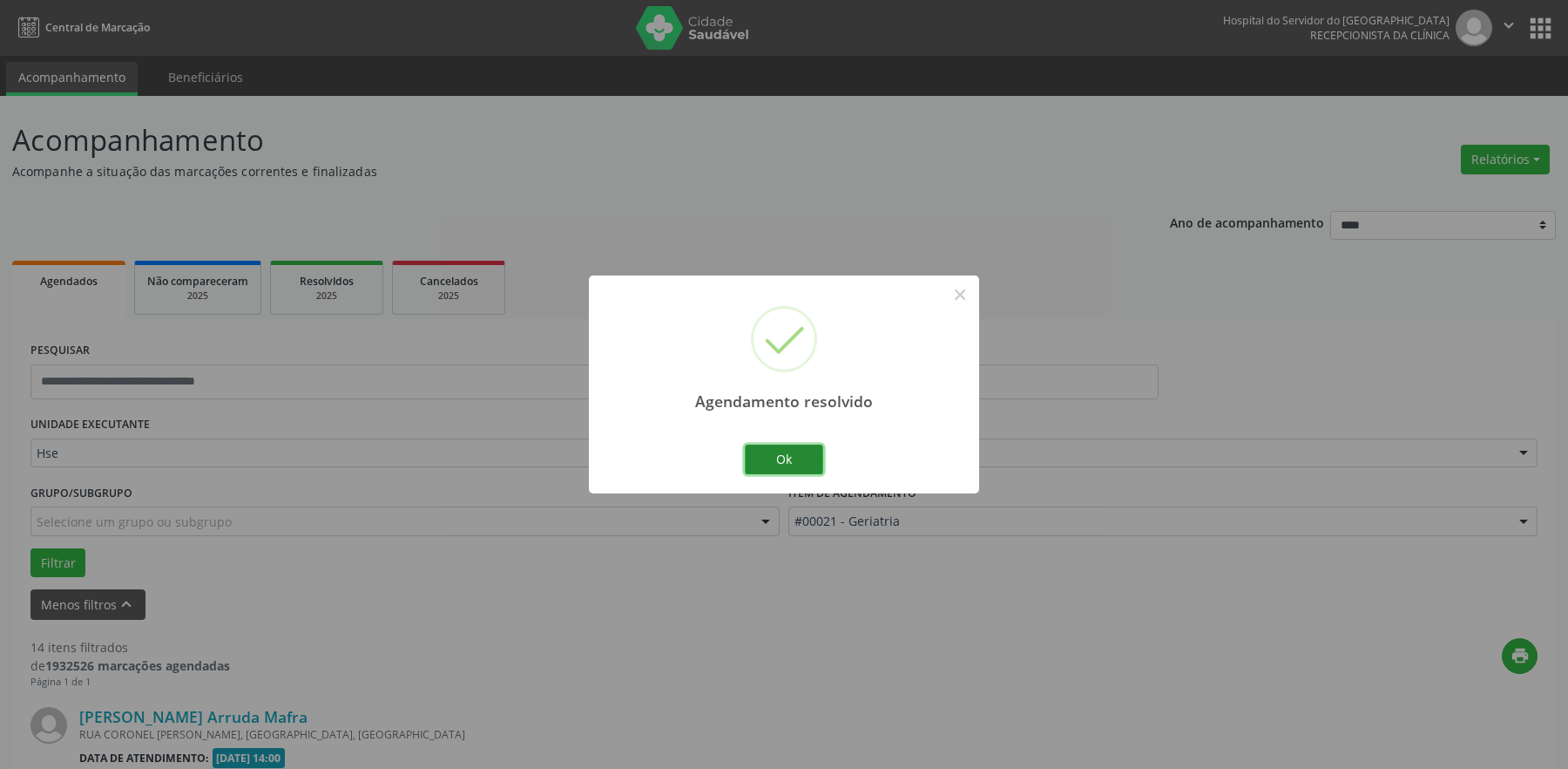
click at [787, 455] on button "Ok" at bounding box center [784, 459] width 78 height 30
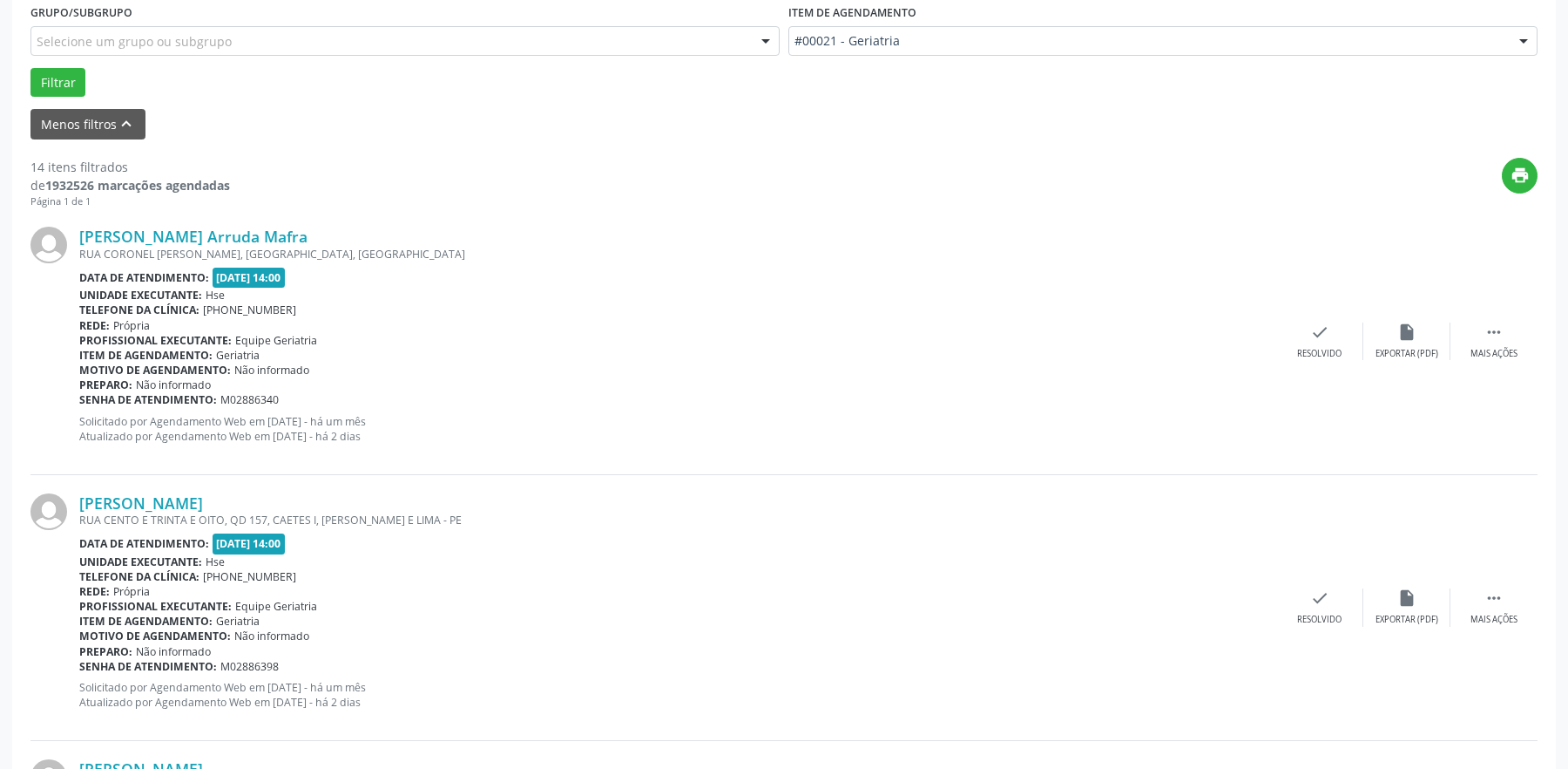
scroll to position [523, 0]
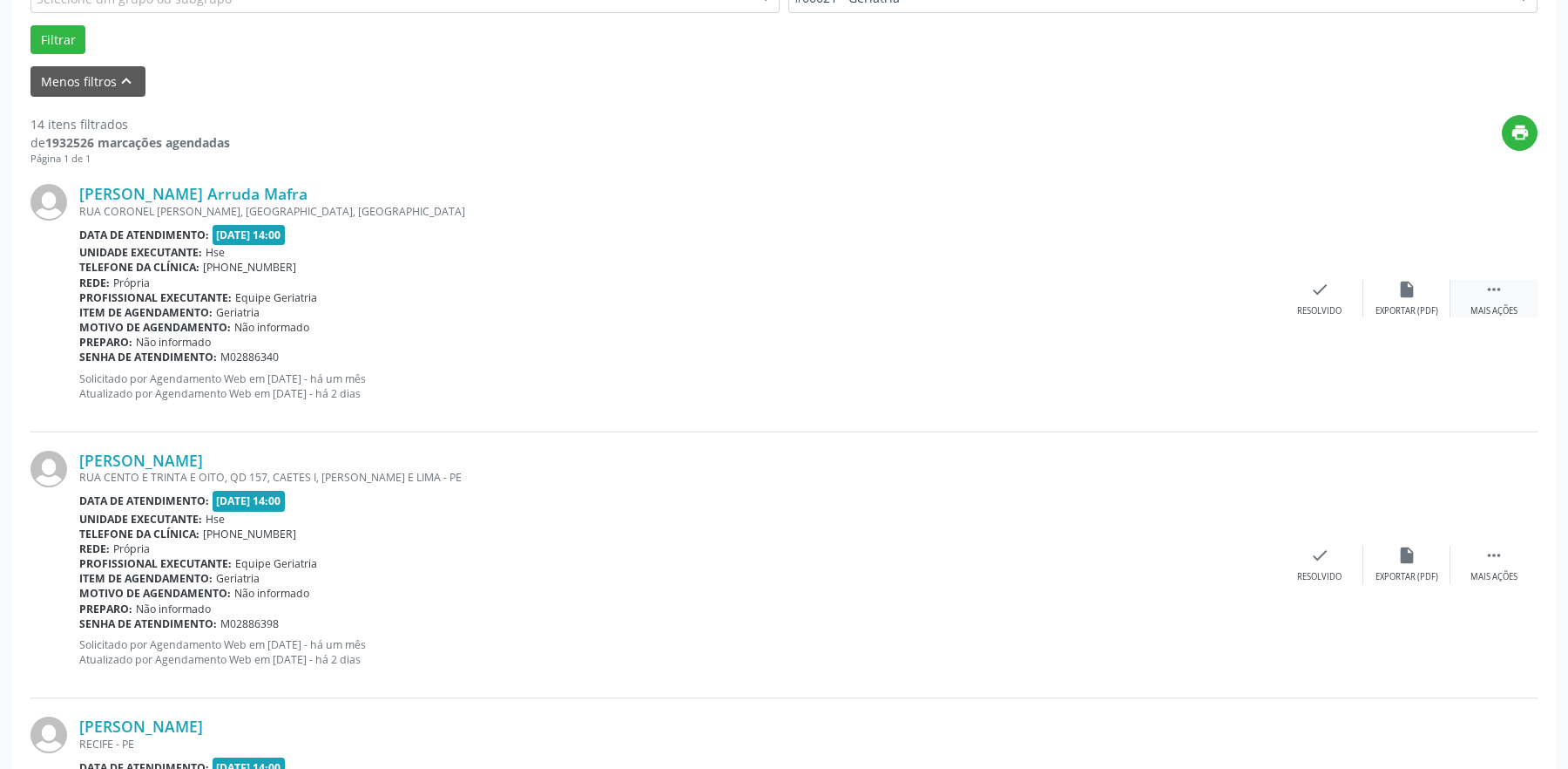
click at [1500, 298] on icon "" at bounding box center [1494, 290] width 19 height 19
click at [1399, 300] on div "alarm_off Não compareceu" at bounding box center [1406, 298] width 87 height 37
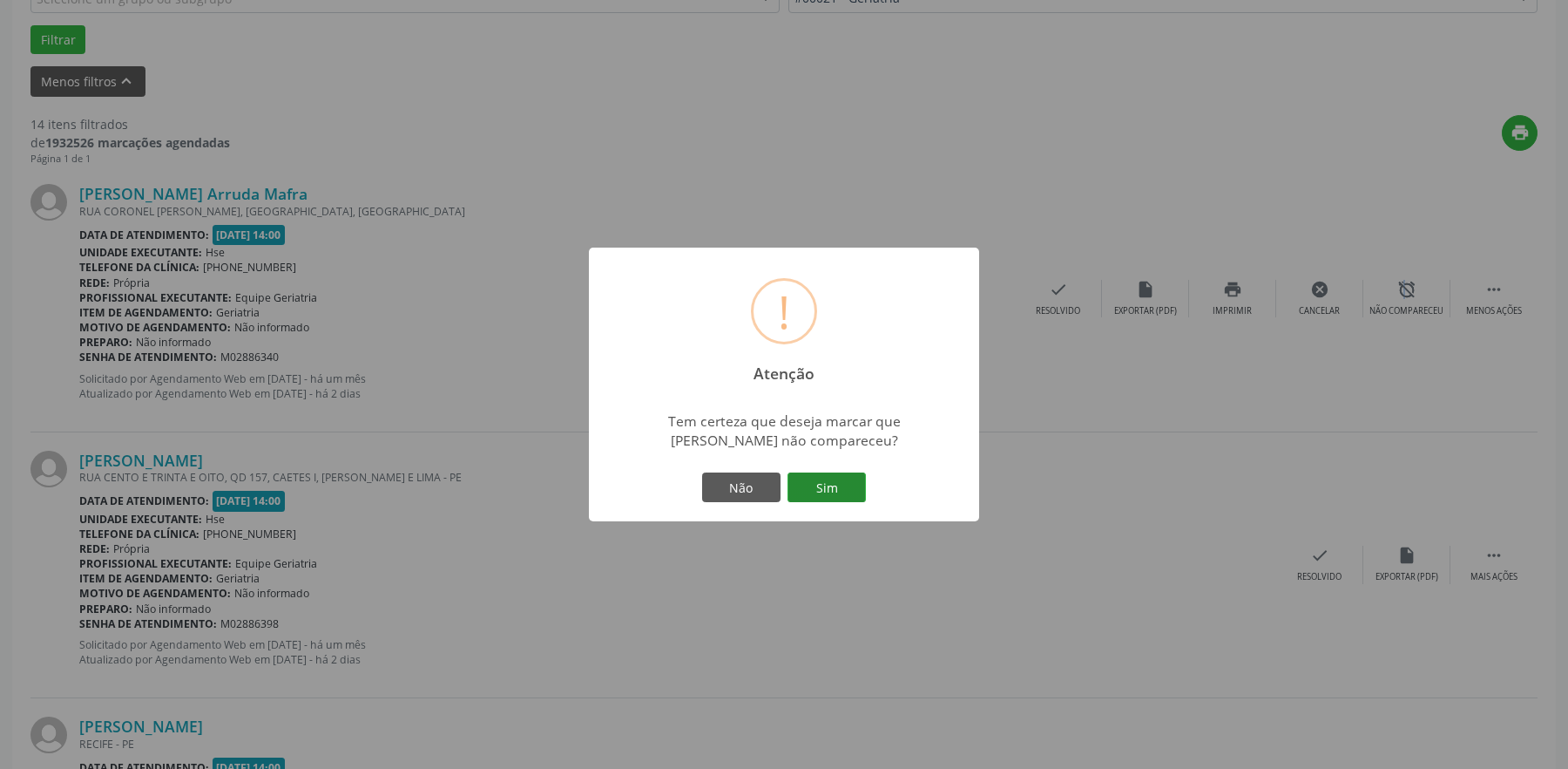
click at [813, 494] on button "Sim" at bounding box center [827, 487] width 78 height 30
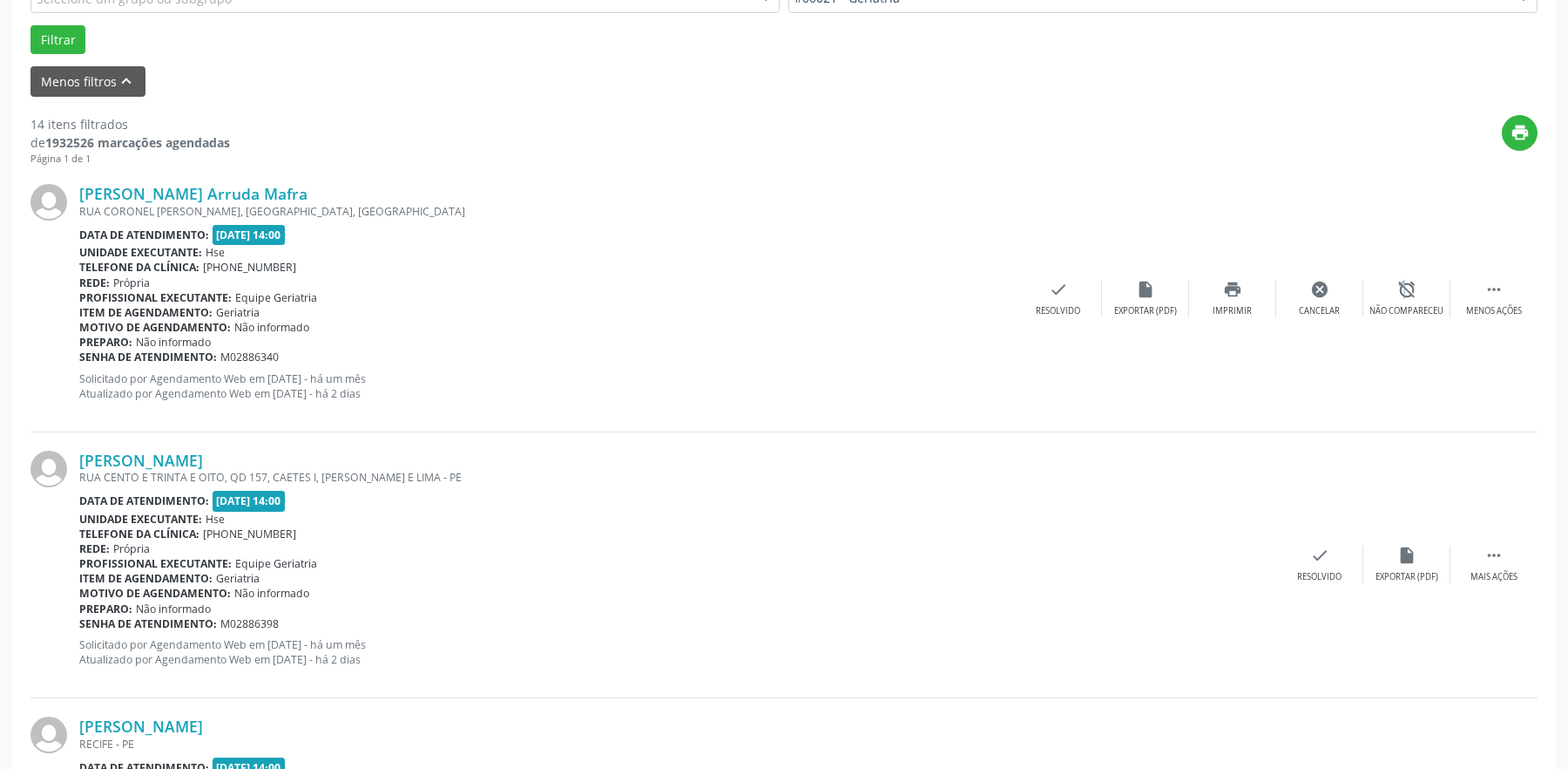
scroll to position [0, 0]
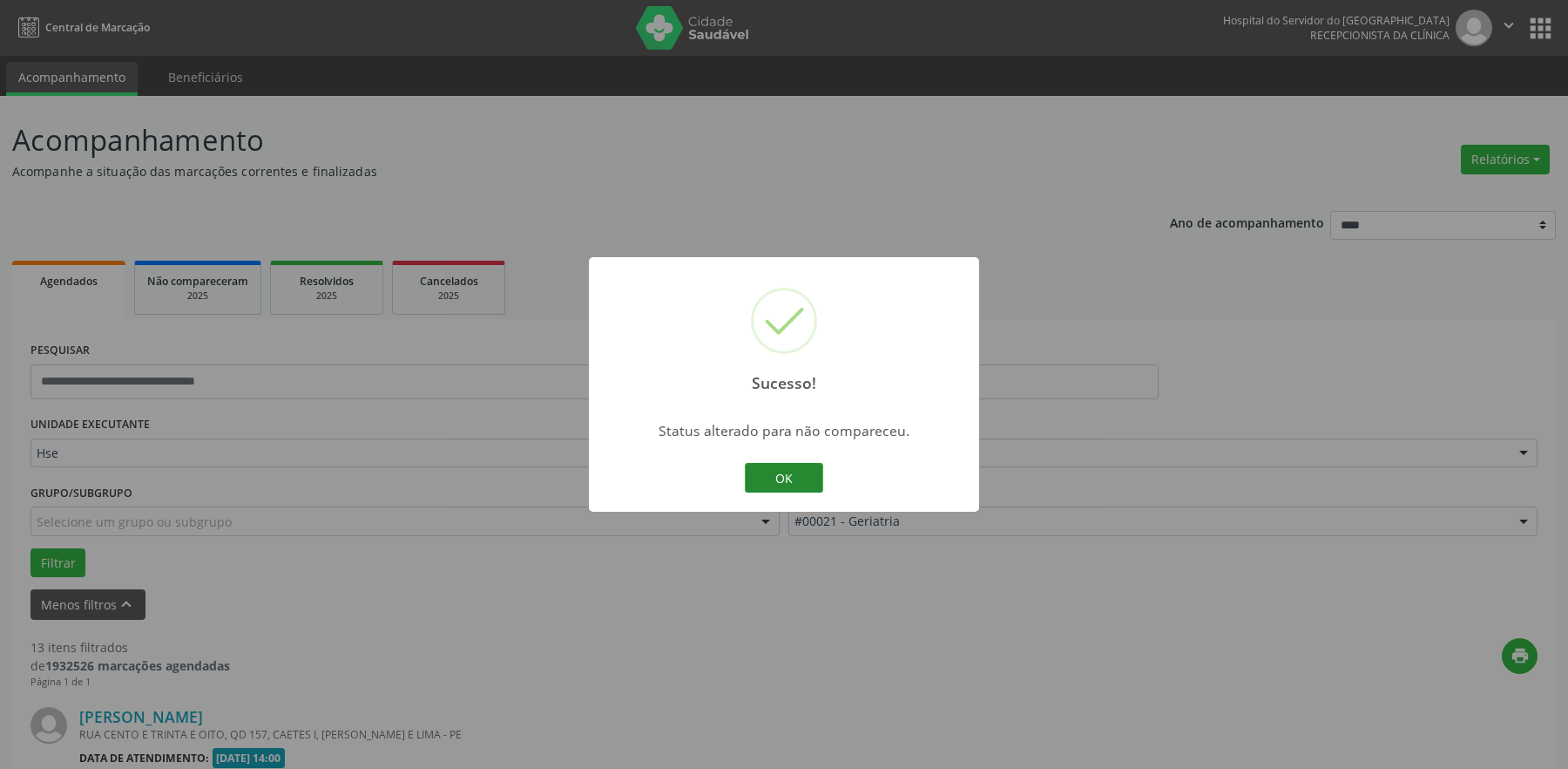
click at [811, 476] on button "OK" at bounding box center [784, 477] width 78 height 30
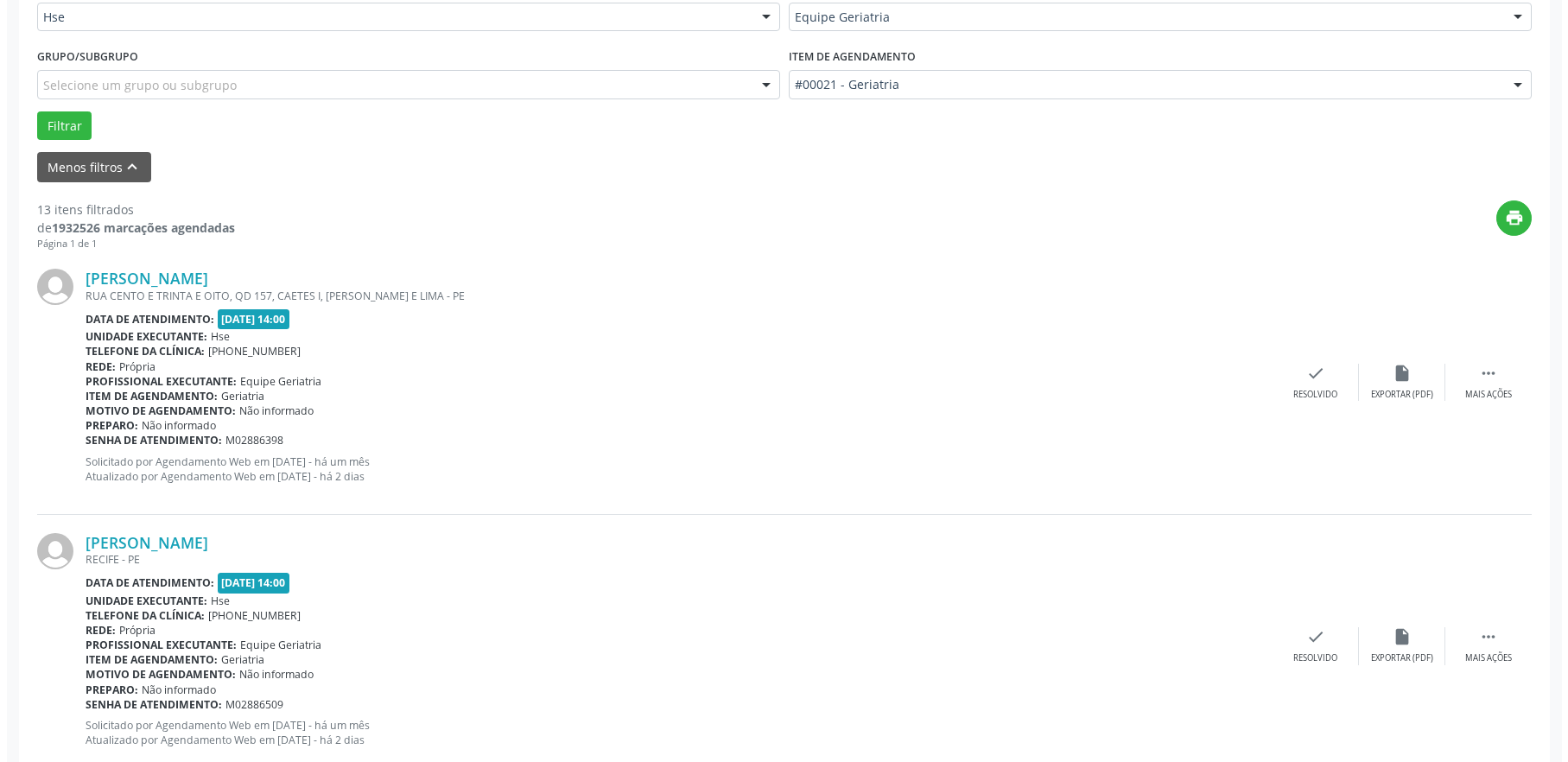
scroll to position [518, 0]
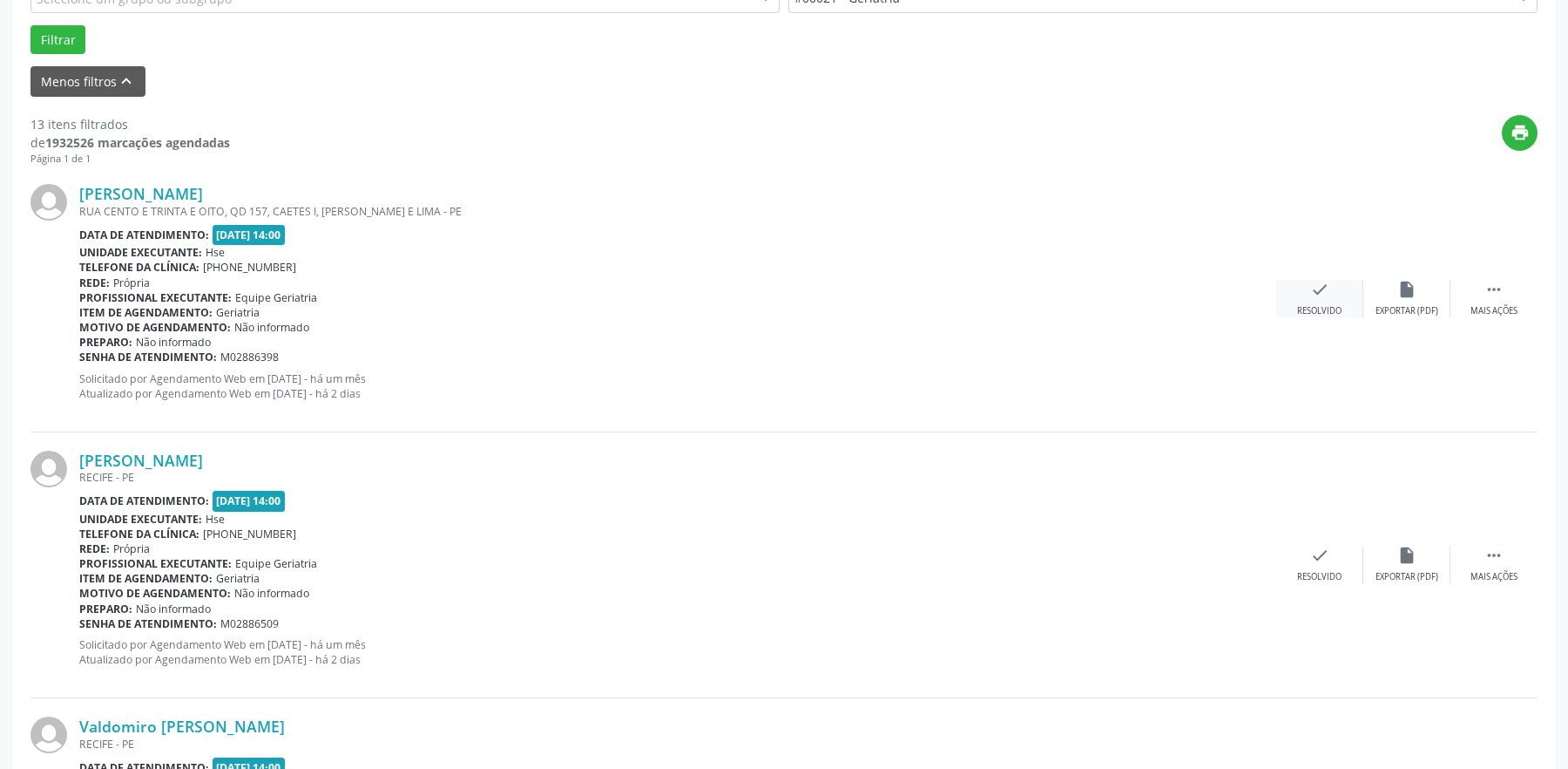
click at [1322, 311] on div "Resolvido" at bounding box center [1319, 311] width 44 height 12
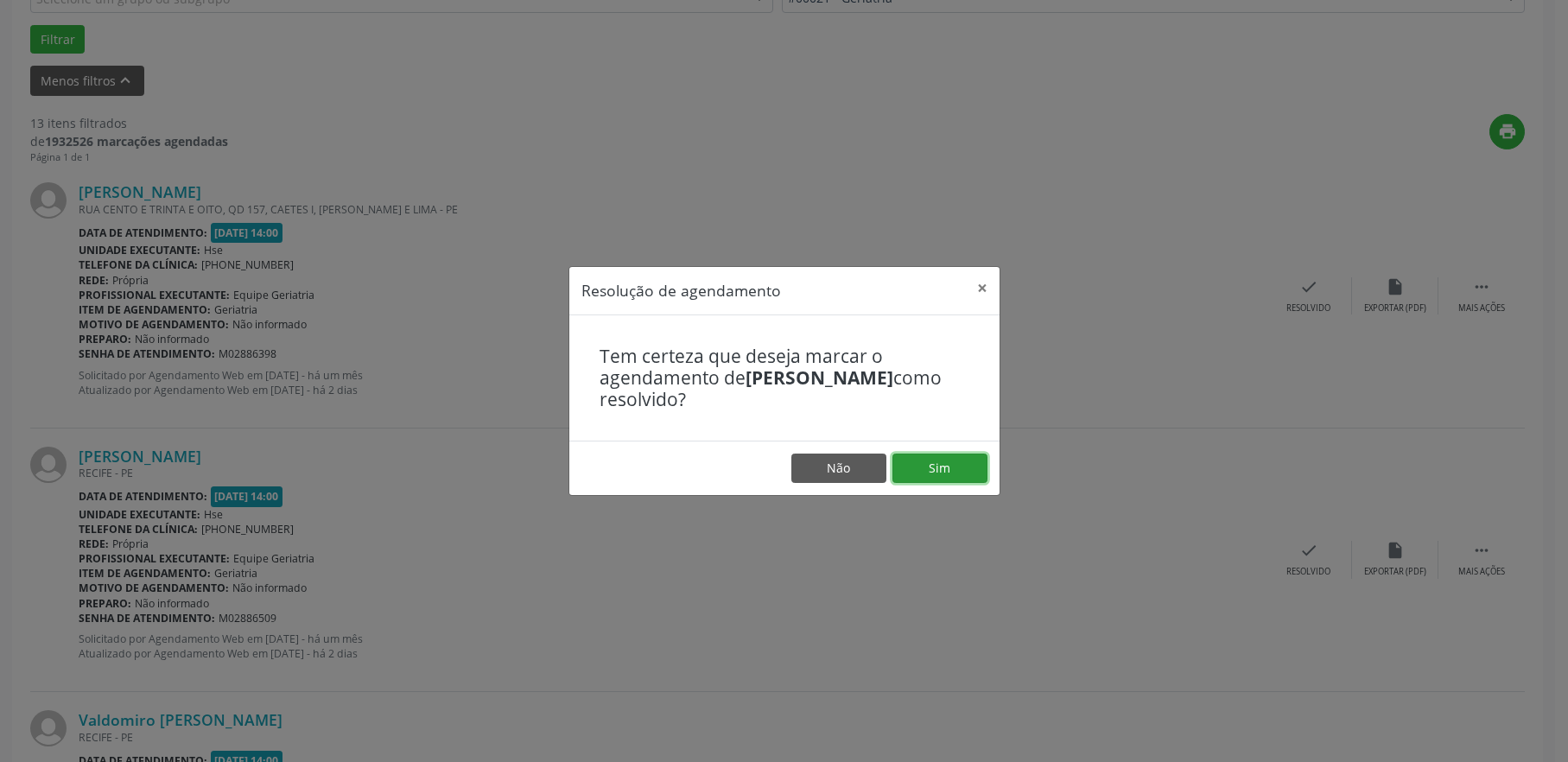
click at [933, 474] on button "Sim" at bounding box center [939, 467] width 95 height 29
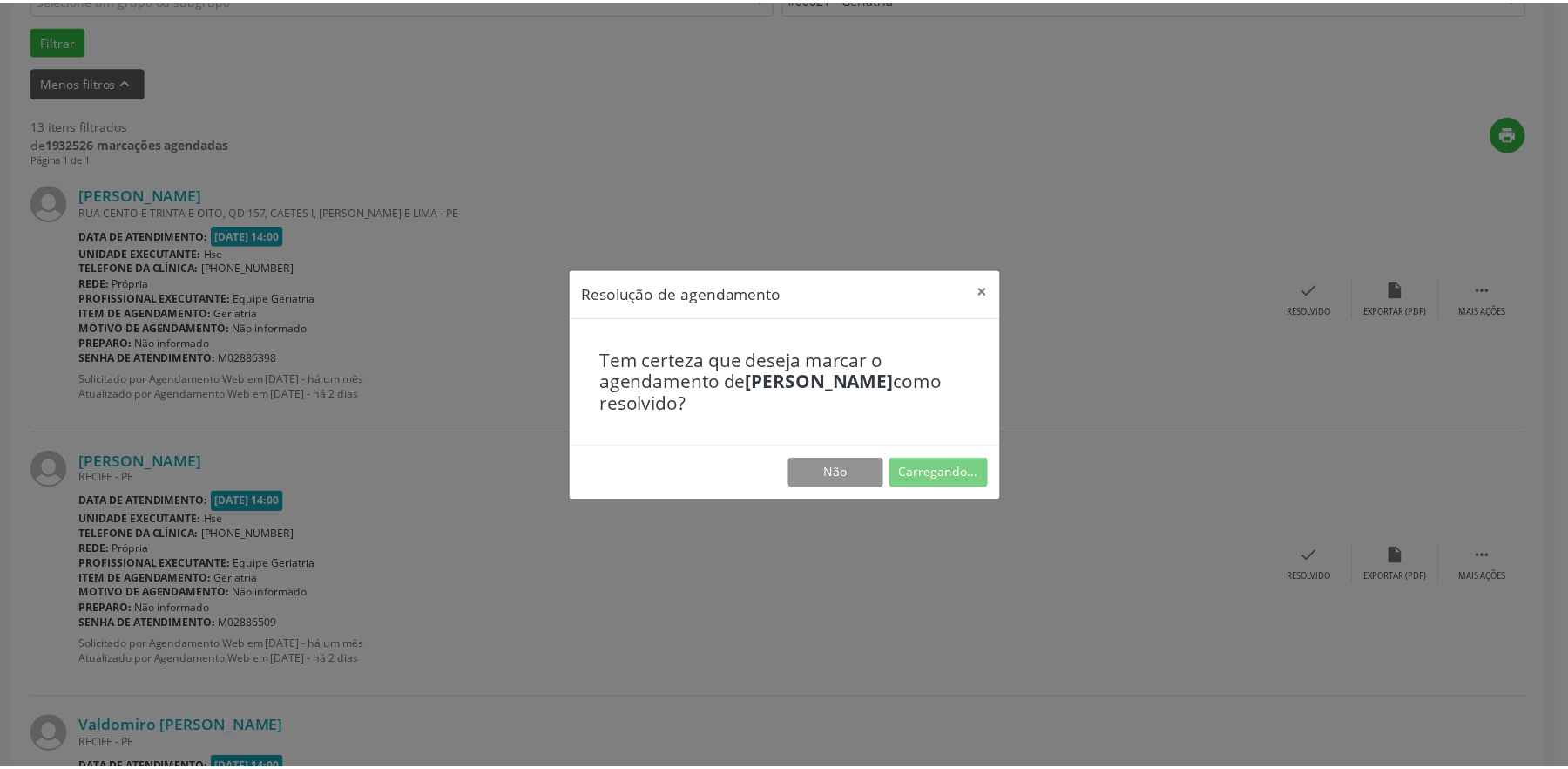
scroll to position [0, 0]
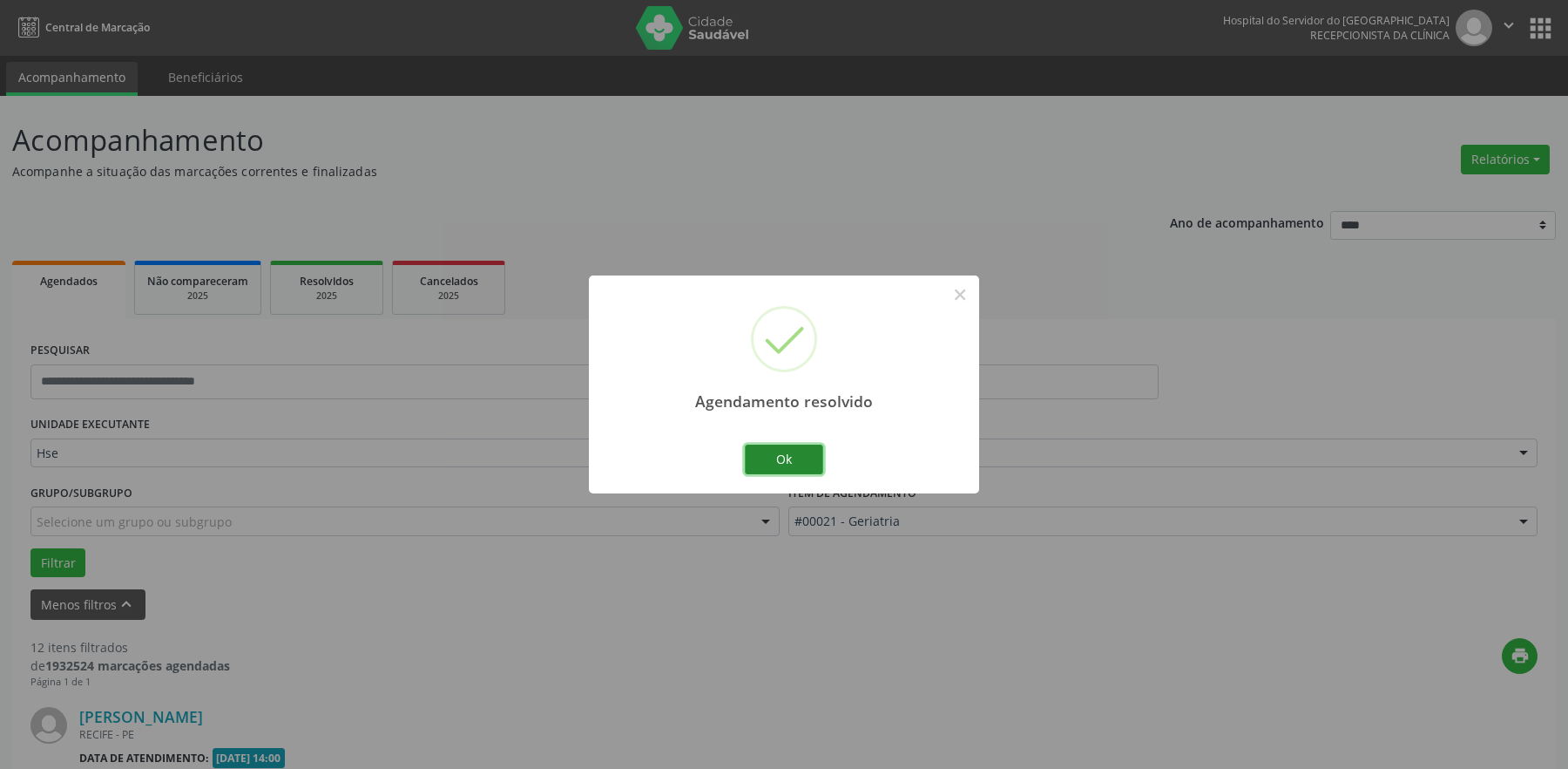
click at [772, 454] on button "Ok" at bounding box center [784, 459] width 78 height 30
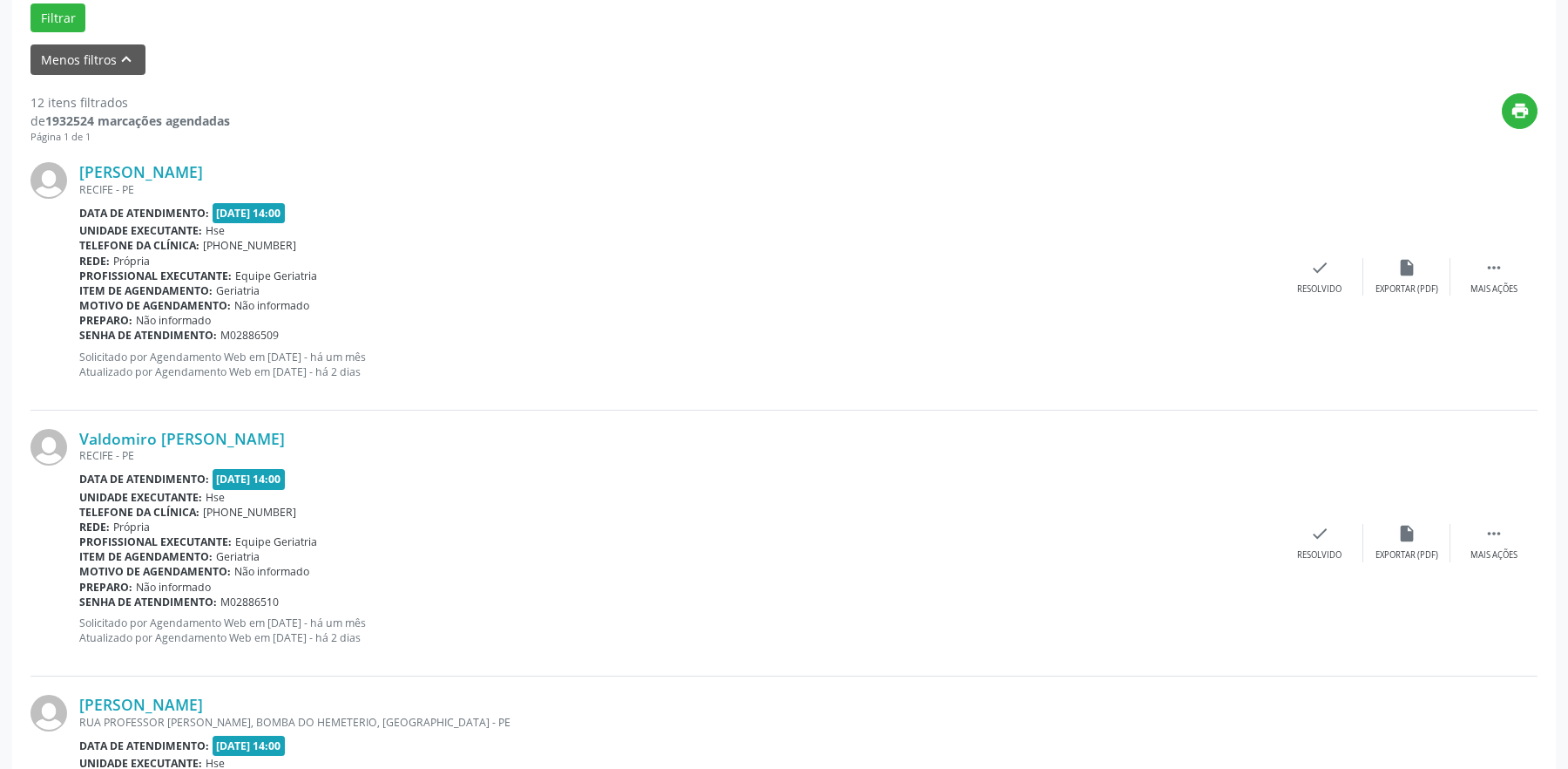
scroll to position [610, 0]
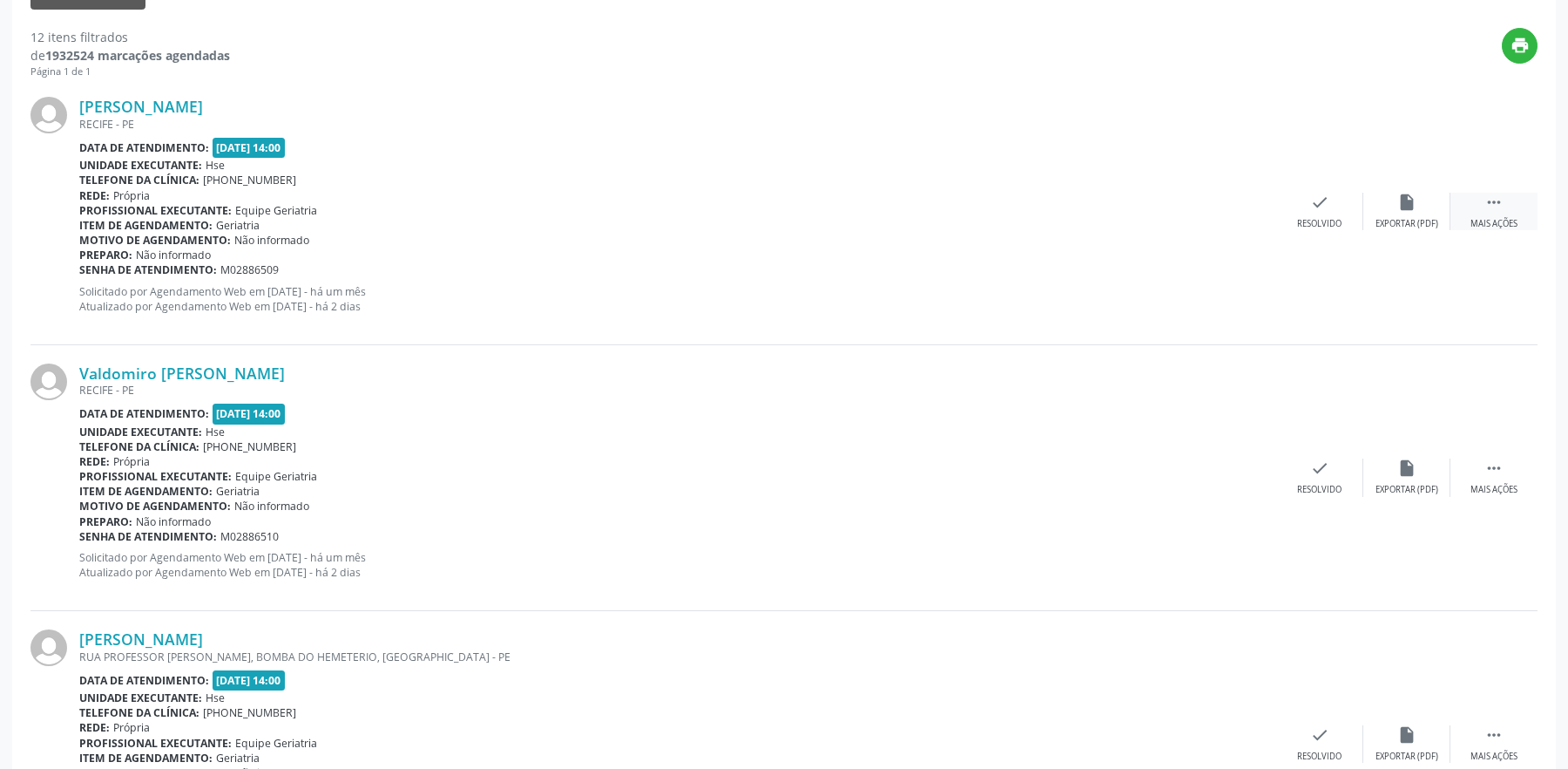
click at [1502, 192] on icon "" at bounding box center [1494, 202] width 19 height 19
click at [1390, 209] on div "alarm_off Não compareceu" at bounding box center [1406, 210] width 87 height 37
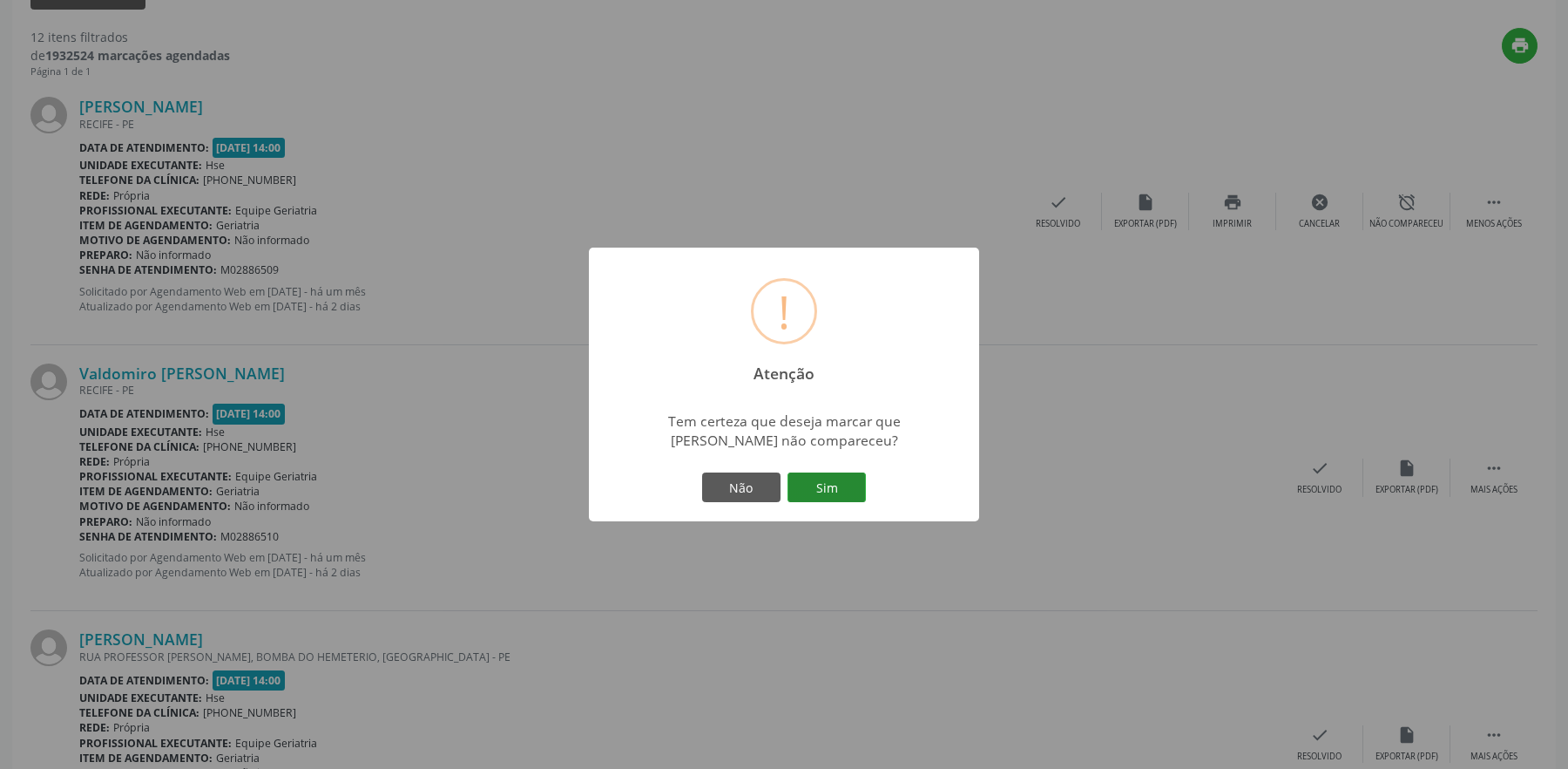
click at [835, 475] on button "Sim" at bounding box center [827, 487] width 78 height 30
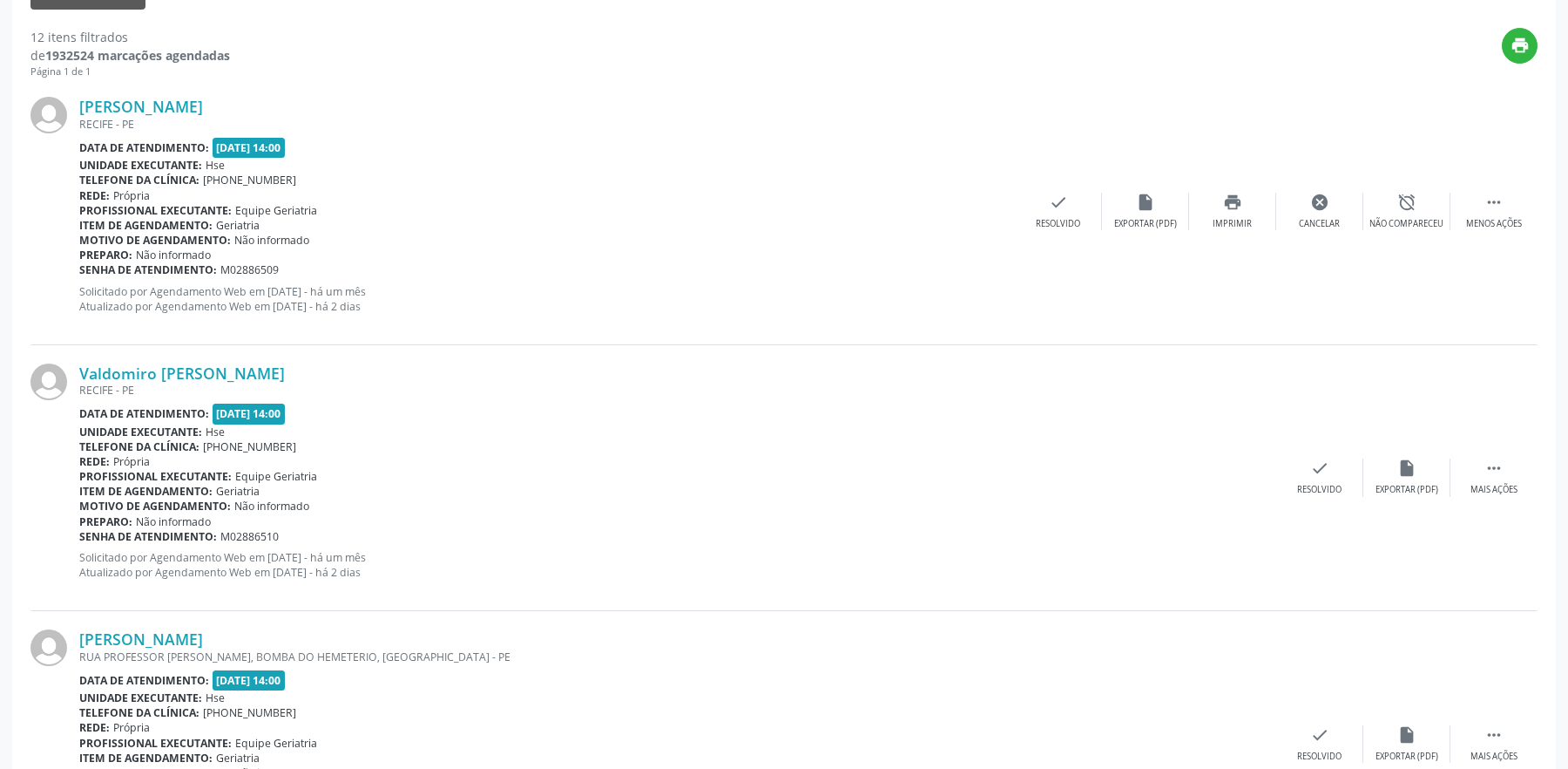
scroll to position [0, 0]
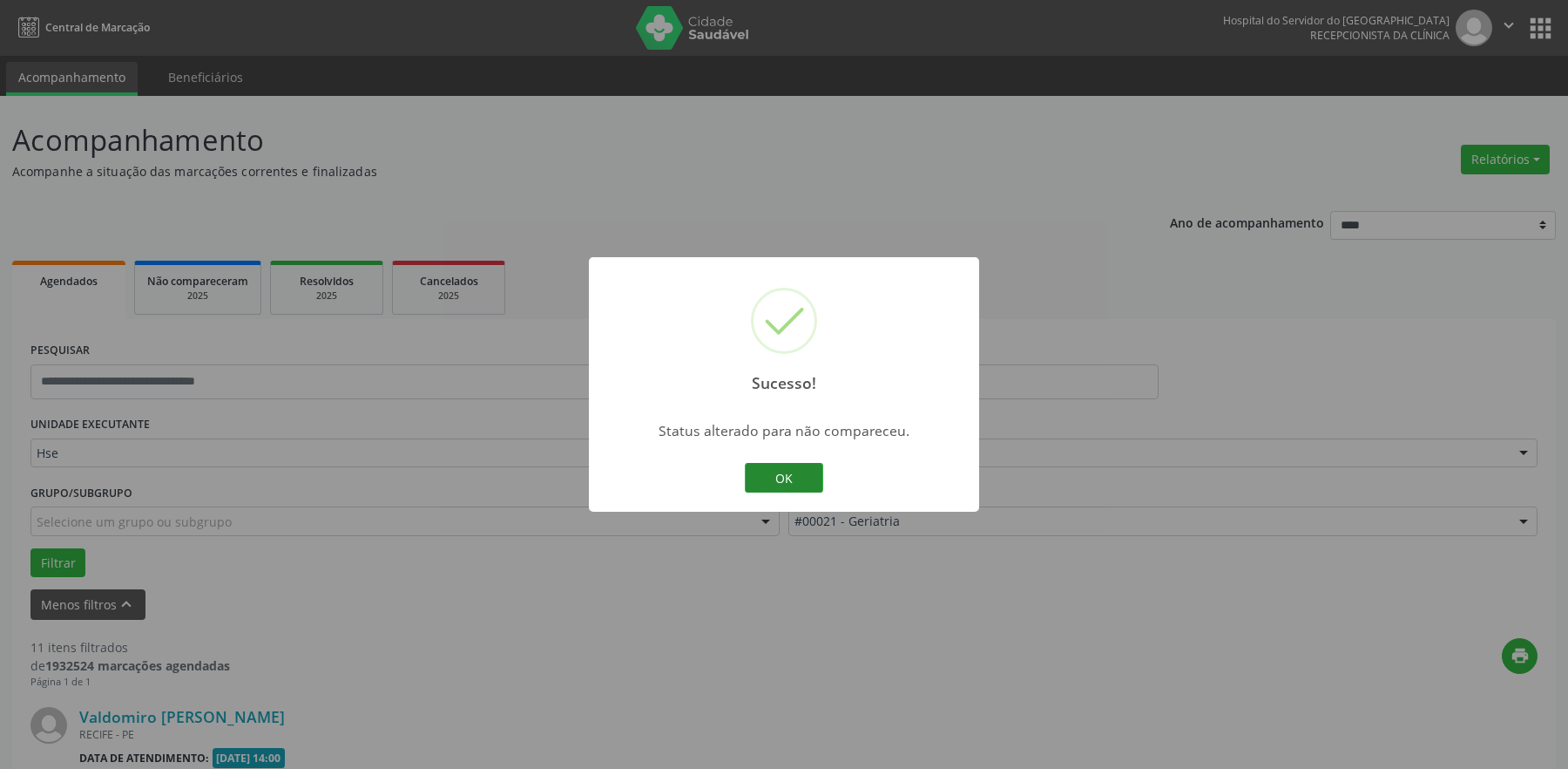
click at [808, 481] on button "OK" at bounding box center [784, 477] width 78 height 30
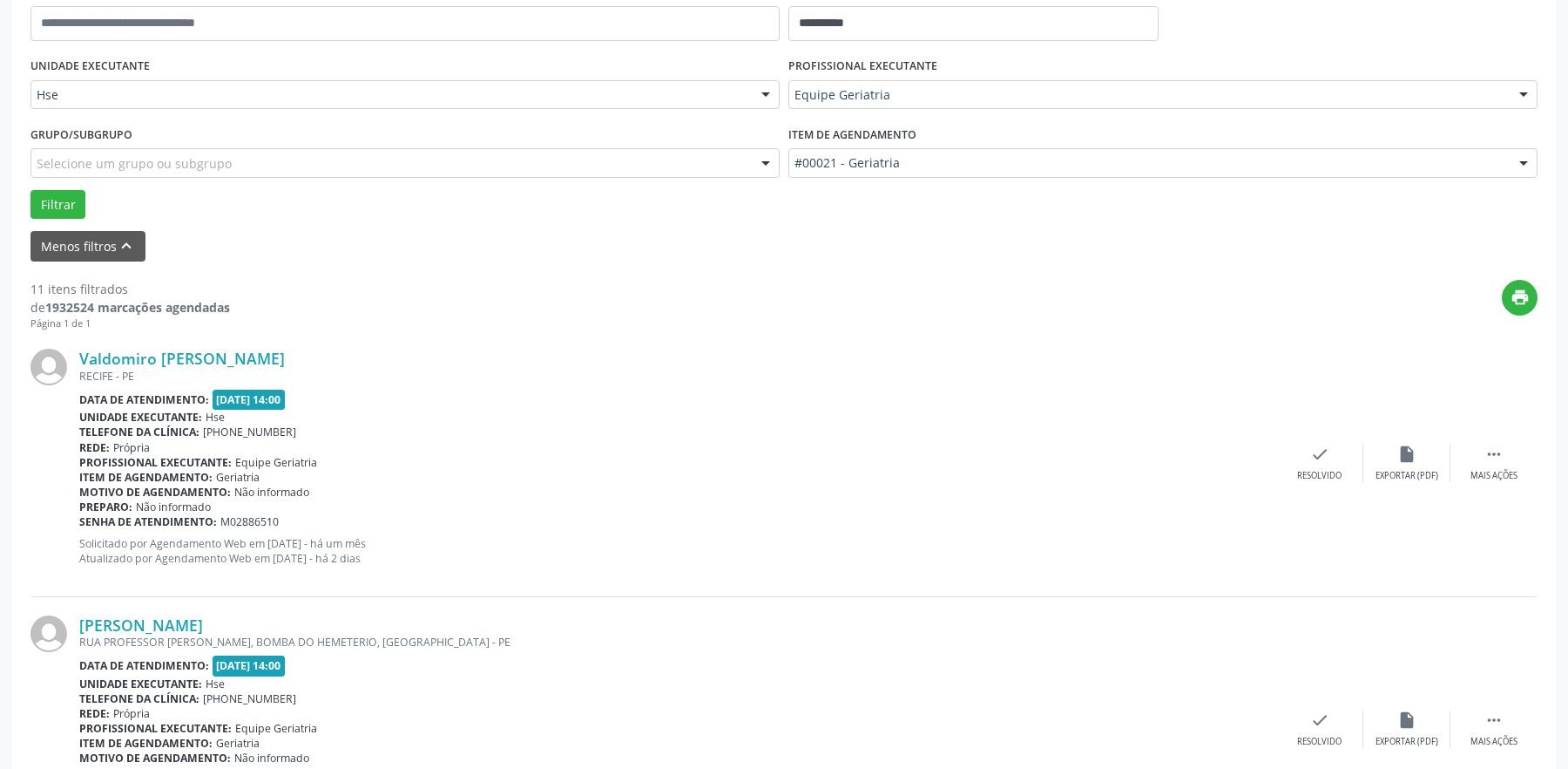
scroll to position [523, 0]
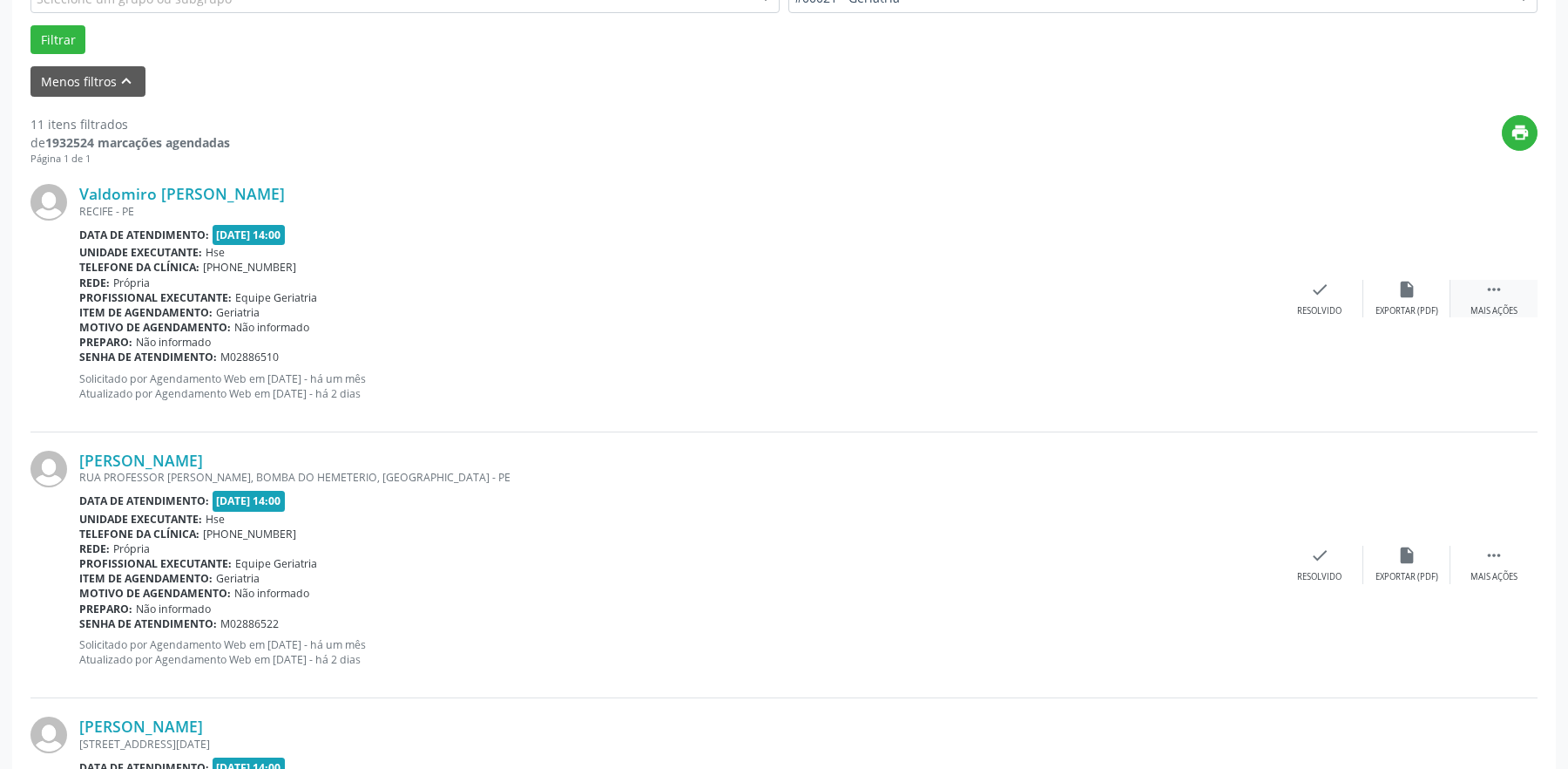
click at [1506, 300] on div " Mais ações" at bounding box center [1493, 298] width 87 height 37
click at [1410, 287] on icon "alarm_off" at bounding box center [1407, 290] width 19 height 19
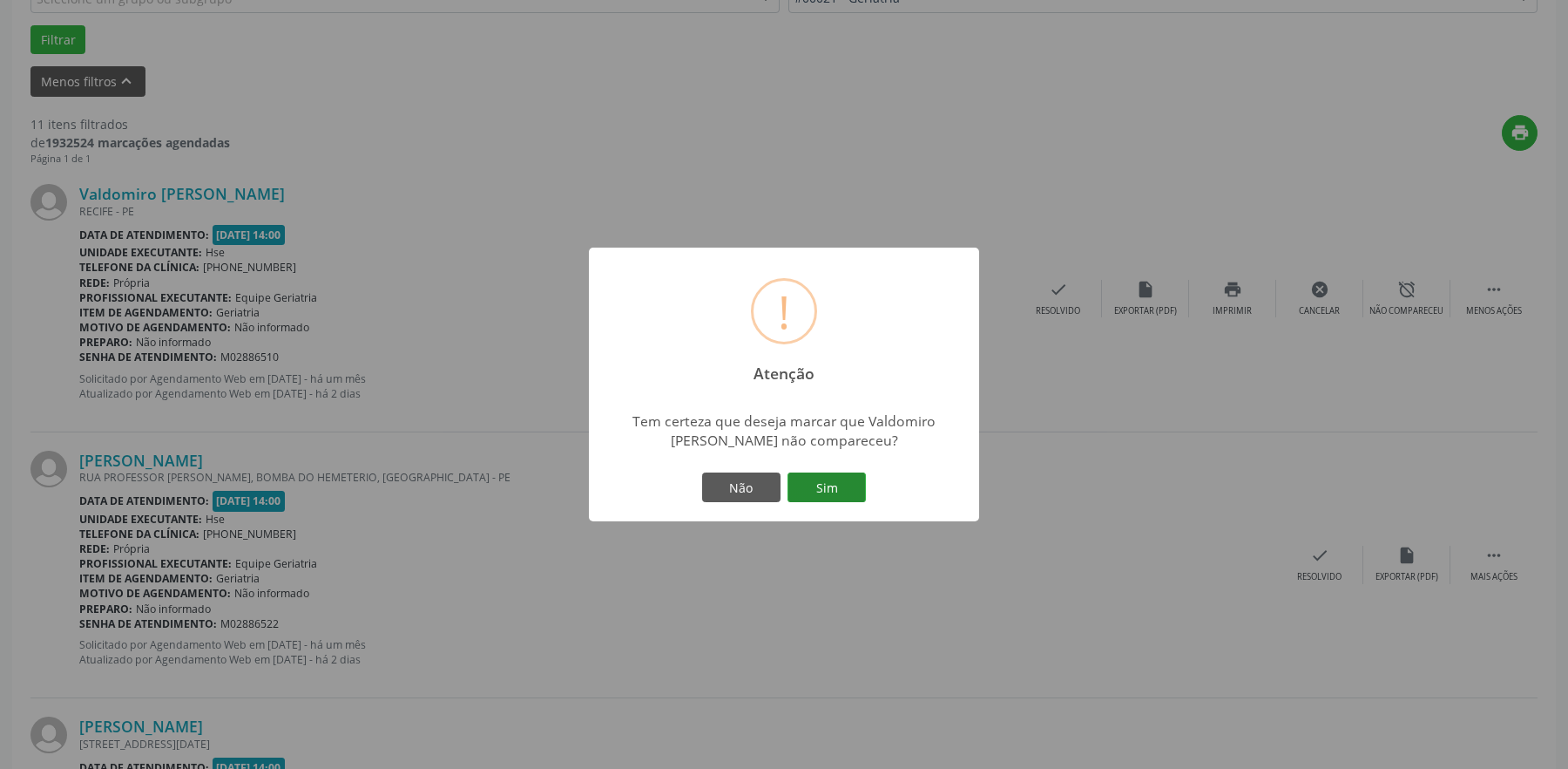
click at [848, 481] on button "Sim" at bounding box center [827, 487] width 78 height 30
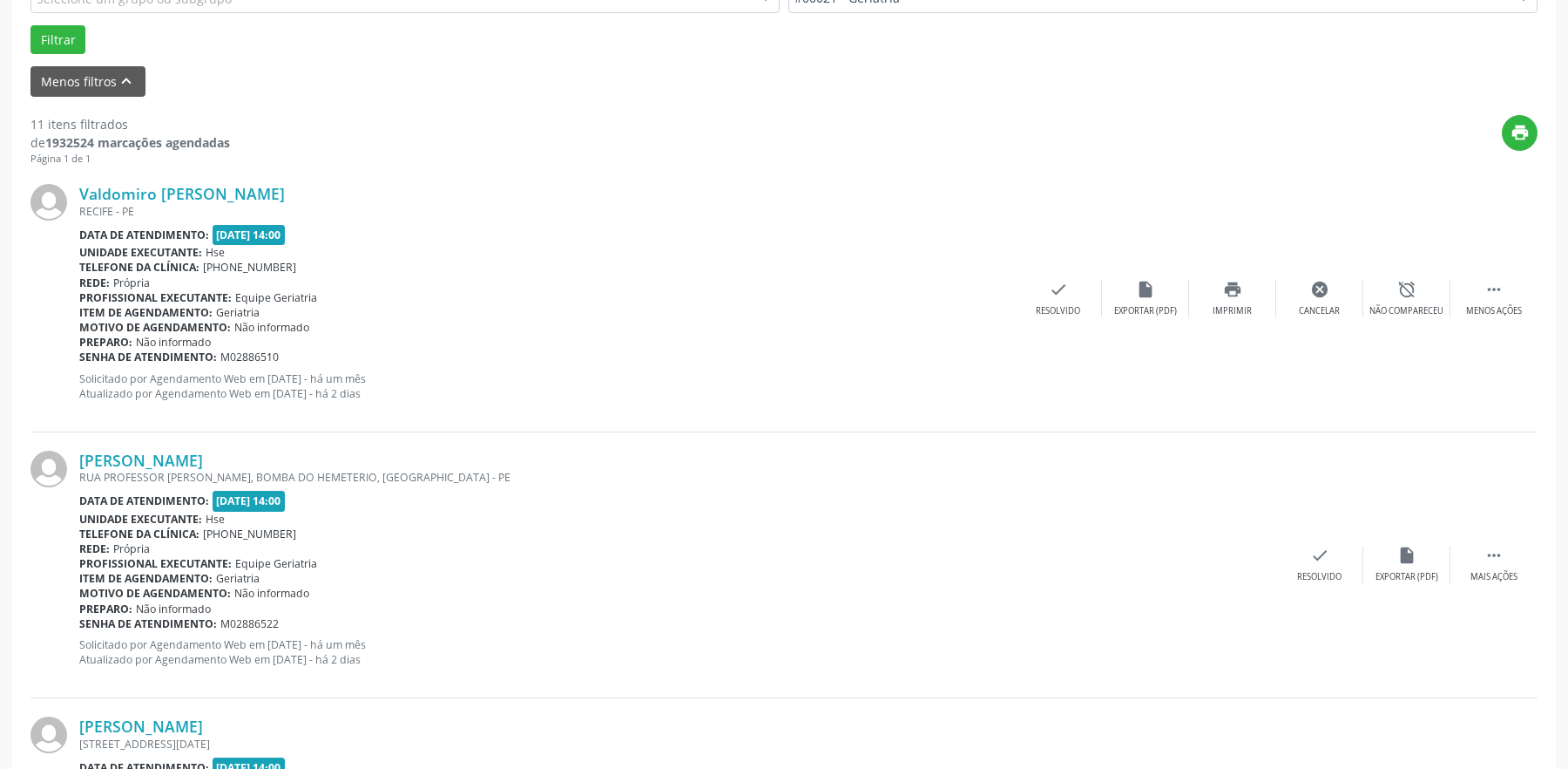
scroll to position [0, 0]
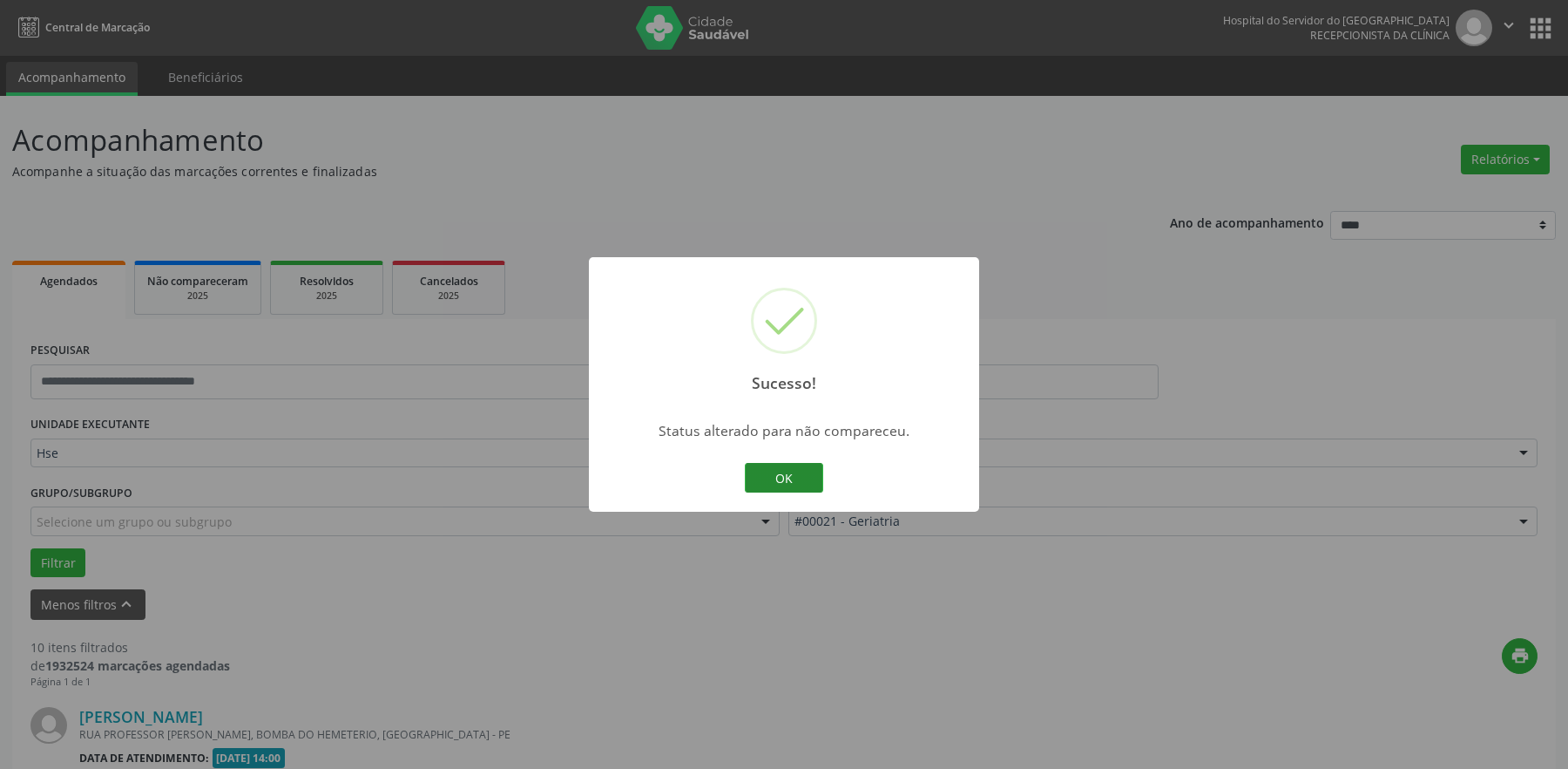
click at [771, 467] on button "OK" at bounding box center [784, 477] width 78 height 30
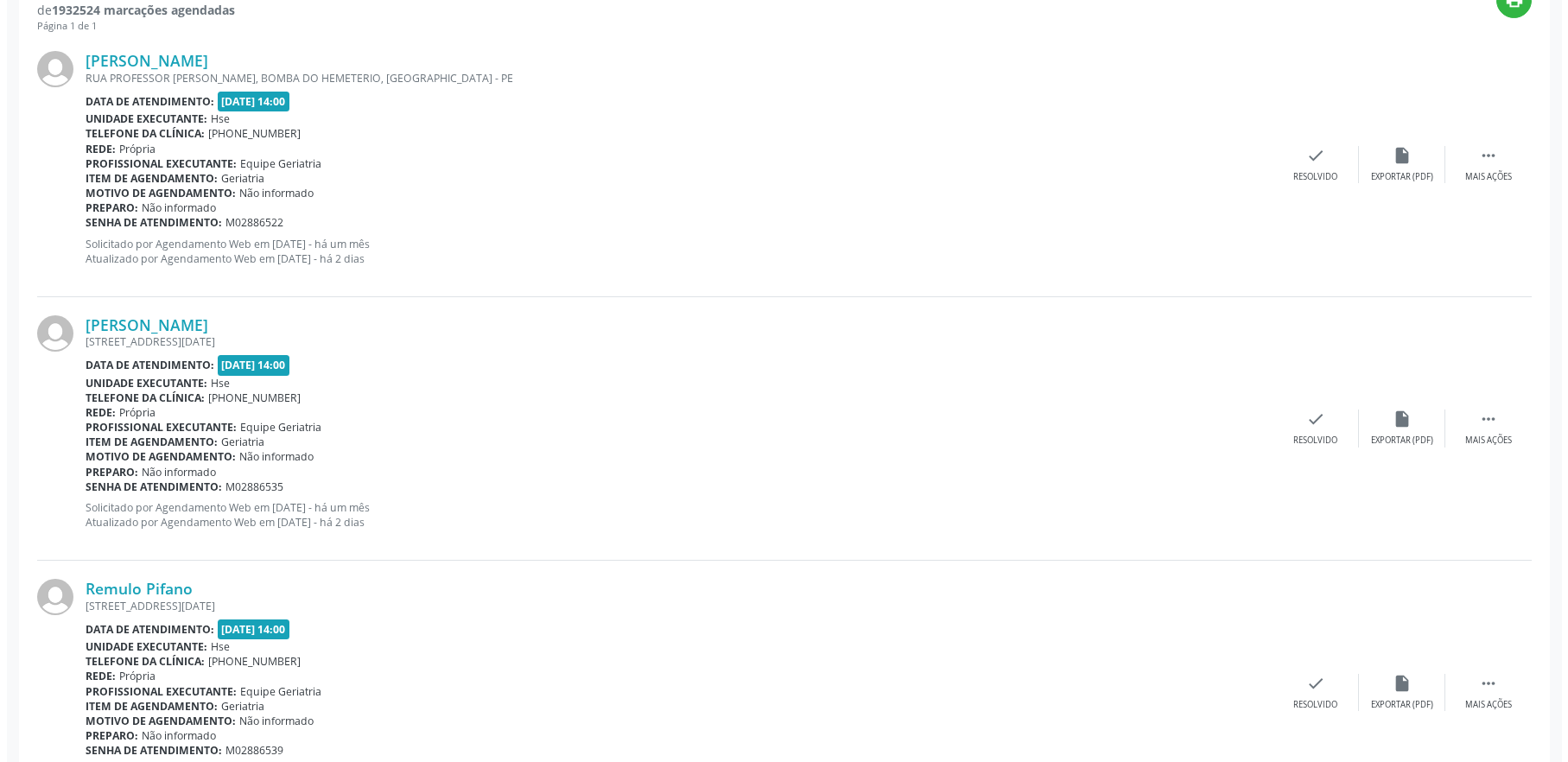
scroll to position [691, 0]
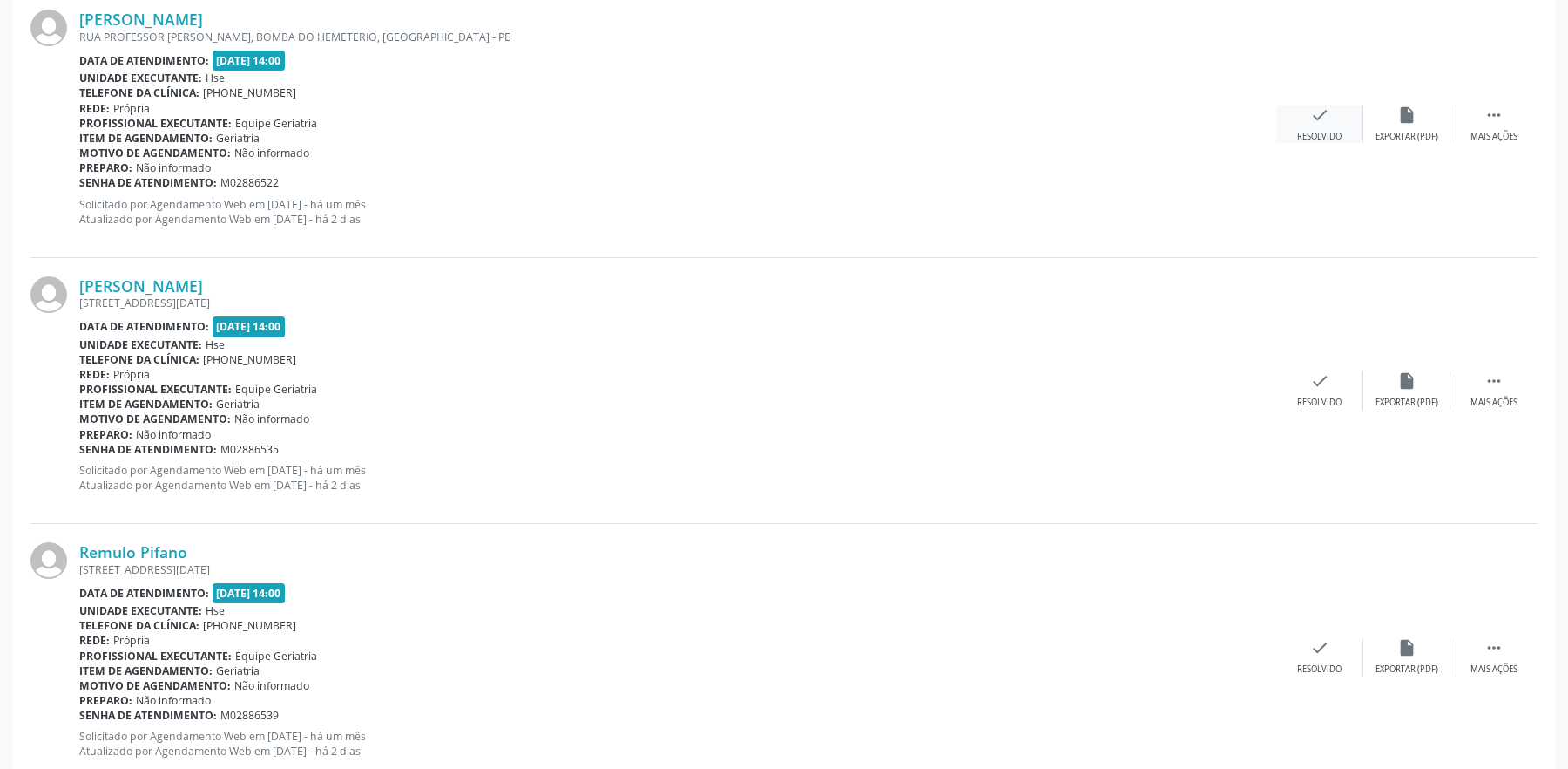
click at [1333, 122] on div "check Resolvido" at bounding box center [1319, 123] width 87 height 37
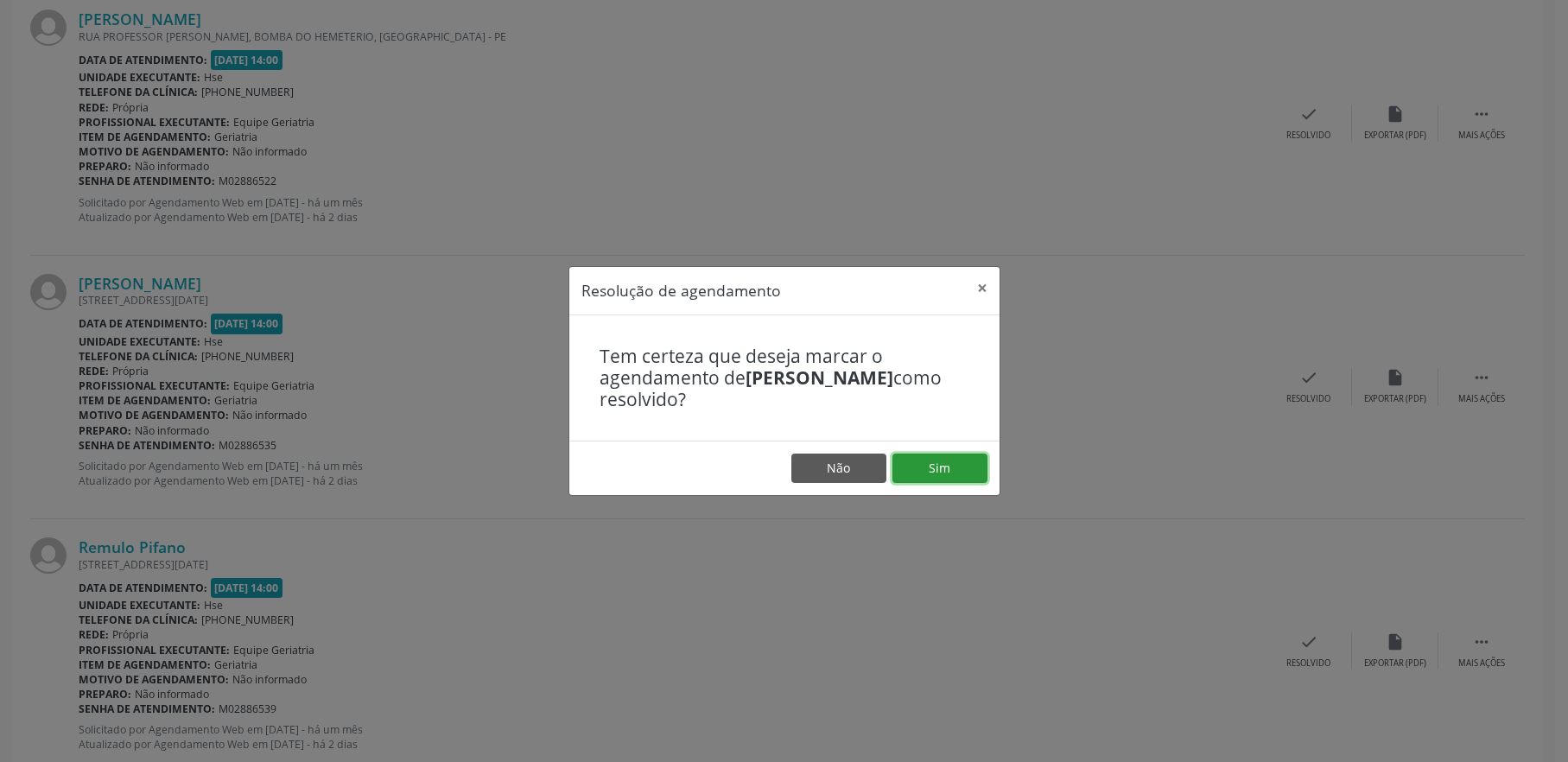
click at [947, 473] on button "Sim" at bounding box center [939, 467] width 95 height 29
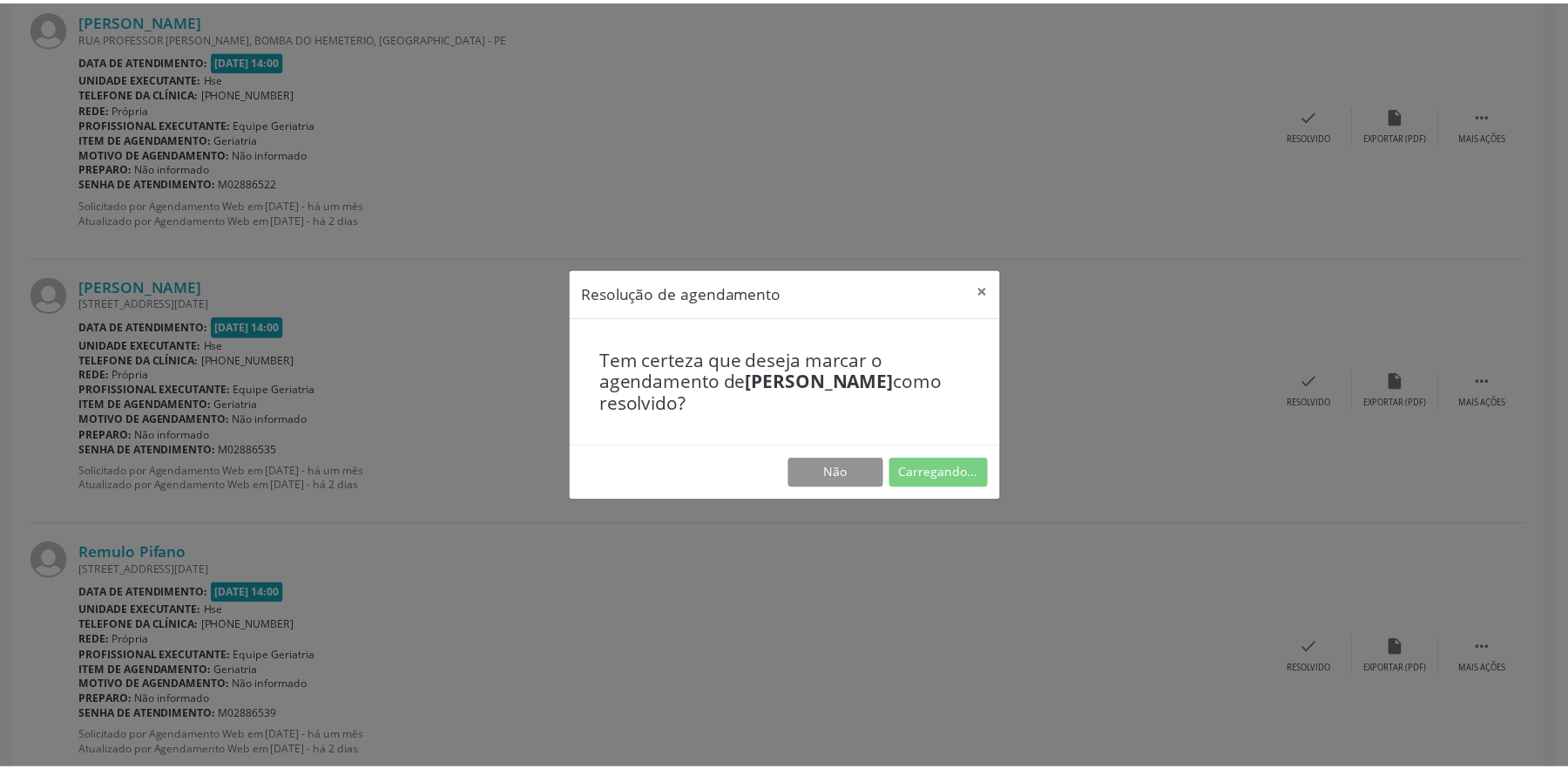
scroll to position [0, 0]
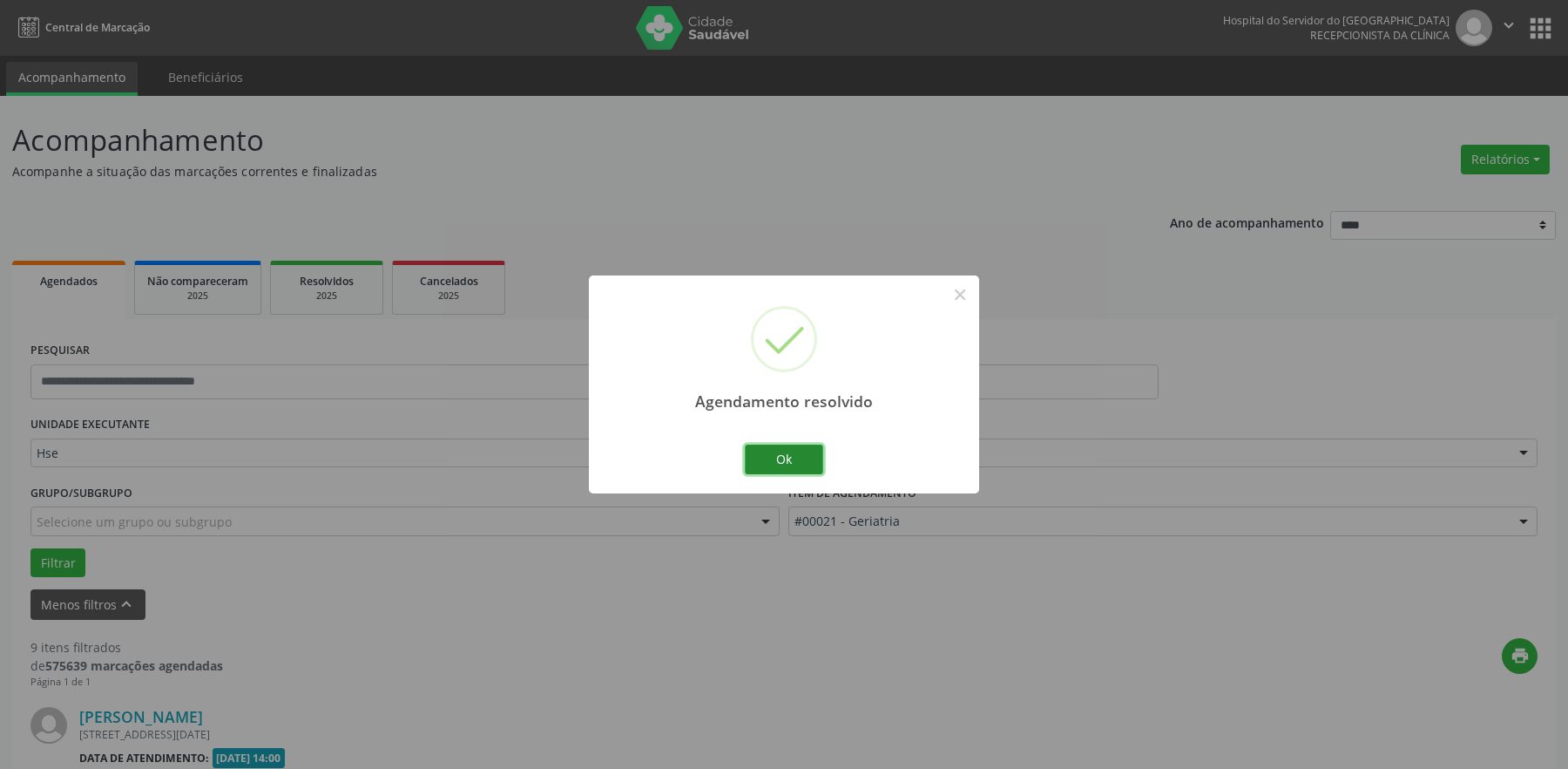
click at [811, 462] on button "Ok" at bounding box center [784, 459] width 78 height 30
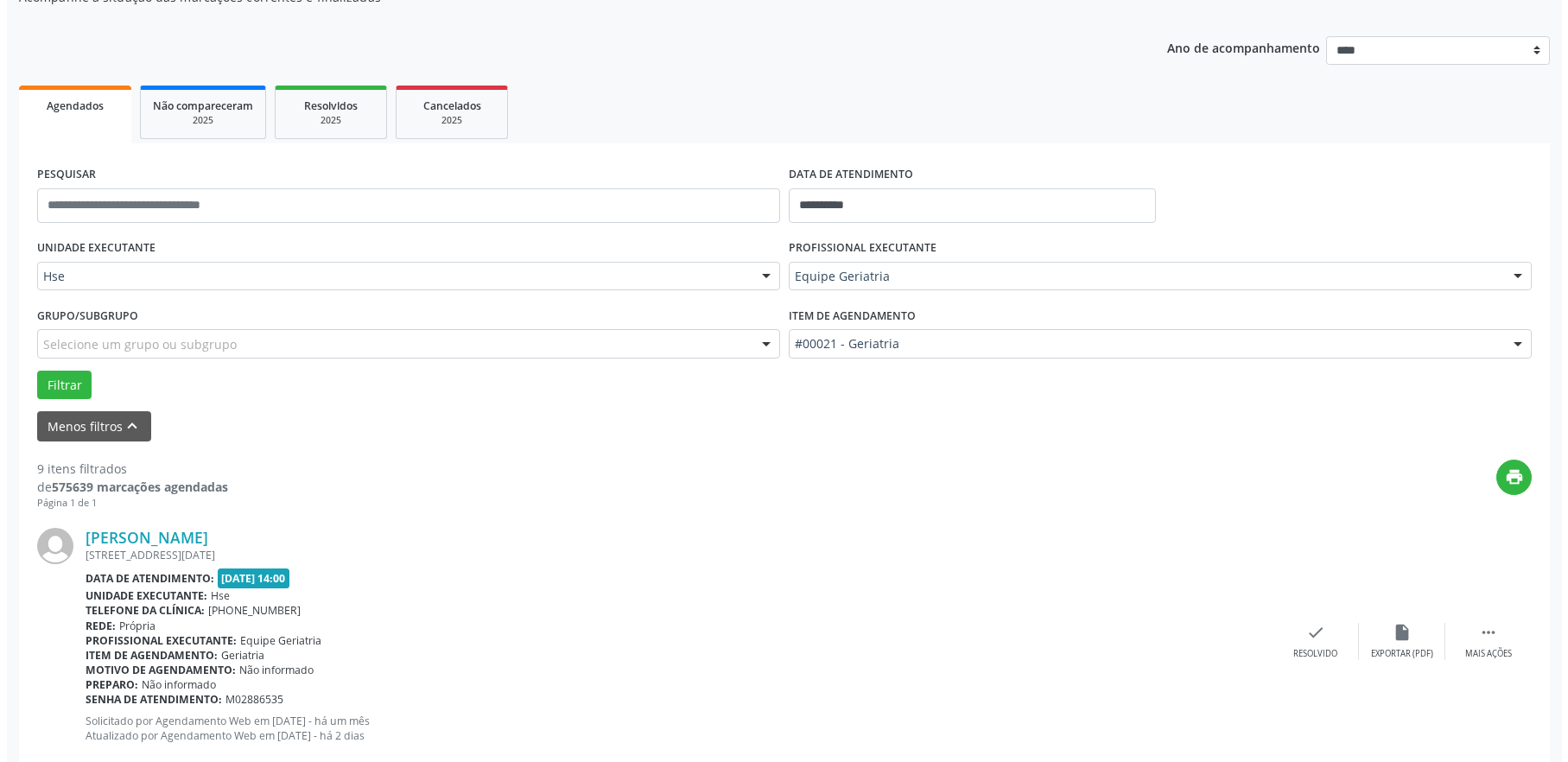
scroll to position [259, 0]
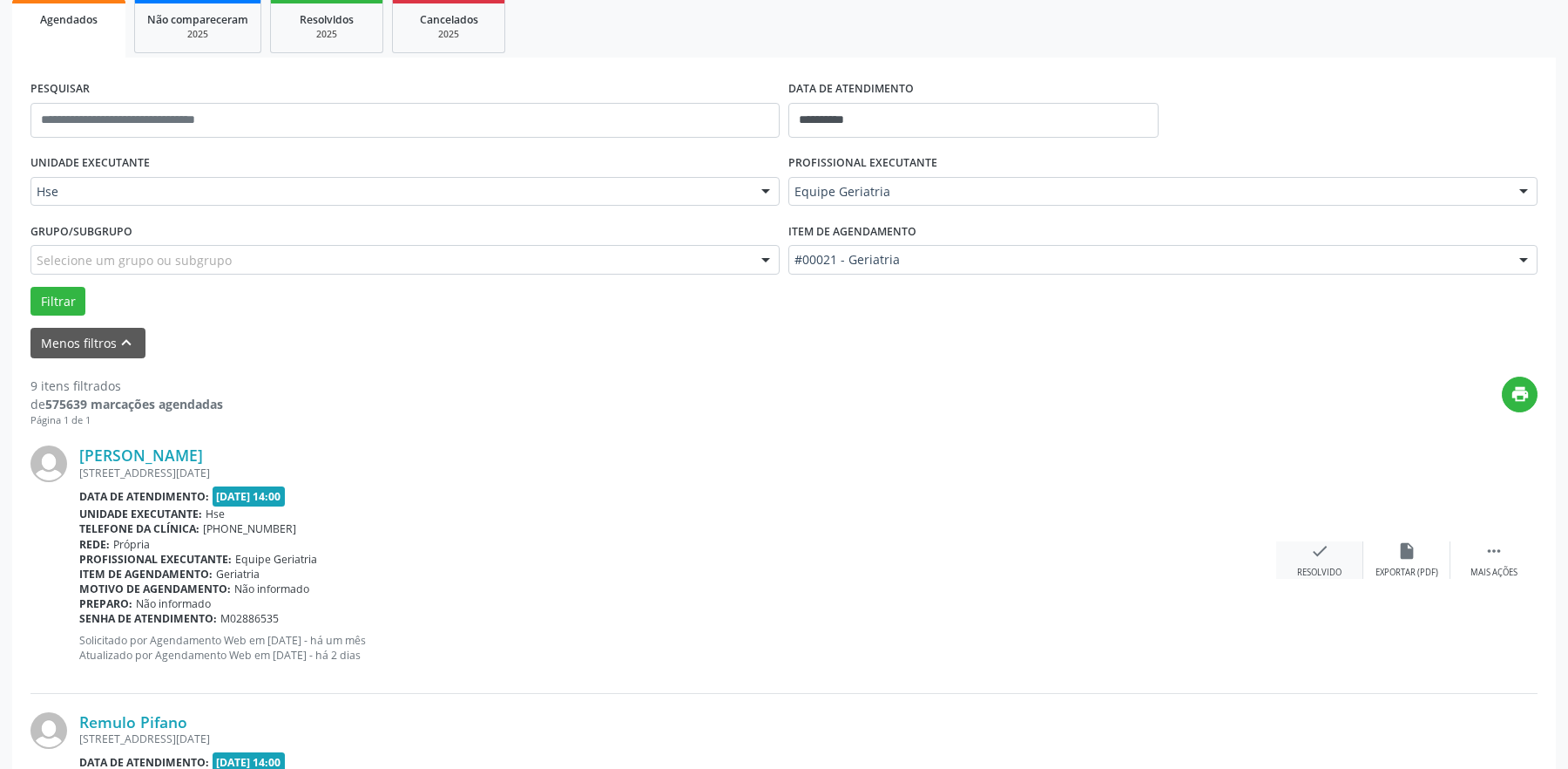
click at [1314, 572] on div "Resolvido" at bounding box center [1319, 572] width 44 height 12
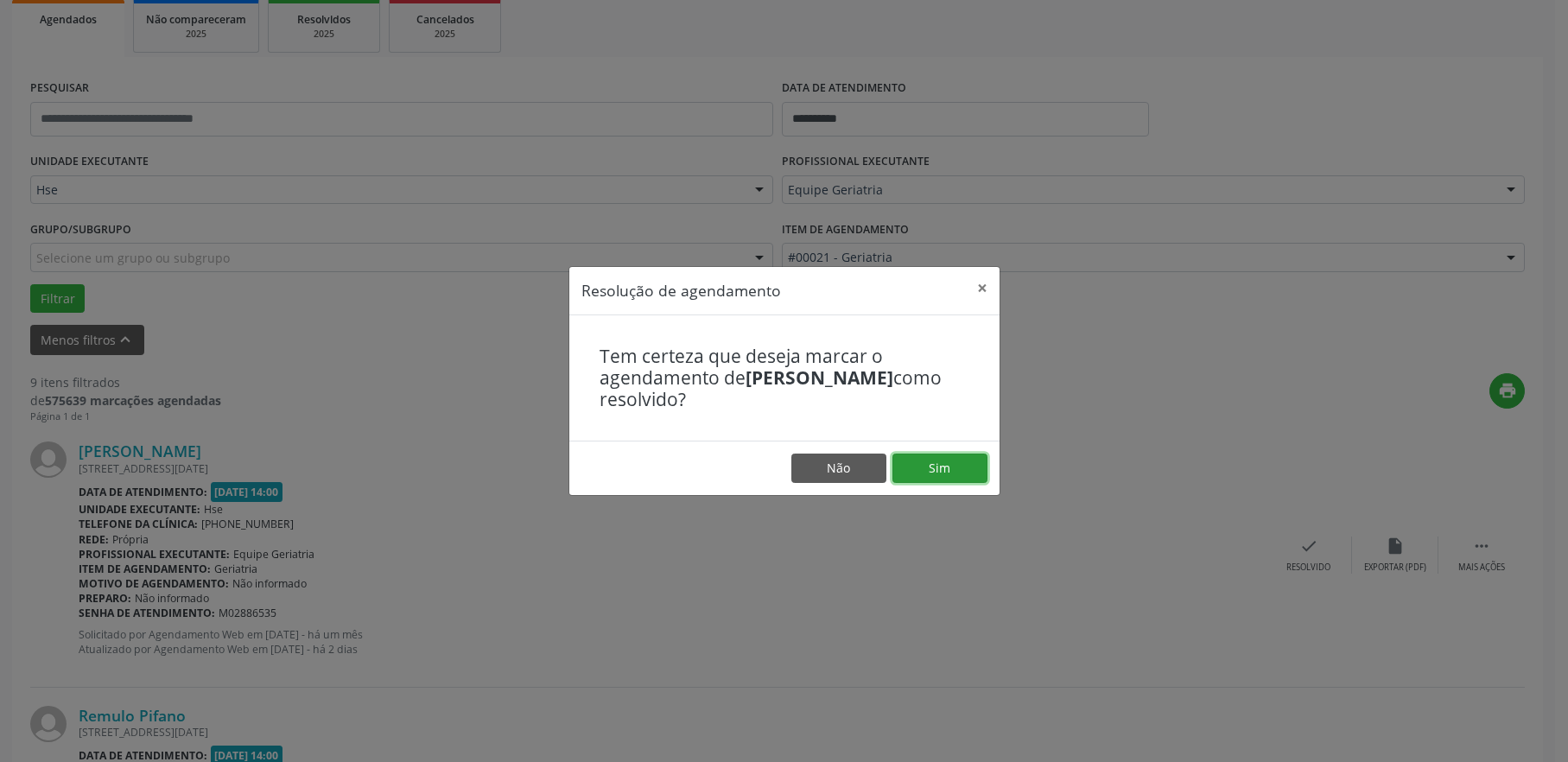
click at [940, 472] on button "Sim" at bounding box center [939, 467] width 95 height 29
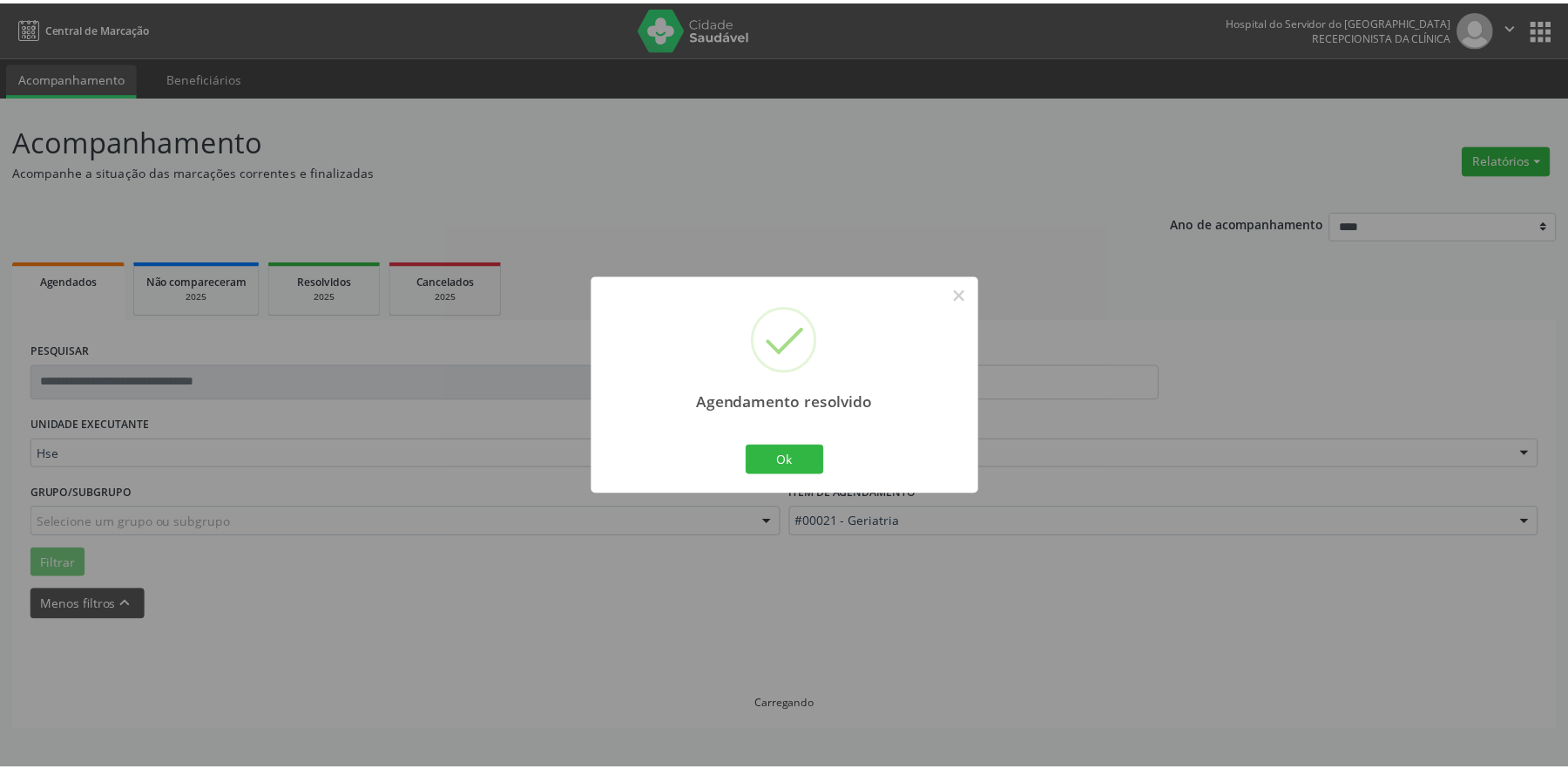
scroll to position [0, 0]
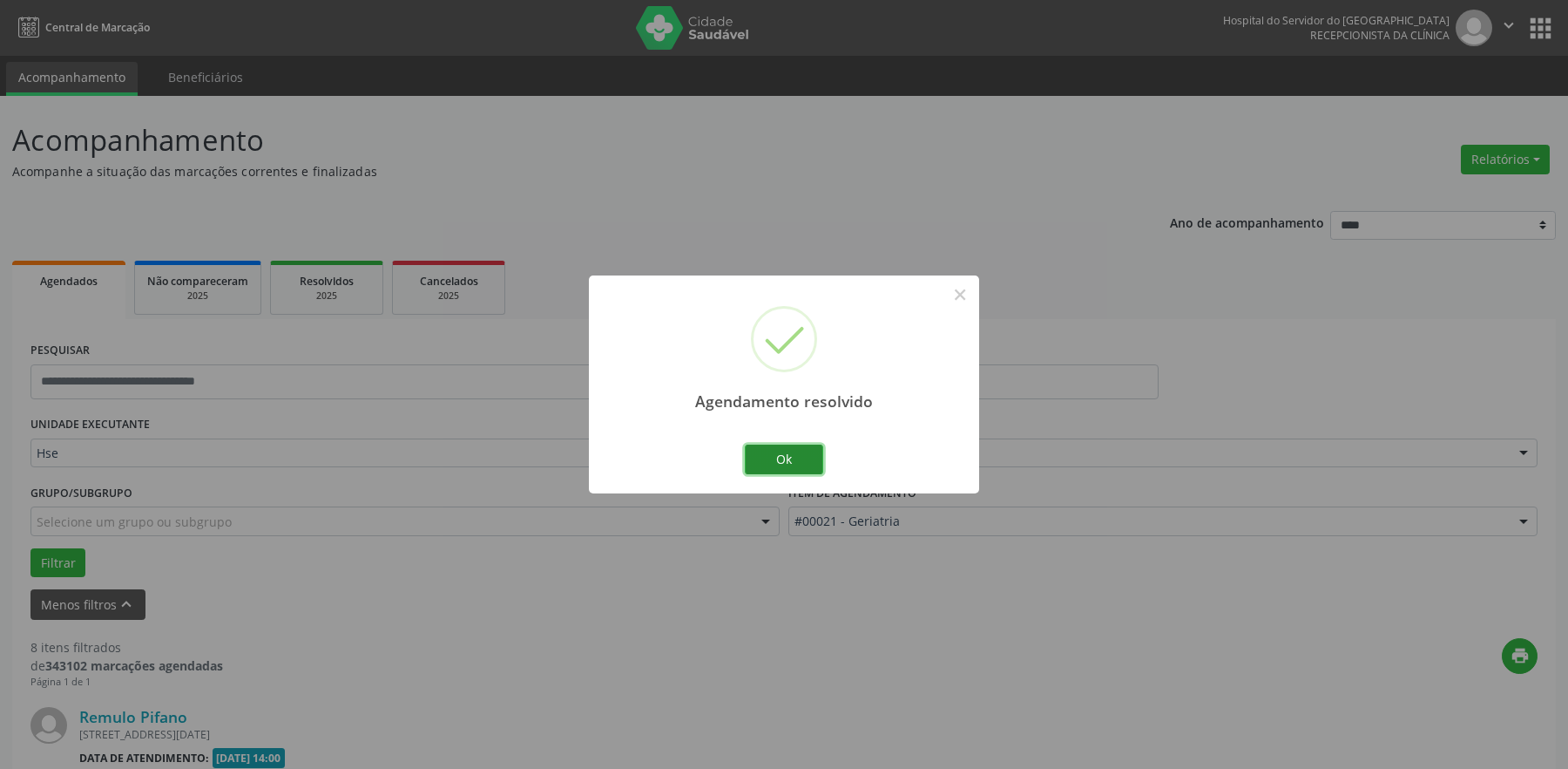
click at [772, 456] on button "Ok" at bounding box center [784, 459] width 78 height 30
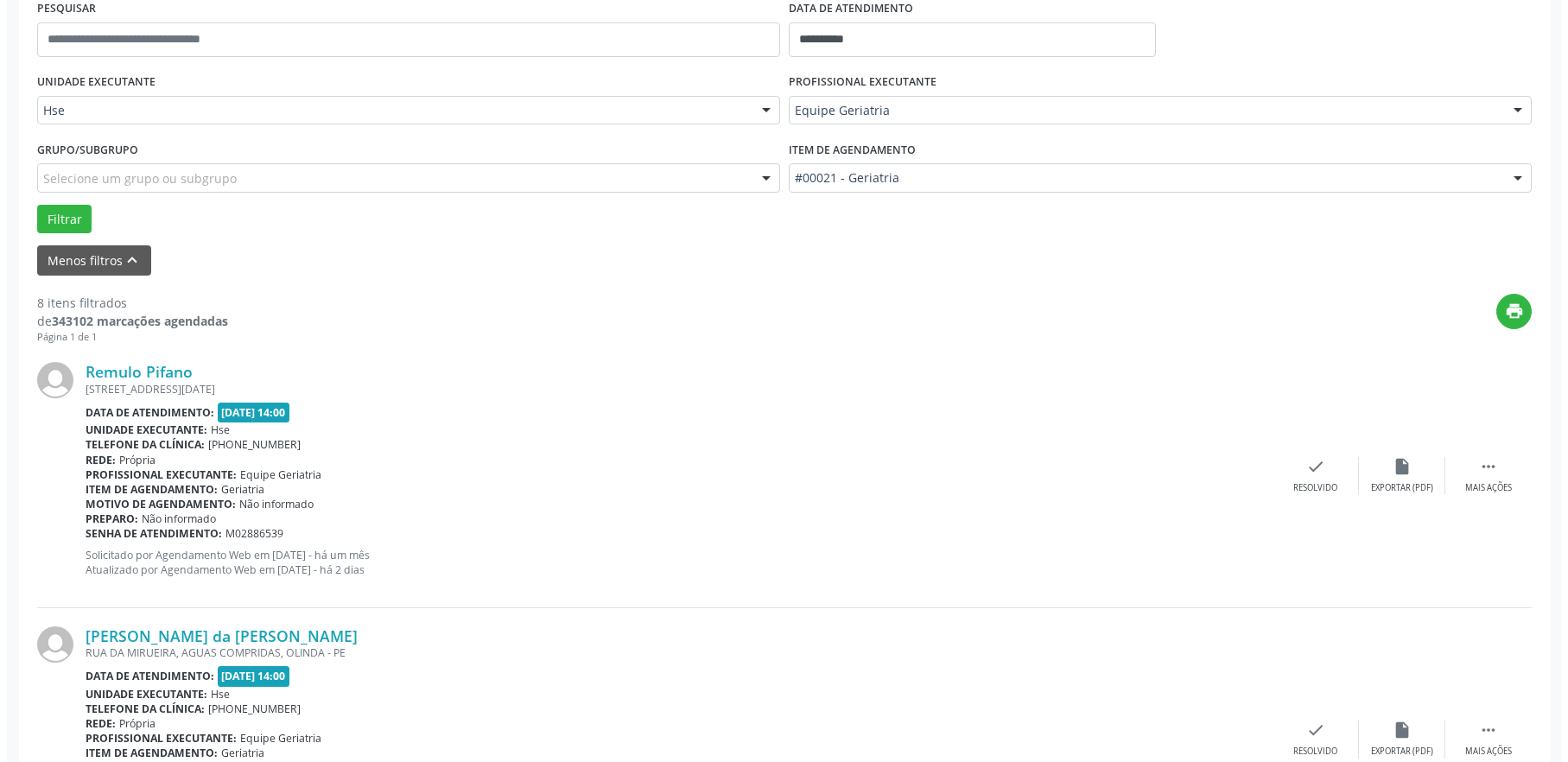
scroll to position [346, 0]
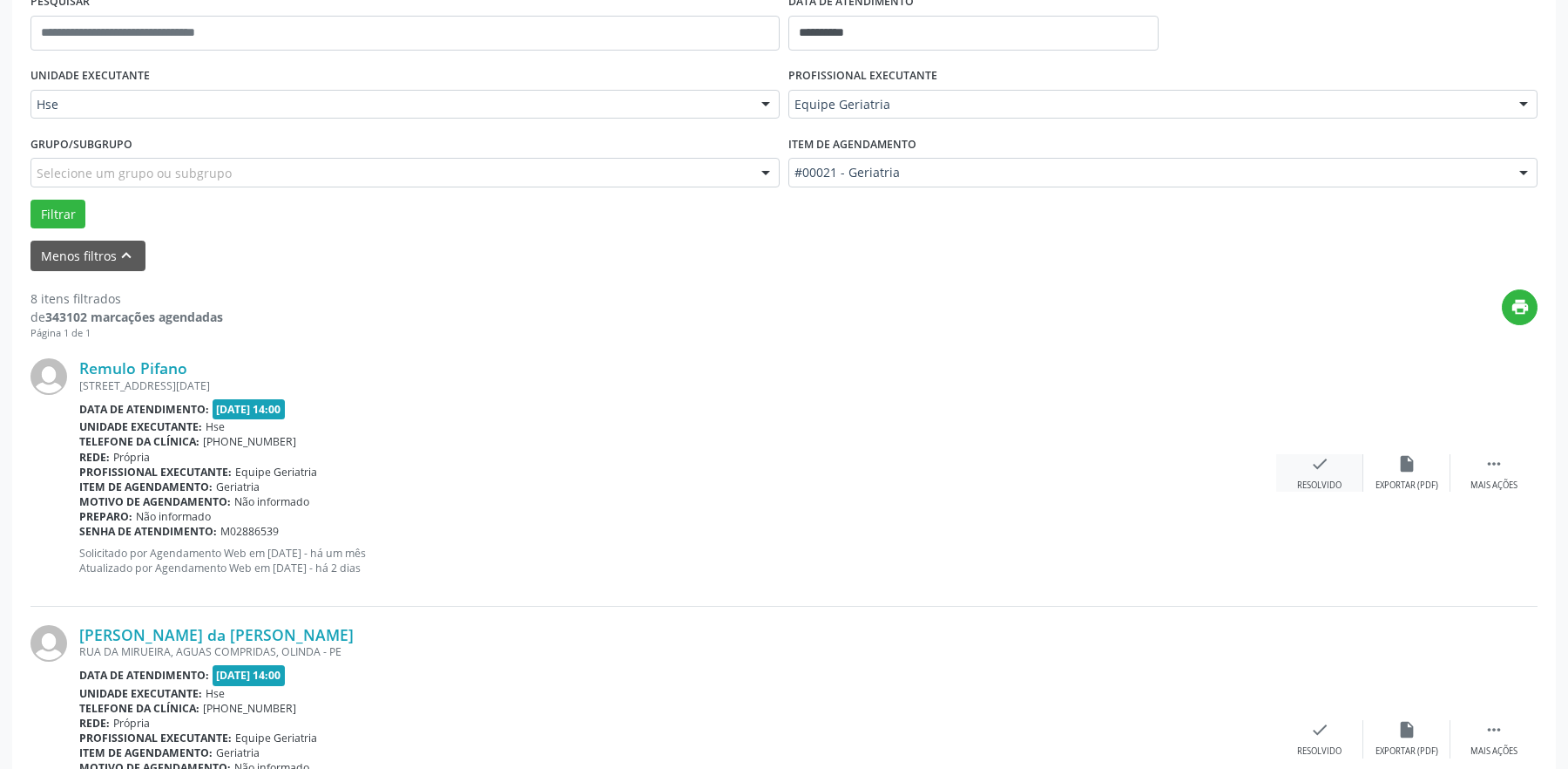
click at [1329, 477] on div "check Resolvido" at bounding box center [1319, 472] width 87 height 37
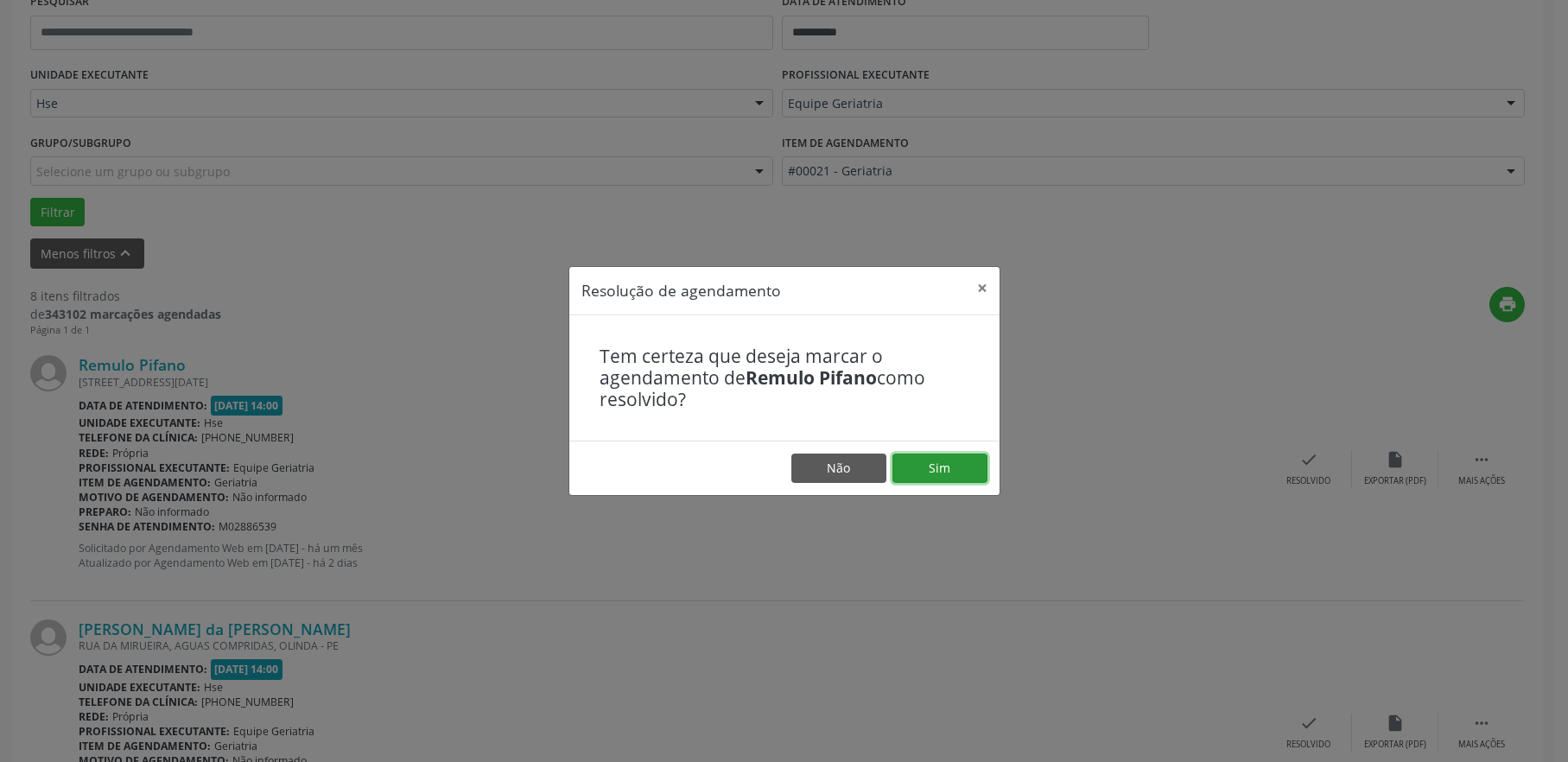
click at [954, 473] on button "Sim" at bounding box center [939, 467] width 95 height 29
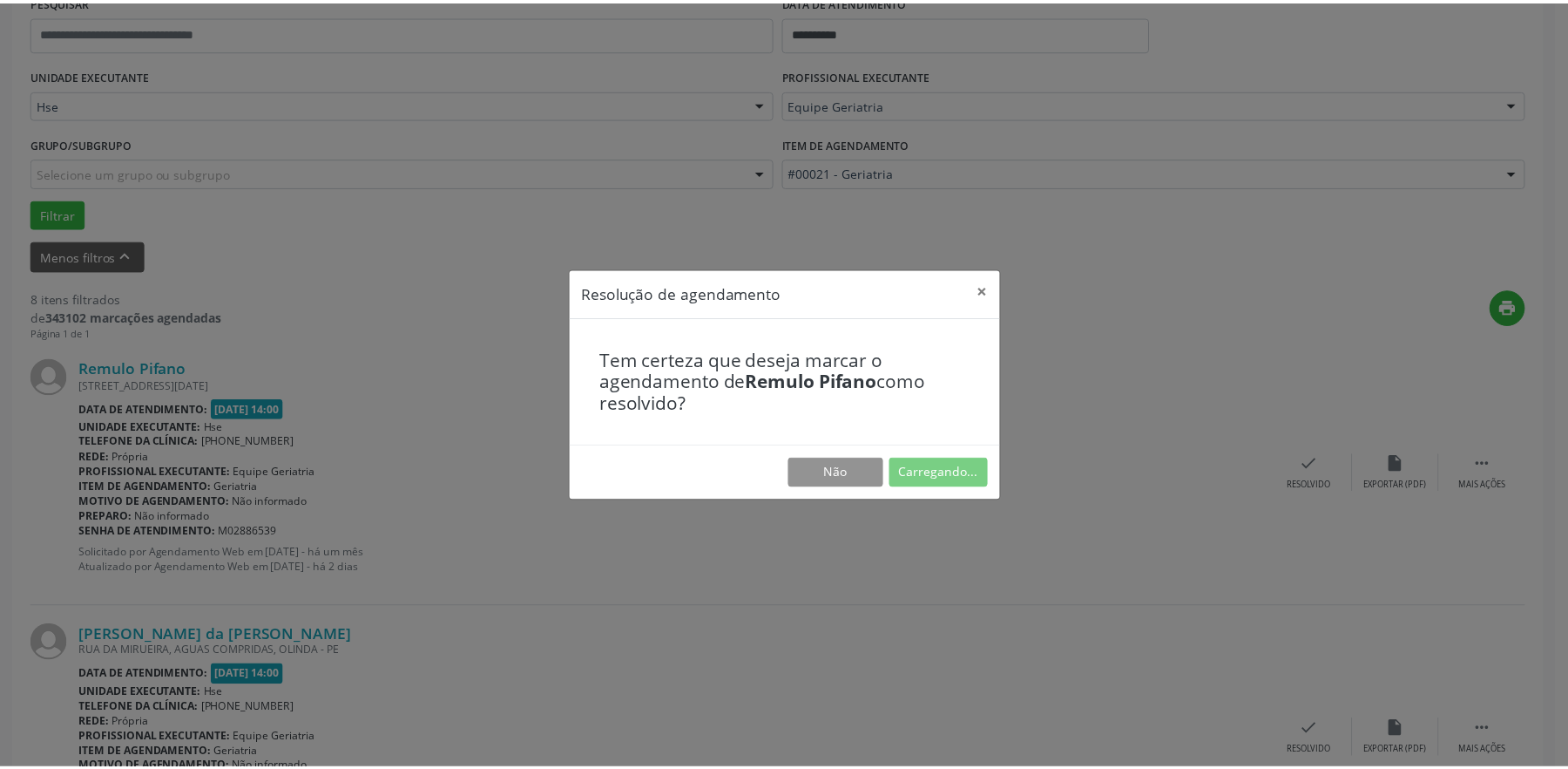
scroll to position [0, 0]
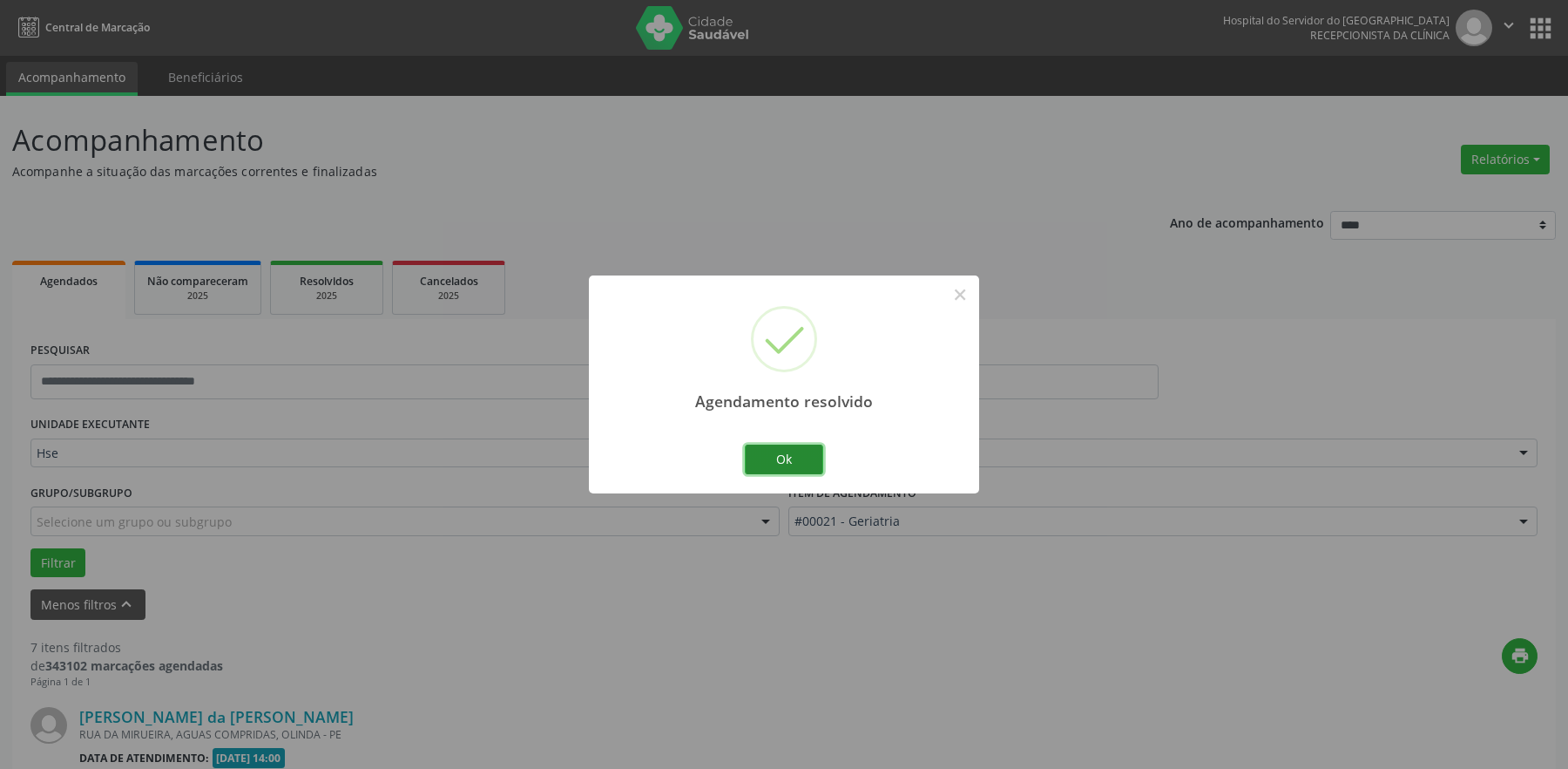
click at [772, 453] on button "Ok" at bounding box center [784, 459] width 78 height 30
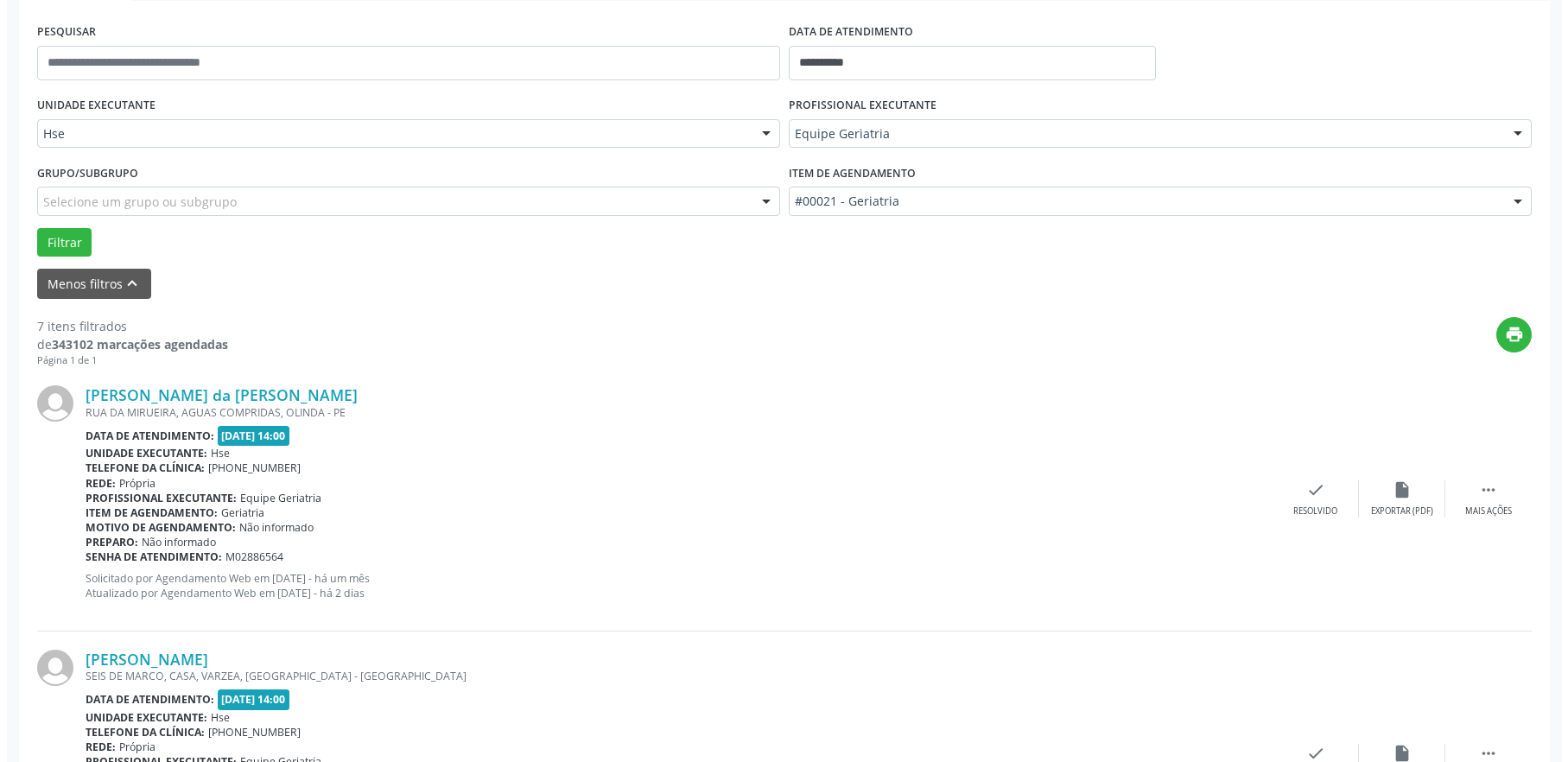
scroll to position [346, 0]
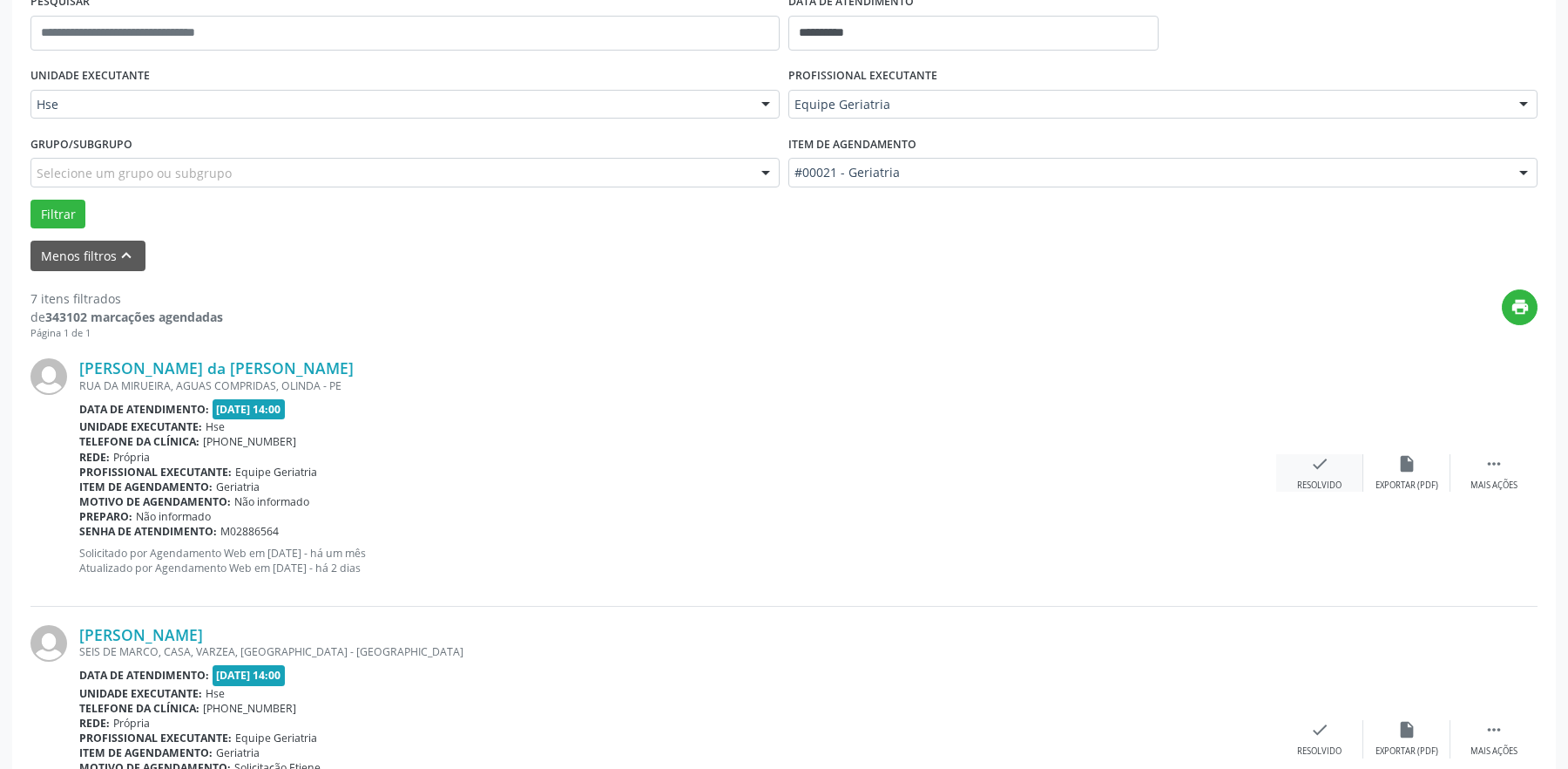
click at [1332, 484] on div "Resolvido" at bounding box center [1319, 485] width 44 height 12
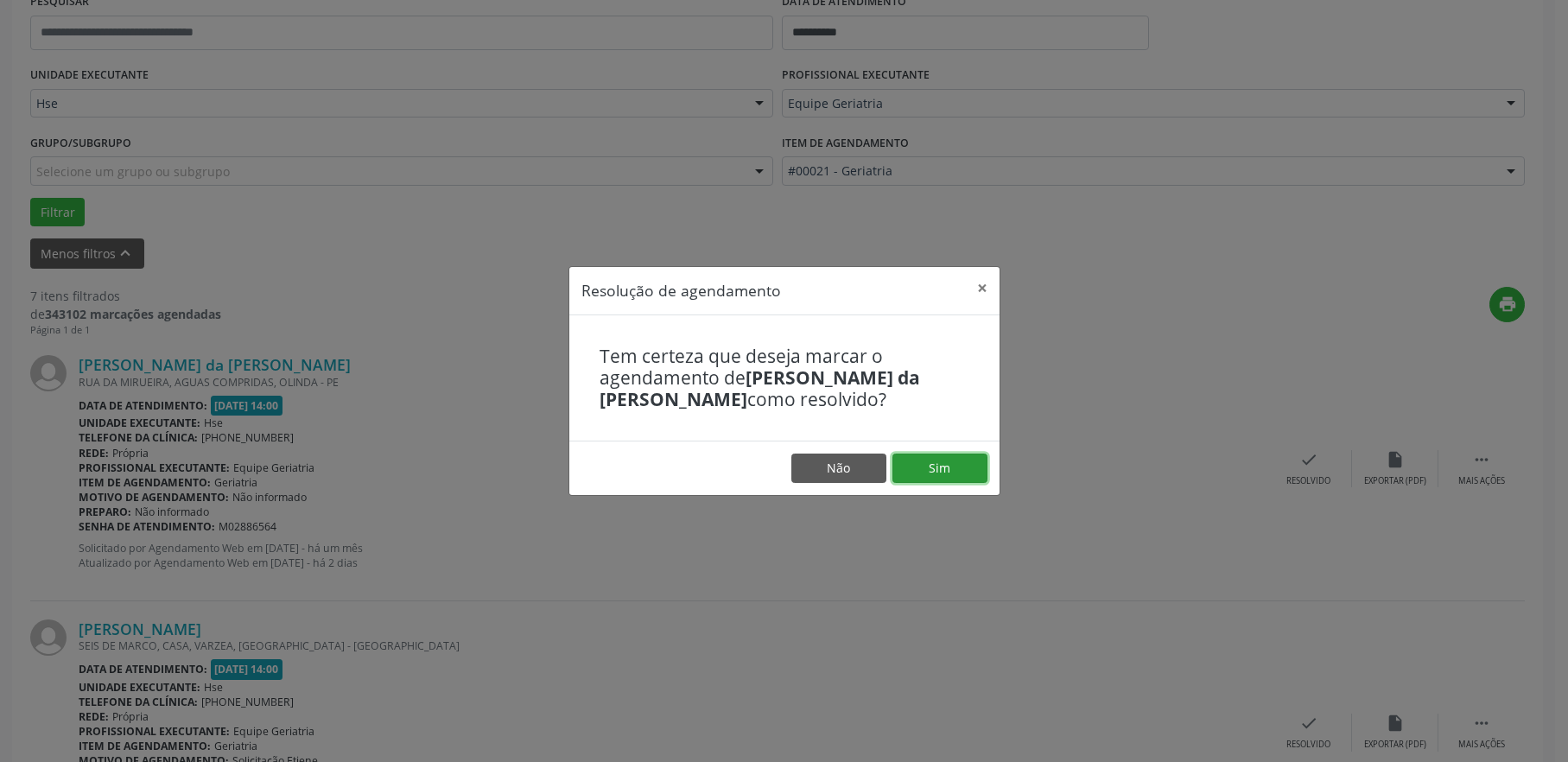
click at [921, 460] on button "Sim" at bounding box center [939, 467] width 95 height 29
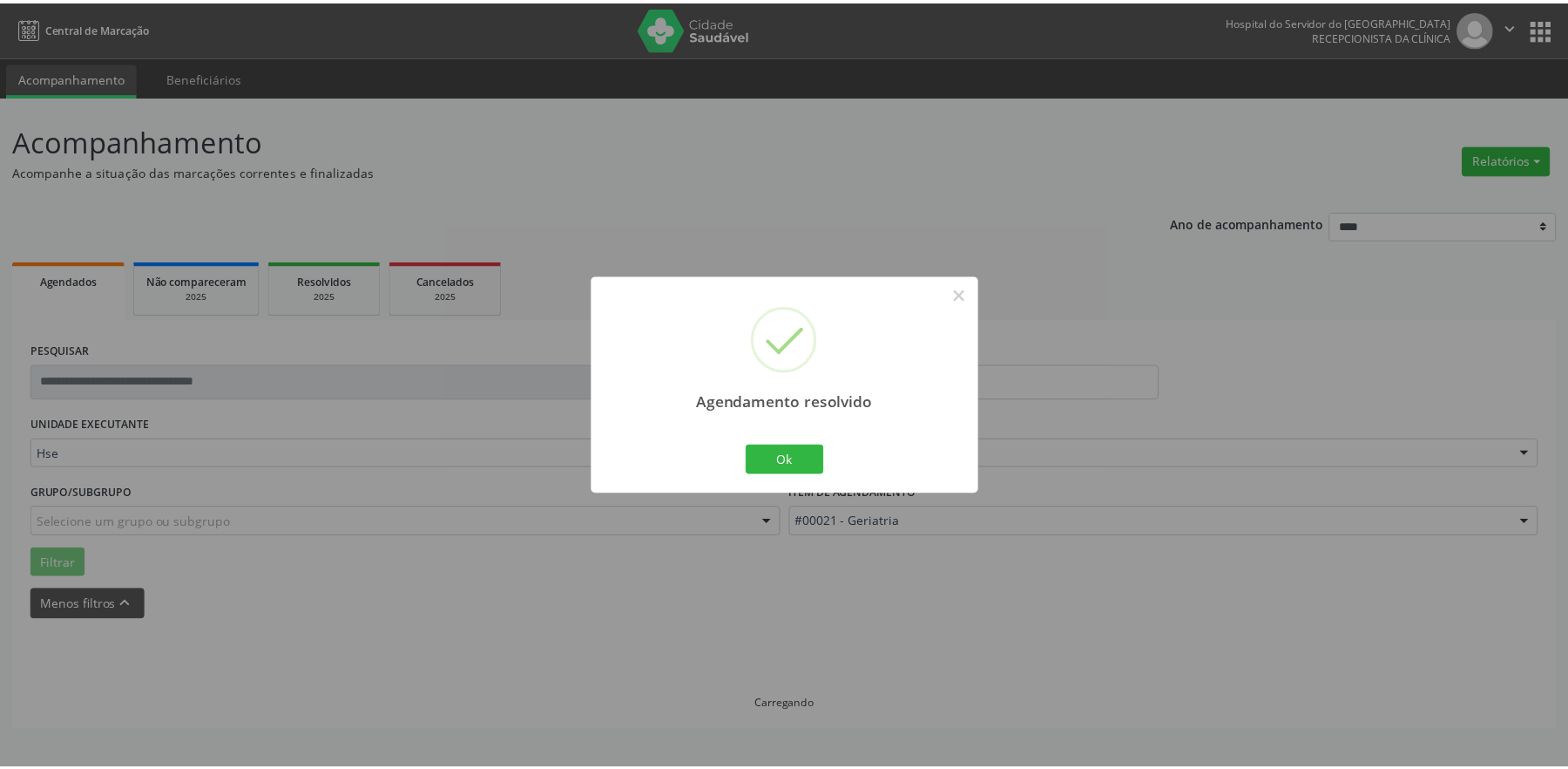
scroll to position [0, 0]
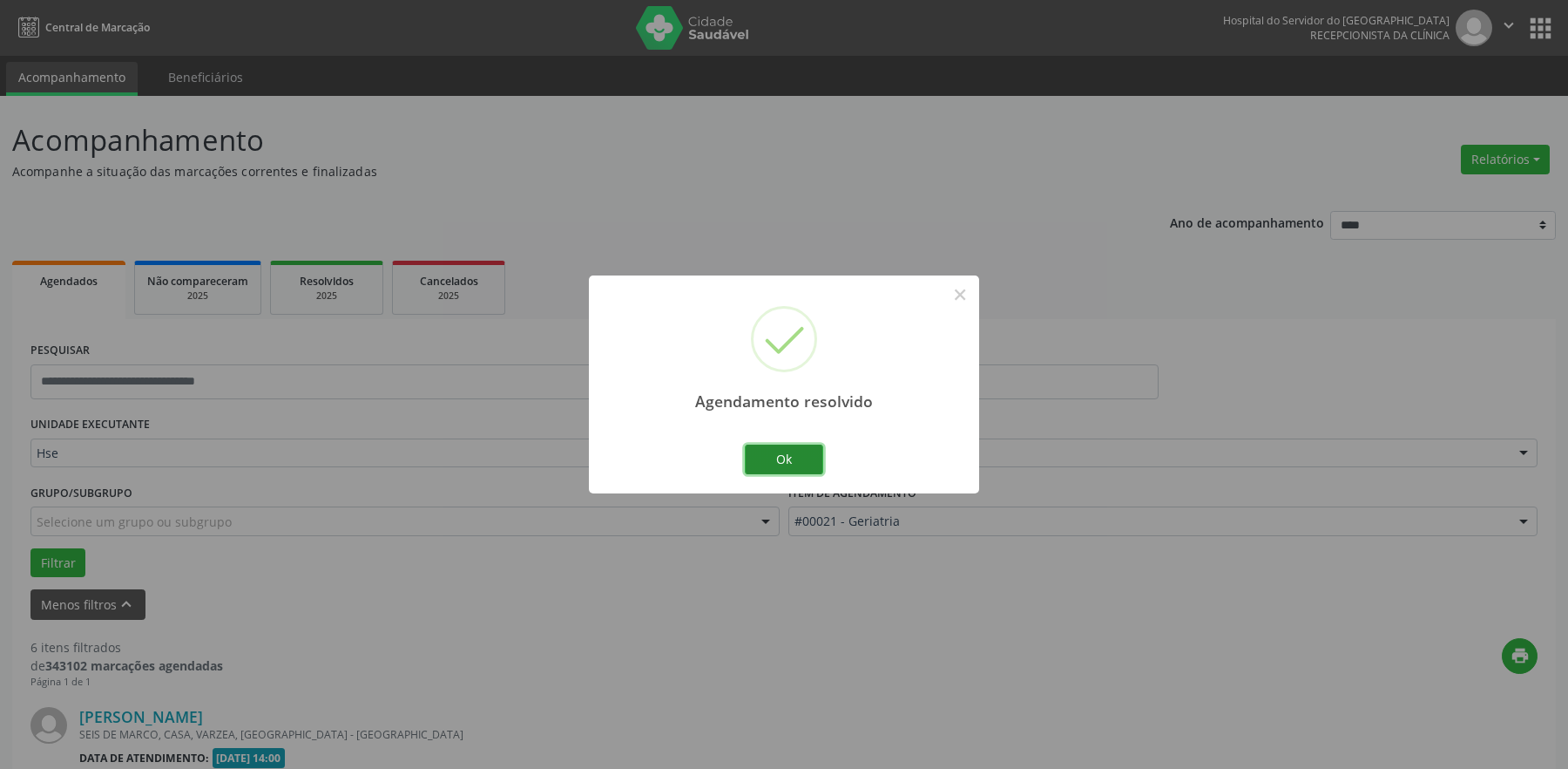
click at [780, 458] on button "Ok" at bounding box center [784, 459] width 78 height 30
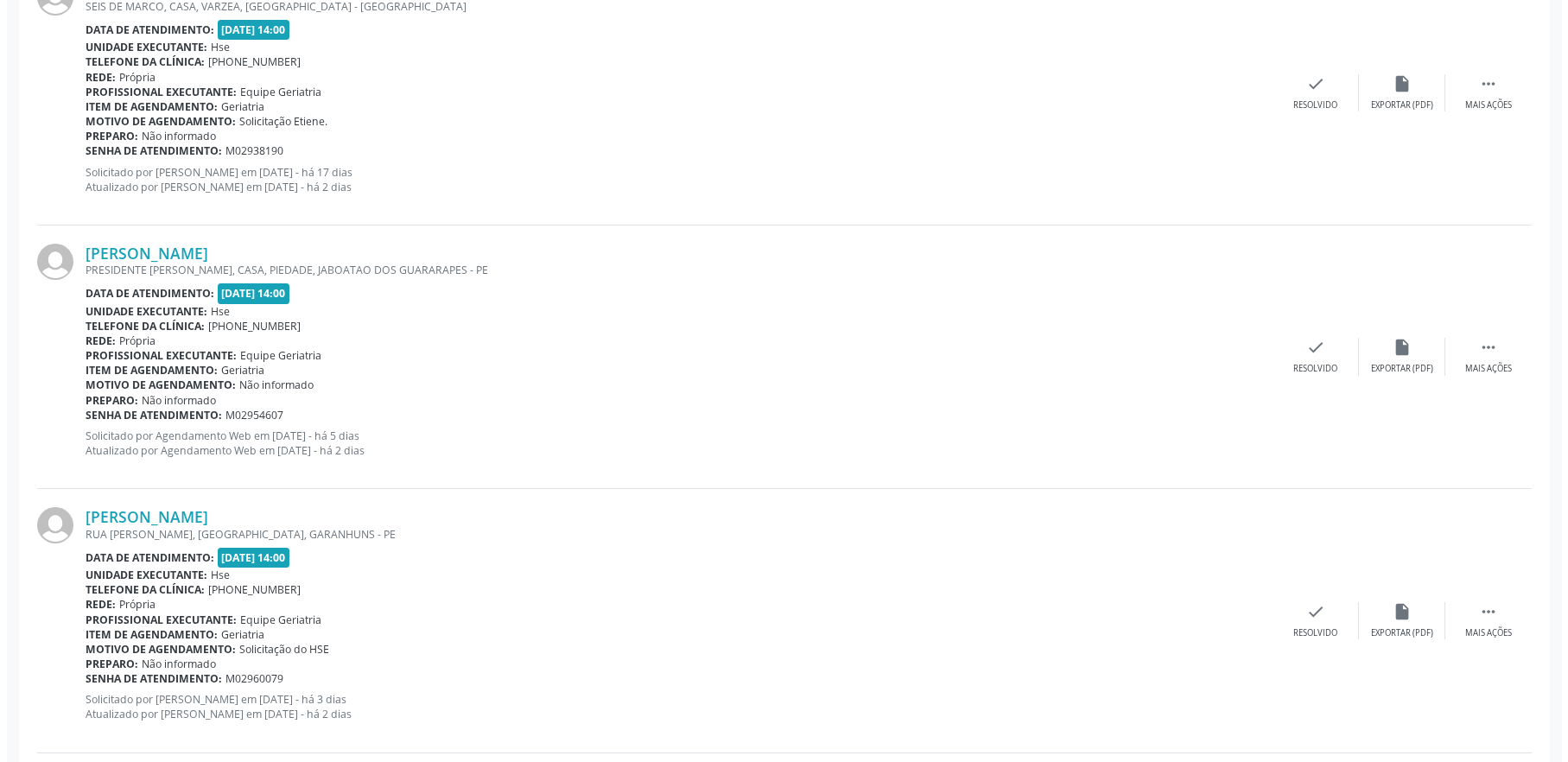
scroll to position [691, 0]
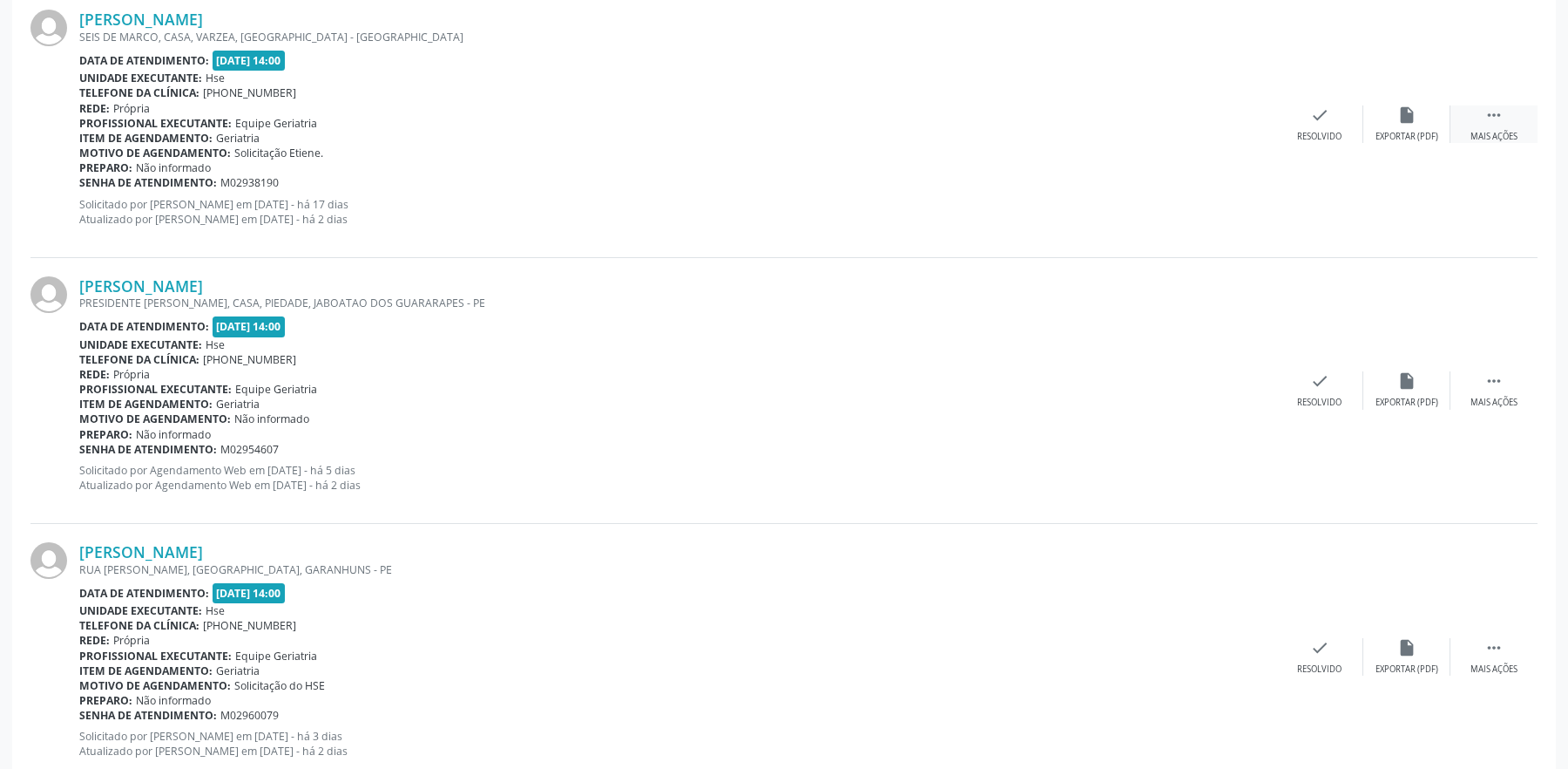
click at [1521, 133] on div " Mais ações" at bounding box center [1493, 123] width 87 height 37
click at [1059, 141] on div "Resolvido" at bounding box center [1058, 137] width 44 height 12
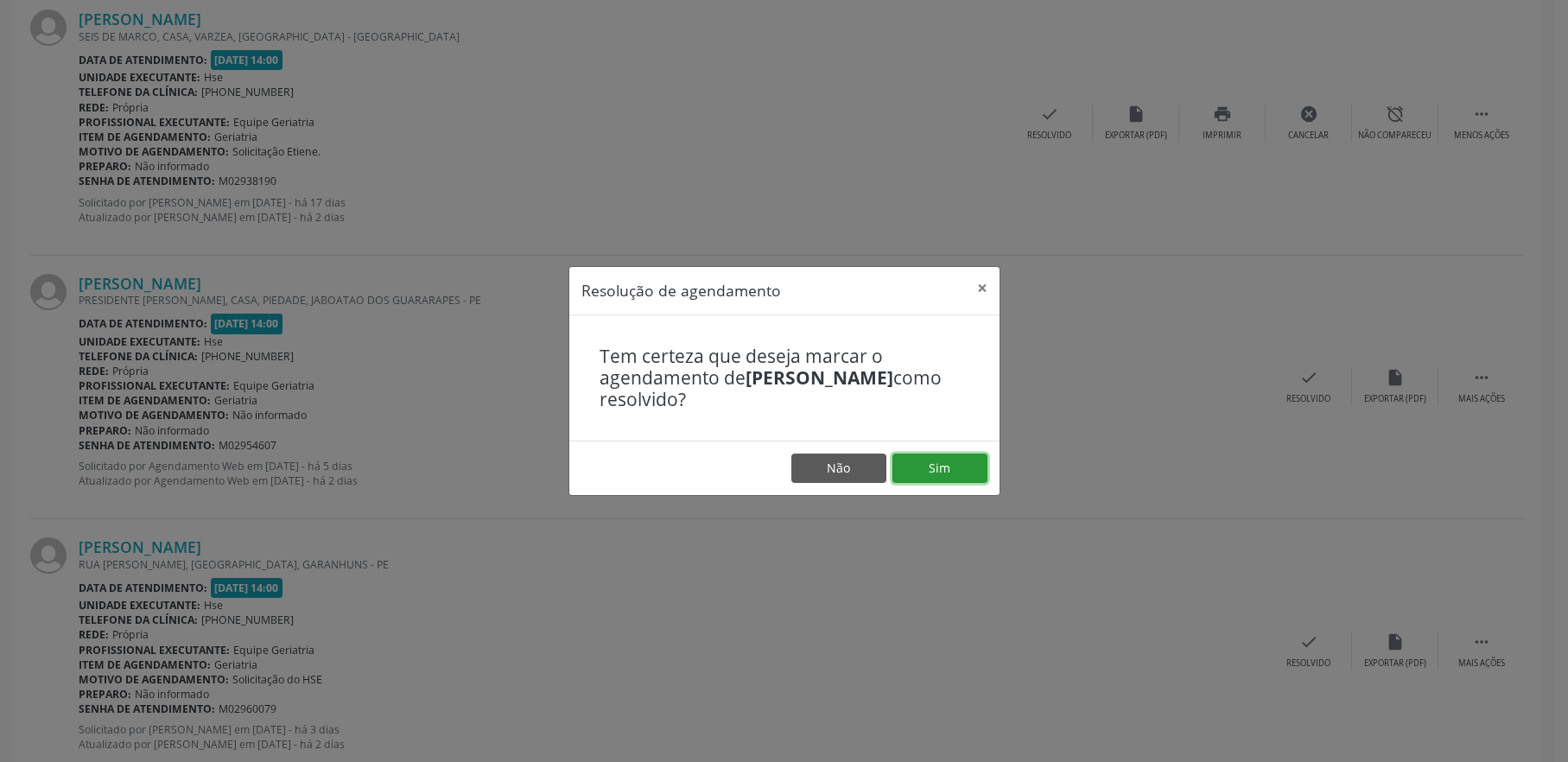
click at [959, 462] on button "Sim" at bounding box center [939, 467] width 95 height 29
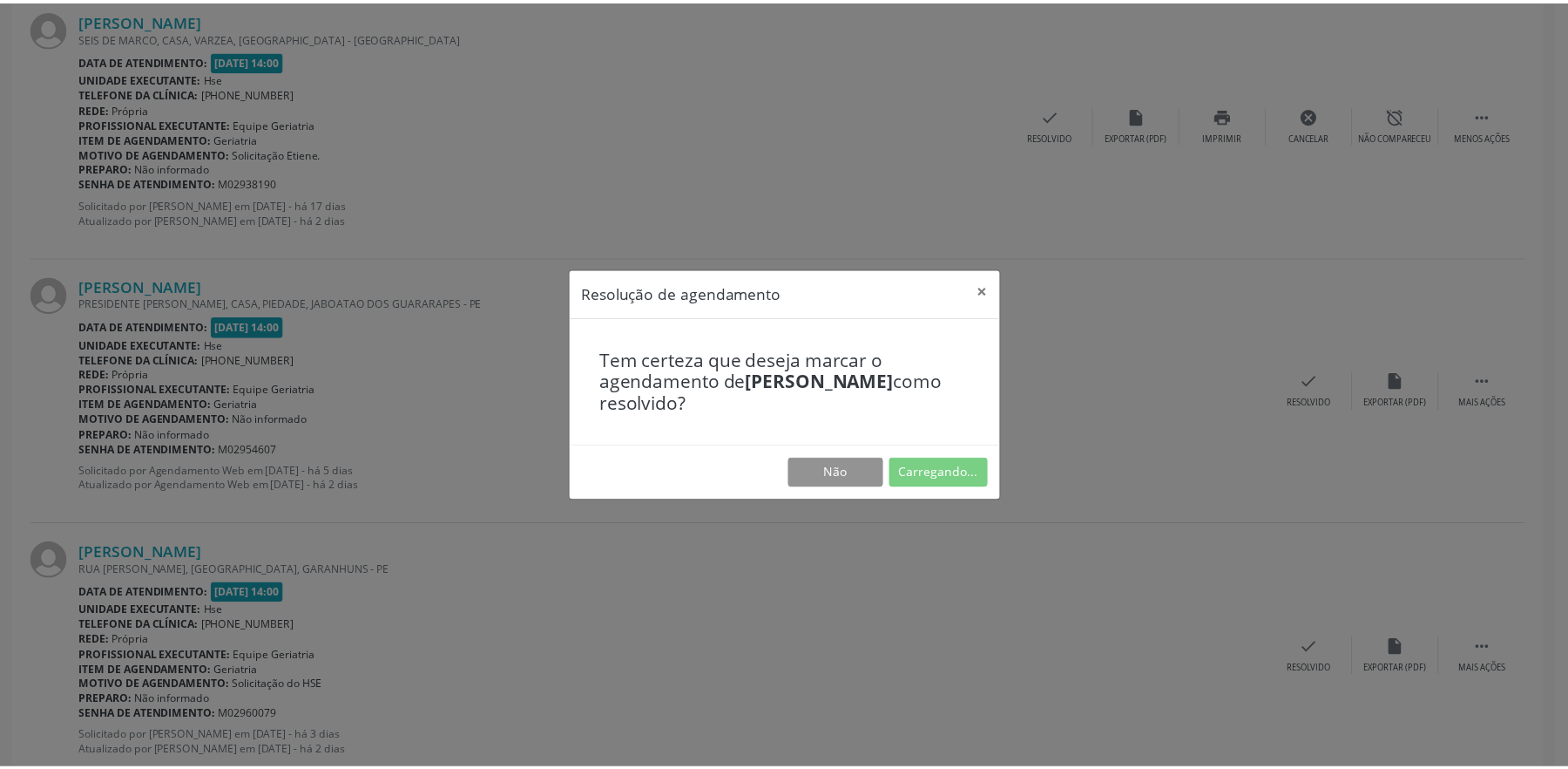
scroll to position [0, 0]
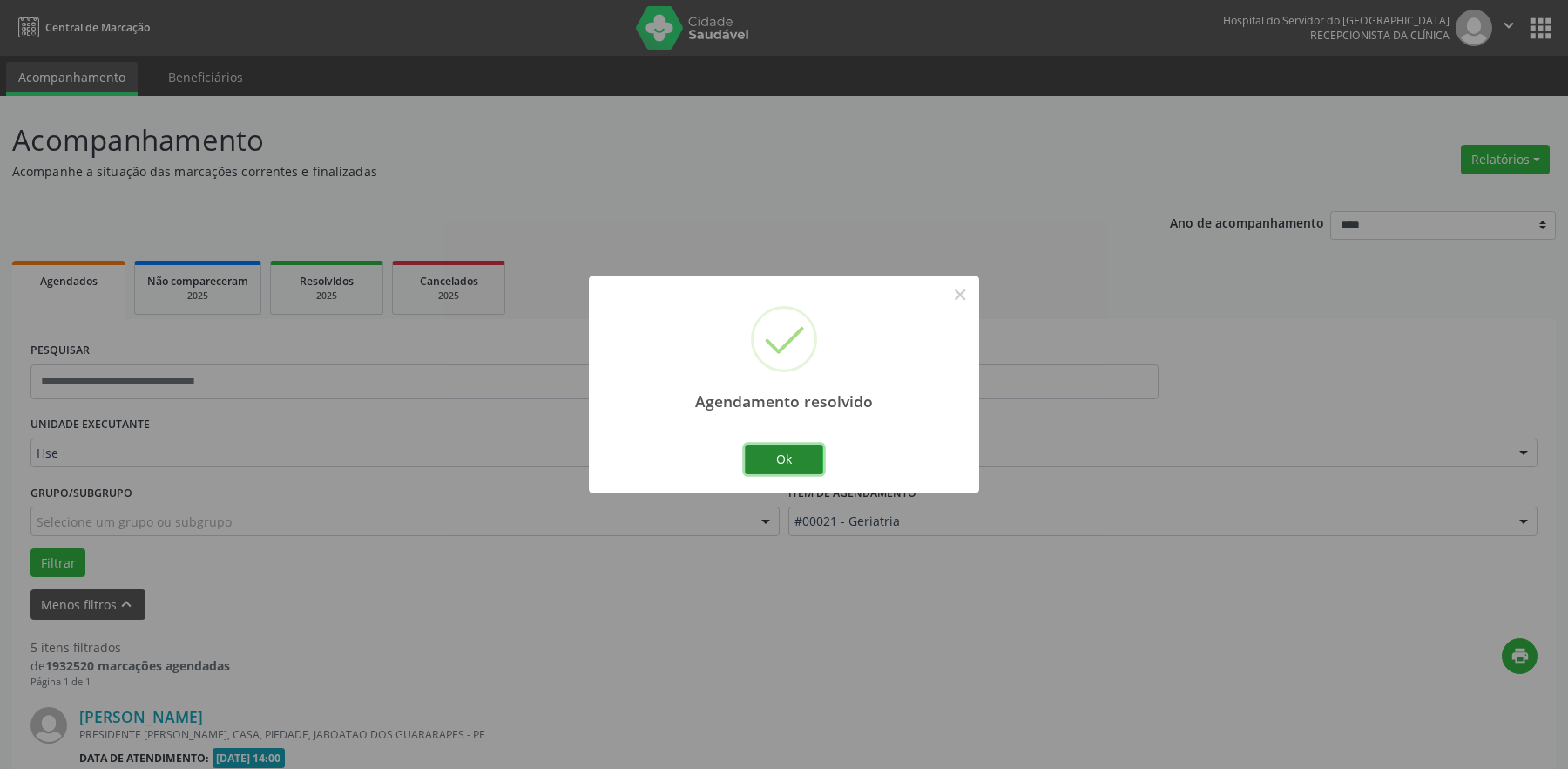
click at [767, 459] on button "Ok" at bounding box center [784, 459] width 78 height 30
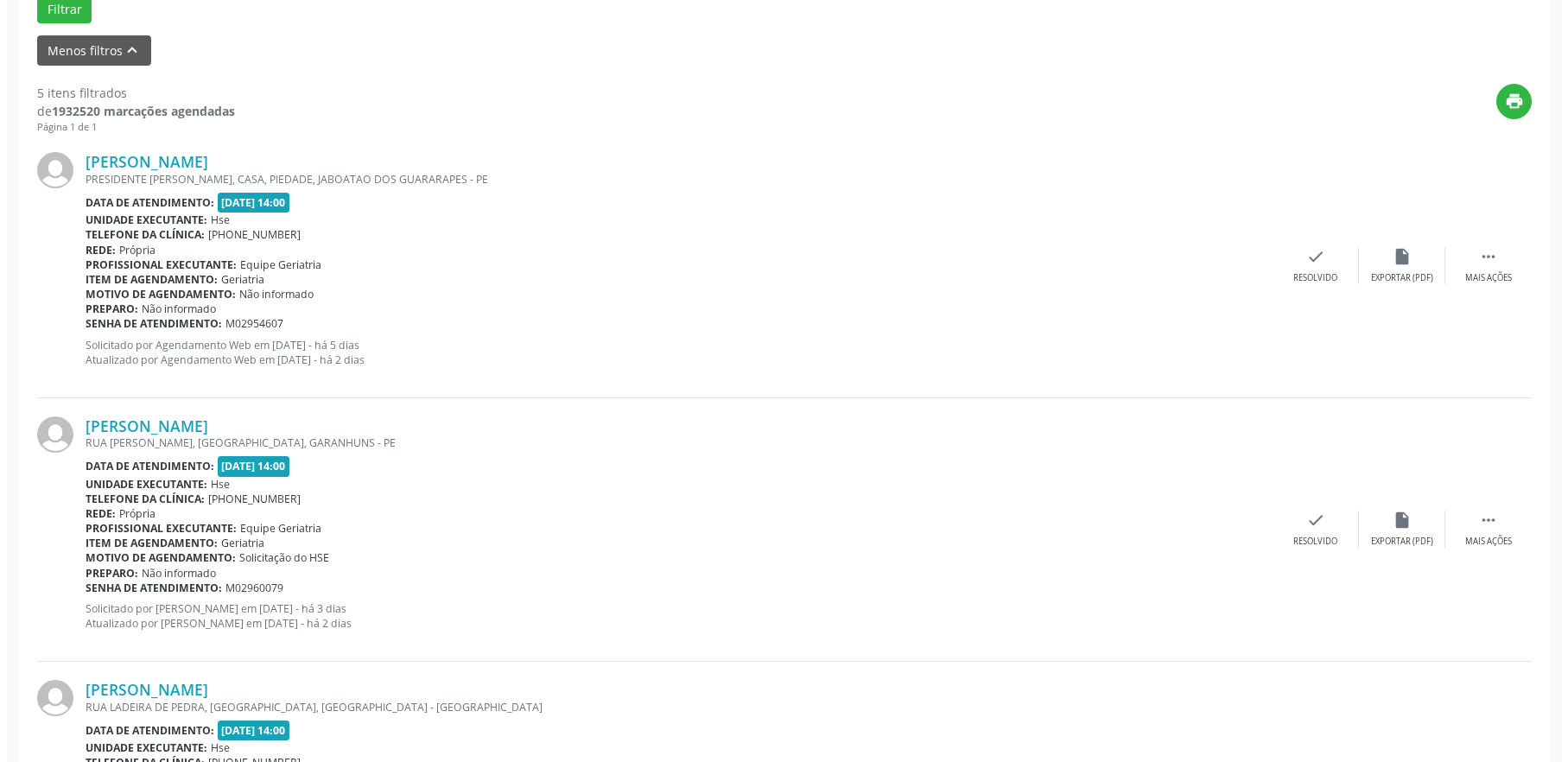
scroll to position [518, 0]
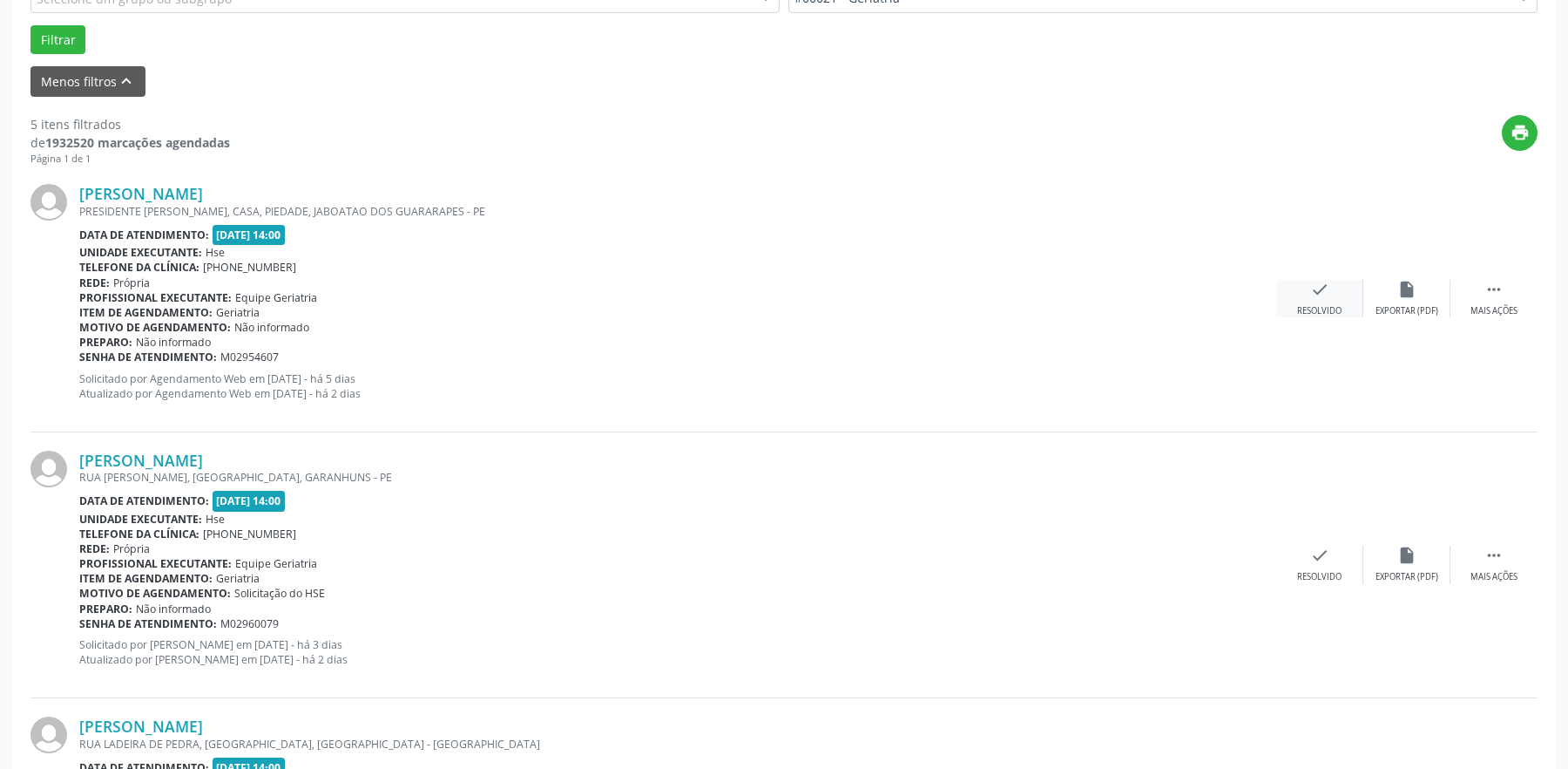
click at [1324, 300] on div "check Resolvido" at bounding box center [1319, 298] width 87 height 37
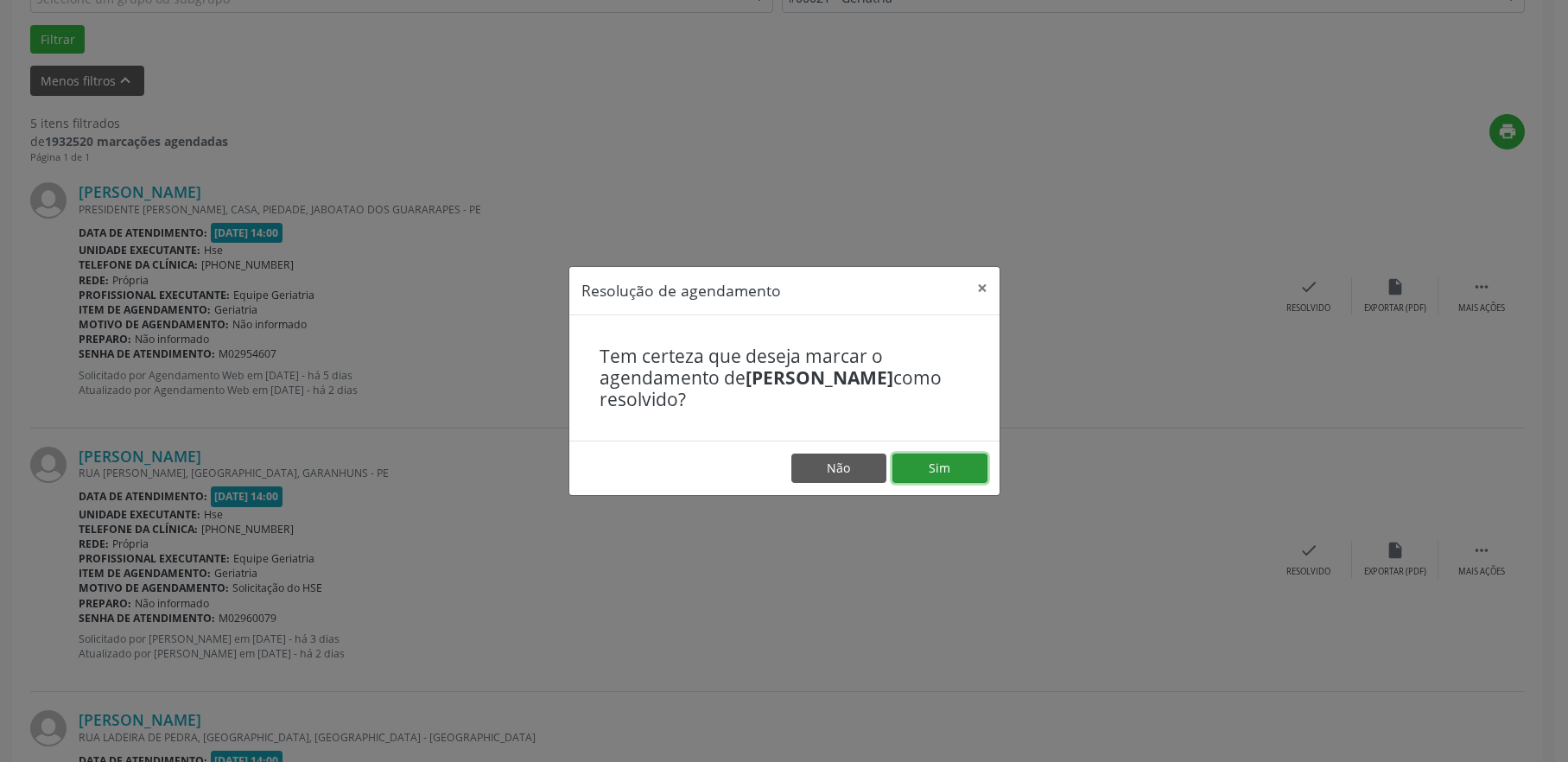
click at [948, 477] on button "Sim" at bounding box center [939, 467] width 95 height 29
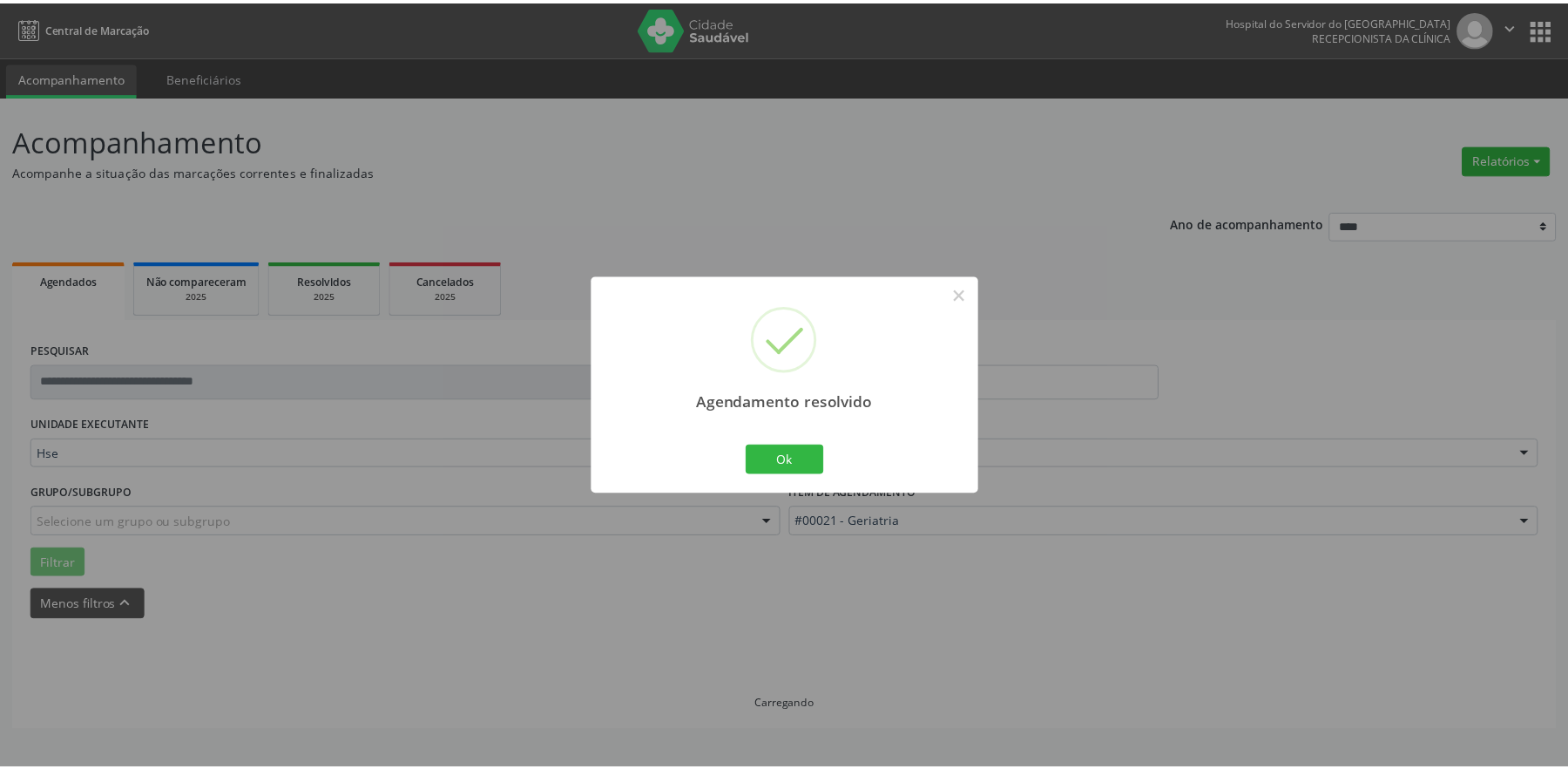
scroll to position [0, 0]
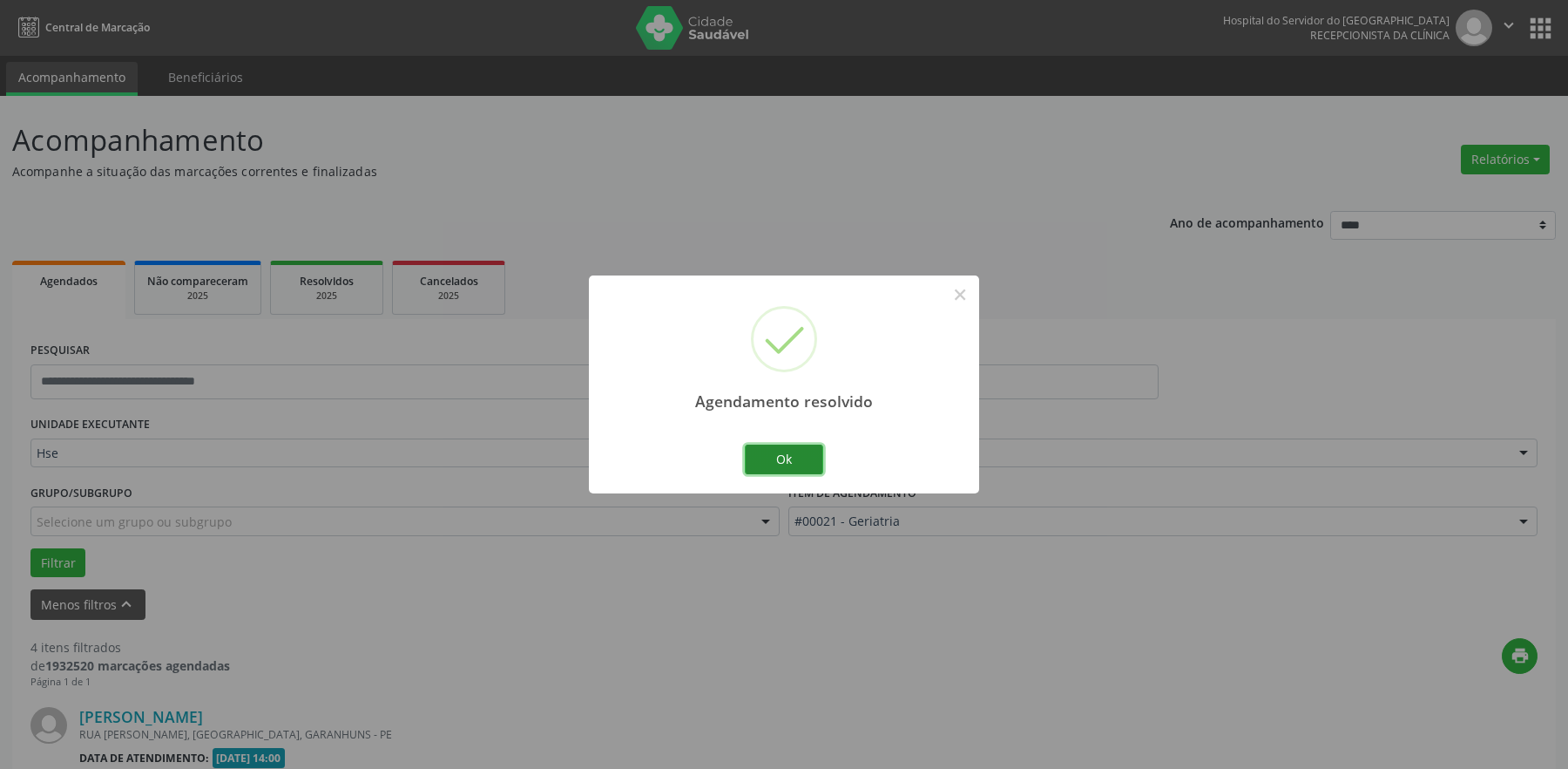
click at [773, 464] on button "Ok" at bounding box center [784, 459] width 78 height 30
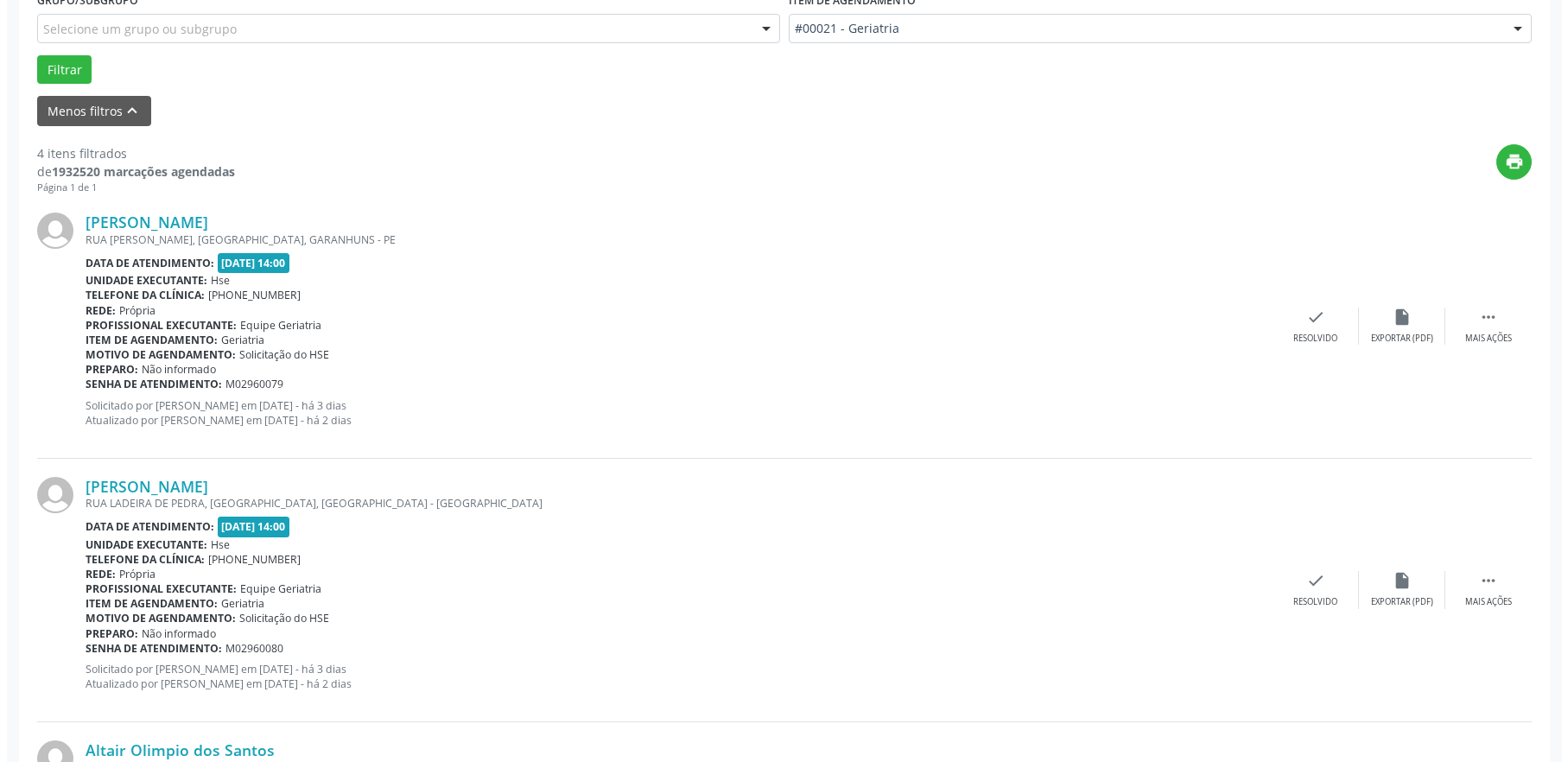
scroll to position [518, 0]
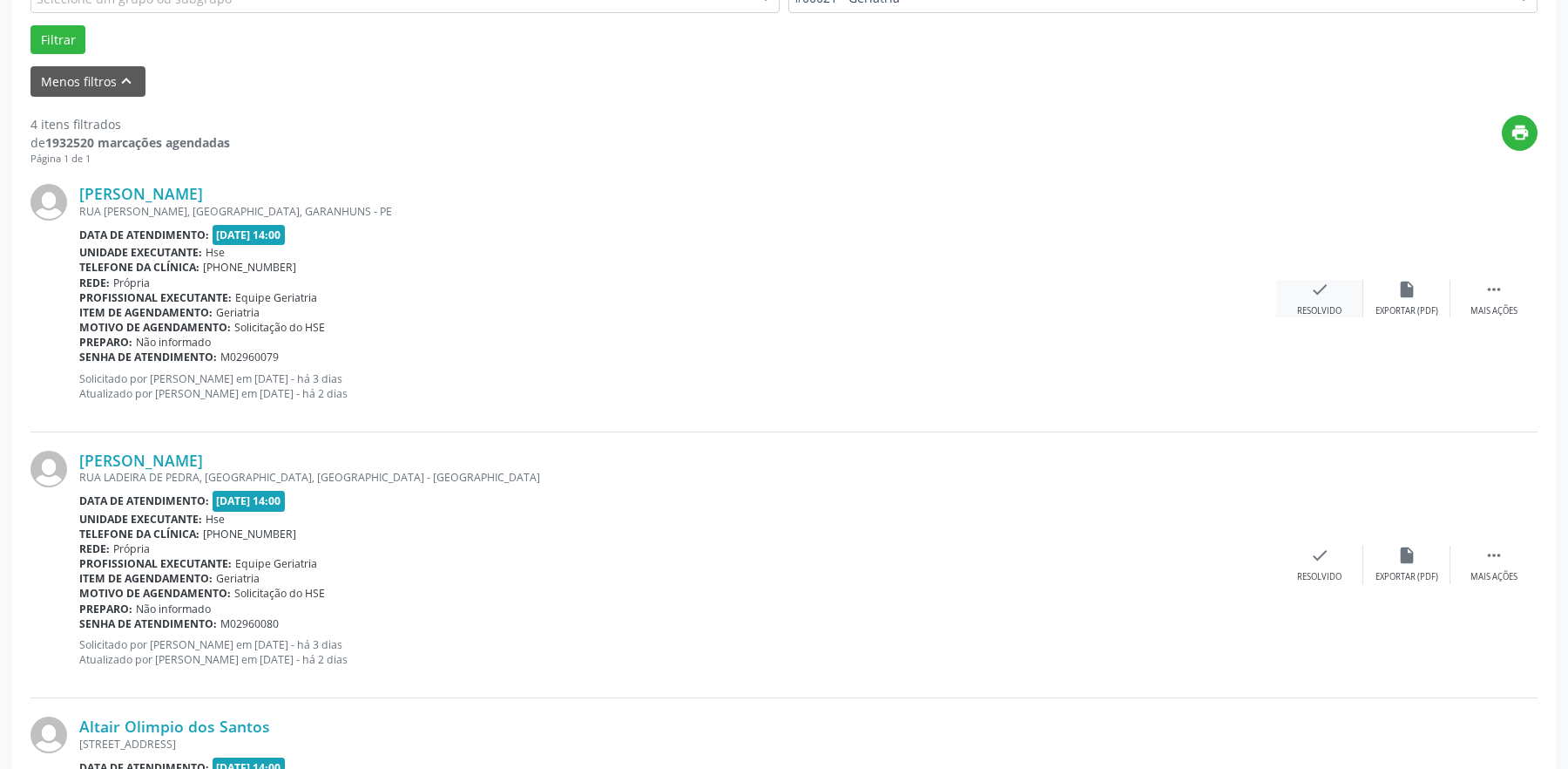
click at [1325, 280] on icon "check" at bounding box center [1320, 290] width 19 height 19
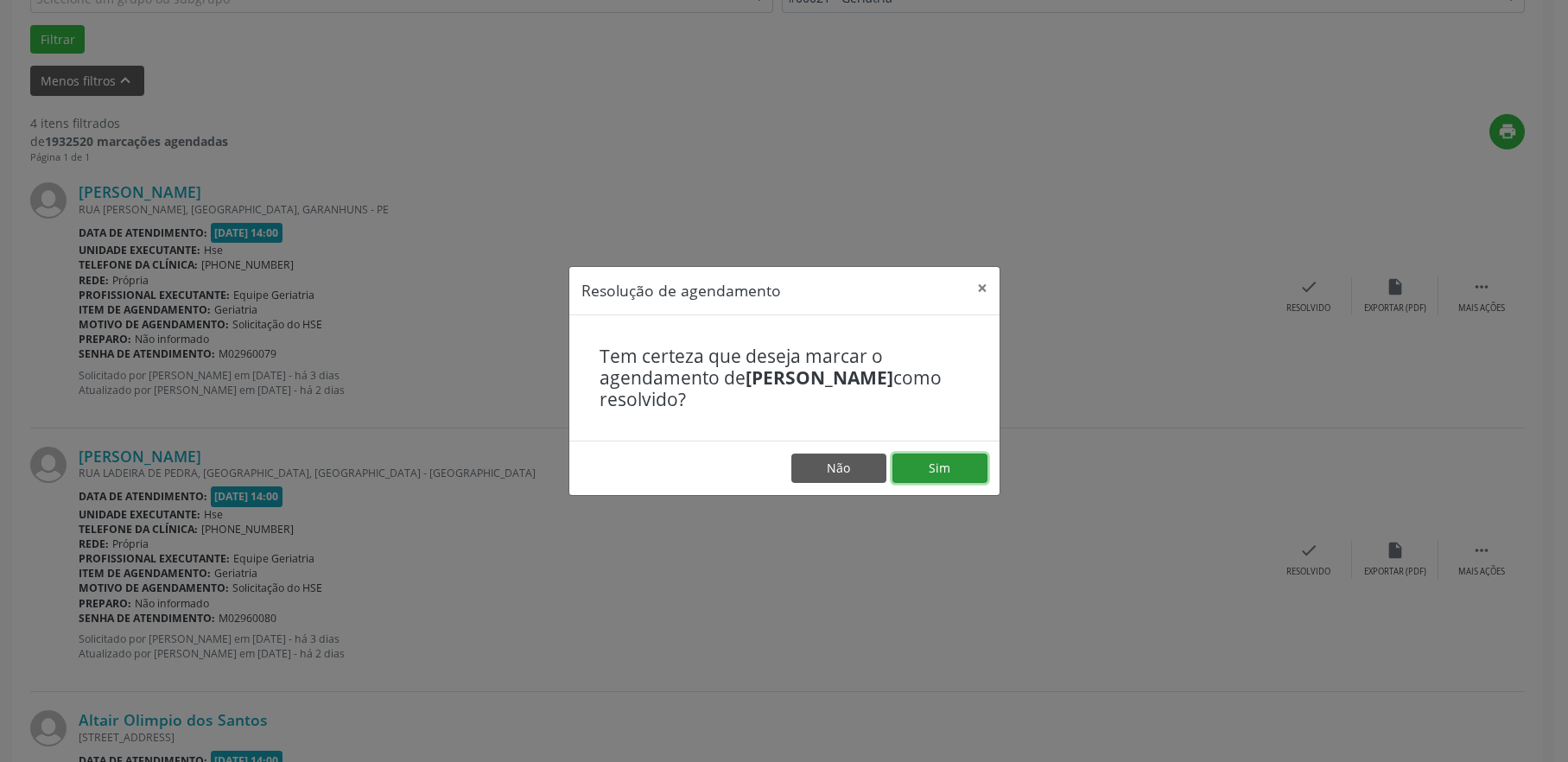
click at [965, 463] on button "Sim" at bounding box center [939, 467] width 95 height 29
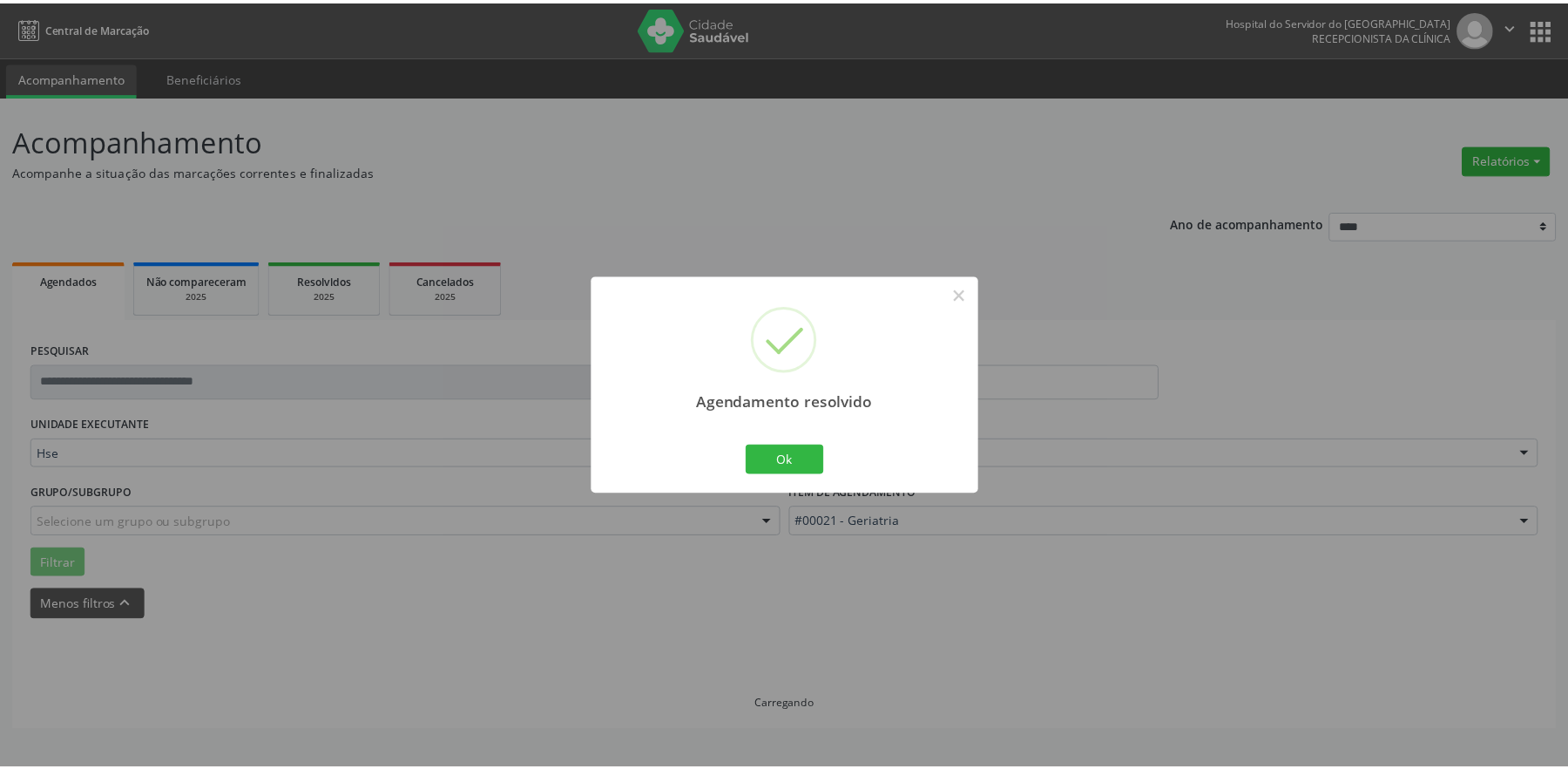
scroll to position [0, 0]
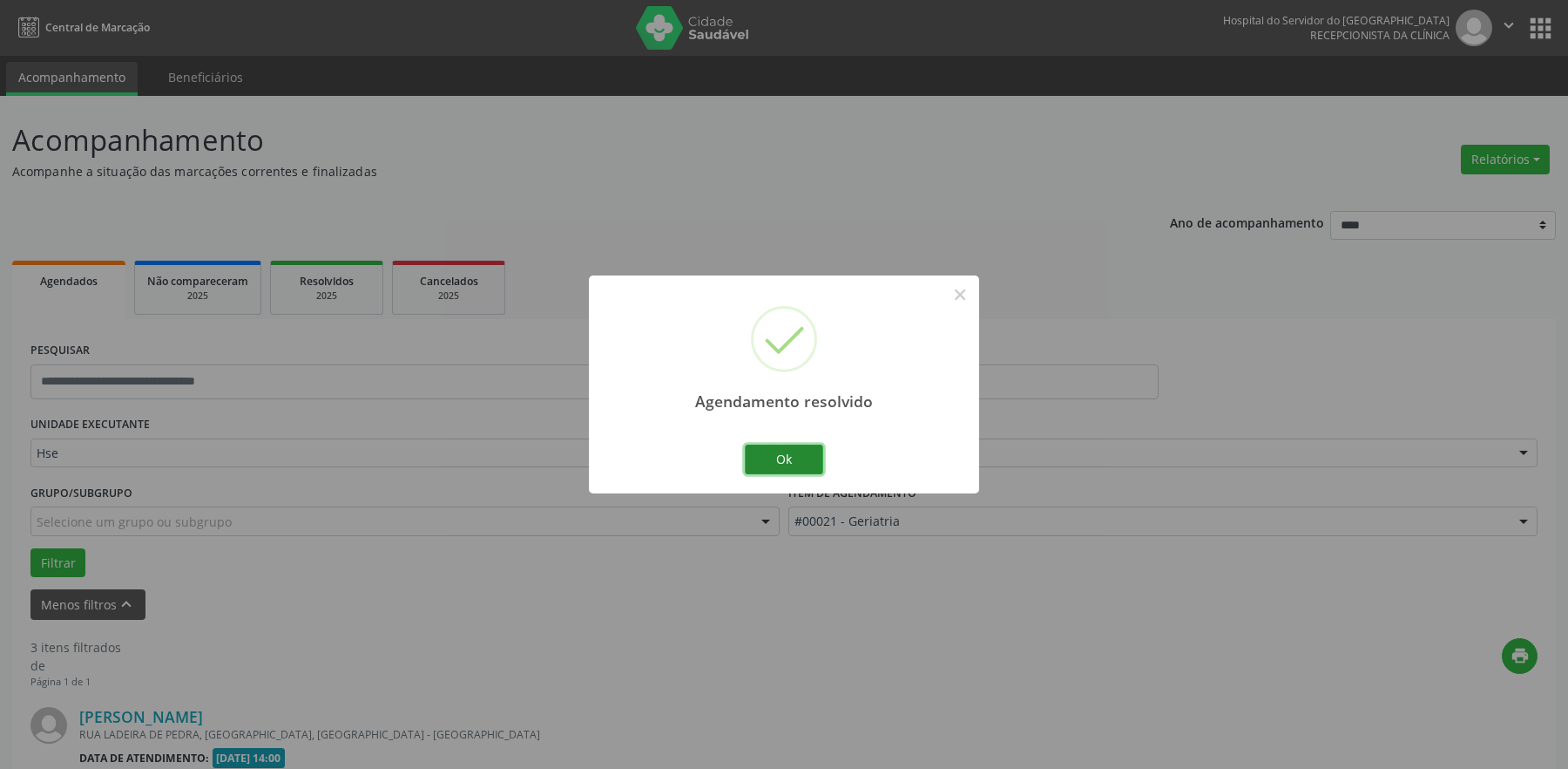
click at [773, 465] on button "Ok" at bounding box center [784, 459] width 78 height 30
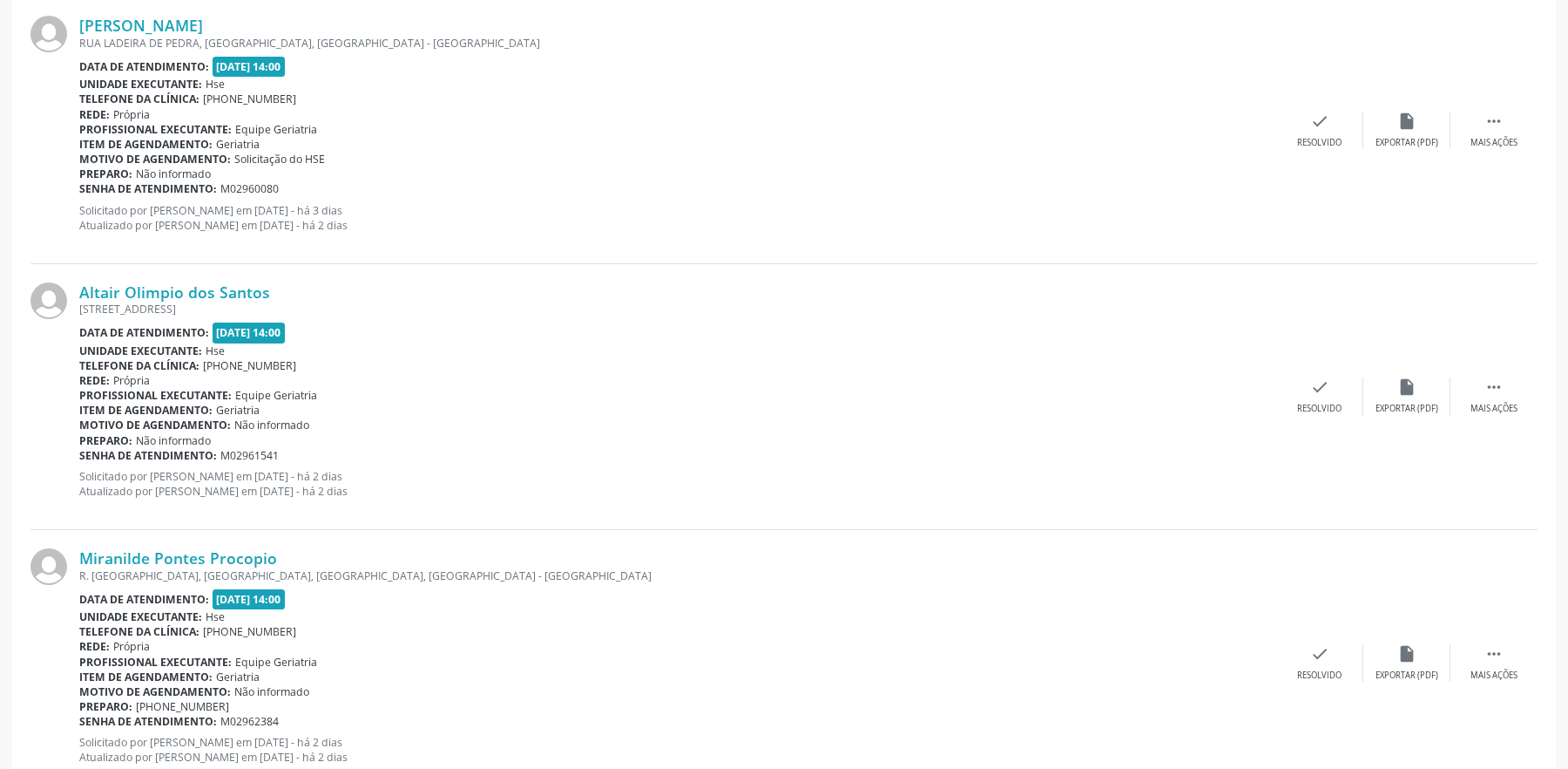
scroll to position [697, 0]
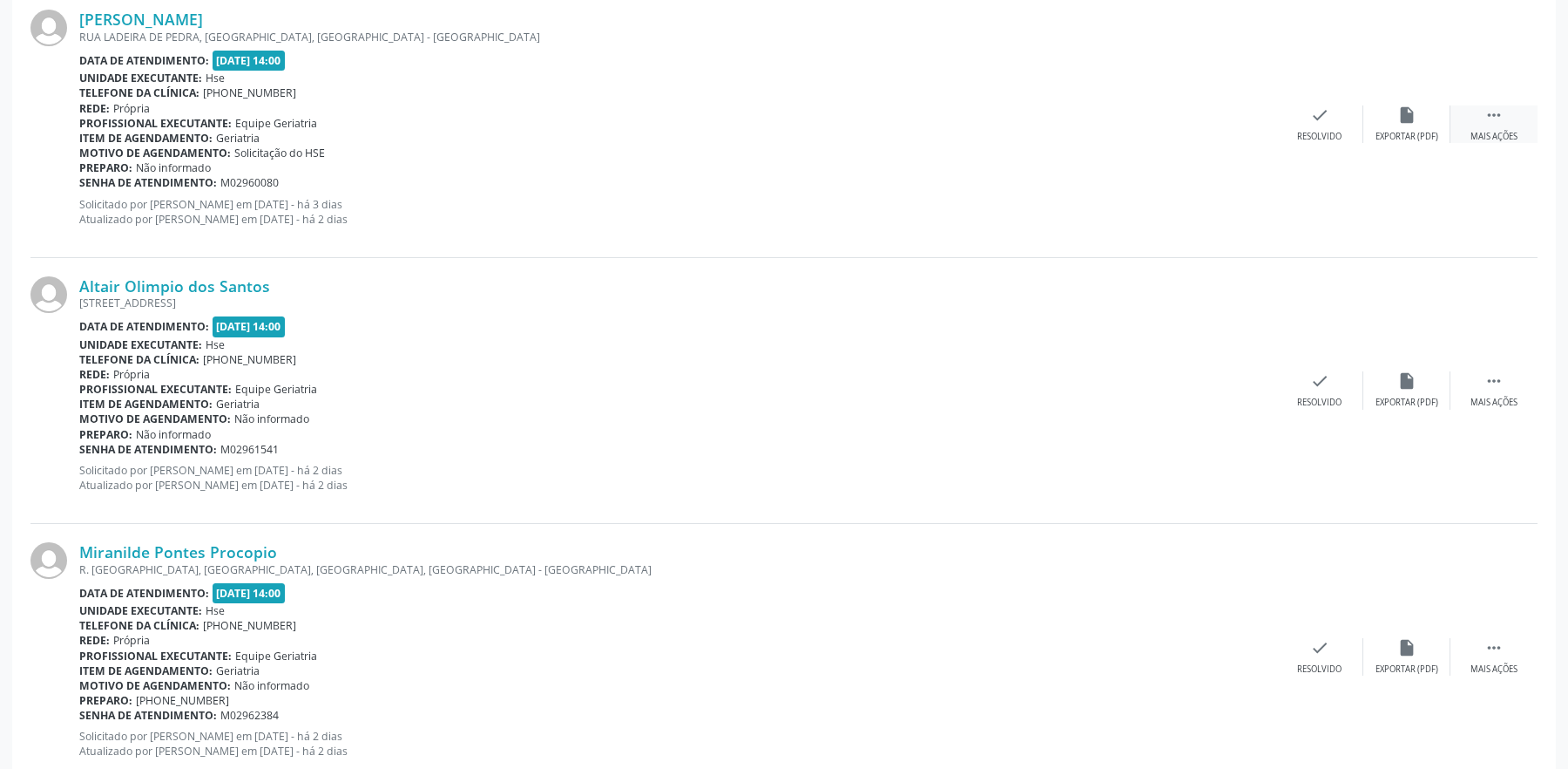
click at [1484, 116] on div " Mais ações" at bounding box center [1493, 123] width 87 height 37
click at [1408, 130] on div "alarm_off Não compareceu" at bounding box center [1406, 123] width 87 height 37
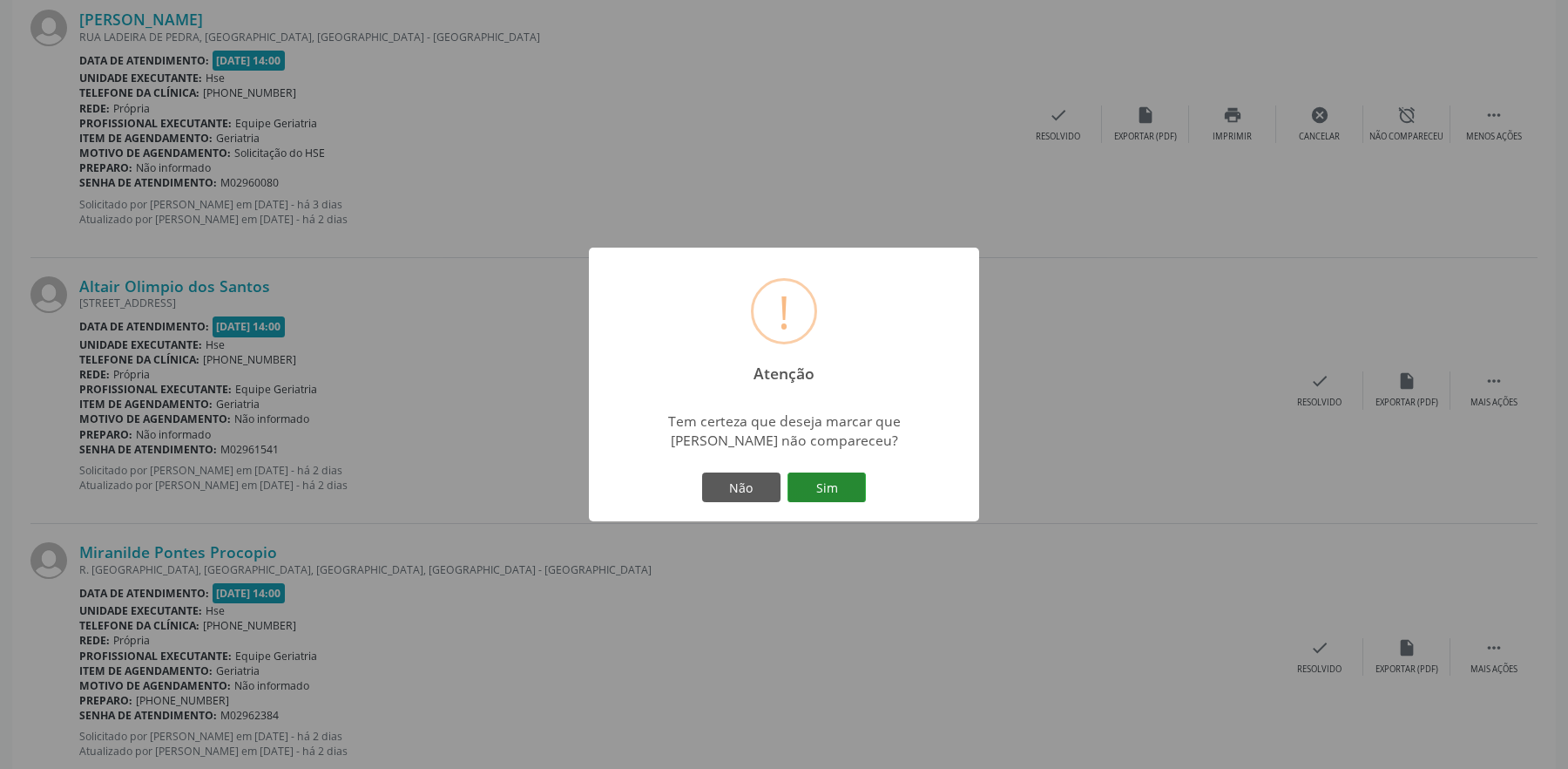
click at [814, 485] on button "Sim" at bounding box center [827, 487] width 78 height 30
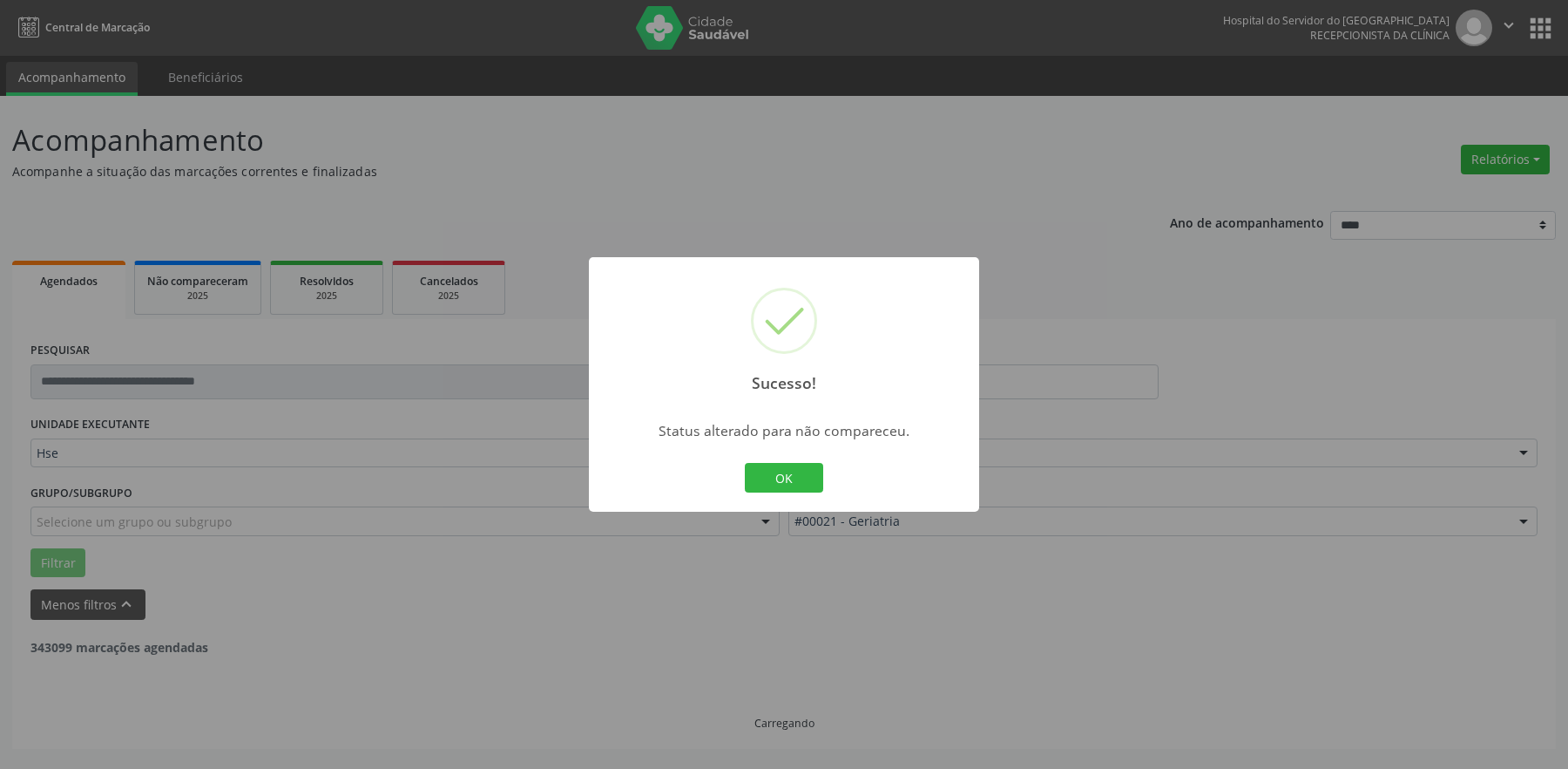
scroll to position [0, 0]
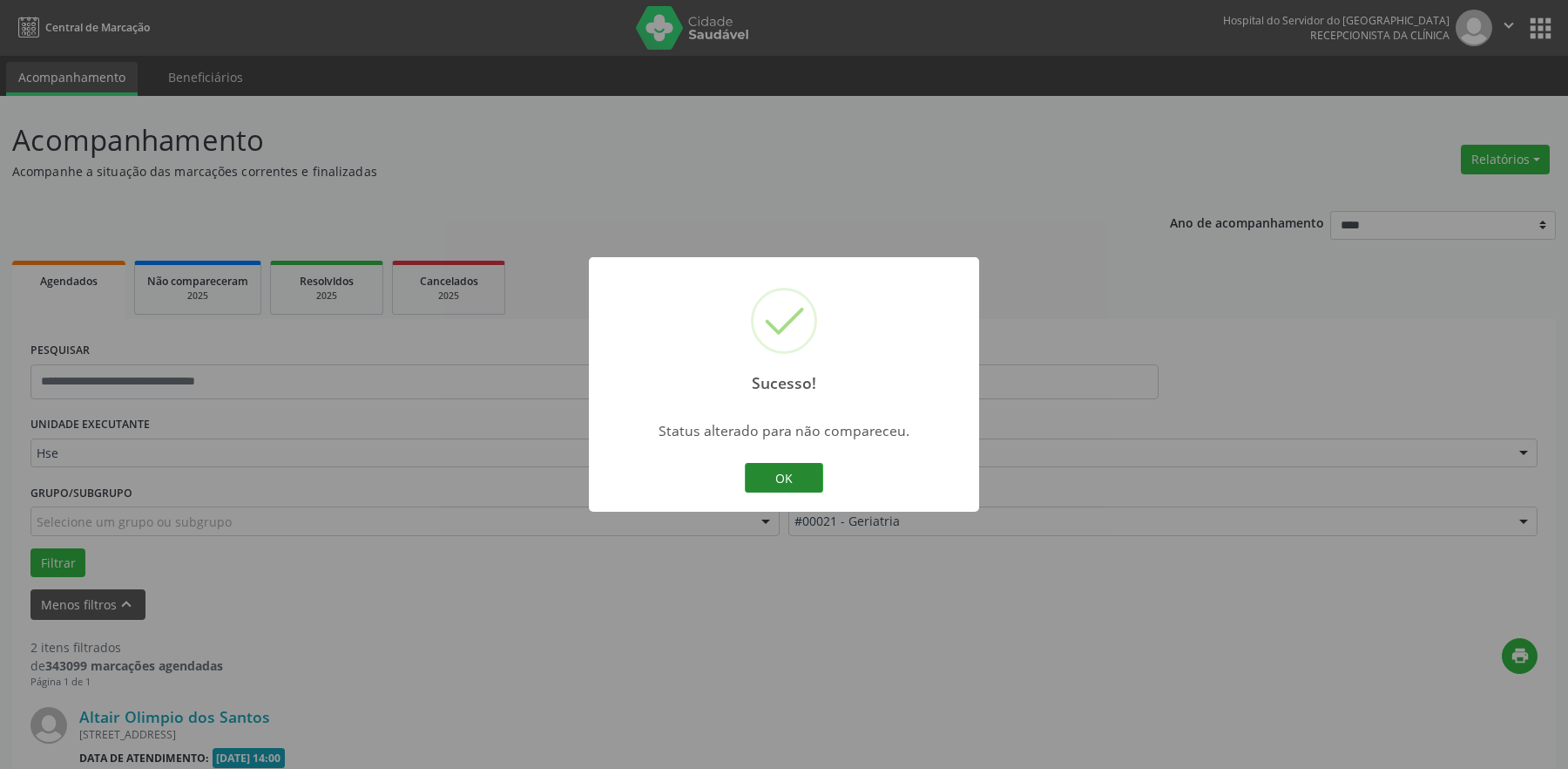
click at [786, 472] on button "OK" at bounding box center [784, 477] width 78 height 30
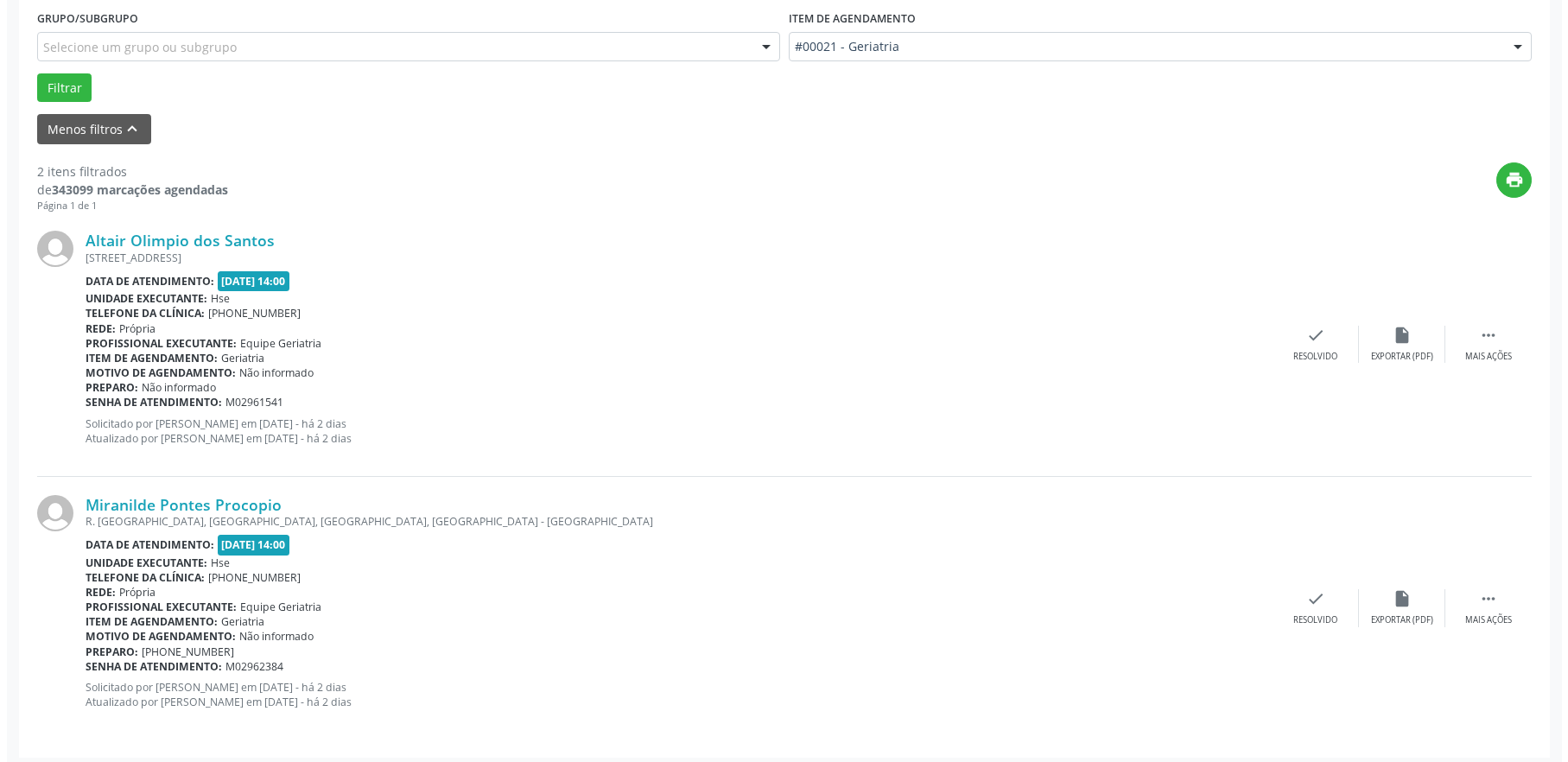
scroll to position [478, 0]
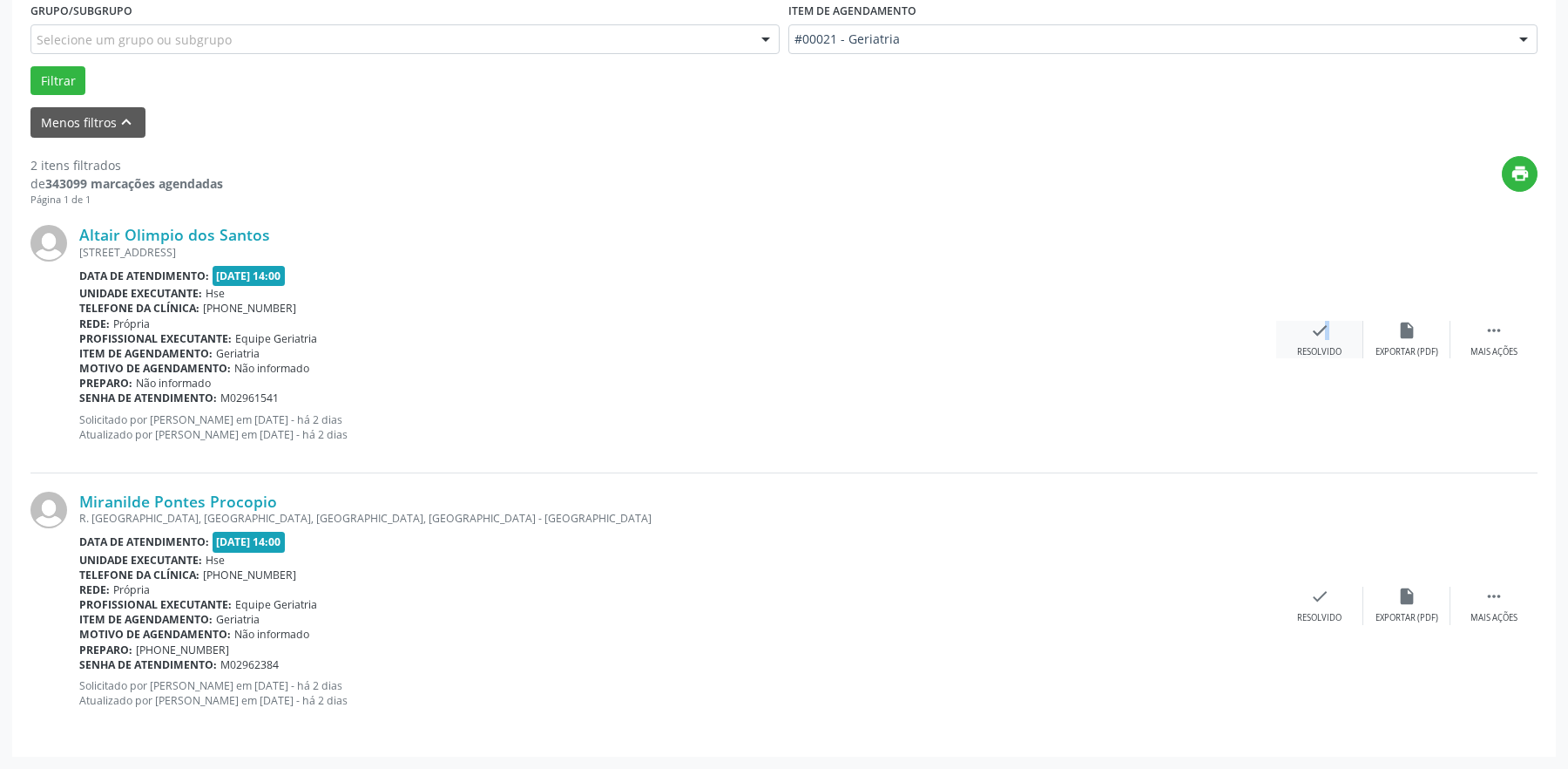
click at [1317, 338] on icon "check" at bounding box center [1320, 330] width 19 height 19
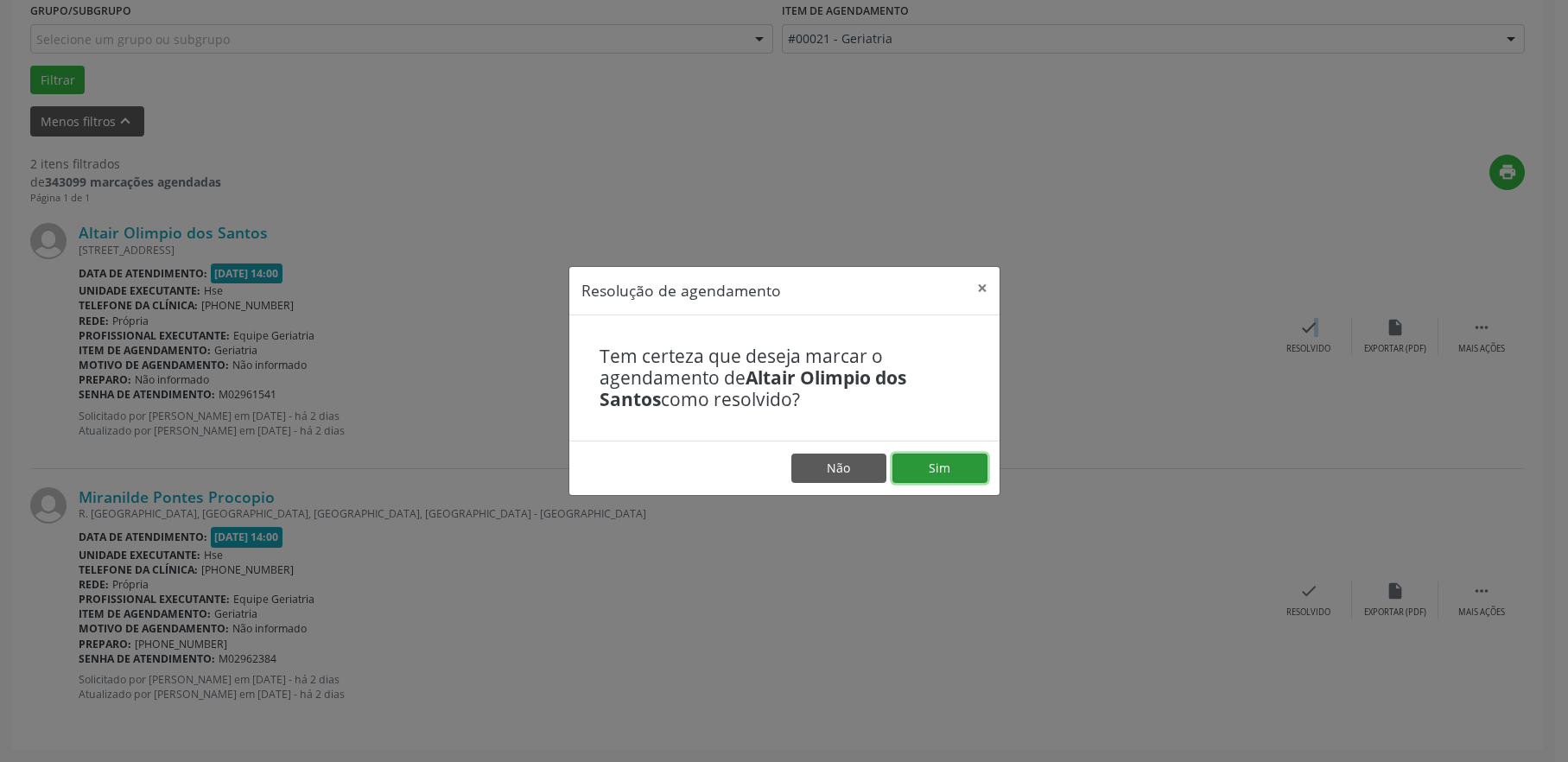
click at [955, 472] on button "Sim" at bounding box center [939, 467] width 95 height 29
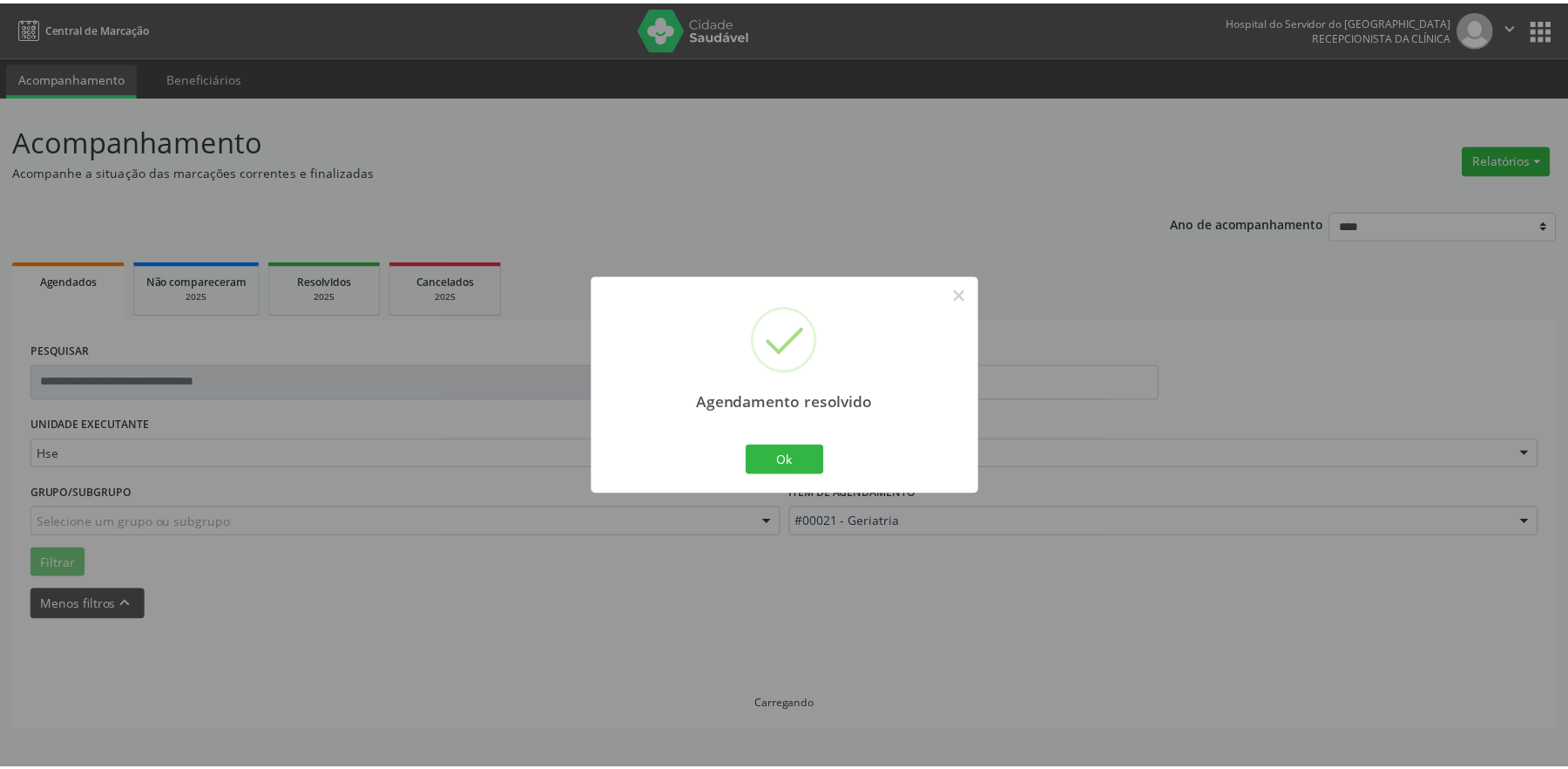
scroll to position [0, 0]
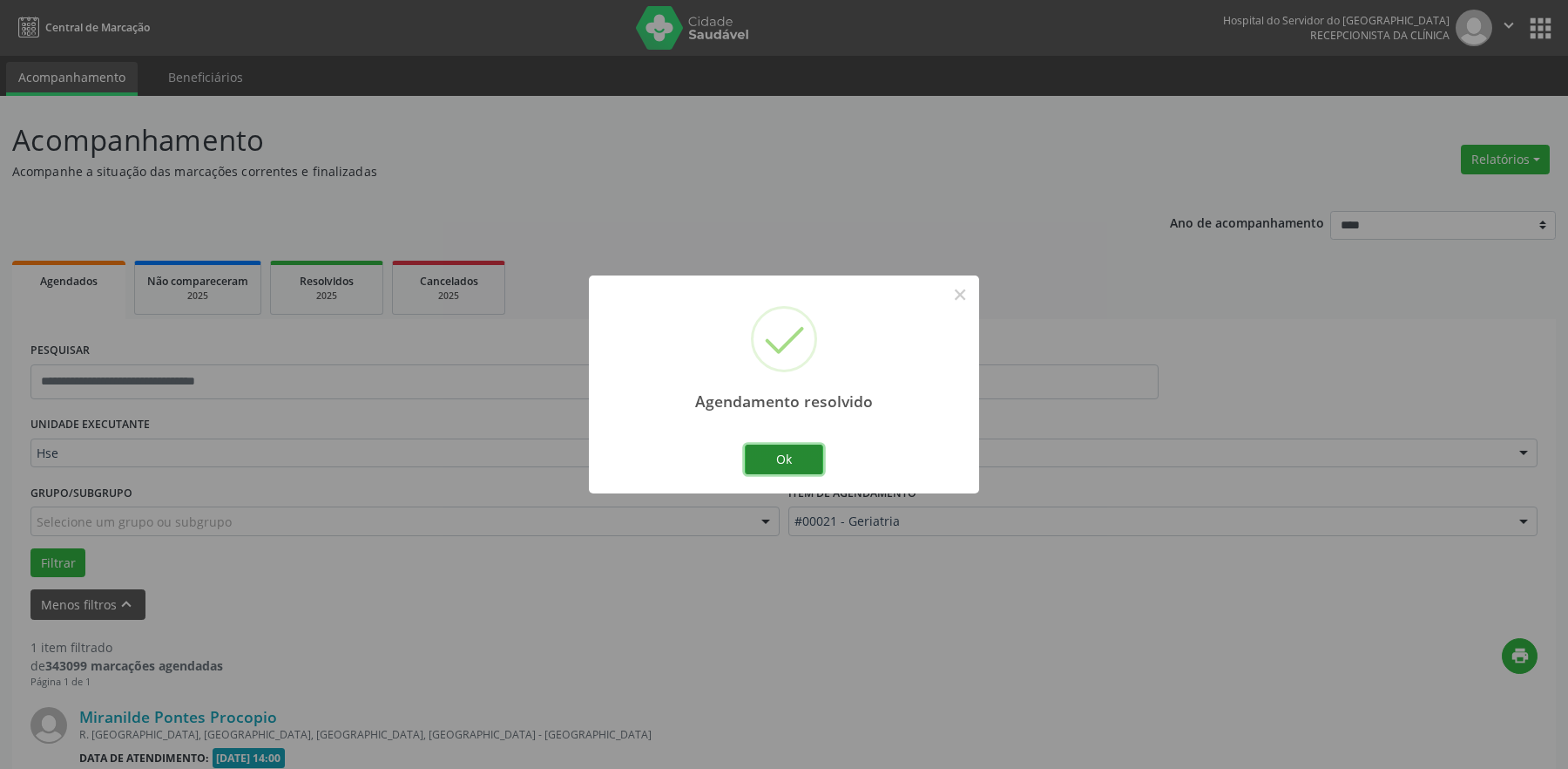
click at [799, 457] on button "Ok" at bounding box center [784, 459] width 78 height 30
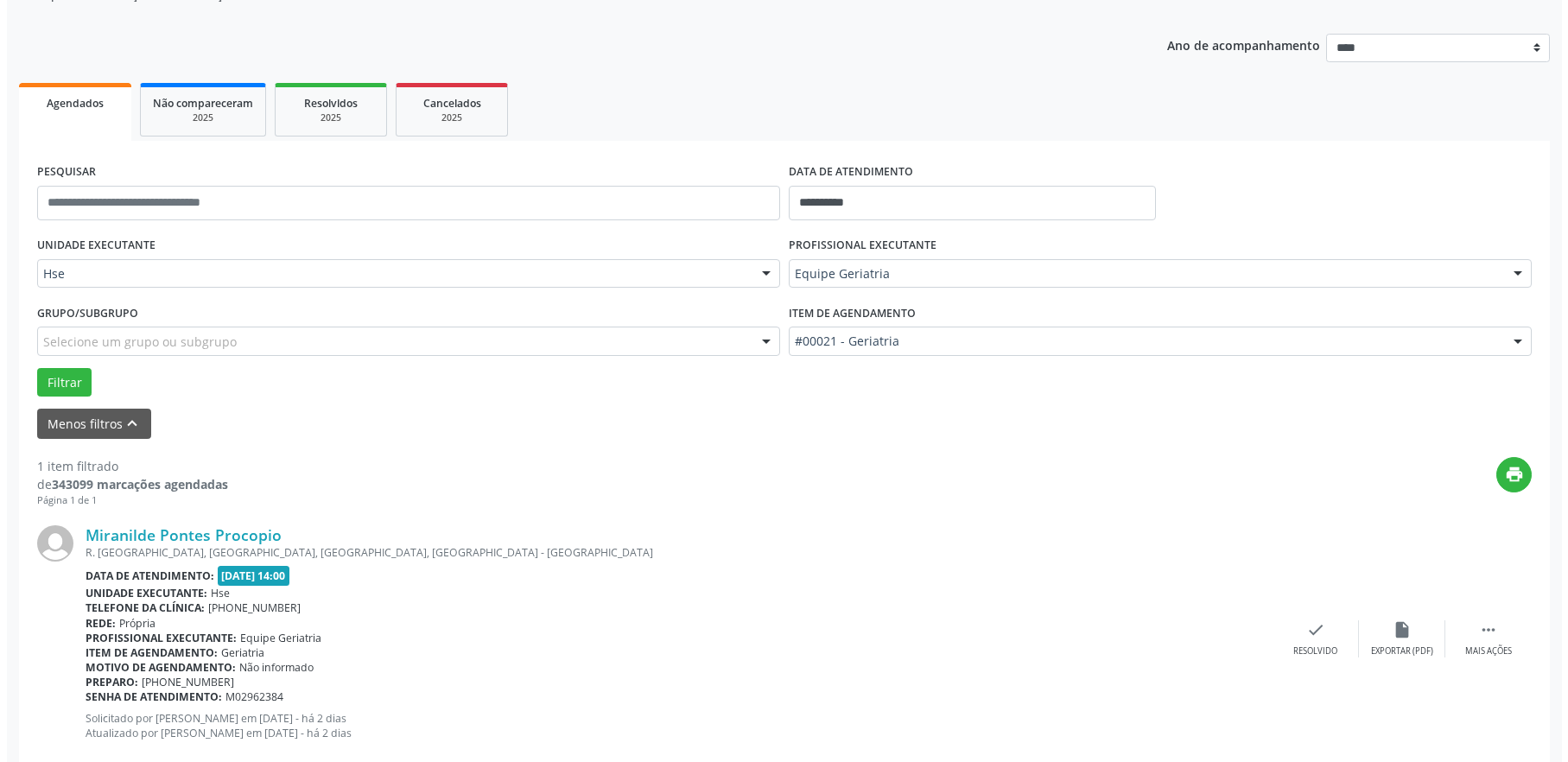
scroll to position [214, 0]
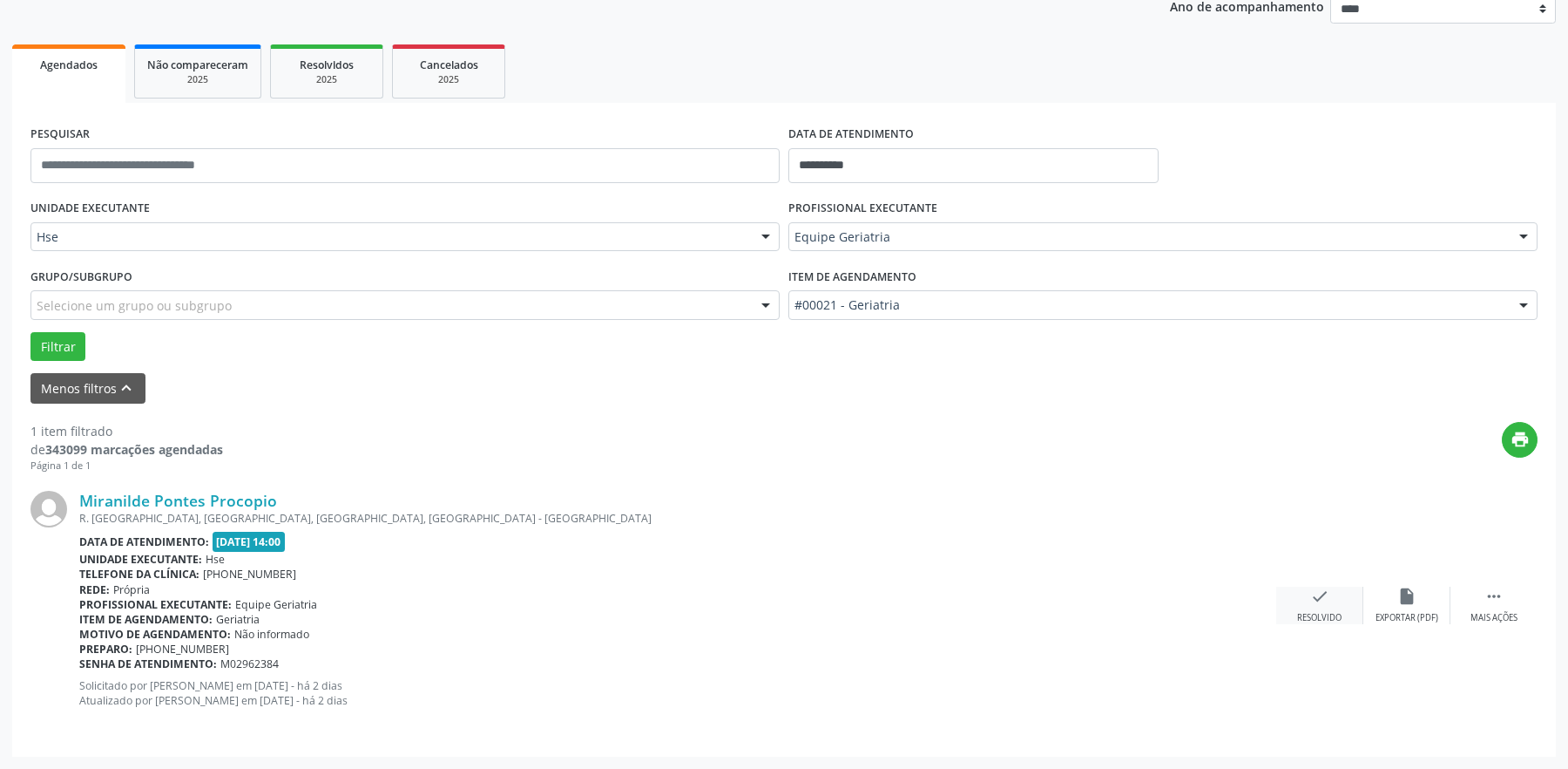
click at [1339, 590] on div "check Resolvido" at bounding box center [1319, 604] width 87 height 37
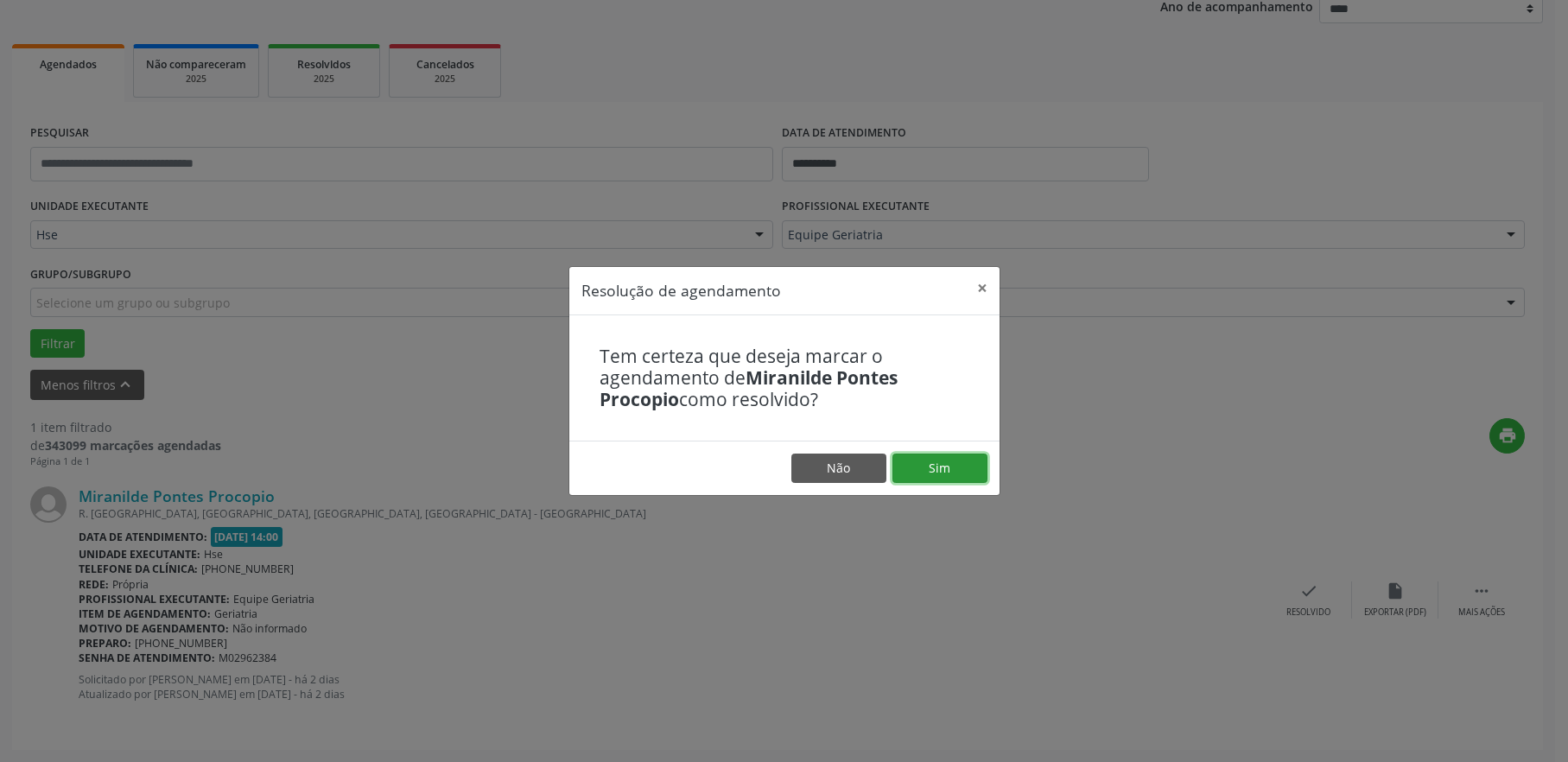
click at [960, 469] on button "Sim" at bounding box center [939, 467] width 95 height 29
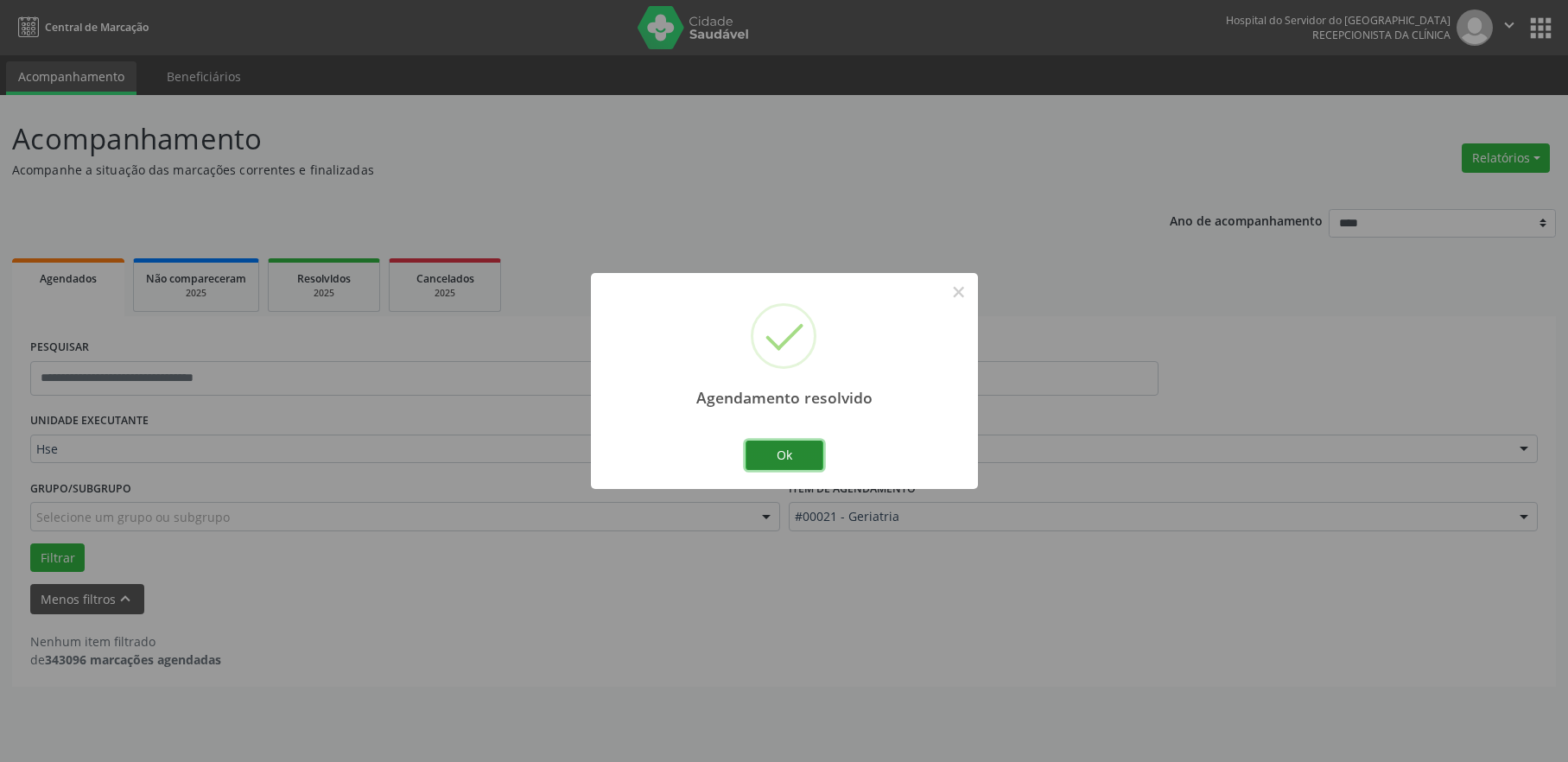
click at [772, 451] on button "Ok" at bounding box center [784, 455] width 78 height 29
